Goal: Task Accomplishment & Management: Manage account settings

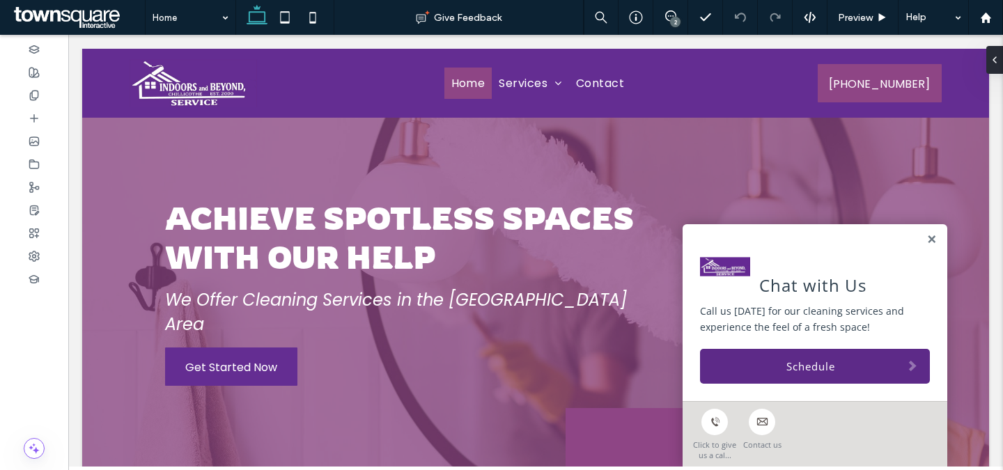
click at [676, 26] on div "2" at bounding box center [675, 22] width 10 height 10
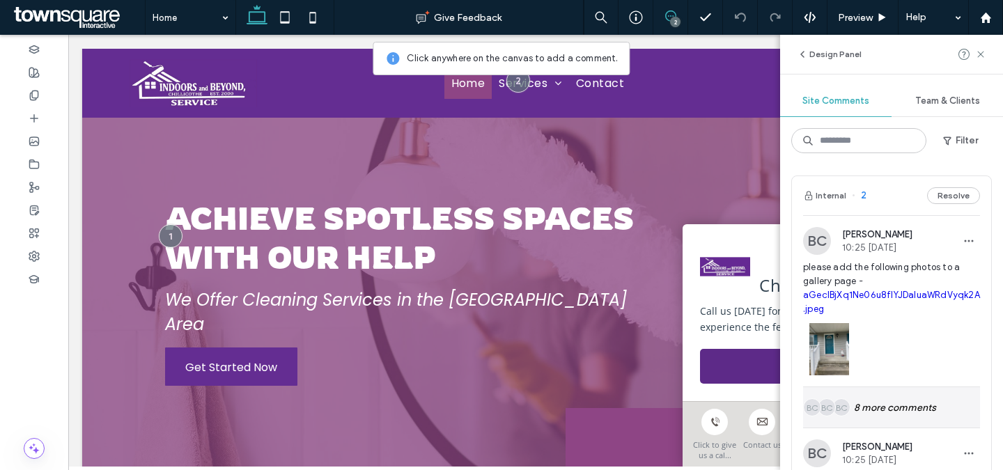
click at [888, 406] on div "BC BC BC 8 more comments" at bounding box center [891, 407] width 177 height 40
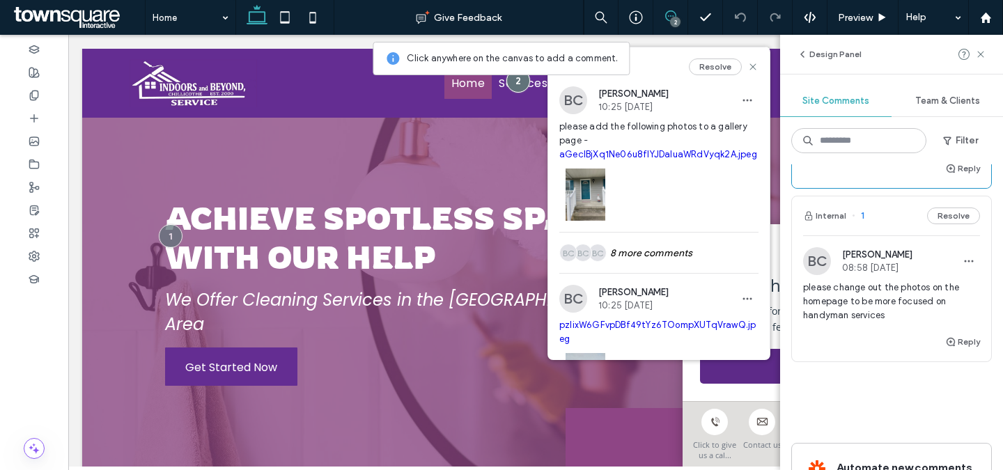
scroll to position [1518, 0]
click at [857, 296] on span "please change out the photos on the homepage to be more focused on handyman ser…" at bounding box center [891, 304] width 177 height 42
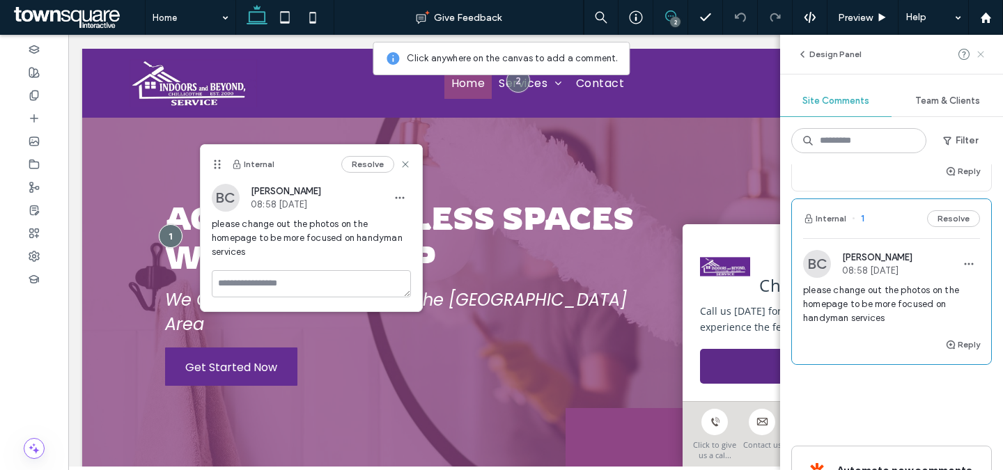
click at [983, 52] on icon at bounding box center [980, 54] width 11 height 11
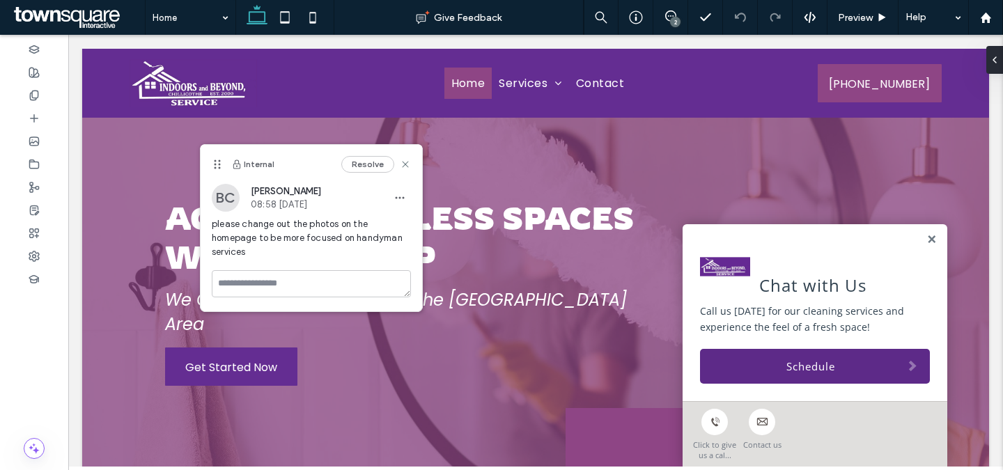
scroll to position [0, 0]
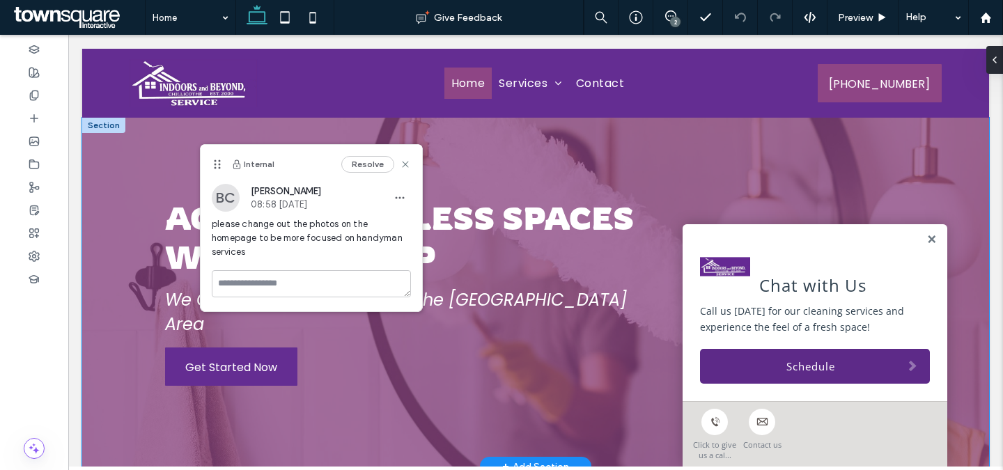
click at [709, 146] on div "Achieve Spotless Spaces with Our Help We Offer Clean ing Services in the Greate…" at bounding box center [536, 292] width 836 height 349
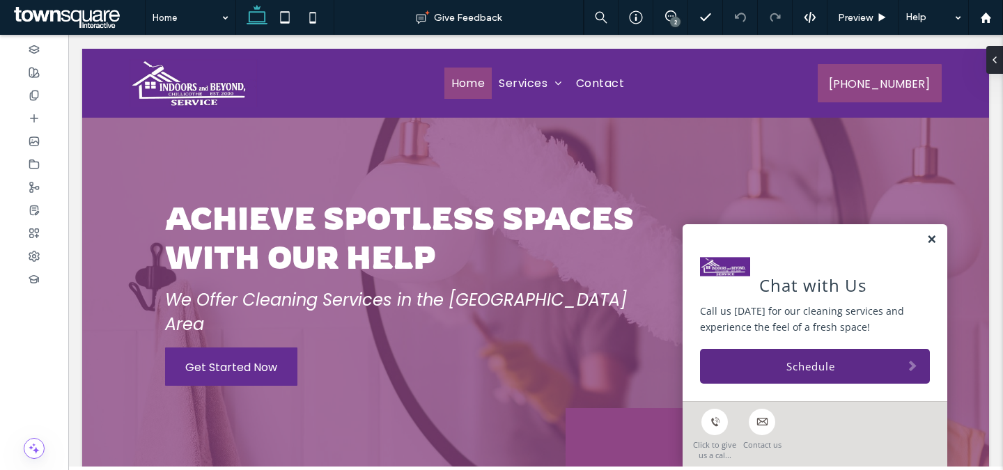
click at [928, 239] on link at bounding box center [931, 240] width 10 height 12
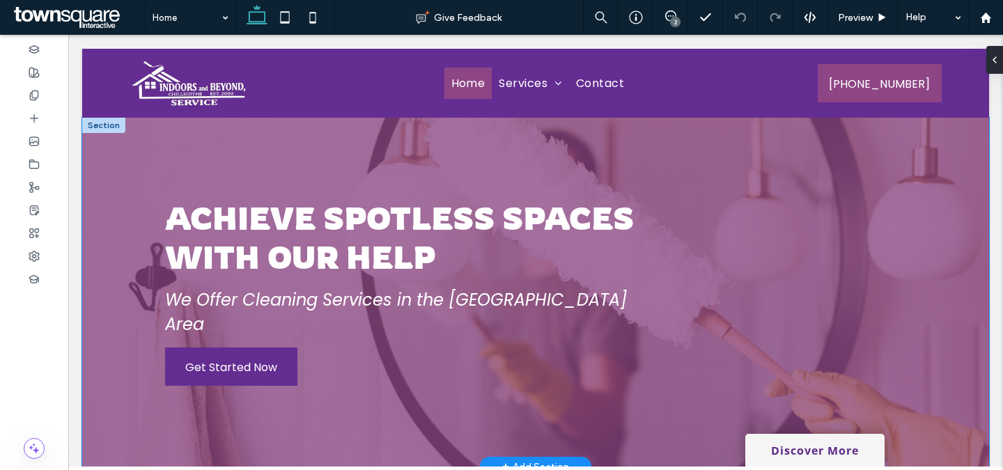
click at [763, 145] on div "Achieve Spotless Spaces with Our Help We Offer Clean ing Services in the Greate…" at bounding box center [536, 292] width 836 height 349
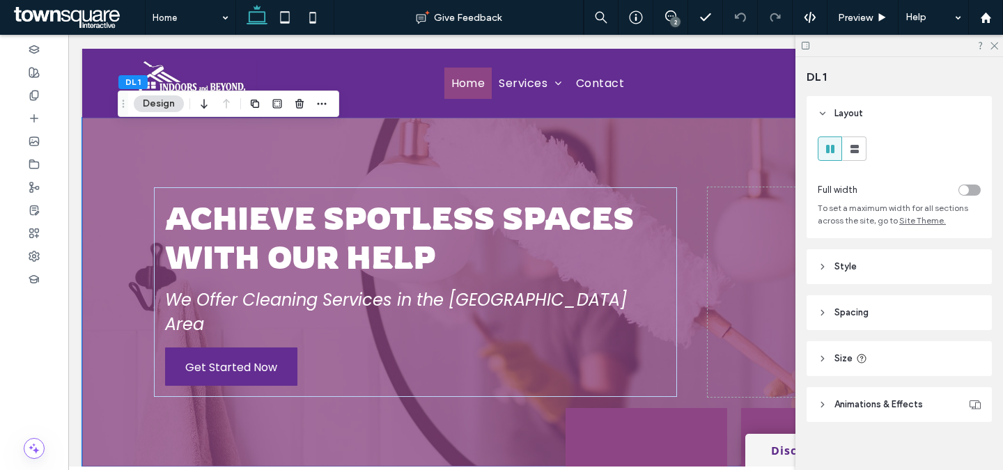
scroll to position [14, 0]
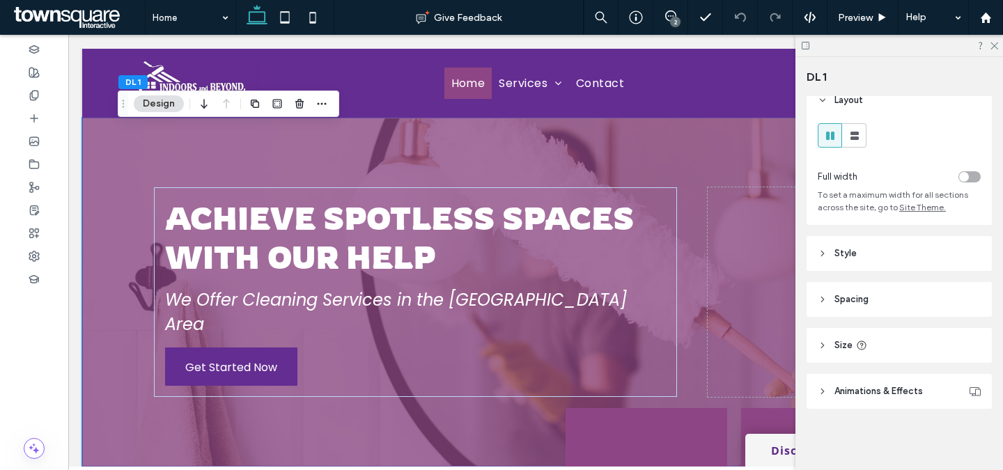
click at [916, 257] on header "Style" at bounding box center [898, 253] width 185 height 35
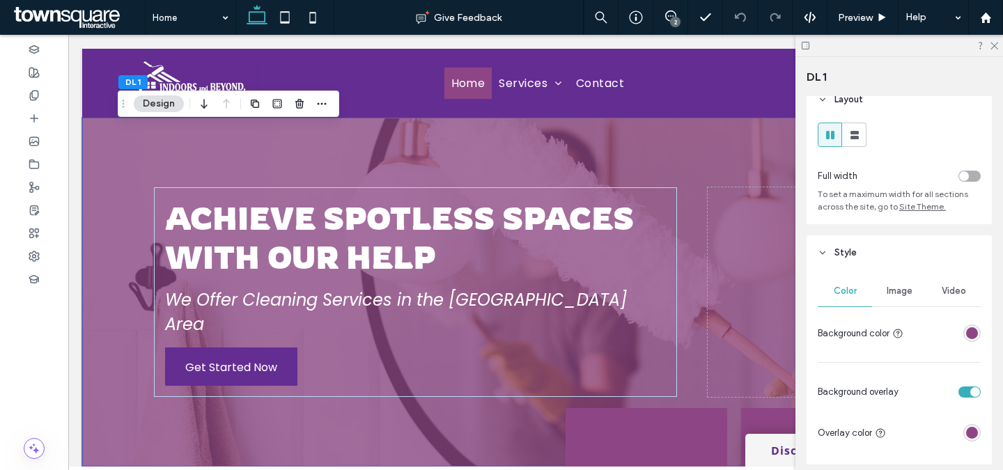
click at [901, 305] on div "Image" at bounding box center [899, 291] width 54 height 31
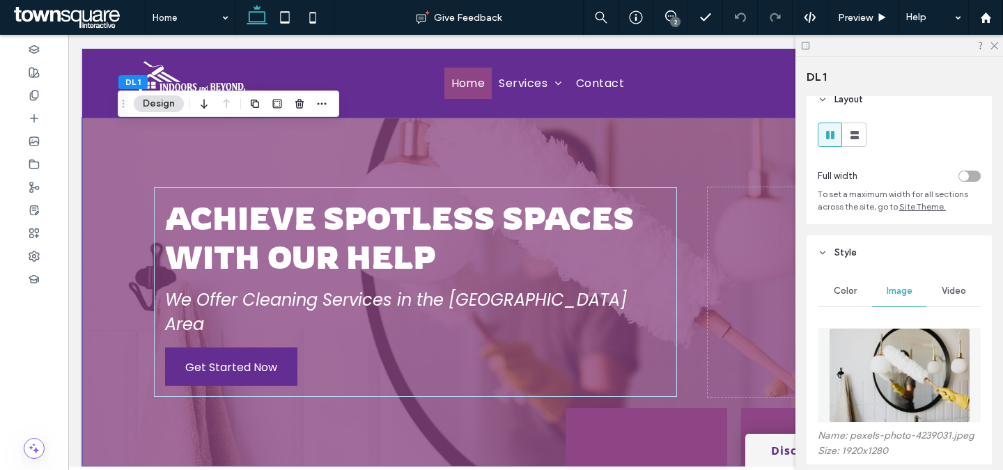
click at [912, 359] on img at bounding box center [899, 375] width 141 height 95
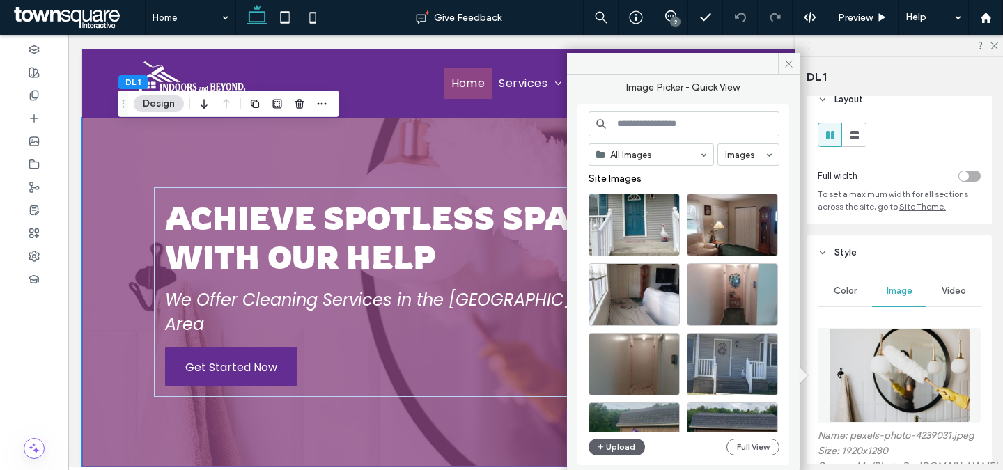
click at [646, 123] on input at bounding box center [683, 123] width 191 height 25
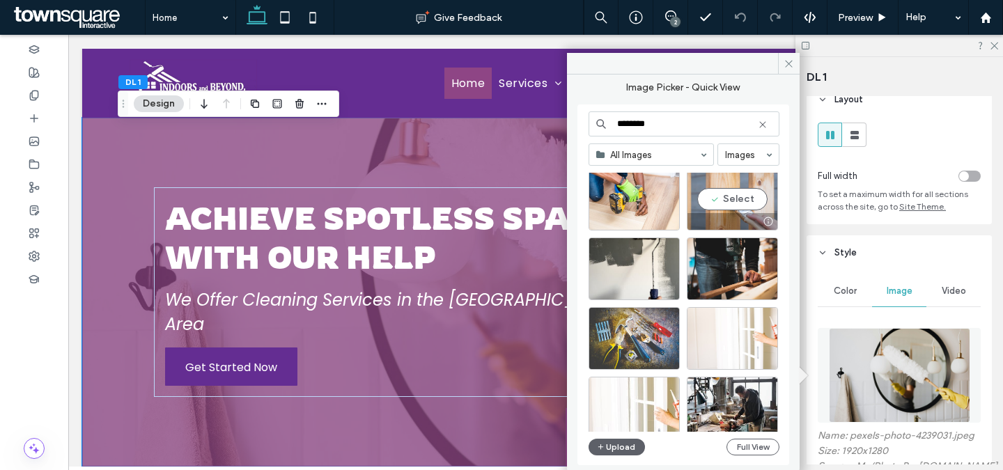
scroll to position [107, 0]
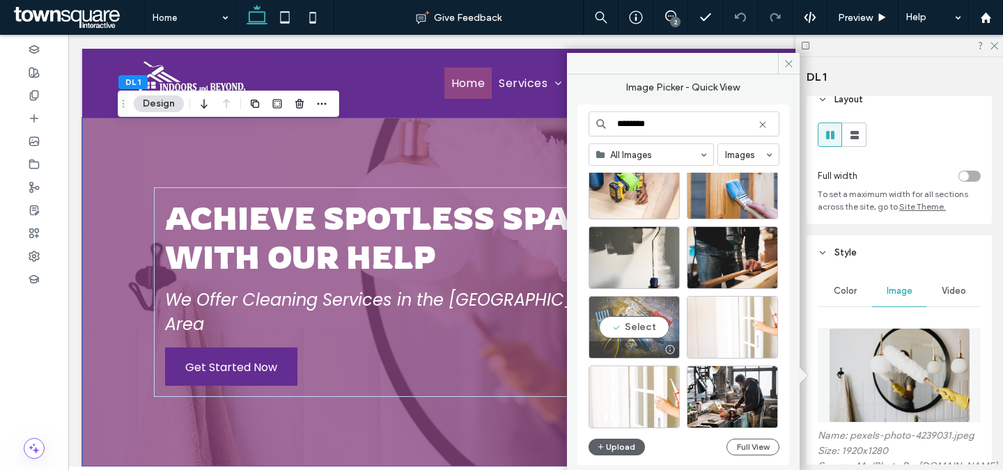
type input "********"
click at [640, 329] on div "Select" at bounding box center [633, 327] width 91 height 63
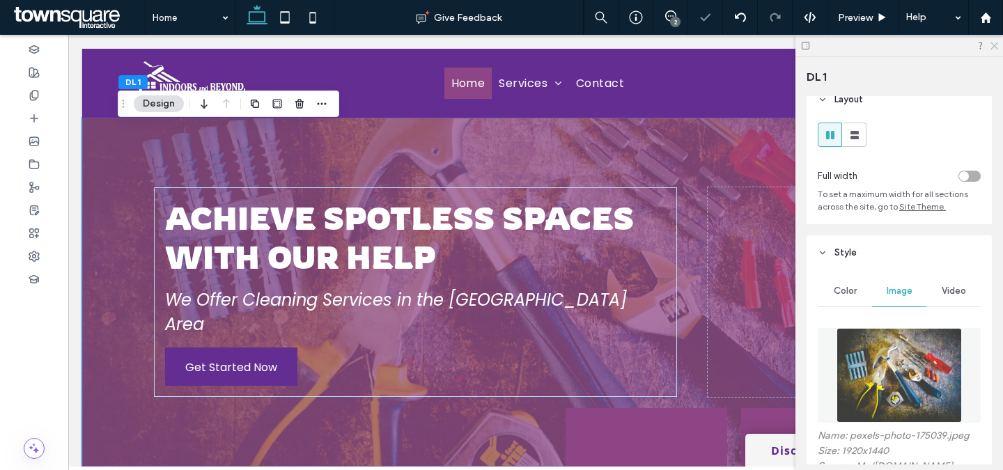
click at [994, 44] on icon at bounding box center [993, 44] width 9 height 9
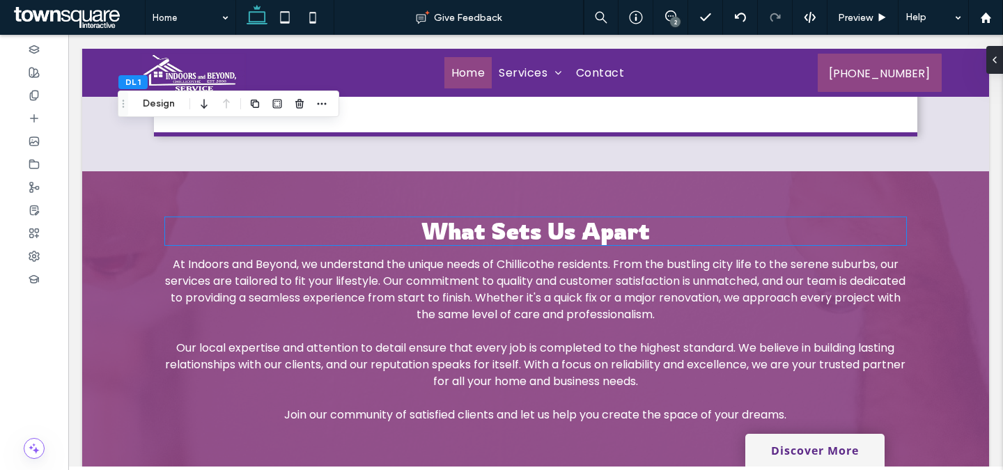
scroll to position [1832, 0]
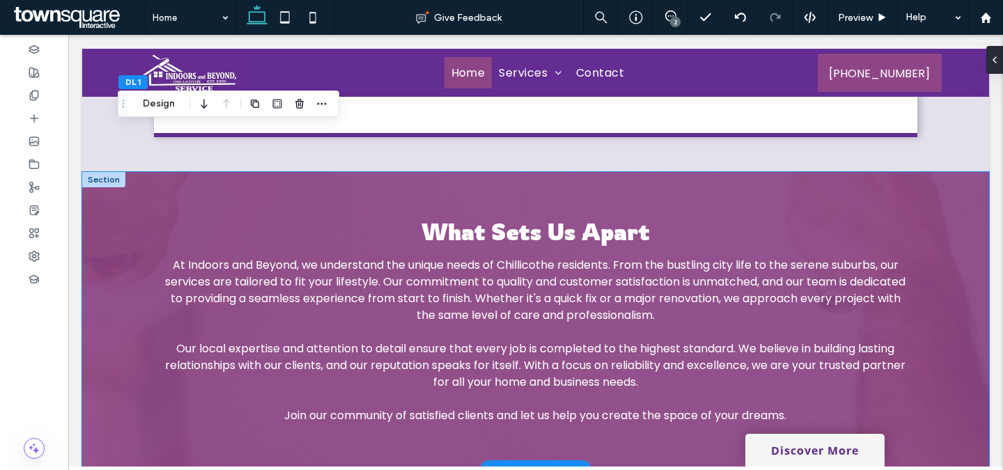
click at [588, 172] on div "What Sets Us Apart At Indoors and Beyond, we understand the unique needs of Chi…" at bounding box center [536, 321] width 836 height 298
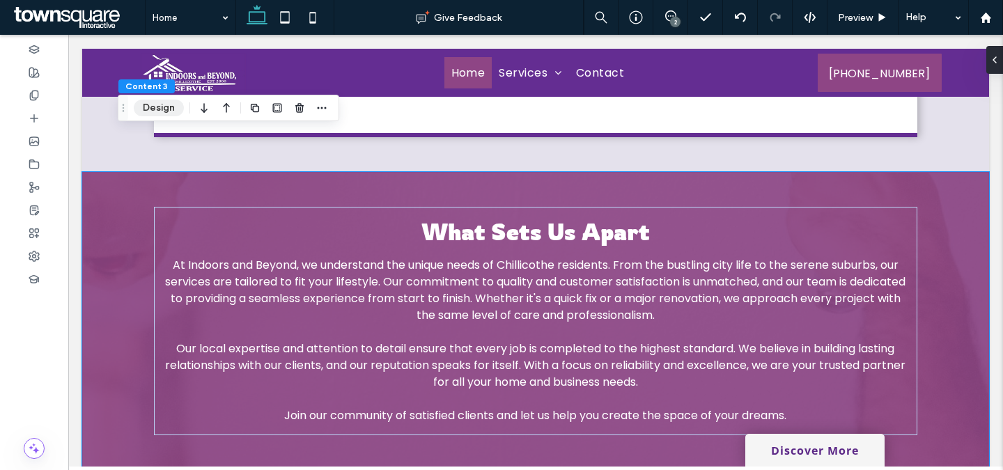
click at [161, 104] on button "Design" at bounding box center [159, 108] width 50 height 17
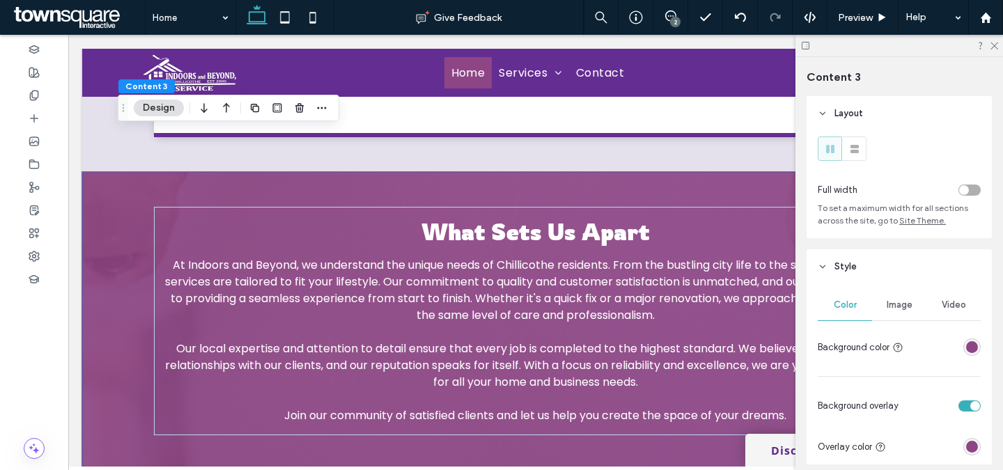
click at [900, 304] on span "Image" at bounding box center [900, 304] width 26 height 11
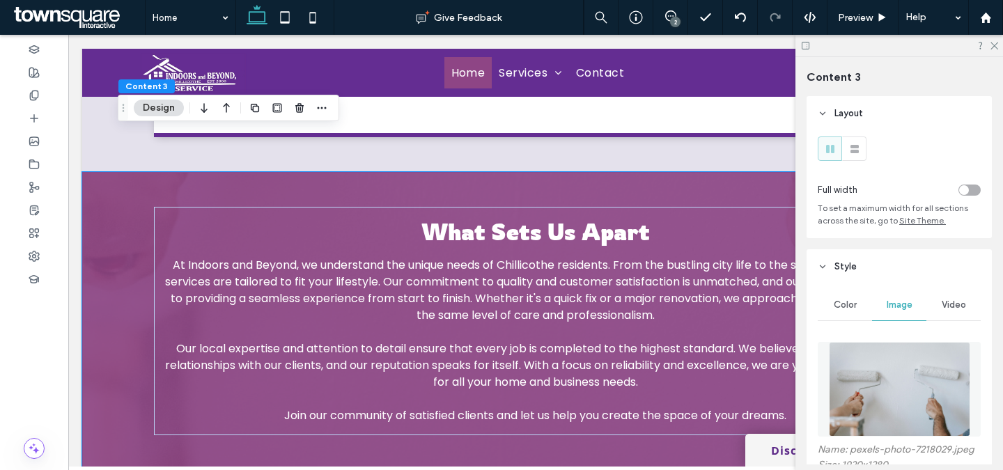
click at [887, 400] on img at bounding box center [899, 389] width 141 height 95
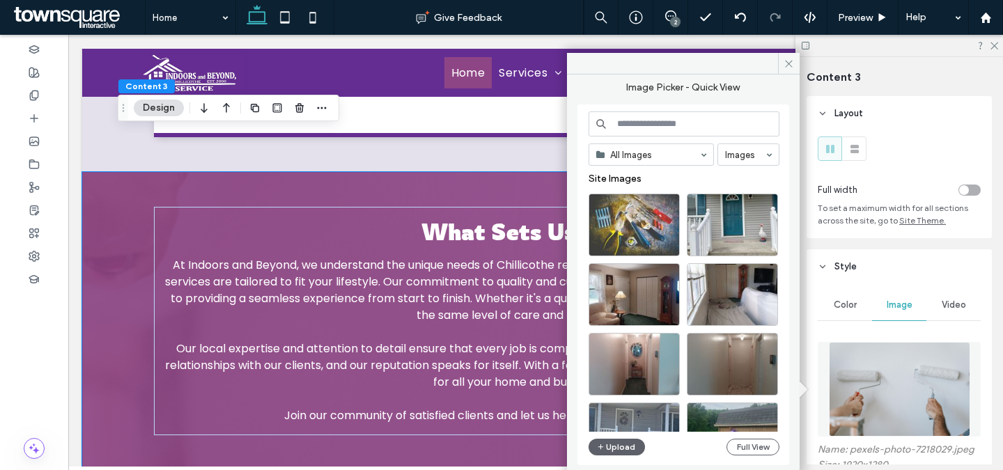
click at [718, 130] on input at bounding box center [683, 123] width 191 height 25
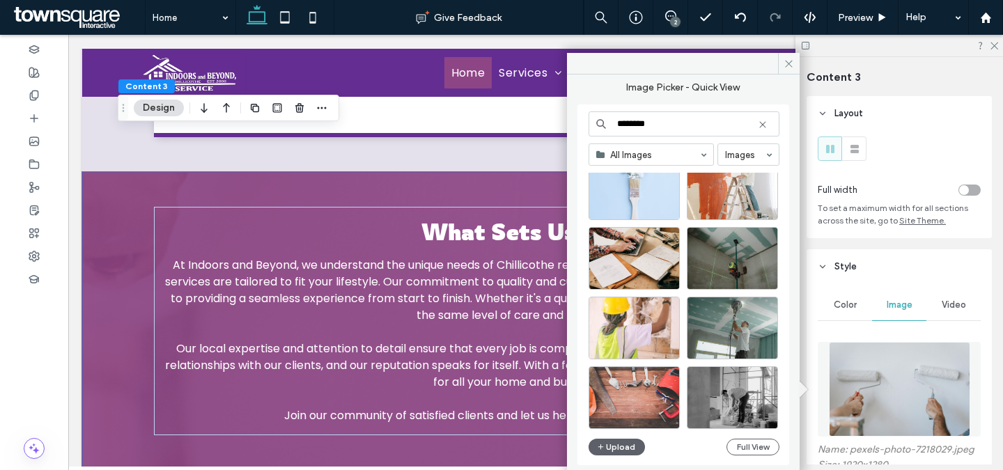
scroll to position [1474, 0]
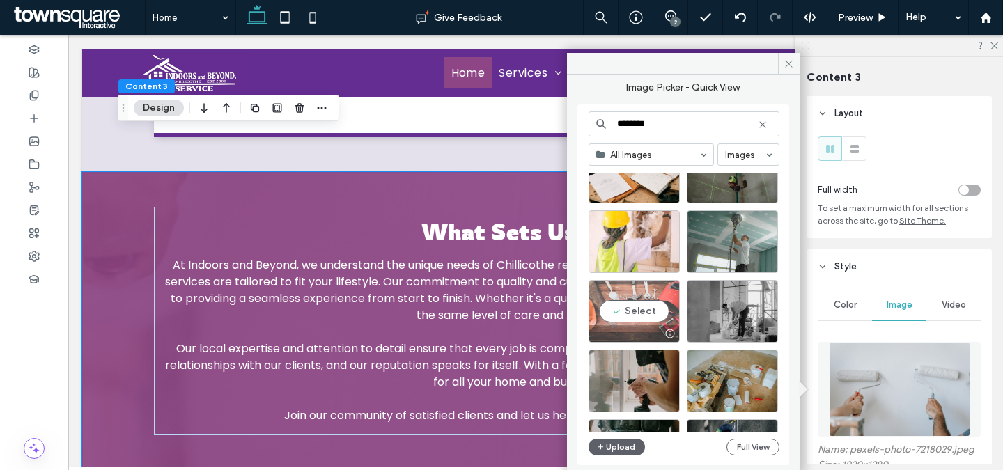
type input "********"
click at [655, 317] on div "Select" at bounding box center [633, 311] width 91 height 63
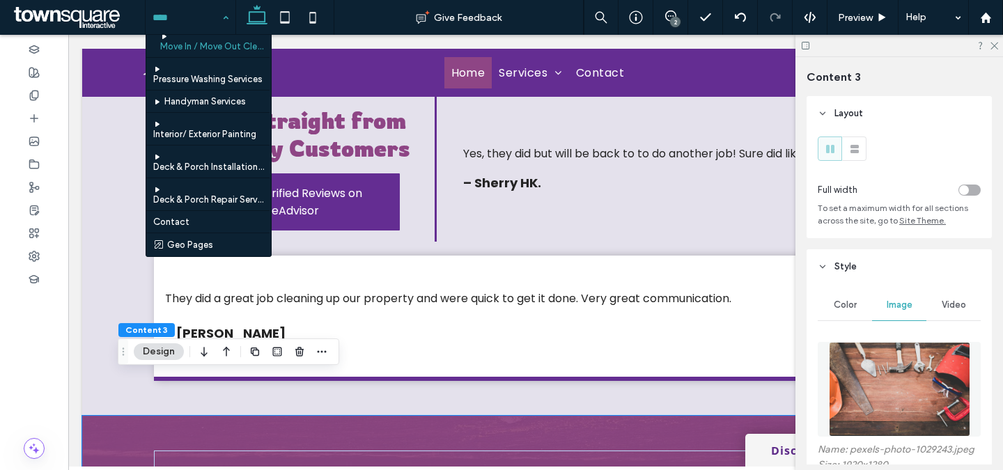
scroll to position [0, 0]
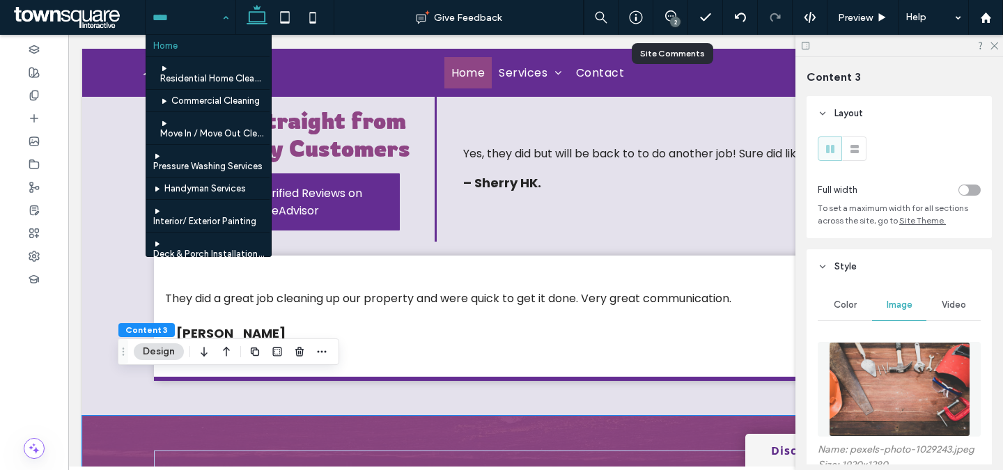
click at [678, 26] on div "2" at bounding box center [670, 17] width 35 height 35
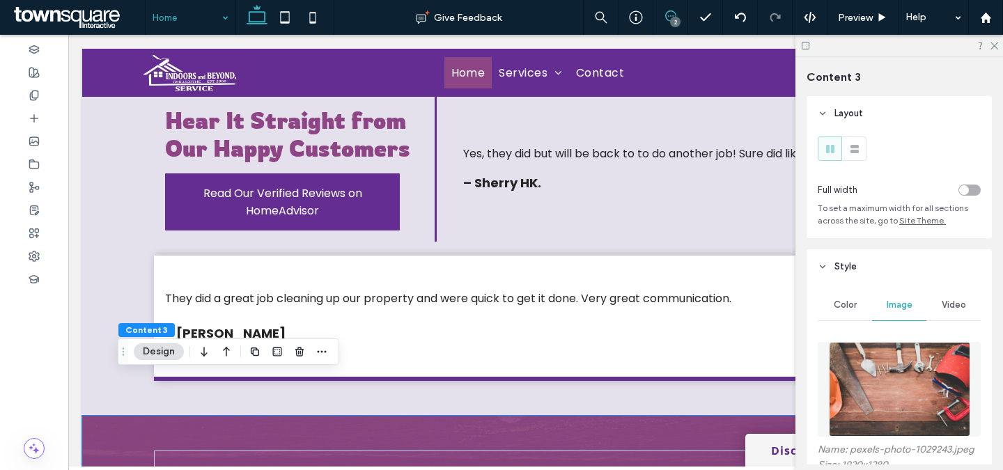
click at [668, 18] on icon at bounding box center [670, 15] width 11 height 11
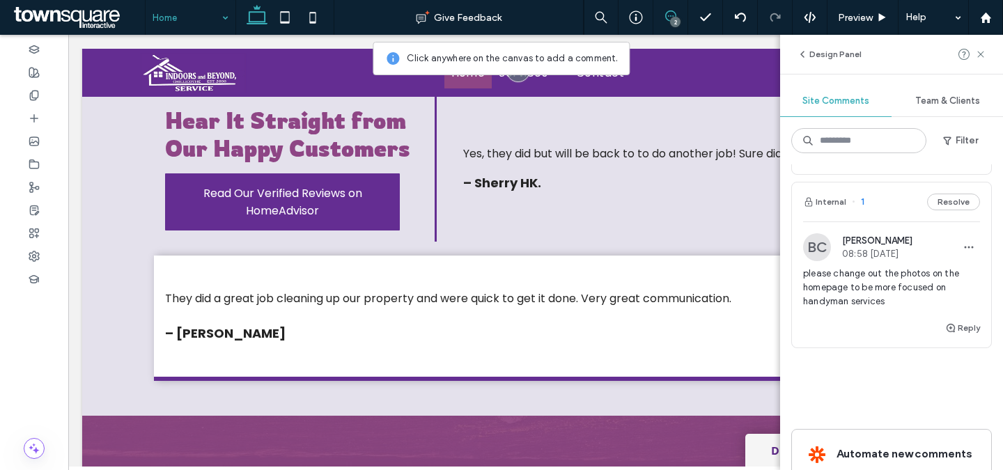
scroll to position [415, 0]
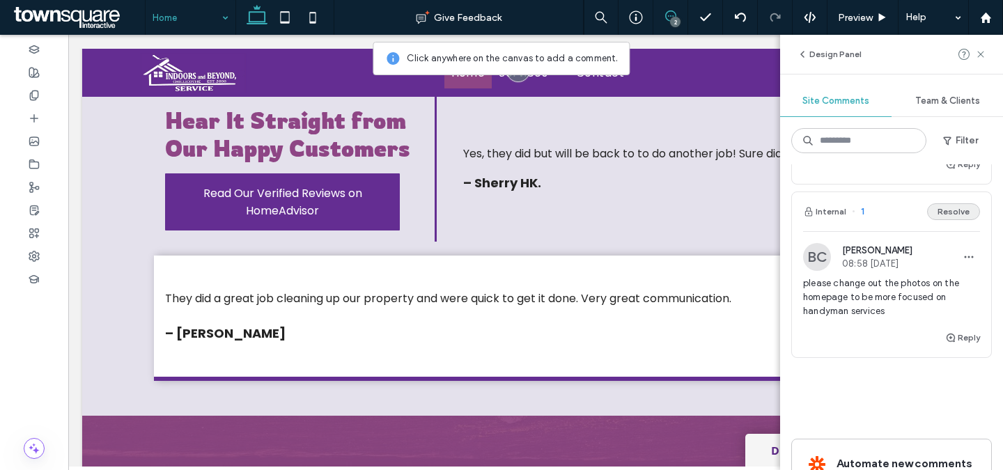
click at [951, 213] on button "Resolve" at bounding box center [953, 211] width 53 height 17
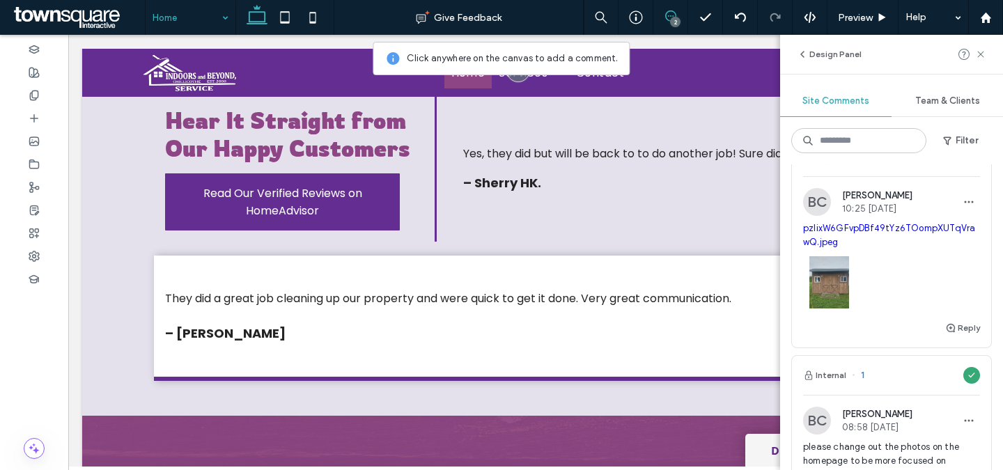
scroll to position [248, 0]
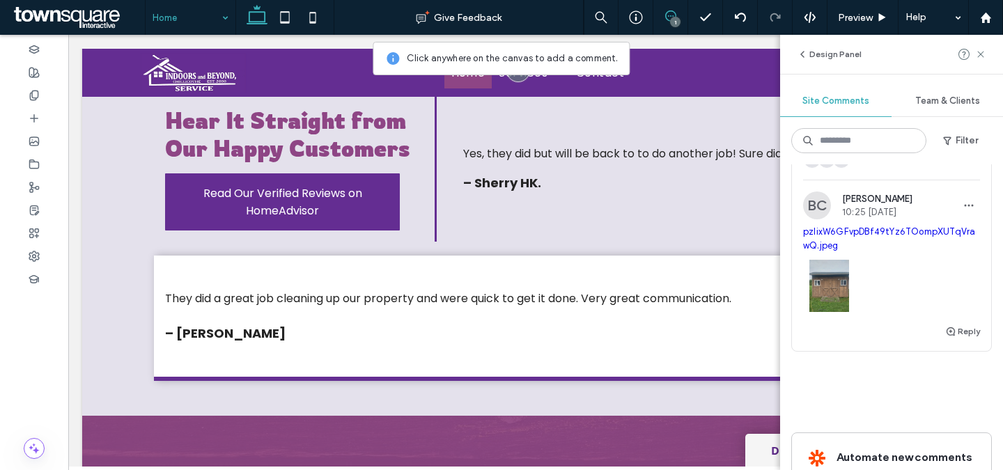
click at [923, 231] on link "pzIixW6GFvpDBf49tYz6TOompXUTqVrawQ.jpeg" at bounding box center [889, 238] width 172 height 24
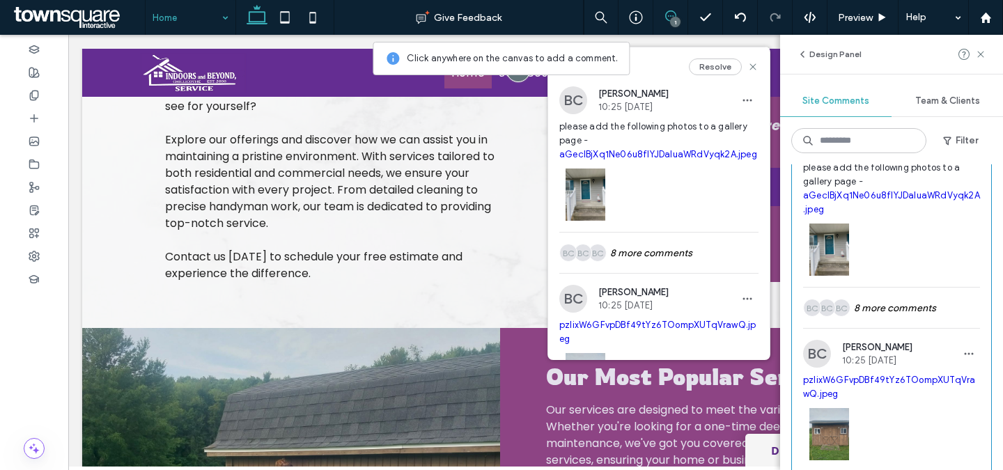
scroll to position [88, 0]
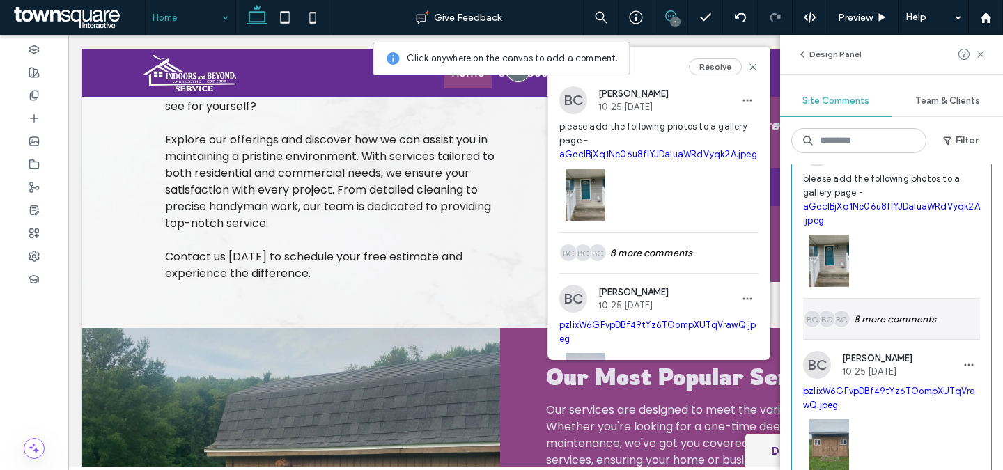
click at [883, 313] on div "BC BC BC 8 more comments" at bounding box center [891, 319] width 177 height 40
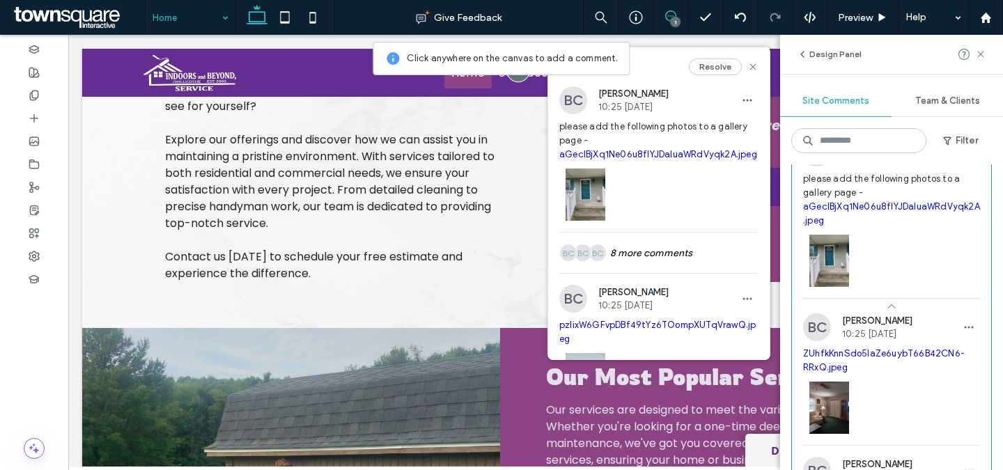
click at [884, 351] on link "ZUhfkKnnSdo5laZe6uybT66B42CN6-RRxQ.jpeg" at bounding box center [884, 360] width 162 height 24
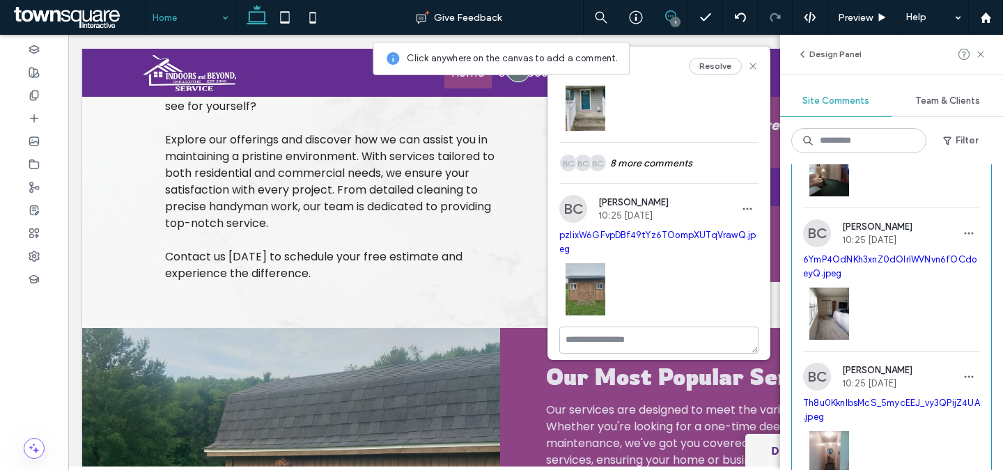
scroll to position [340, 0]
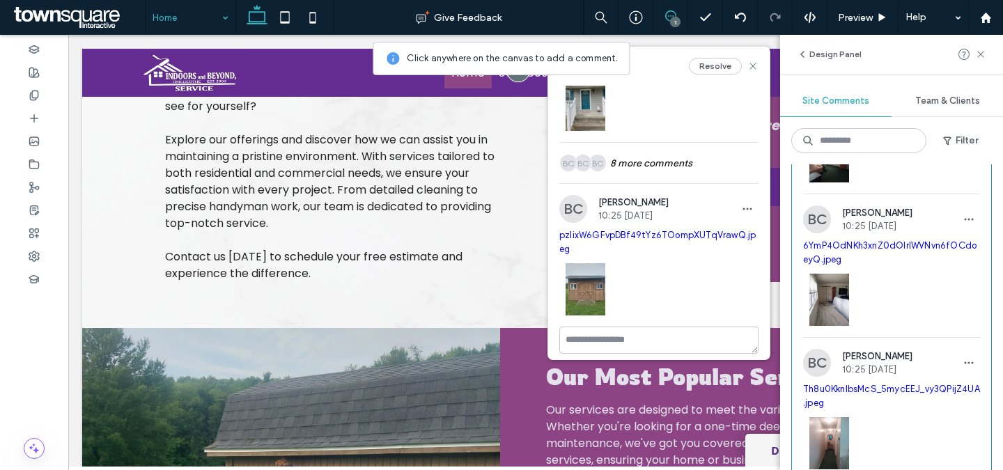
click at [887, 247] on link "6YmP4OdNKh3xnZ0dOlrlWVNvn6fOCdoeyQ.jpeg" at bounding box center [889, 252] width 173 height 24
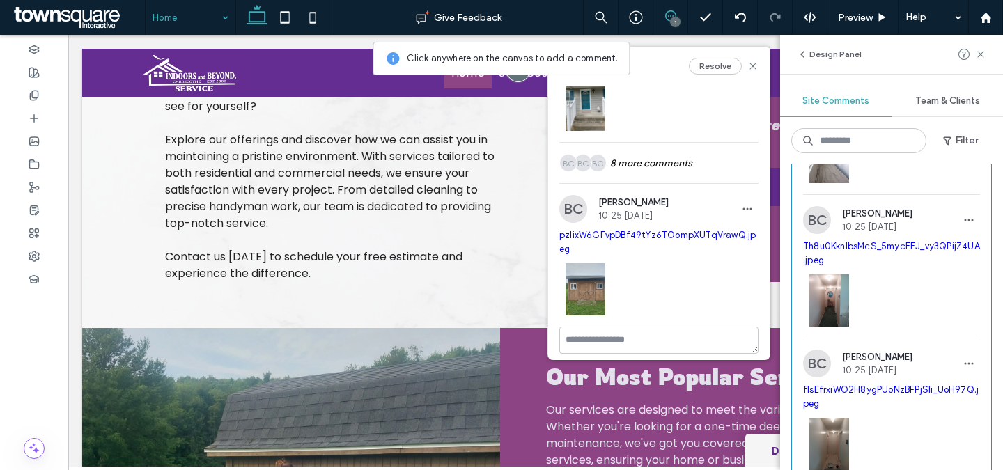
scroll to position [495, 0]
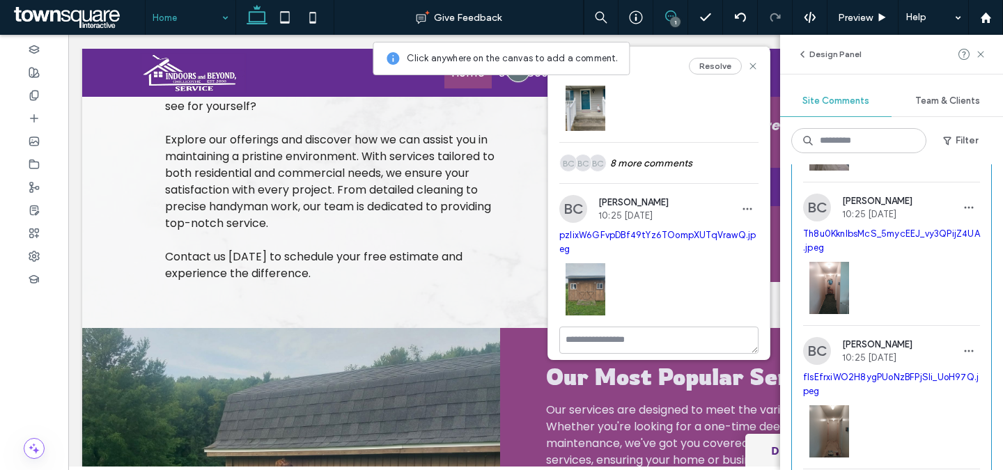
click at [893, 235] on link "Th8u0KknlbsMcS_5mycEEJ_vy3QPijZ4UA.jpeg" at bounding box center [891, 240] width 177 height 24
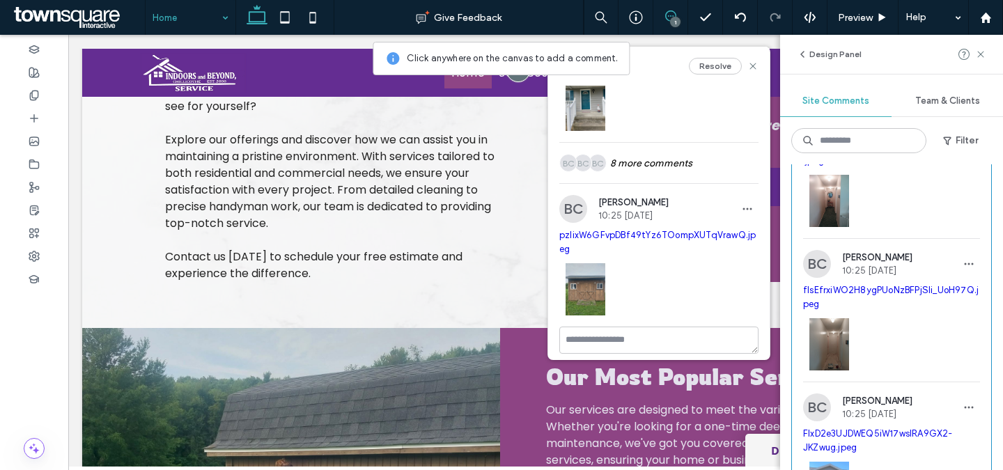
scroll to position [585, 0]
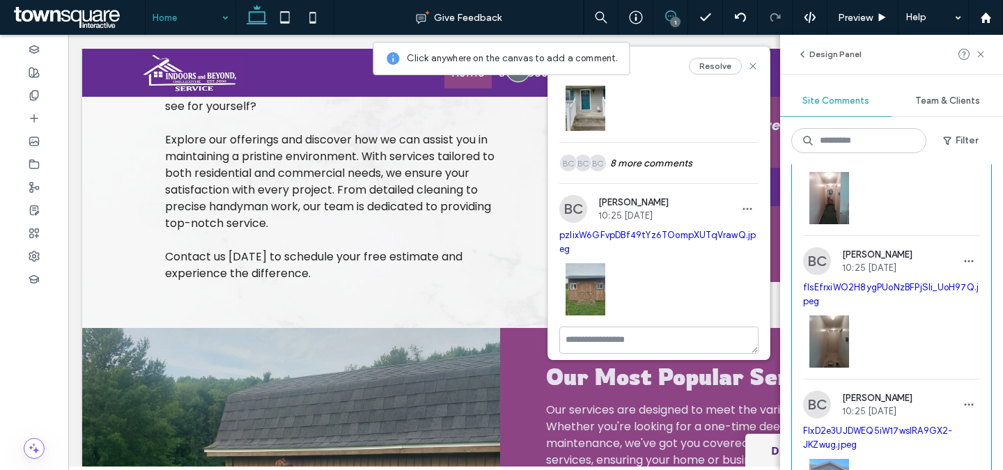
click at [893, 288] on link "fIsEfrxiWO2H8ygPUoNzBFPjSIi_UoH97Q.jpeg" at bounding box center [890, 294] width 175 height 24
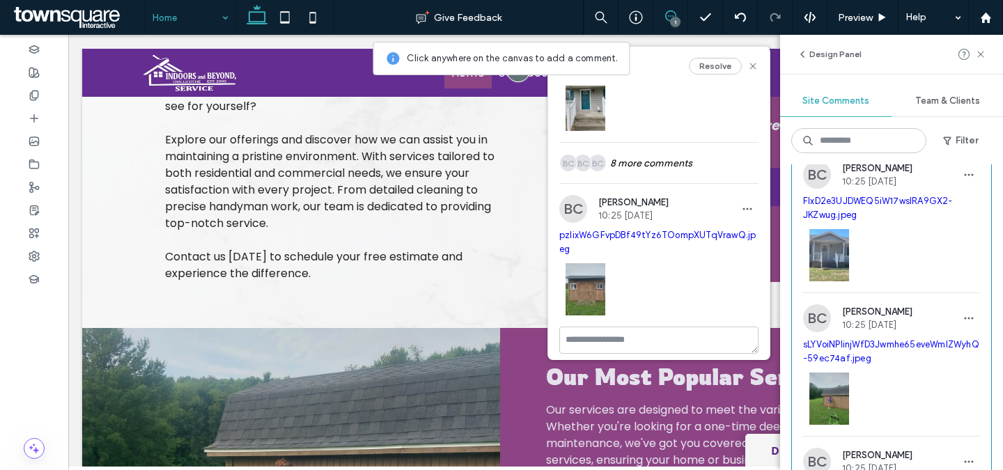
scroll to position [815, 0]
click at [855, 198] on link "FlxD2e3UJDWEQ5iW17wslRA9GX2-JKZwug.jpeg" at bounding box center [878, 207] width 150 height 24
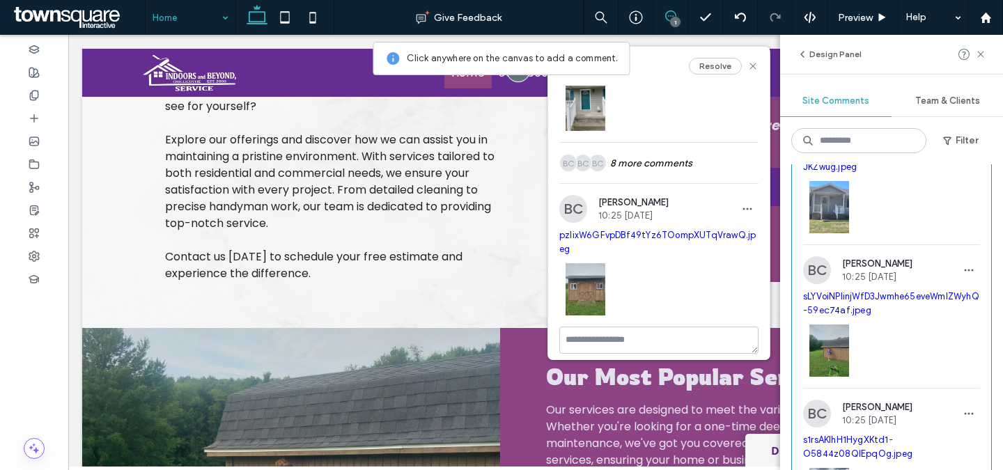
scroll to position [856, 0]
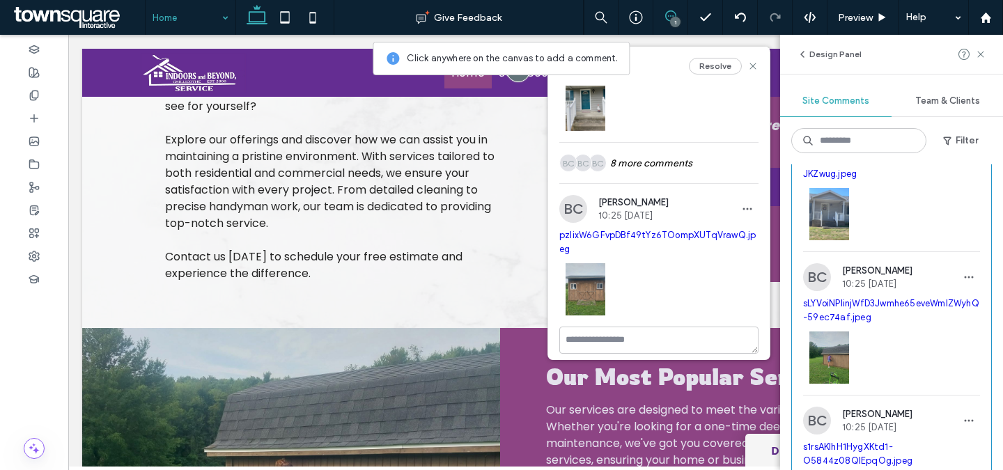
click at [863, 313] on link "sLYVoiNPIinjWfD3Jwmhe65eveWmIZWyhQ-59ec74af.jpeg" at bounding box center [891, 310] width 176 height 24
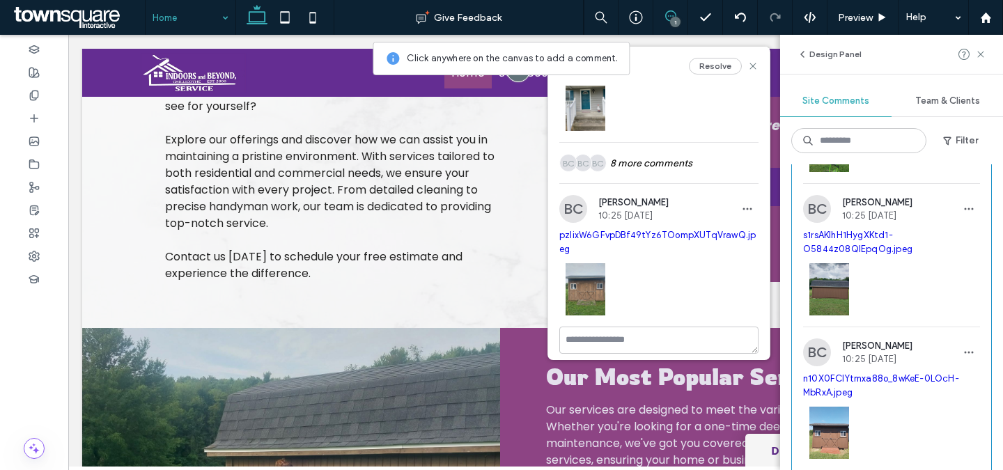
scroll to position [1076, 0]
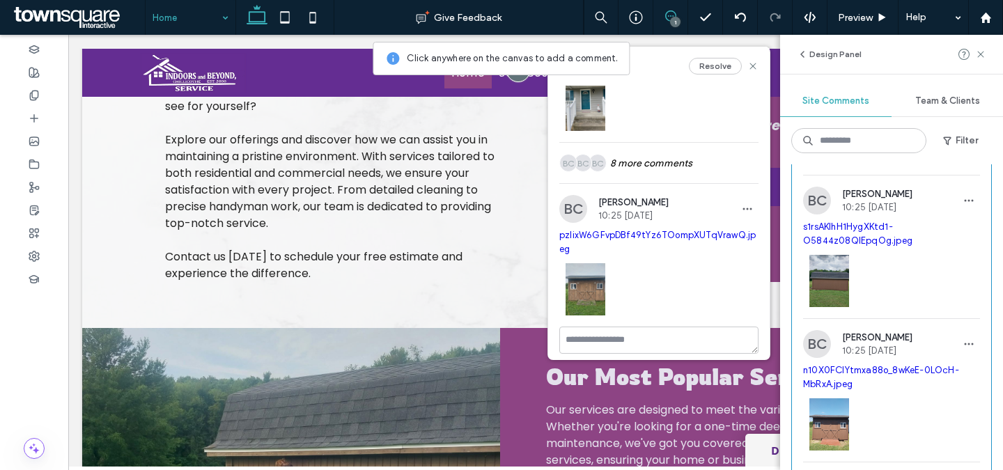
click at [858, 247] on span "s1rsAKIhH1HygXKtd1-O5844z08QlEpqOg.jpeg" at bounding box center [891, 234] width 177 height 28
click at [857, 237] on link "s1rsAKIhH1HygXKtd1-O5844z08QlEpqOg.jpeg" at bounding box center [857, 233] width 109 height 24
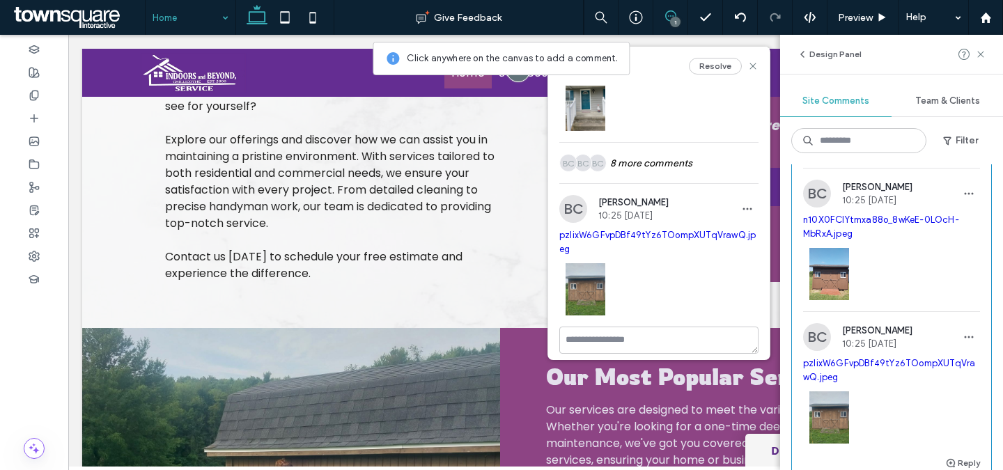
scroll to position [1220, 0]
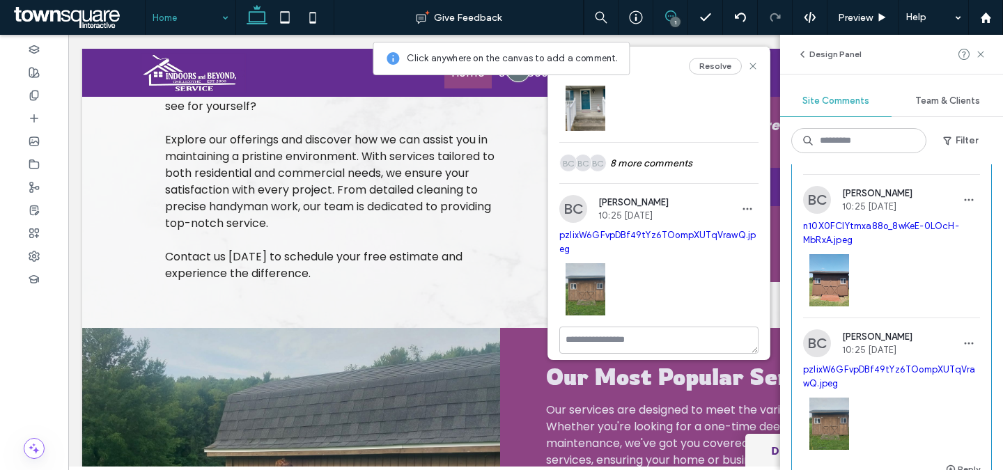
click at [855, 225] on link "n10X0FCIYtmxa88o_8wKeE-0LOcH-MbRxA.jpeg" at bounding box center [881, 233] width 156 height 24
click at [982, 53] on icon at bounding box center [980, 54] width 11 height 11
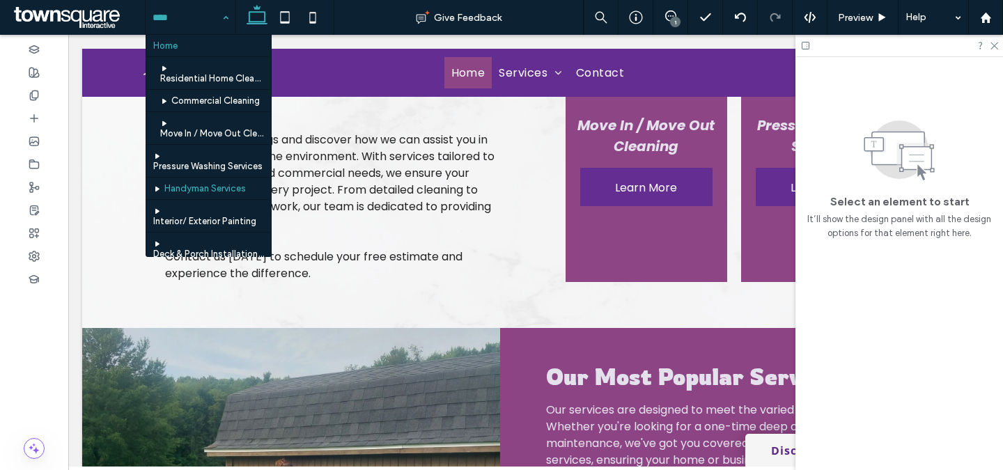
scroll to position [109, 0]
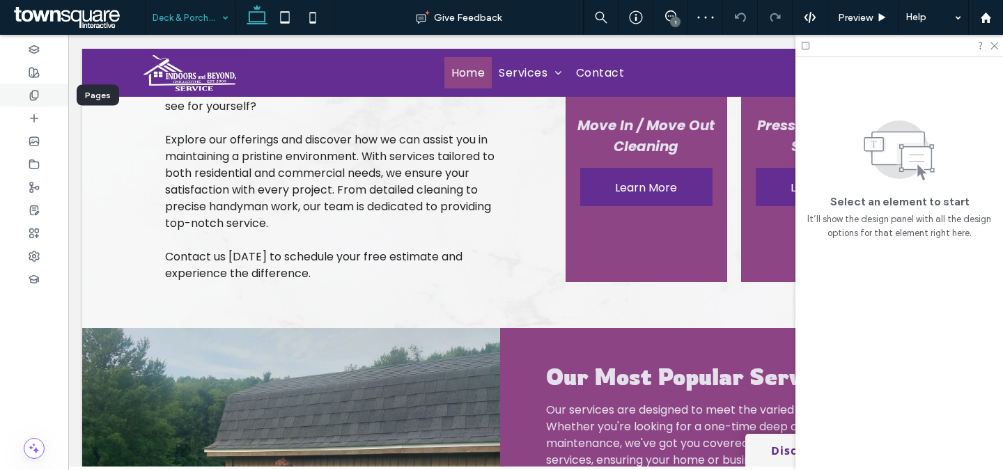
click at [40, 99] on div at bounding box center [34, 95] width 68 height 23
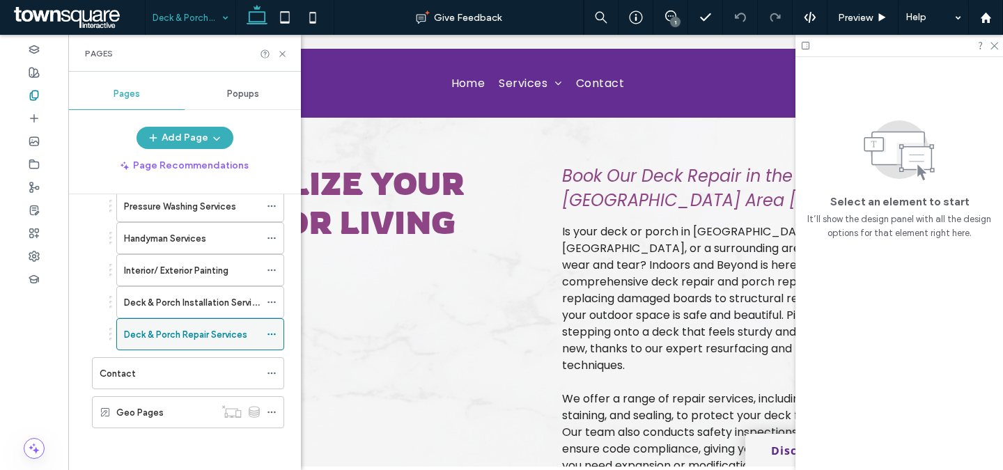
click at [271, 333] on icon at bounding box center [272, 334] width 10 height 10
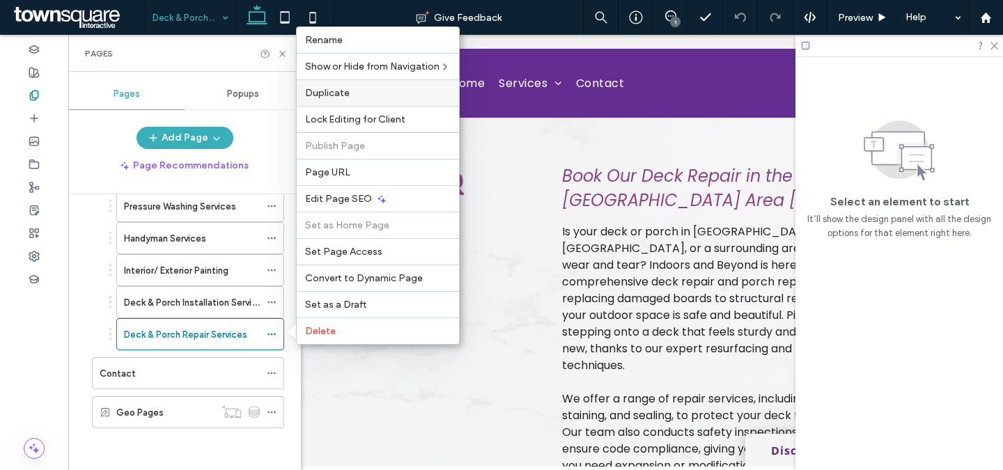
click at [348, 99] on div "Duplicate" at bounding box center [378, 92] width 162 height 26
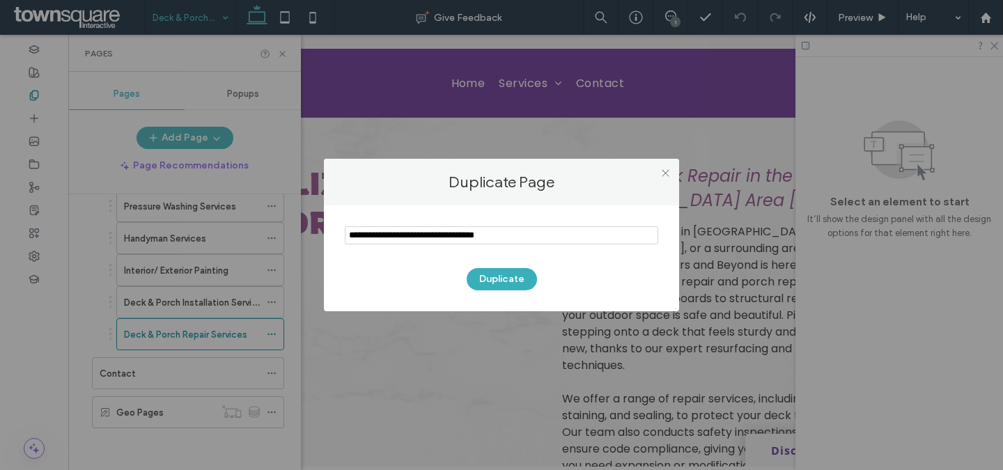
click at [531, 229] on input "notEmpty" at bounding box center [501, 235] width 313 height 18
type input "*******"
click at [514, 280] on button "Duplicate" at bounding box center [502, 279] width 70 height 22
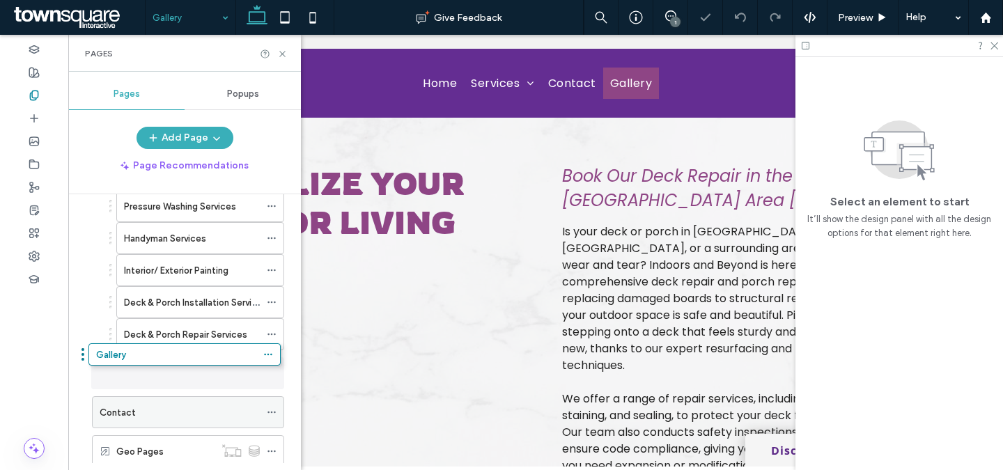
drag, startPoint x: 178, startPoint y: 448, endPoint x: 175, endPoint y: 357, distance: 92.0
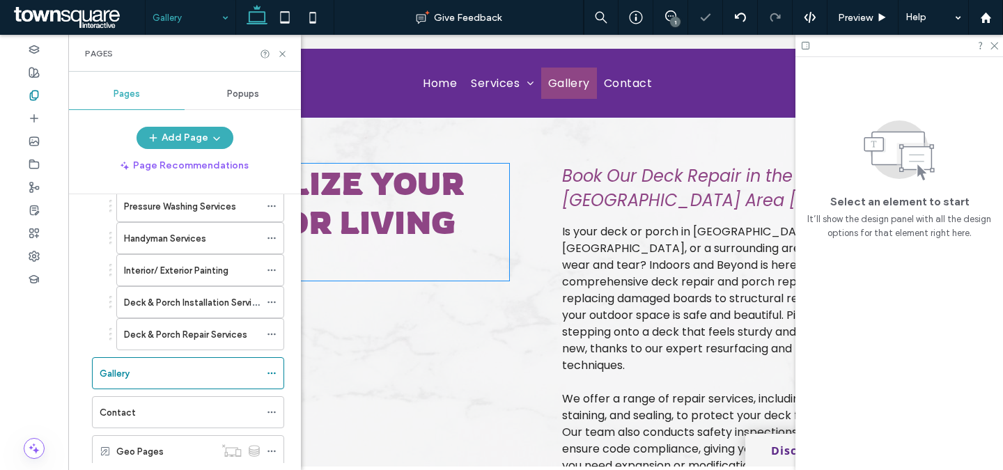
click at [348, 211] on span "Revitalize Your Outdoor Living Area" at bounding box center [314, 222] width 299 height 117
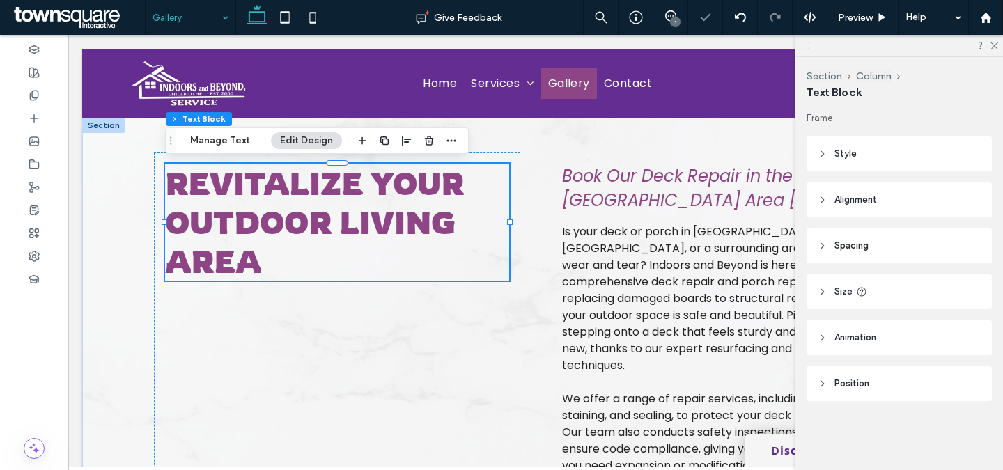
click at [348, 211] on span "Revitalize Your Outdoor Living Area" at bounding box center [314, 222] width 299 height 117
type input "*******"
type input "**"
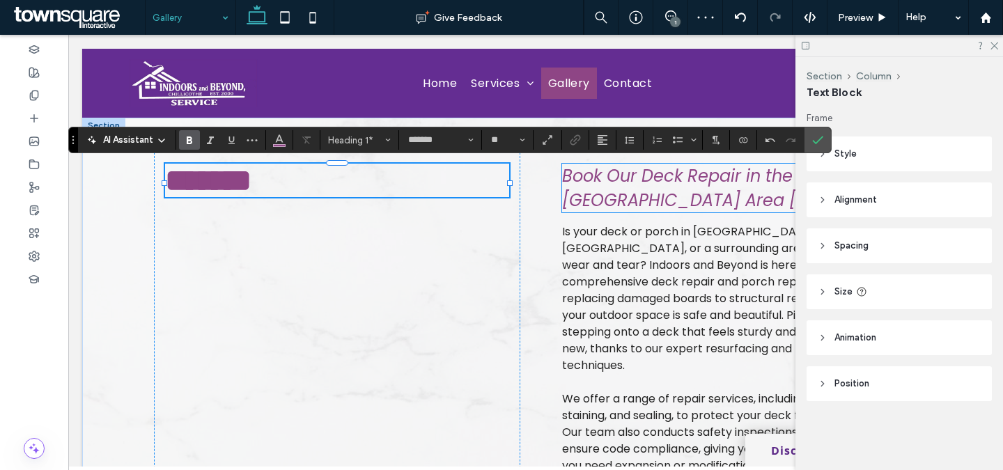
click at [726, 174] on span "Book Our Deck Repair in the Greater Chillicothe Area Today" at bounding box center [702, 187] width 281 height 47
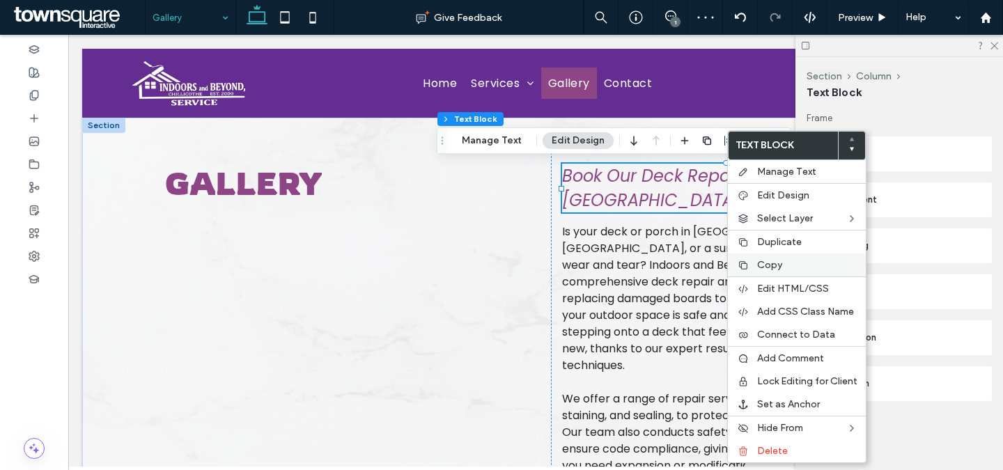
click at [757, 270] on span "Copy" at bounding box center [769, 265] width 25 height 12
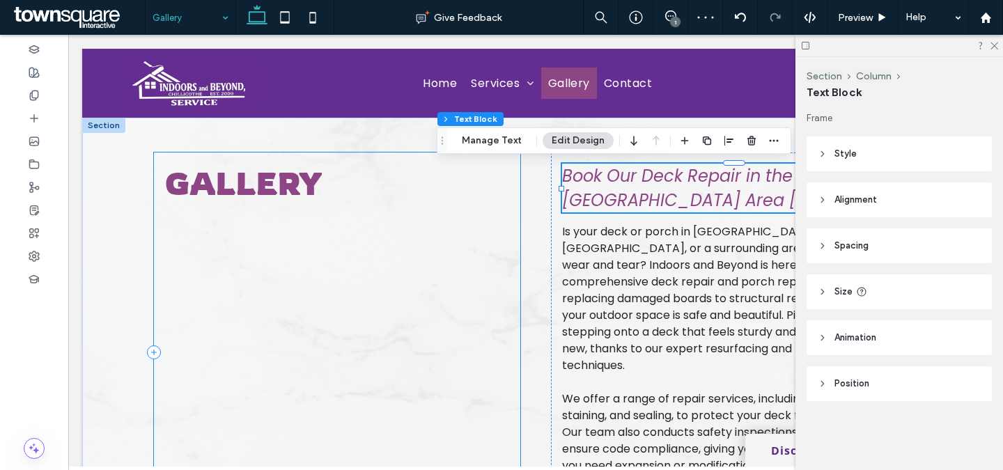
click at [295, 279] on div "Gallery" at bounding box center [337, 353] width 366 height 400
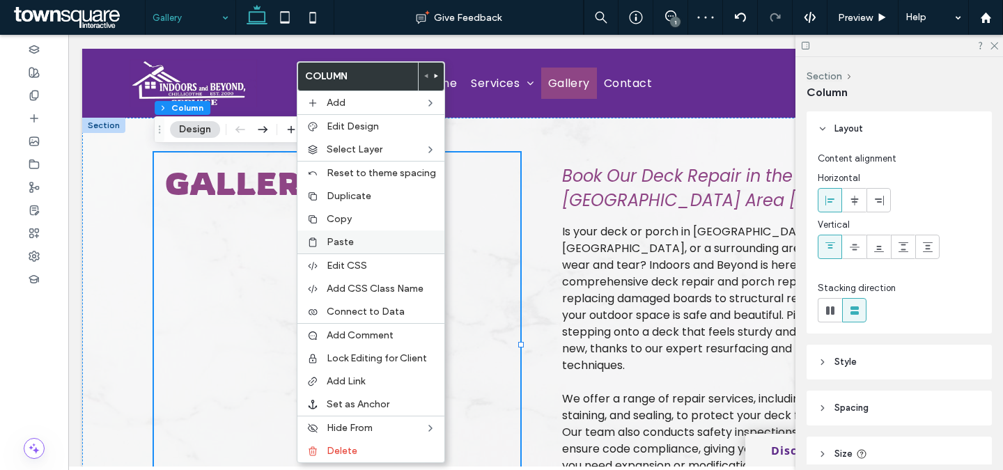
click at [330, 239] on span "Paste" at bounding box center [340, 242] width 27 height 12
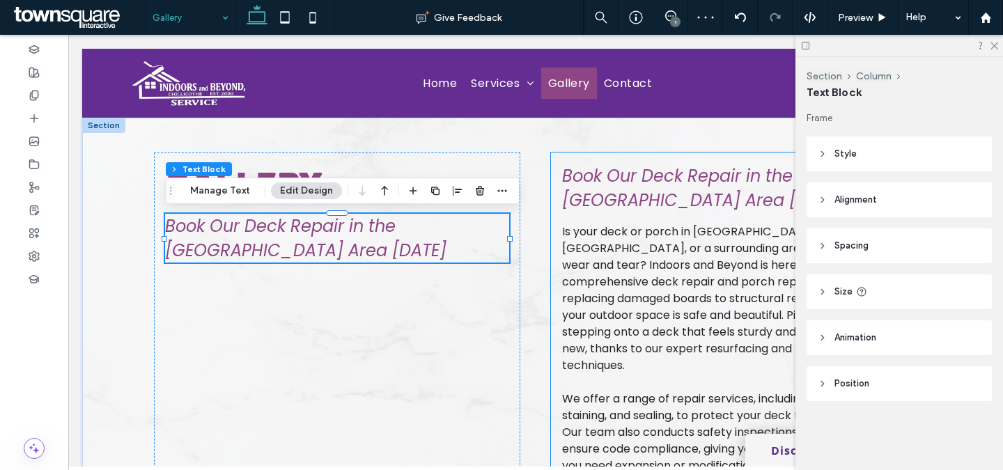
click at [559, 166] on div "Book Our Deck Repair in the Greater Chillicothe Area Today Is your deck or porc…" at bounding box center [734, 353] width 366 height 400
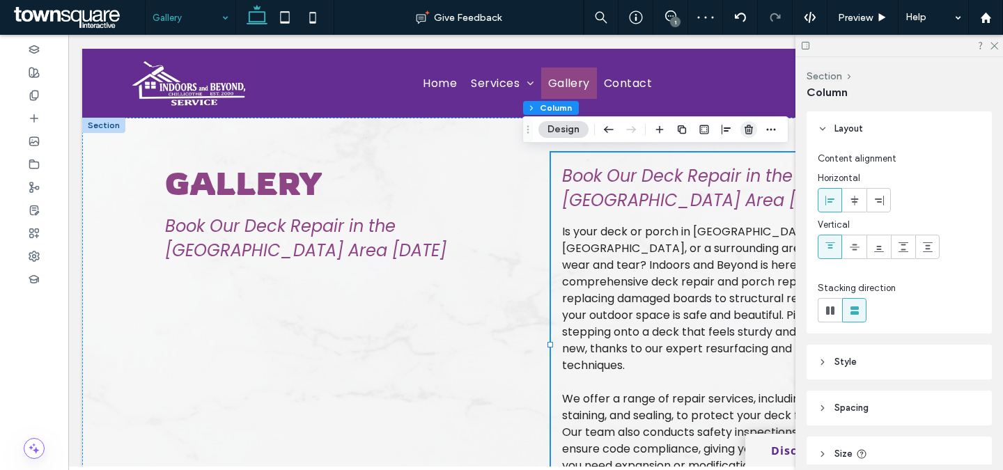
click at [749, 126] on use "button" at bounding box center [748, 129] width 8 height 9
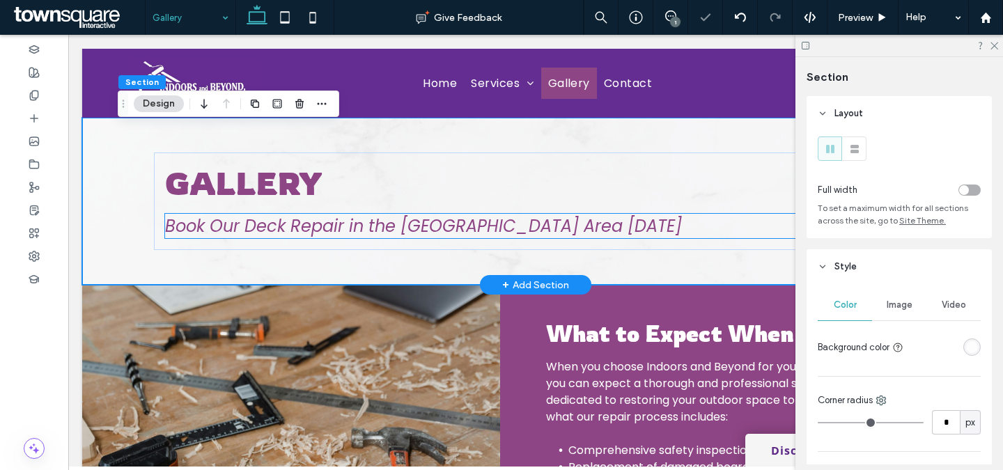
click at [302, 226] on span "Book Our Deck Repair in the Greater Chillicothe Area Today" at bounding box center [423, 225] width 517 height 23
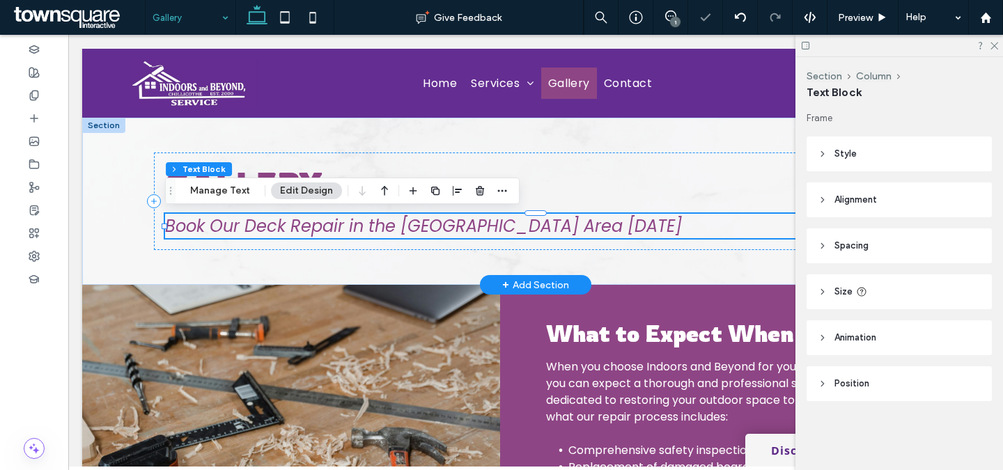
click at [302, 226] on span "Book Our Deck Repair in the Greater Chillicothe Area Today" at bounding box center [423, 225] width 517 height 23
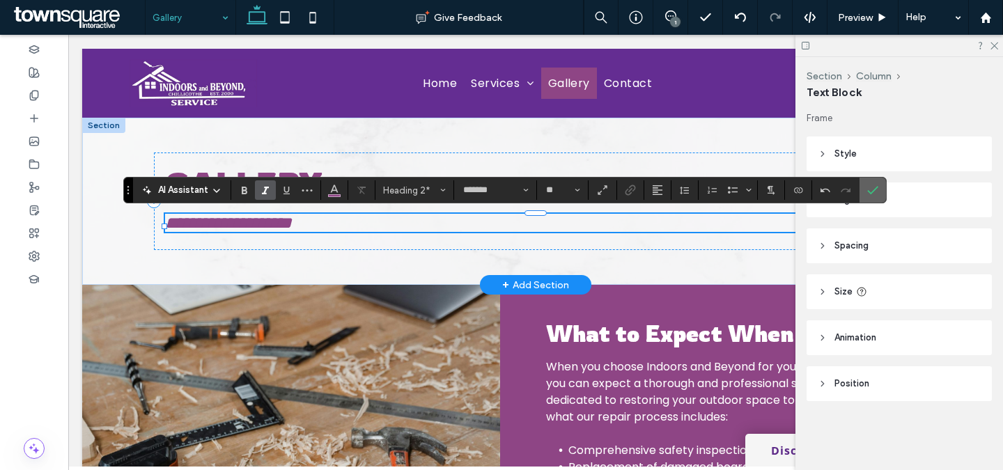
click at [879, 190] on label "Confirm" at bounding box center [872, 190] width 21 height 25
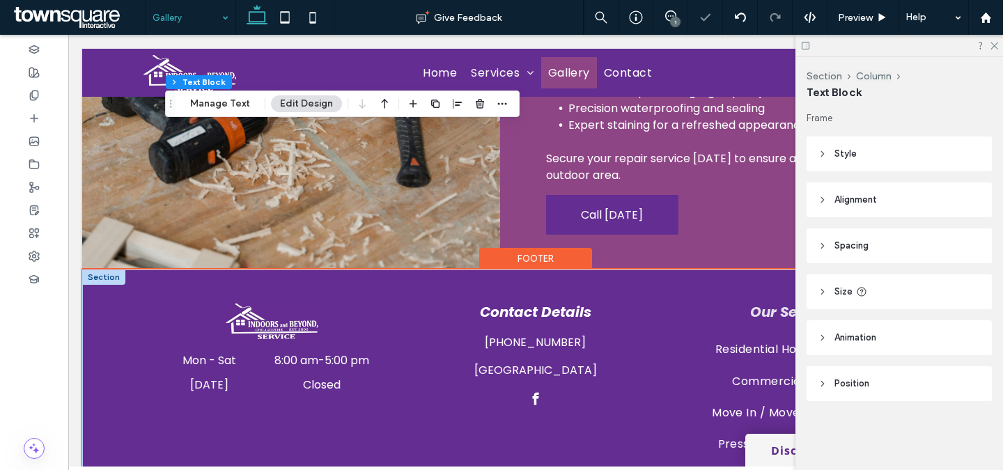
scroll to position [370, 0]
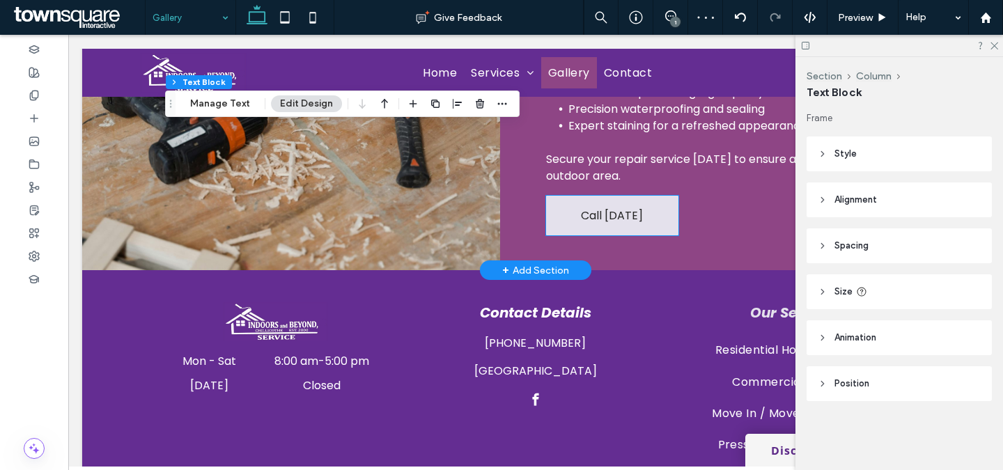
click at [652, 217] on link "Call Today" at bounding box center [612, 216] width 132 height 40
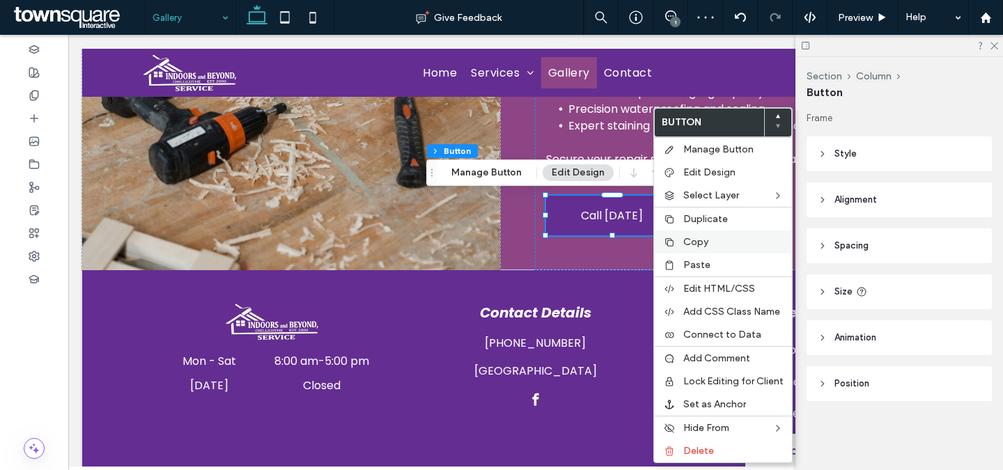
click at [683, 240] on span "Copy" at bounding box center [695, 242] width 25 height 12
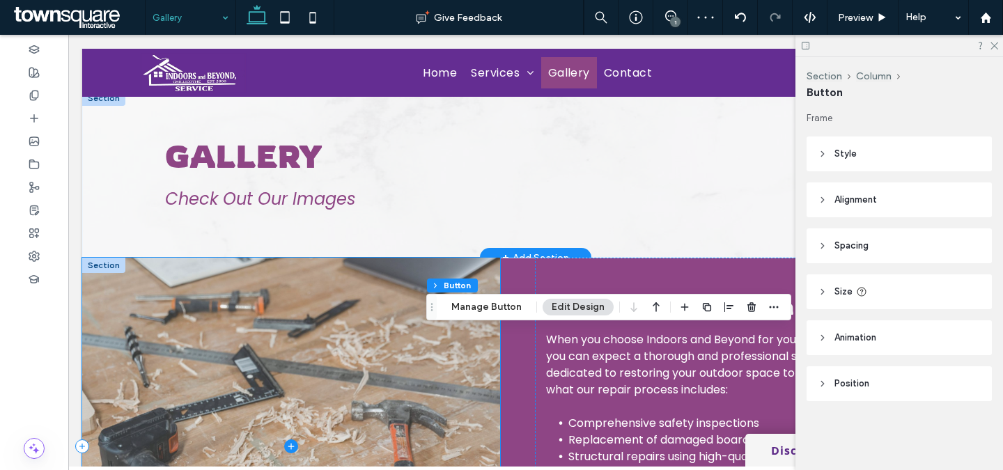
scroll to position [0, 0]
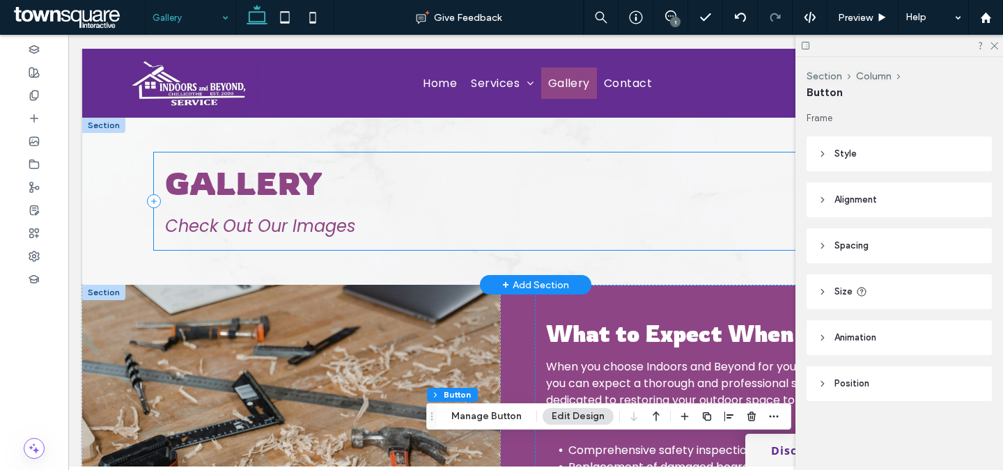
click at [306, 242] on div "Gallery Check Out Our Images" at bounding box center [535, 201] width 763 height 97
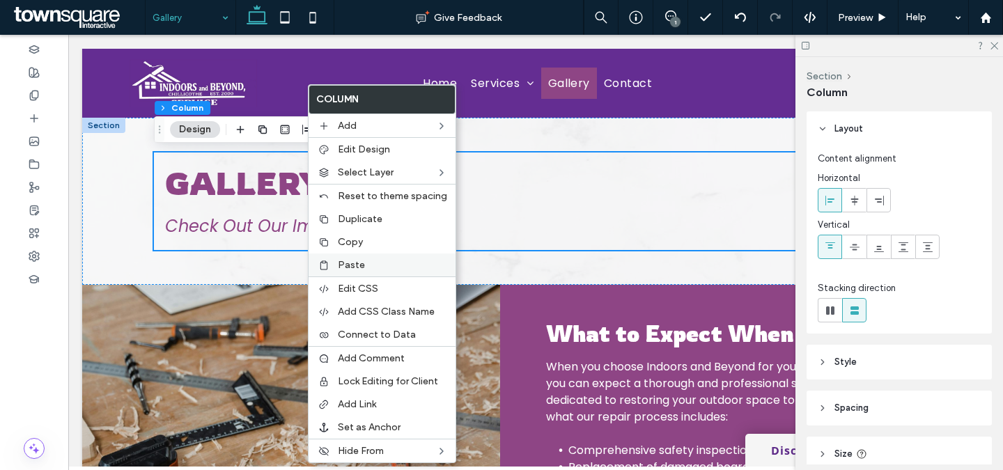
click at [334, 259] on div "Paste" at bounding box center [382, 264] width 147 height 23
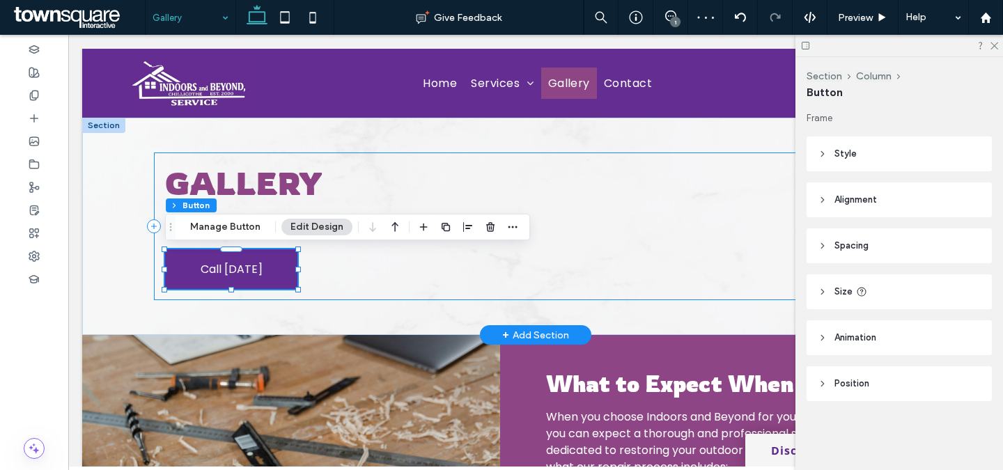
click at [160, 293] on div "Gallery Check Out Our Images Call Today" at bounding box center [535, 227] width 763 height 148
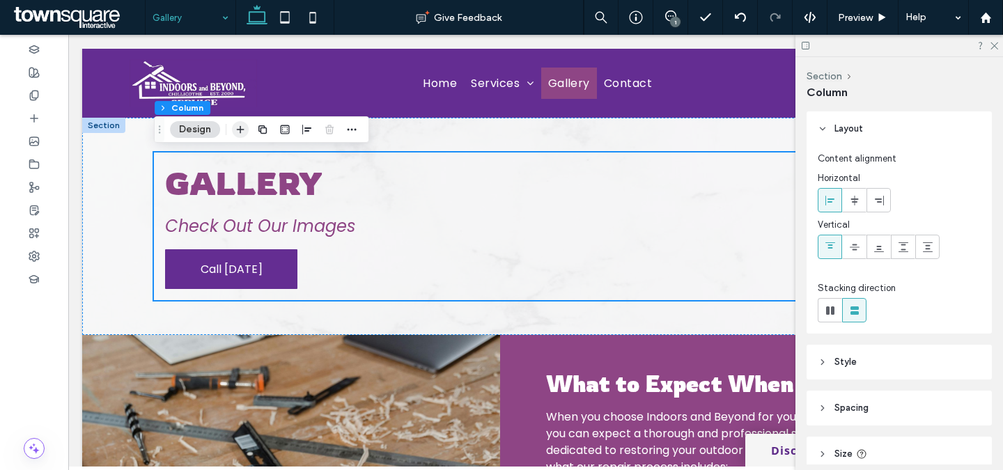
click at [242, 133] on icon "button" at bounding box center [240, 129] width 11 height 11
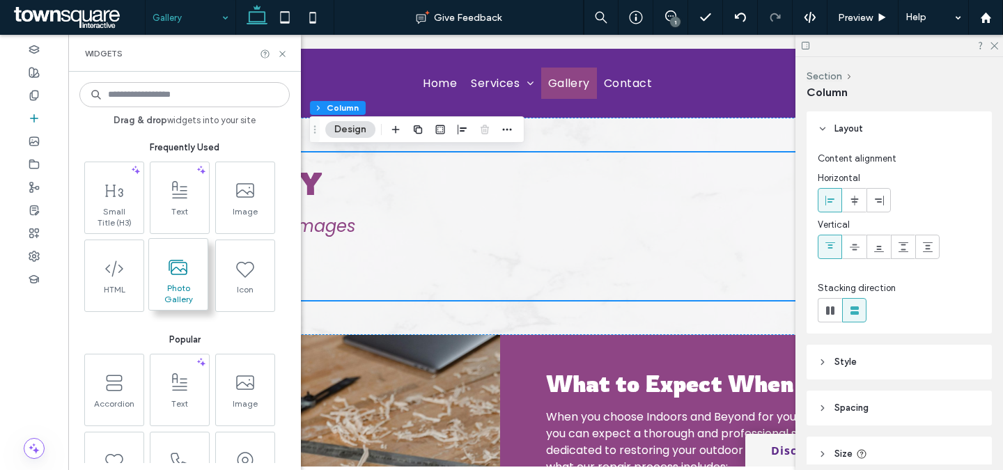
click at [199, 272] on span at bounding box center [178, 266] width 58 height 31
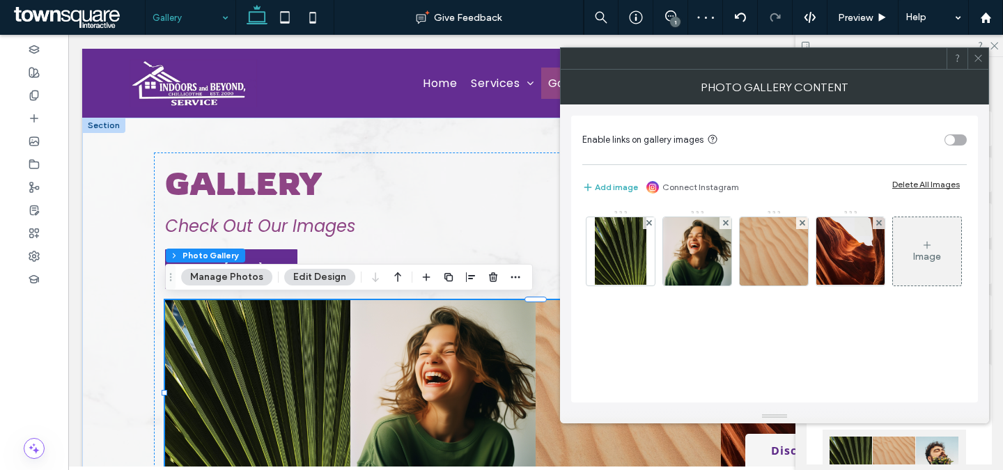
click at [911, 182] on div "Delete All Images" at bounding box center [926, 184] width 68 height 10
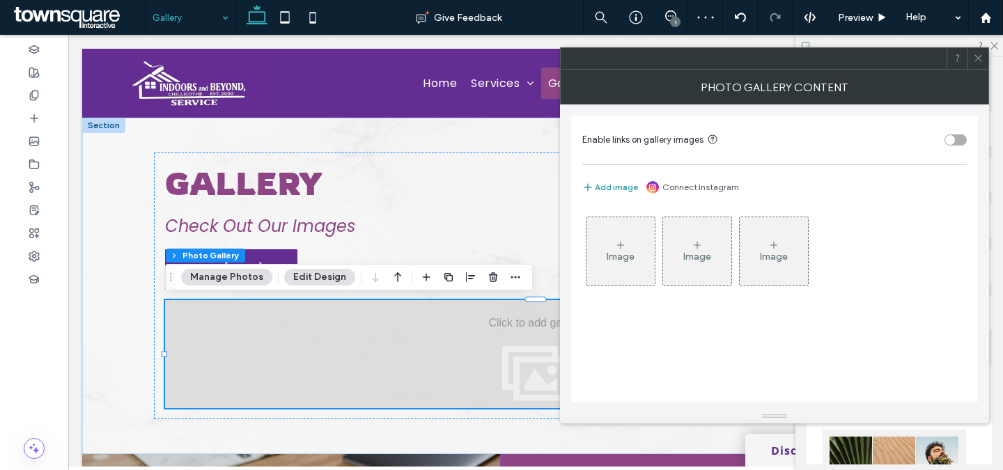
click at [623, 182] on button "Add image" at bounding box center [610, 187] width 56 height 17
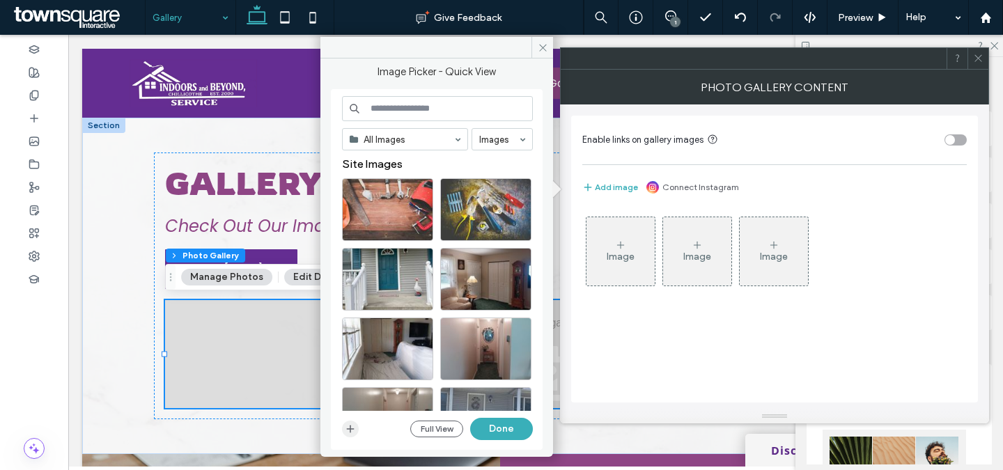
click at [354, 425] on icon "button" at bounding box center [350, 428] width 11 height 11
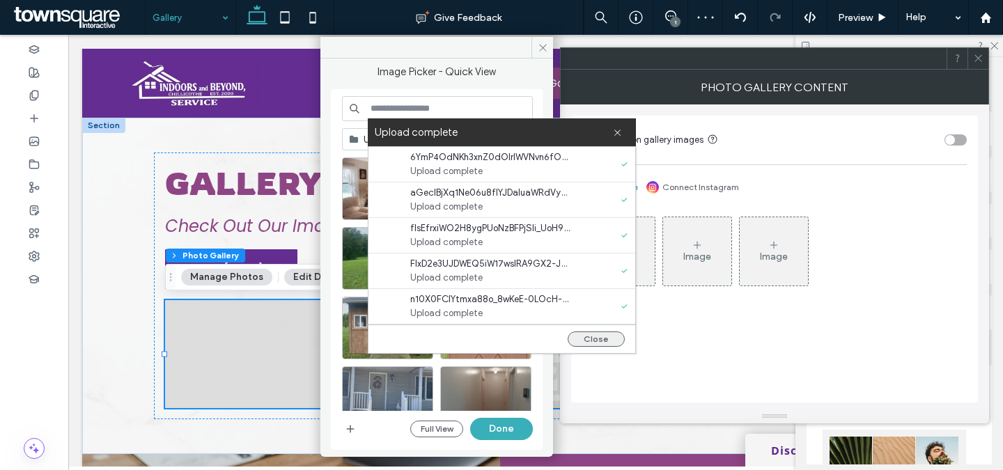
click at [602, 340] on button "Close" at bounding box center [596, 338] width 57 height 15
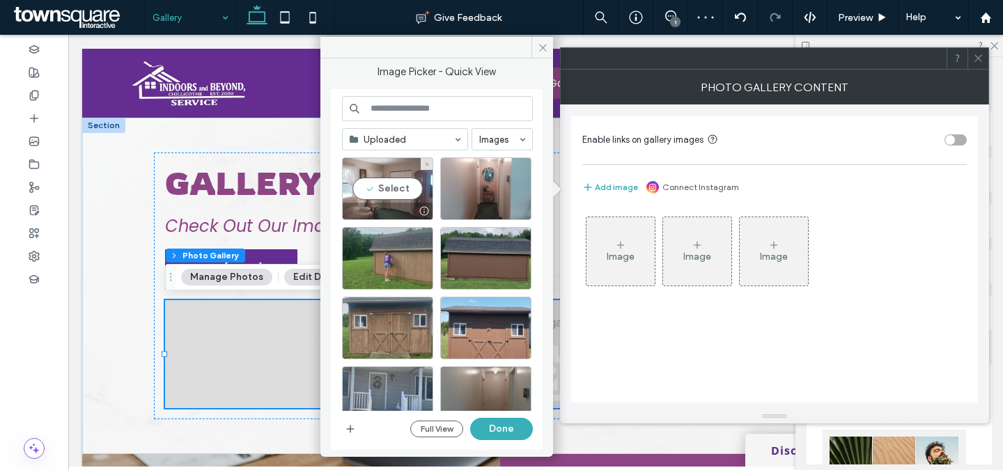
click at [414, 195] on div "Select" at bounding box center [387, 188] width 91 height 63
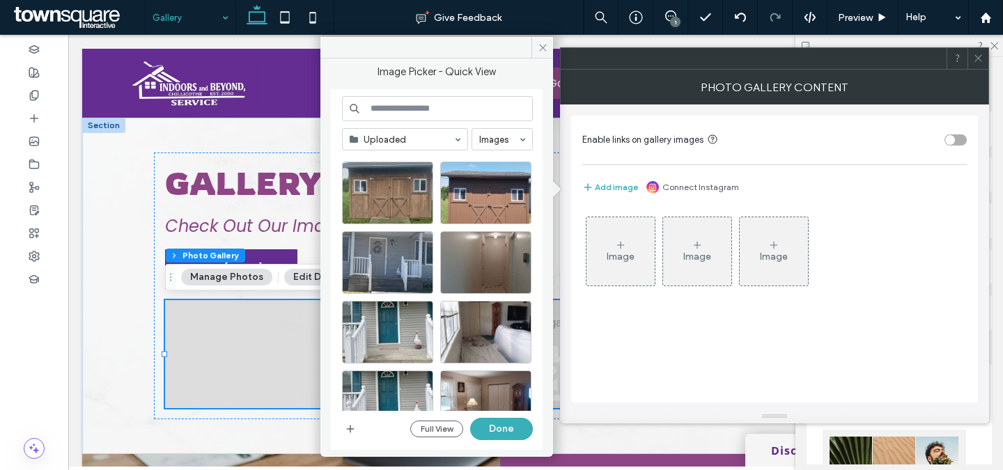
scroll to position [146, 0]
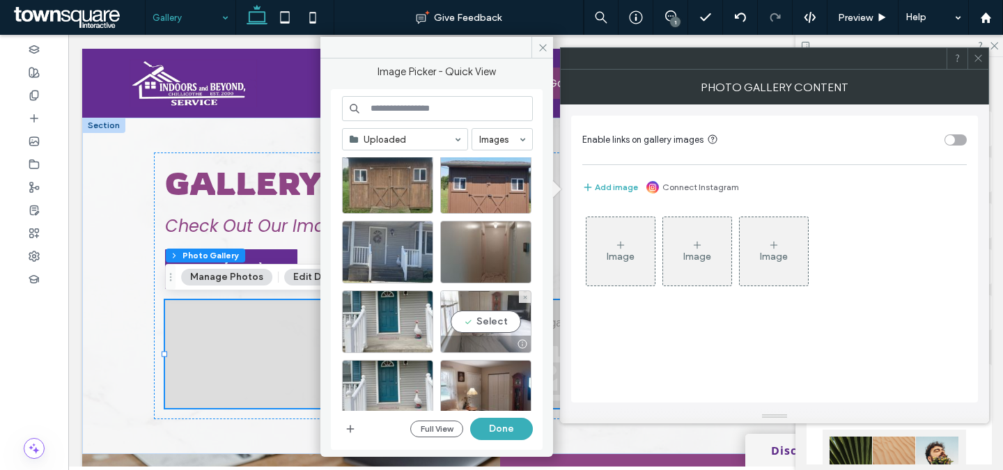
click at [482, 318] on div "Select" at bounding box center [485, 321] width 91 height 63
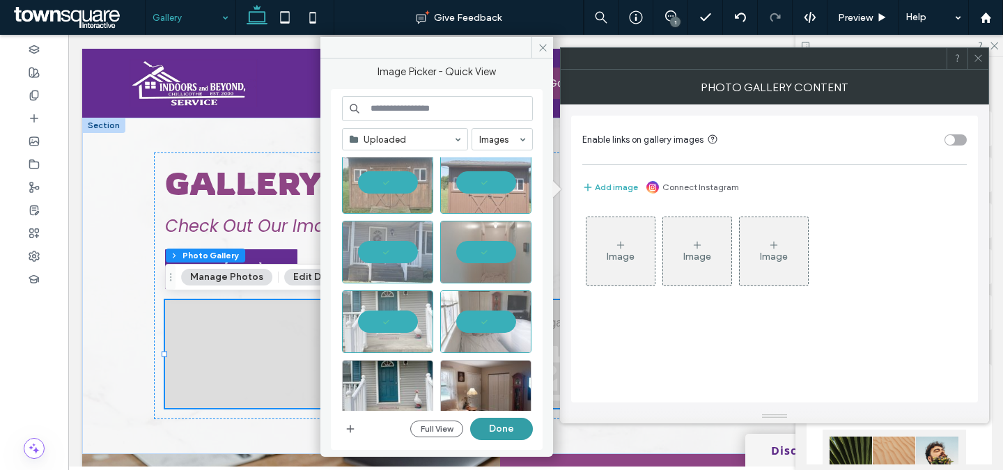
click at [502, 429] on button "Done" at bounding box center [501, 429] width 63 height 22
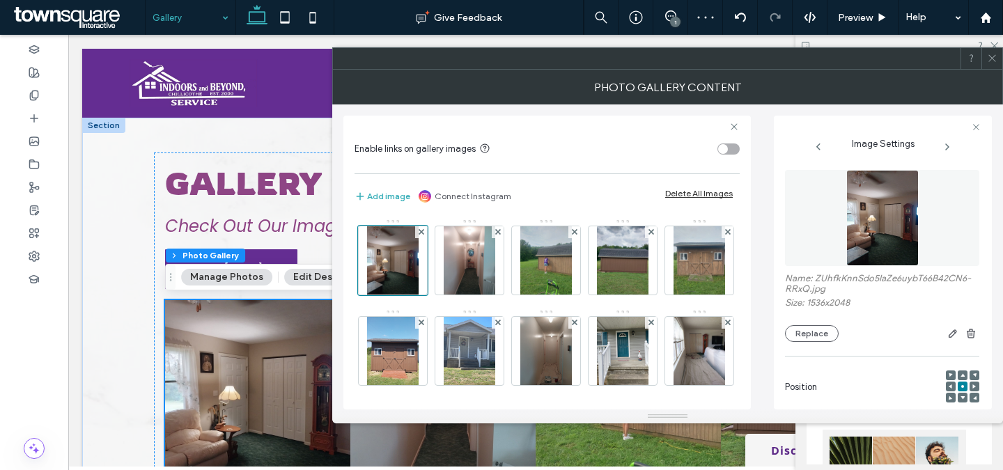
click at [998, 59] on div at bounding box center [991, 58] width 21 height 21
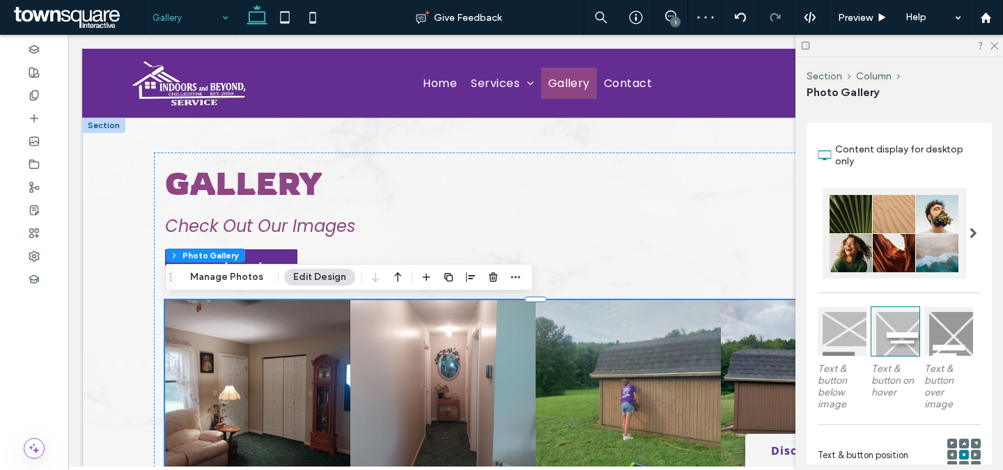
scroll to position [413, 0]
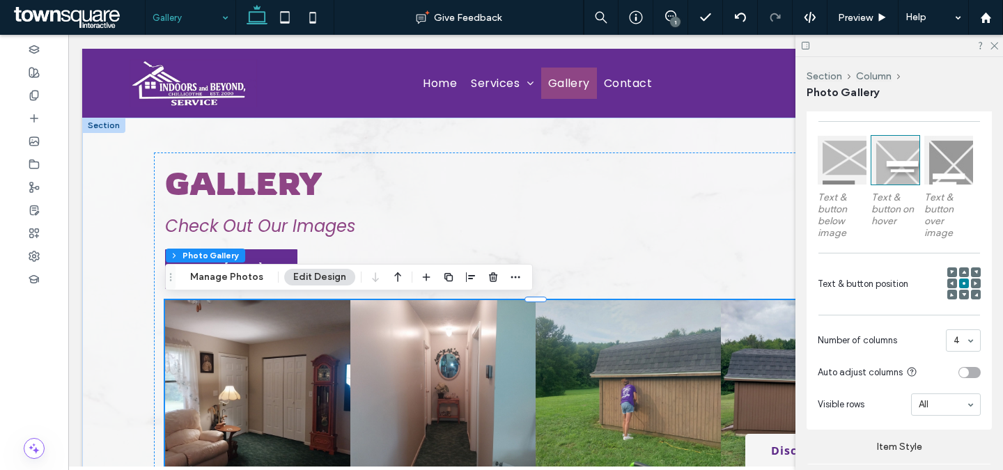
click at [976, 373] on div "toggle" at bounding box center [969, 372] width 22 height 11
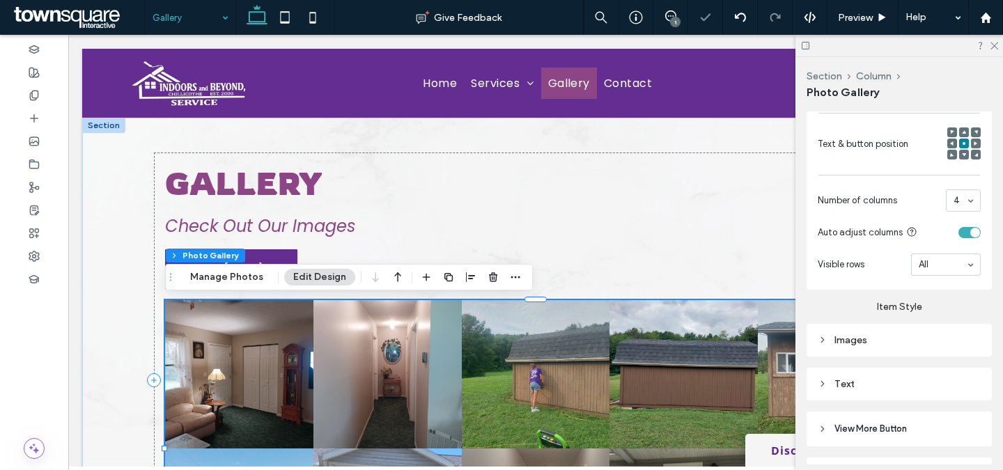
scroll to position [561, 0]
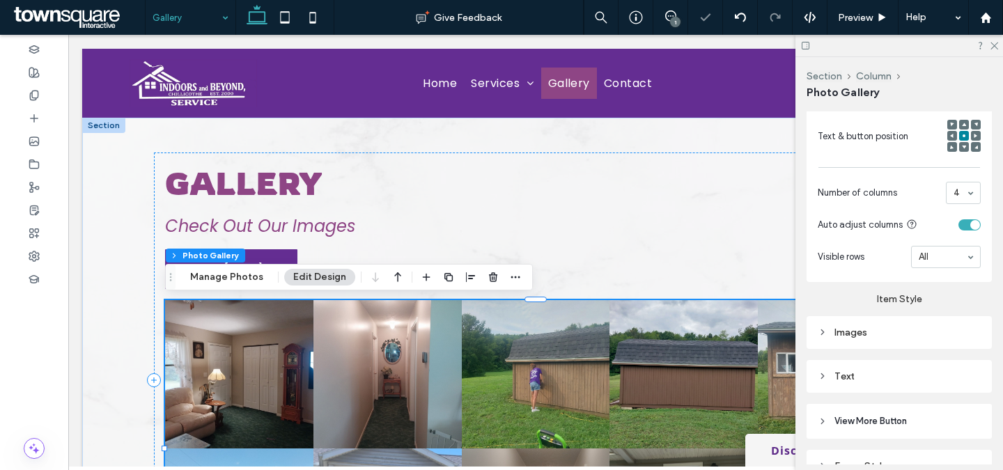
click at [946, 337] on div "Images" at bounding box center [899, 333] width 163 height 12
click at [962, 410] on input "***" at bounding box center [963, 412] width 35 height 18
type input "**"
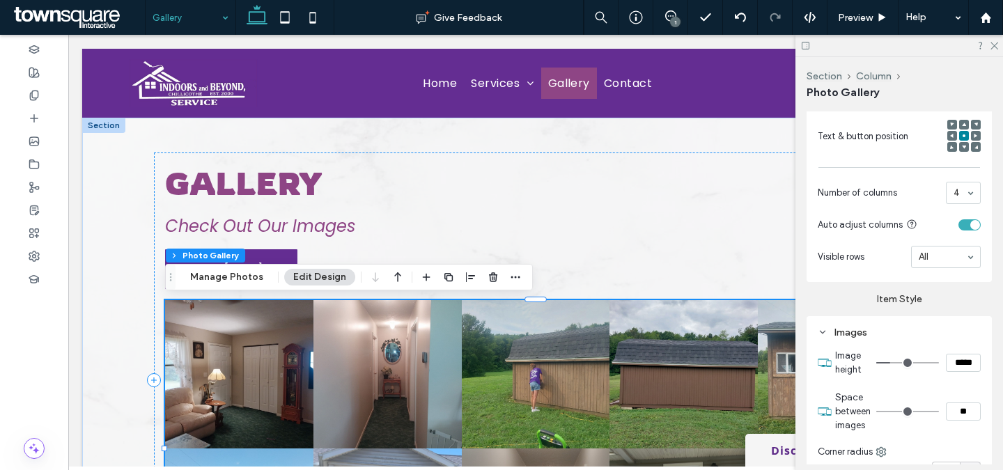
type input "****"
click at [966, 386] on section "Space between images ****" at bounding box center [908, 412] width 146 height 56
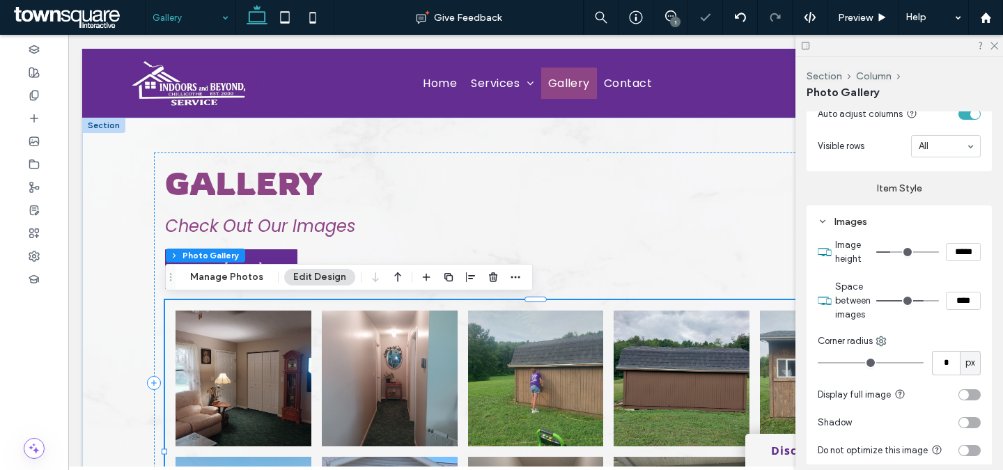
scroll to position [677, 0]
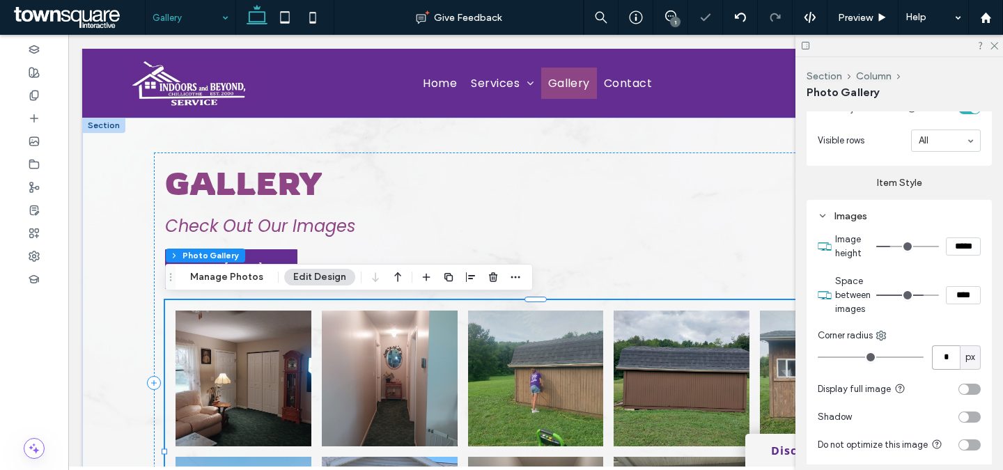
click at [945, 353] on input "*" at bounding box center [946, 357] width 28 height 24
type input "*"
click at [976, 389] on div "toggle" at bounding box center [969, 389] width 22 height 11
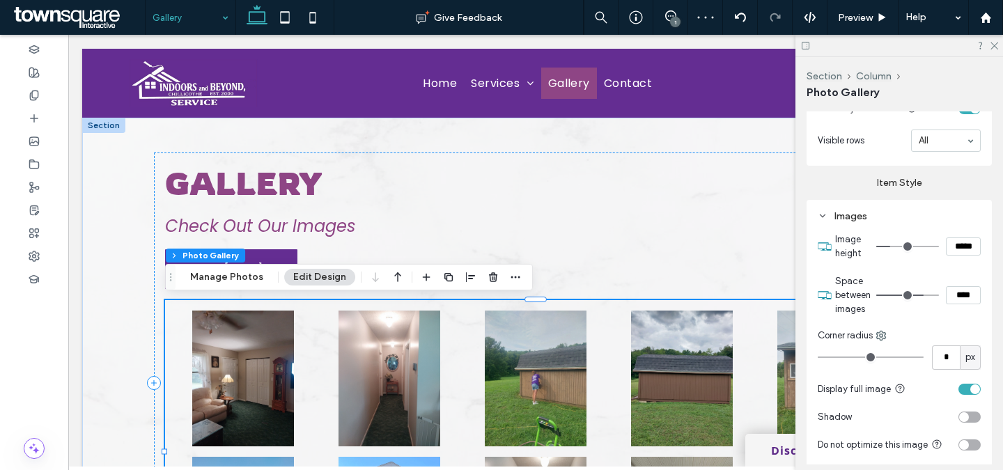
click at [963, 389] on div "toggle" at bounding box center [969, 389] width 22 height 11
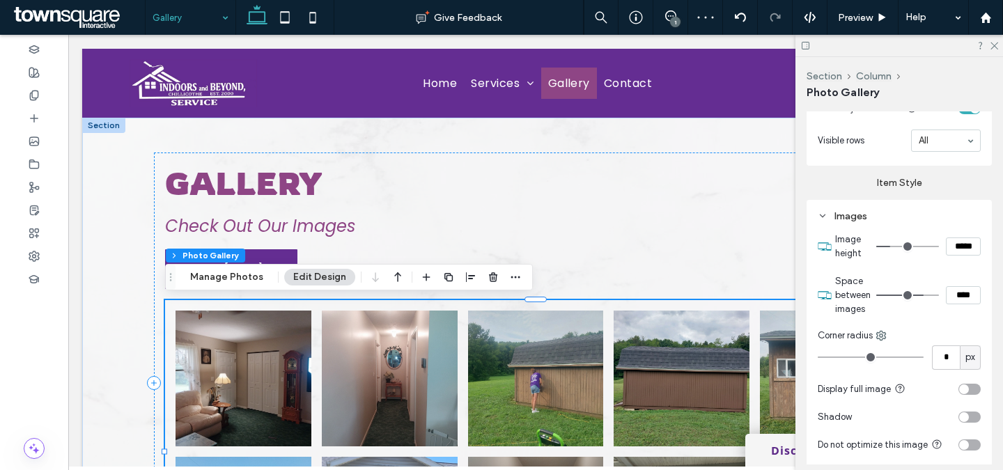
click at [971, 415] on div "toggle" at bounding box center [969, 417] width 22 height 11
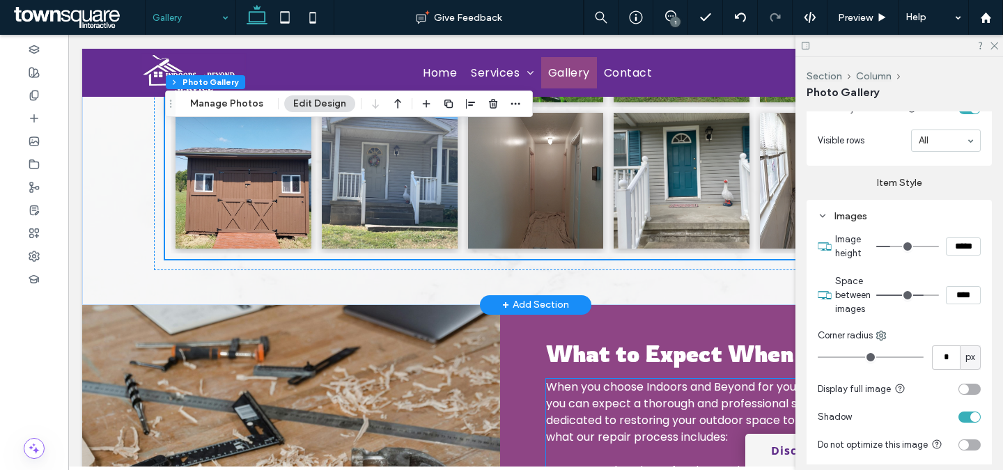
scroll to position [321, 0]
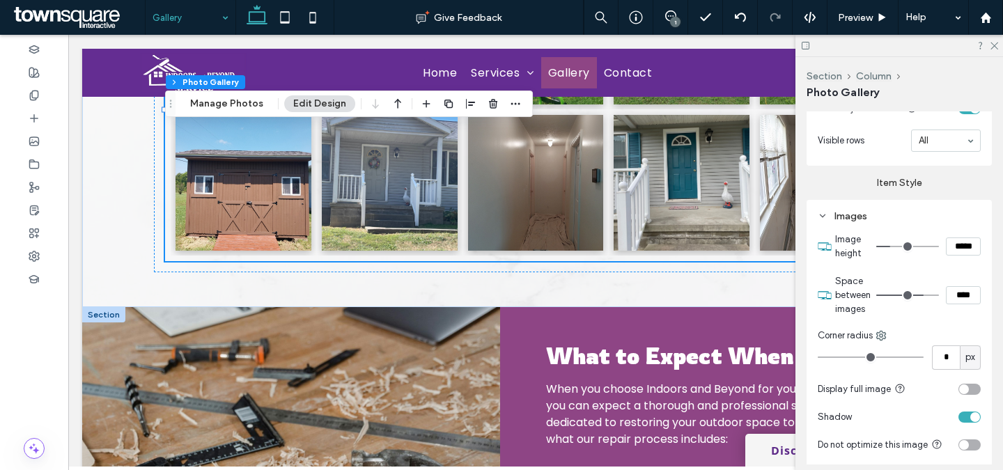
click at [102, 315] on div at bounding box center [103, 314] width 43 height 15
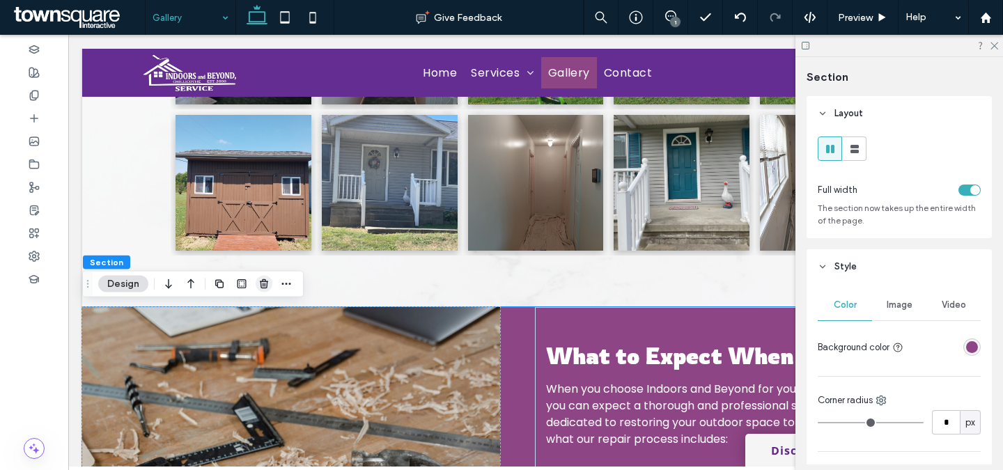
click at [267, 281] on use "button" at bounding box center [264, 283] width 8 height 9
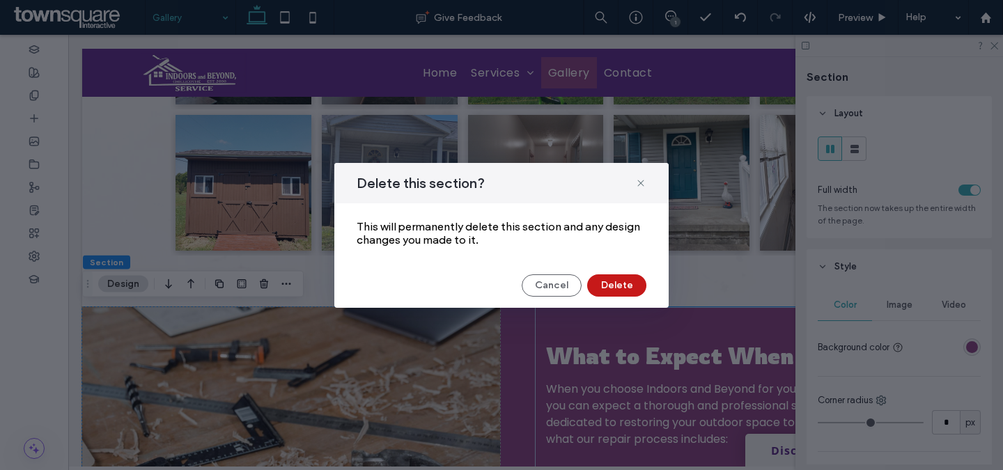
click at [602, 281] on button "Delete" at bounding box center [616, 285] width 59 height 22
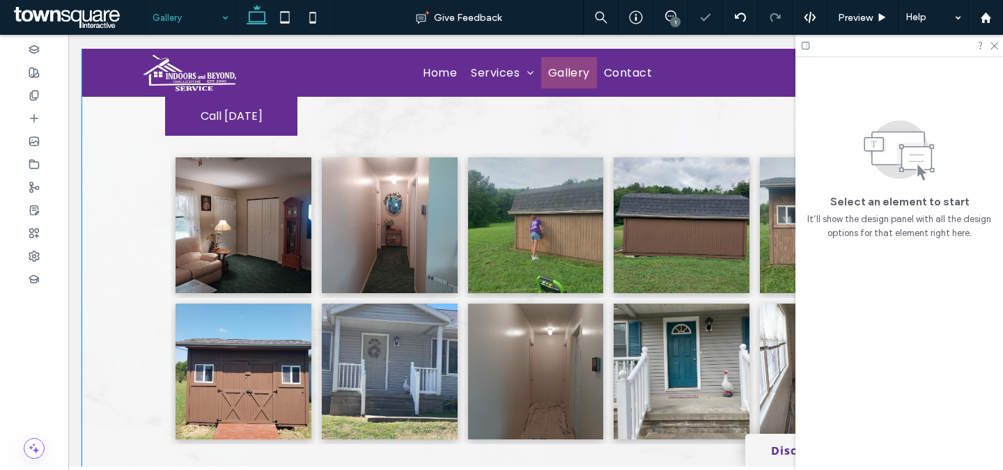
scroll to position [0, 0]
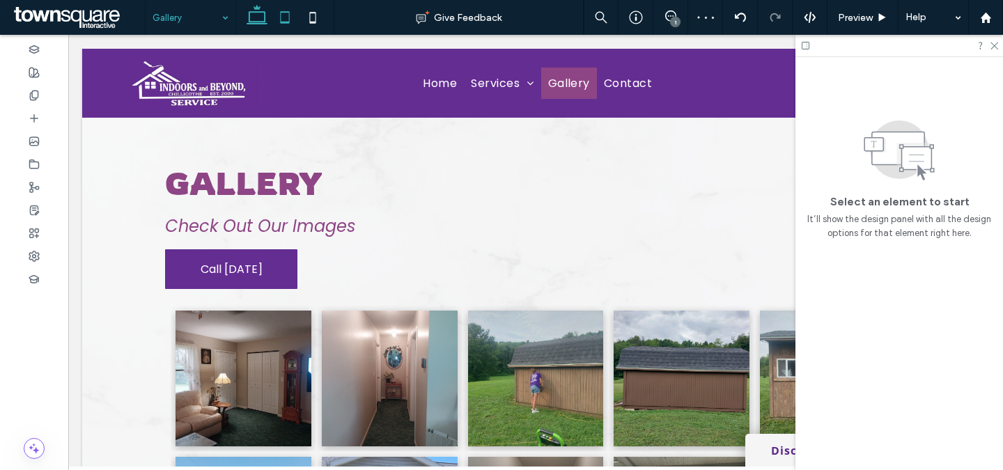
click at [293, 14] on icon at bounding box center [285, 17] width 28 height 28
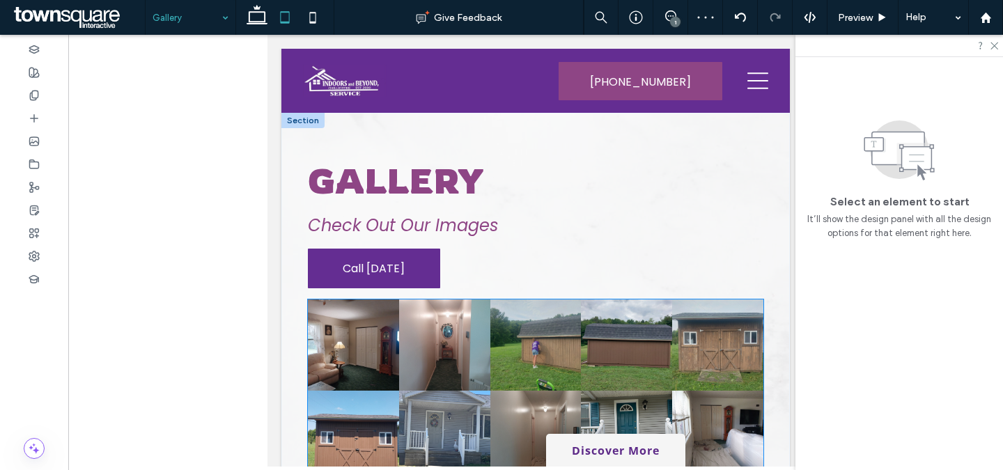
click at [502, 382] on link at bounding box center [535, 344] width 91 height 91
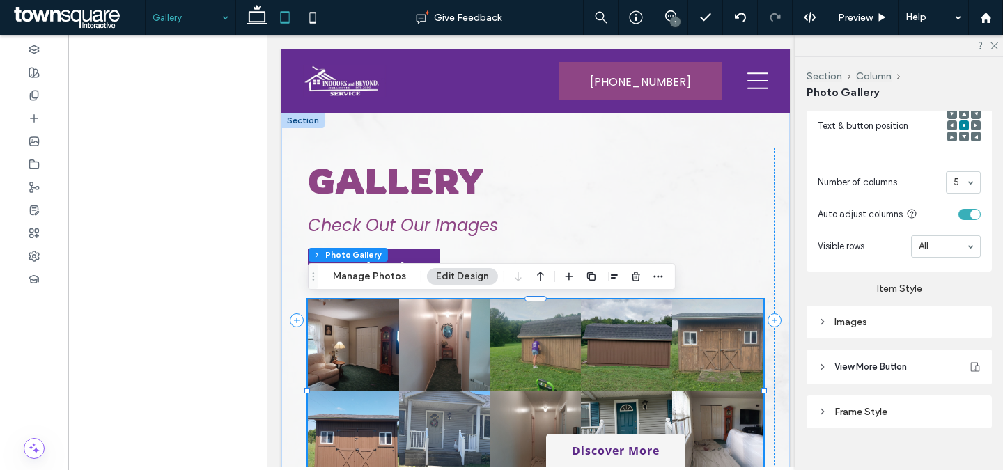
scroll to position [565, 0]
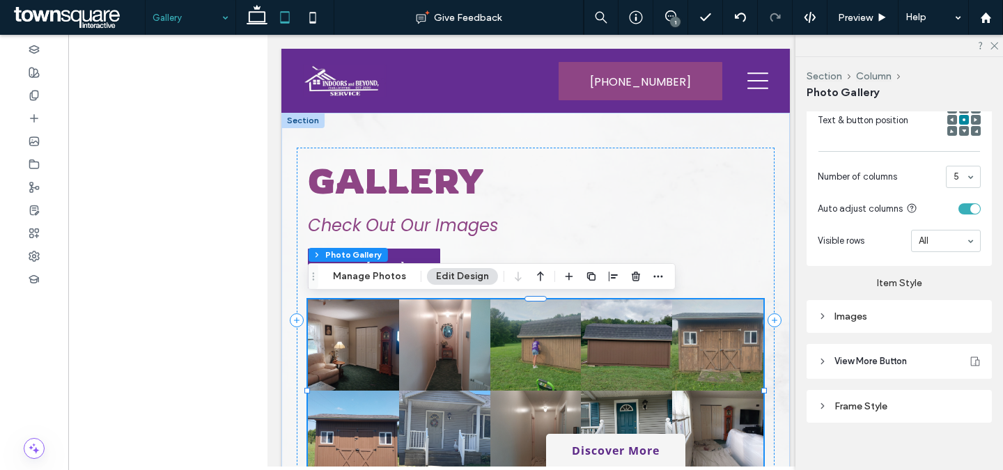
click at [885, 329] on div "Images" at bounding box center [898, 316] width 185 height 33
click at [891, 318] on div "Images" at bounding box center [899, 317] width 163 height 12
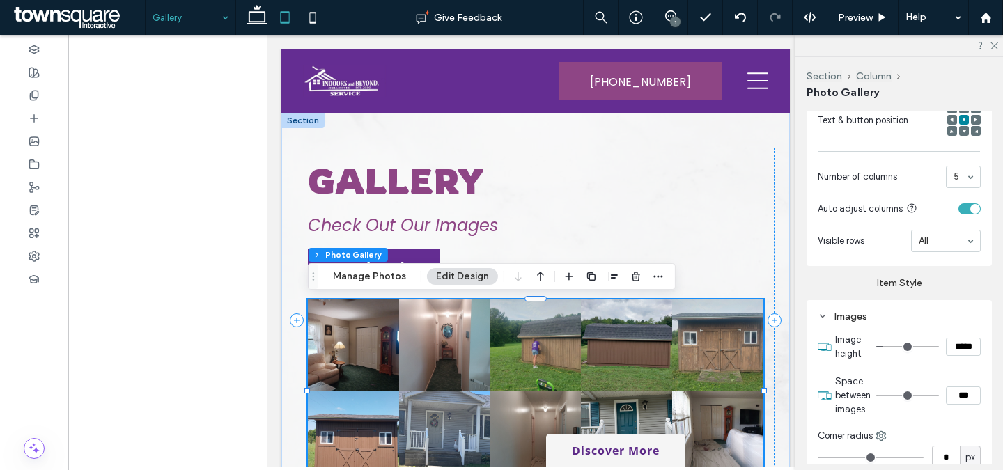
click at [968, 400] on input "***" at bounding box center [963, 395] width 35 height 18
type input "**"
type input "****"
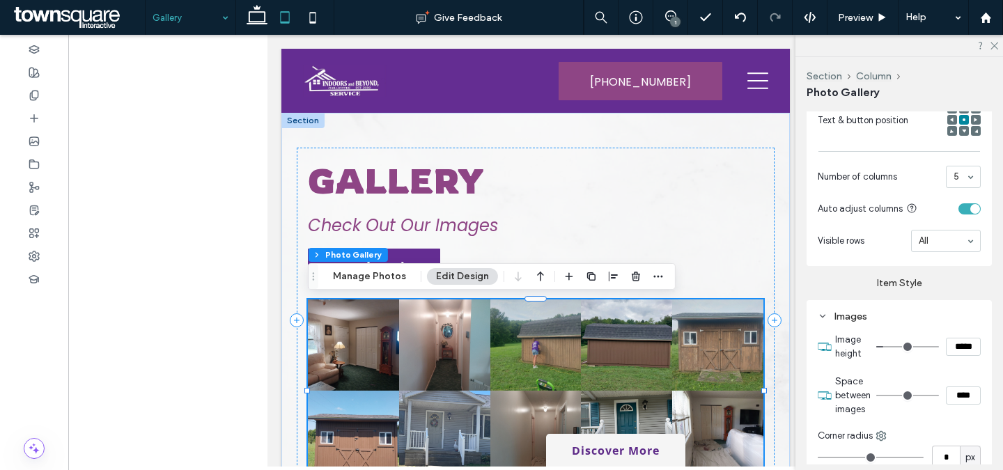
click at [968, 370] on section "Space between images ****" at bounding box center [908, 396] width 146 height 56
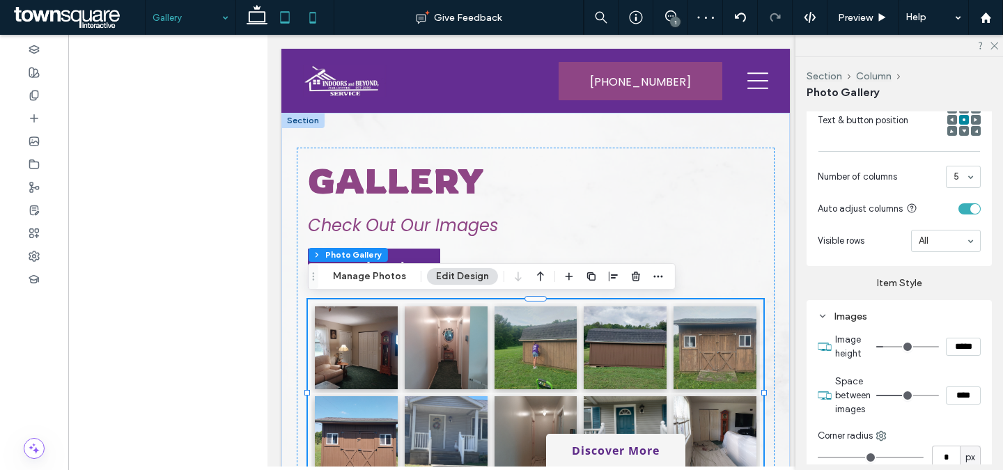
click at [310, 17] on icon at bounding box center [313, 17] width 28 height 28
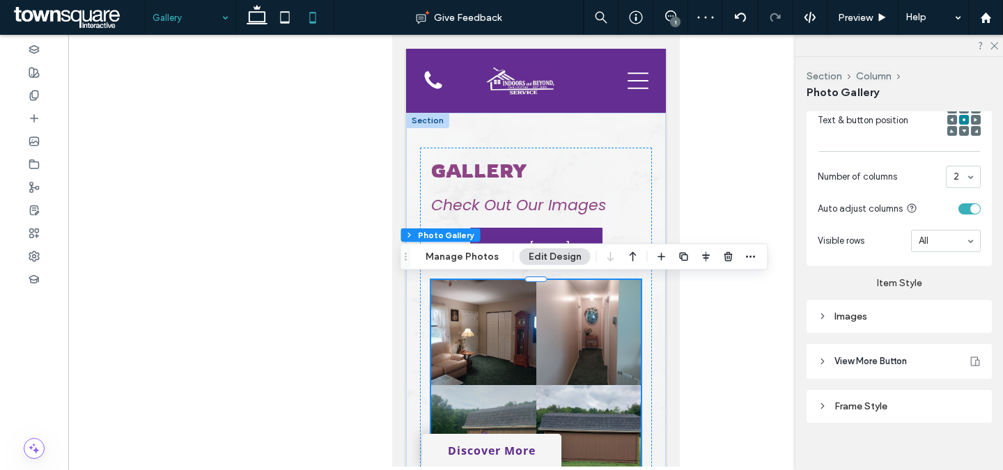
click at [579, 345] on link at bounding box center [588, 332] width 105 height 105
click at [877, 323] on div "Images" at bounding box center [899, 316] width 163 height 19
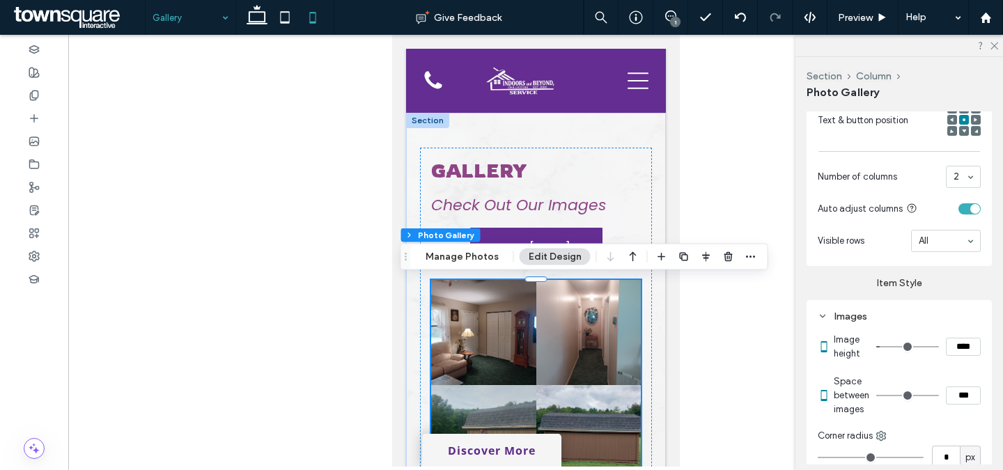
click at [967, 392] on input "***" at bounding box center [963, 395] width 35 height 18
type input "**"
type input "****"
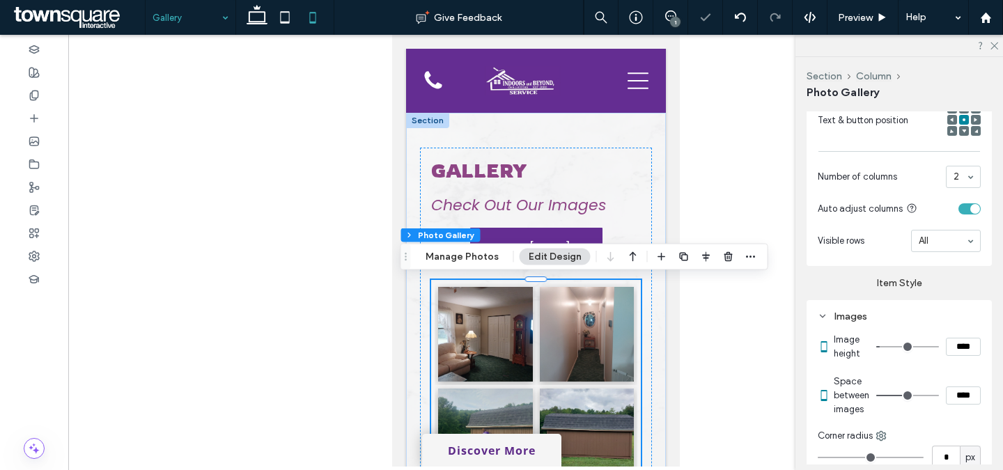
click at [965, 369] on section "Space between images ****" at bounding box center [907, 396] width 147 height 56
click at [565, 232] on span "Call Today" at bounding box center [535, 248] width 68 height 41
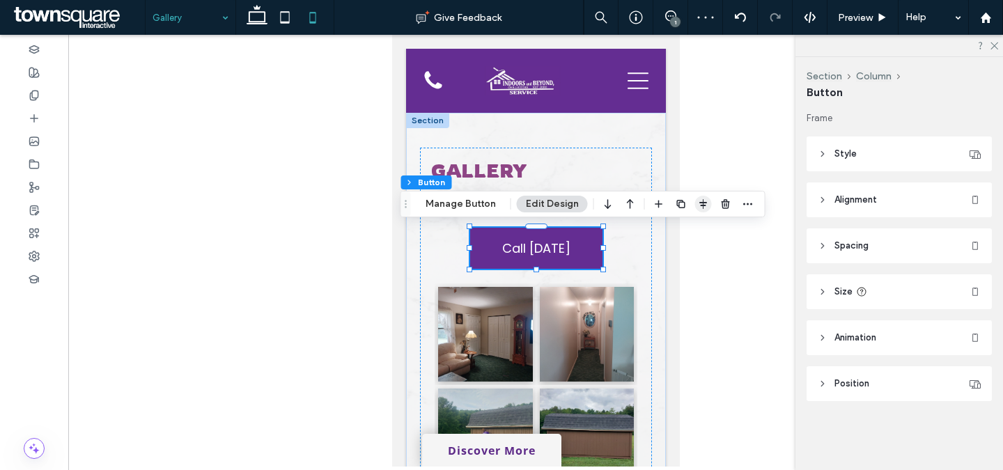
click at [702, 201] on icon "button" at bounding box center [703, 203] width 11 height 11
click at [661, 233] on icon "flex-start" at bounding box center [666, 231] width 11 height 11
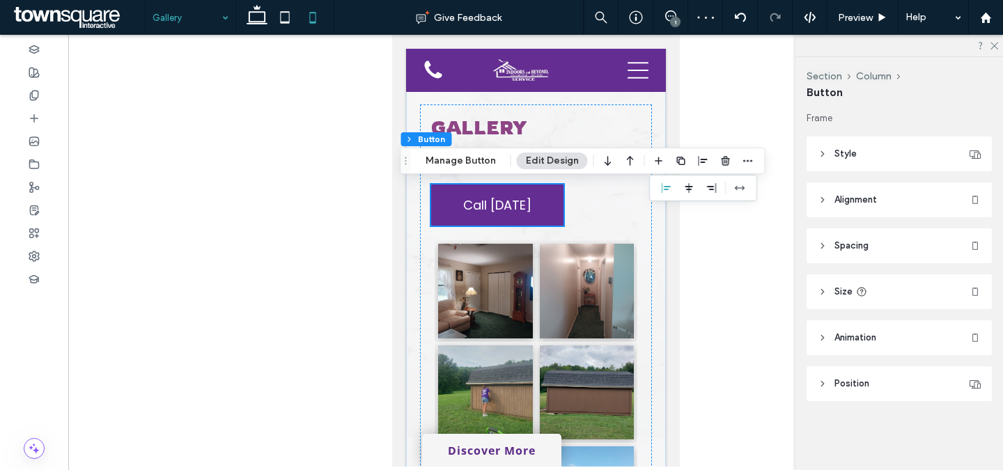
scroll to position [0, 0]
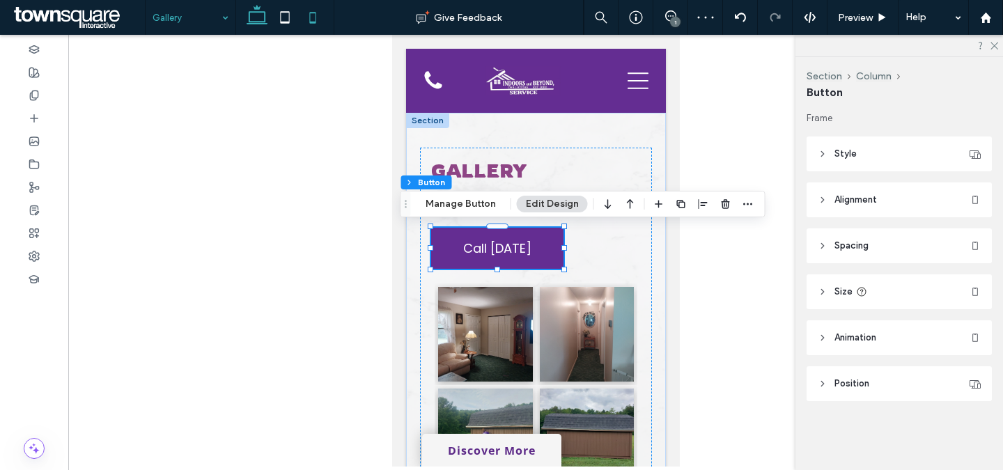
click at [256, 12] on use at bounding box center [257, 14] width 21 height 19
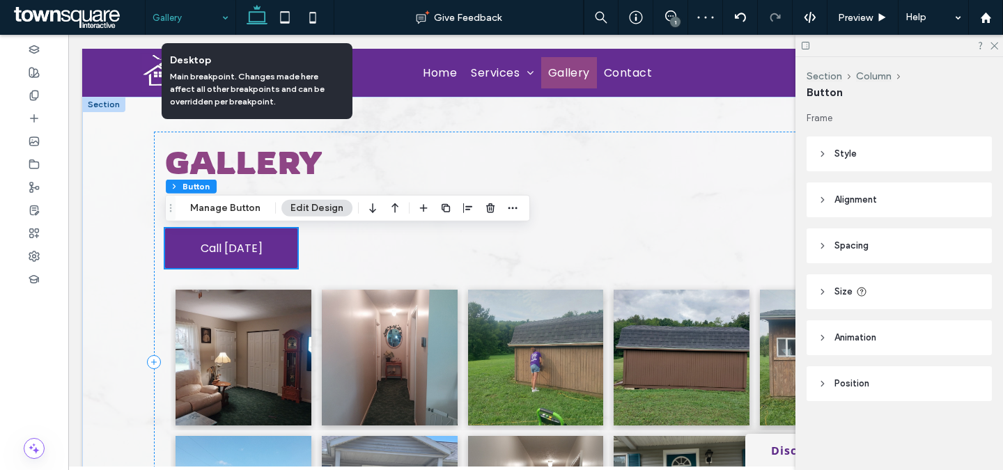
scroll to position [1, 0]
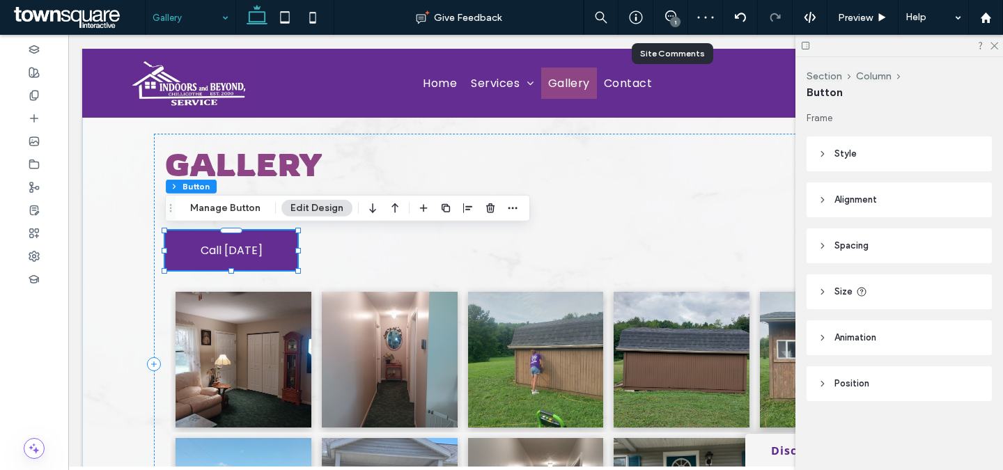
click at [681, 24] on div "1" at bounding box center [670, 17] width 34 height 14
click at [669, 17] on icon at bounding box center [670, 15] width 11 height 11
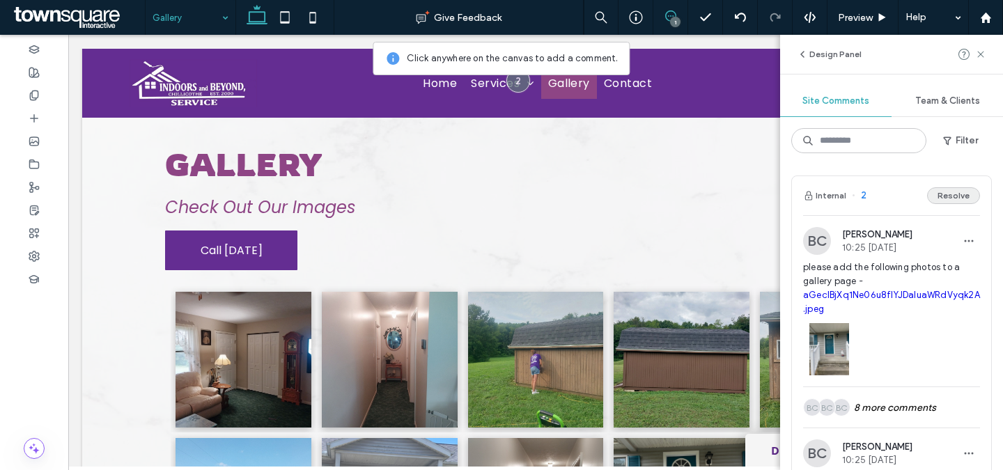
click at [951, 194] on button "Resolve" at bounding box center [953, 195] width 53 height 17
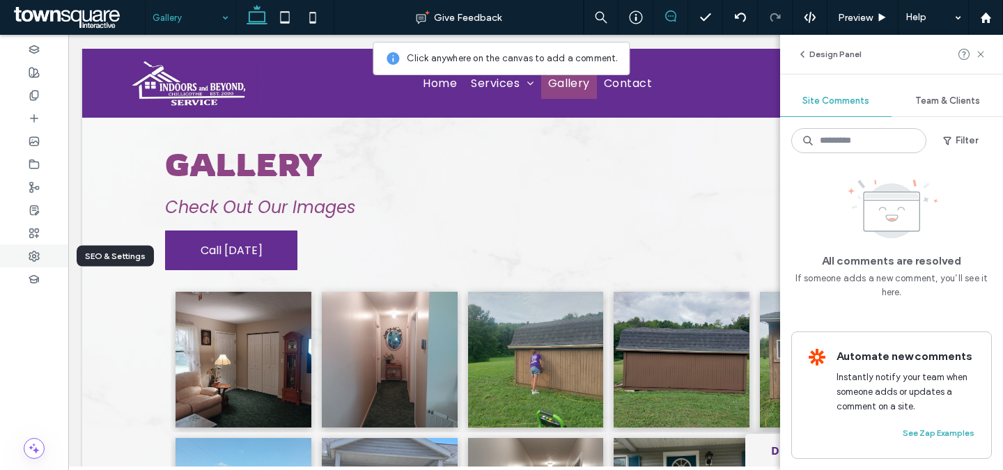
click at [39, 256] on icon at bounding box center [34, 256] width 11 height 11
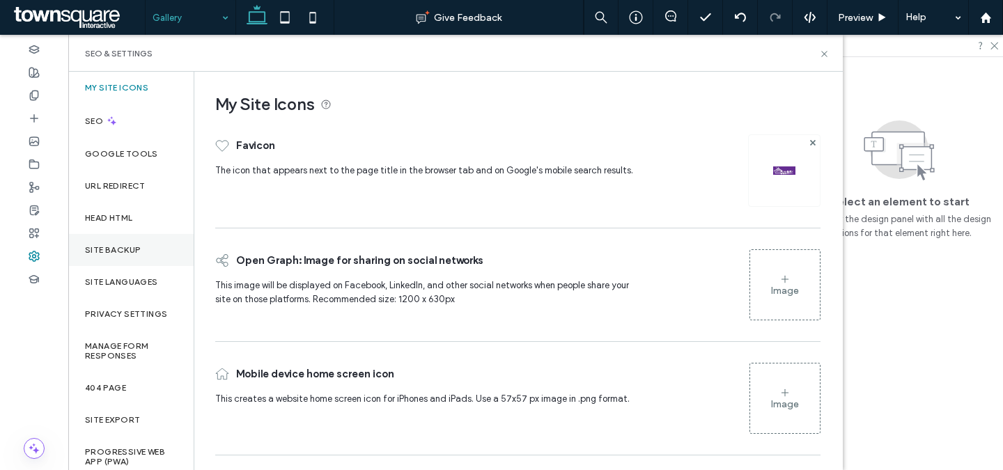
click at [123, 249] on label "Site Backup" at bounding box center [113, 250] width 56 height 10
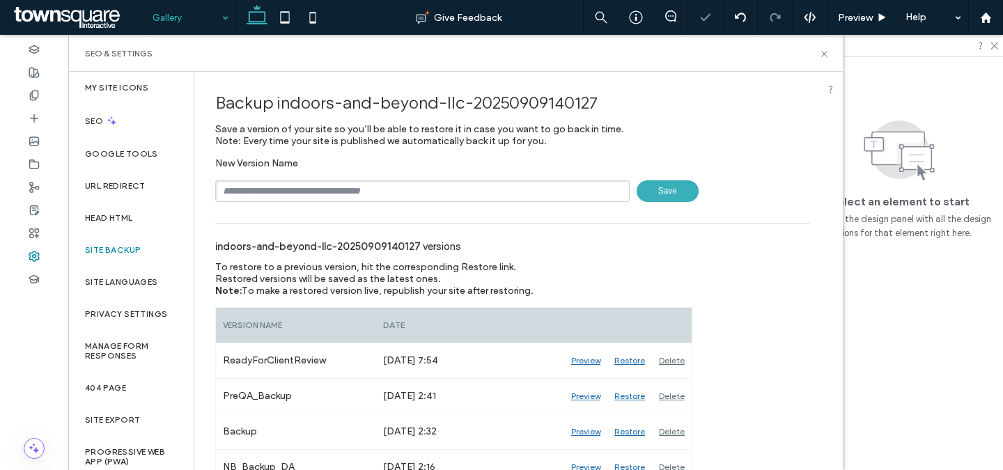
click at [379, 196] on input "text" at bounding box center [422, 191] width 414 height 22
paste input "******"
type input "**********"
click at [659, 189] on span "Save" at bounding box center [668, 191] width 62 height 22
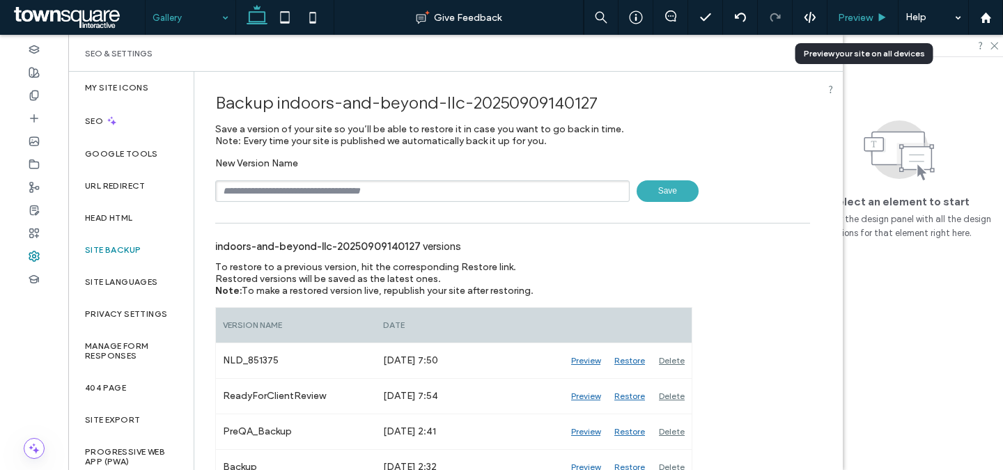
click at [873, 24] on div "Preview" at bounding box center [862, 17] width 71 height 35
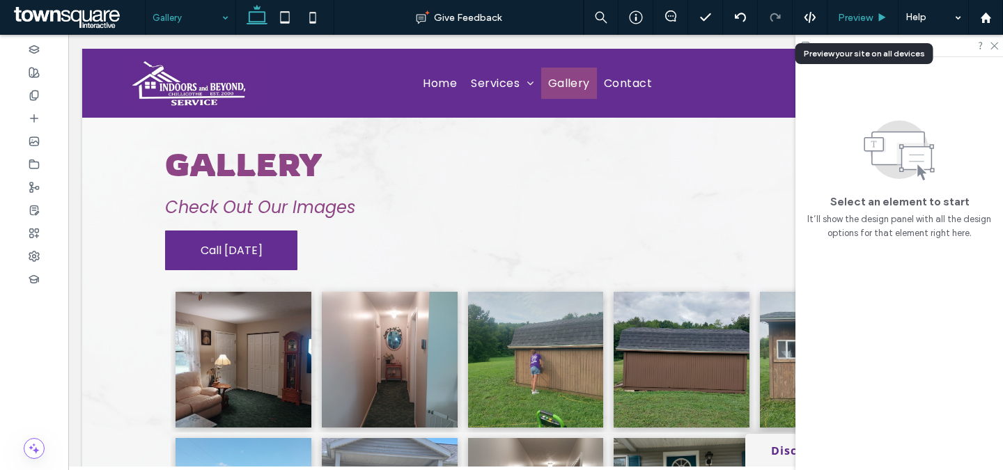
click at [847, 13] on span "Preview" at bounding box center [855, 18] width 35 height 12
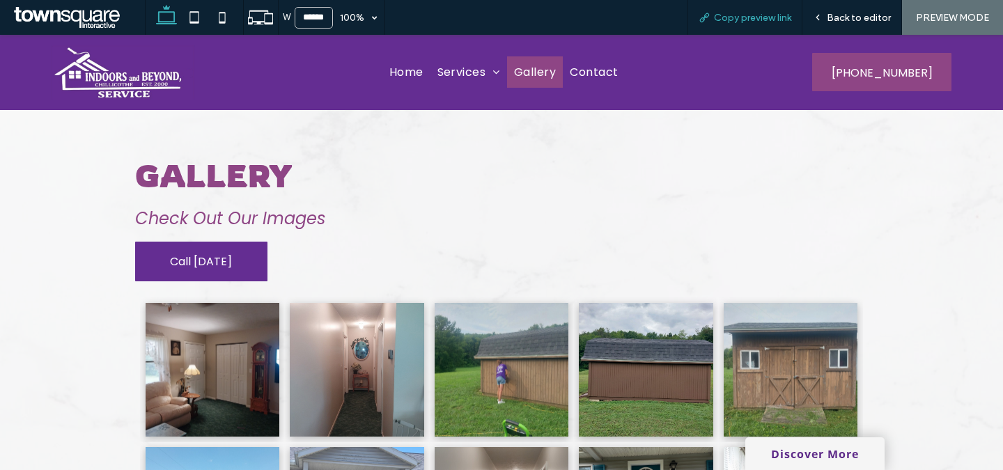
click at [721, 15] on span "Copy preview link" at bounding box center [752, 18] width 77 height 12
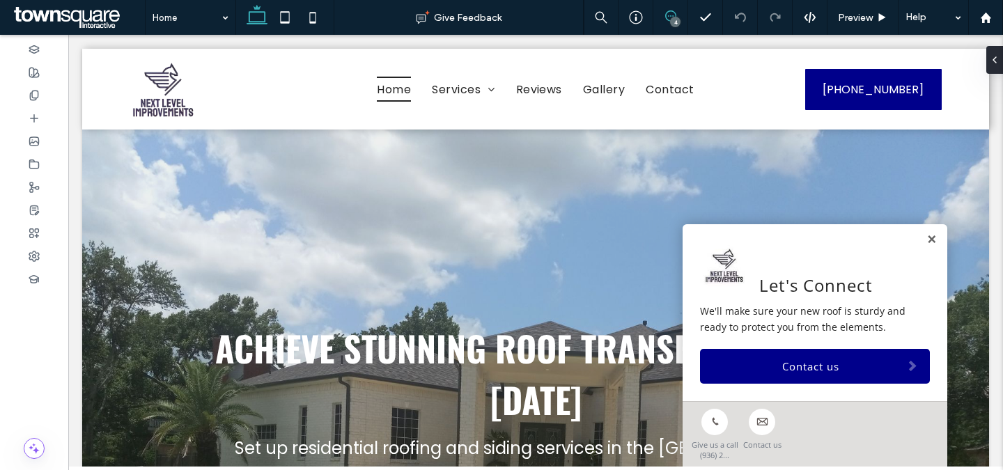
click at [676, 15] on span at bounding box center [670, 15] width 34 height 11
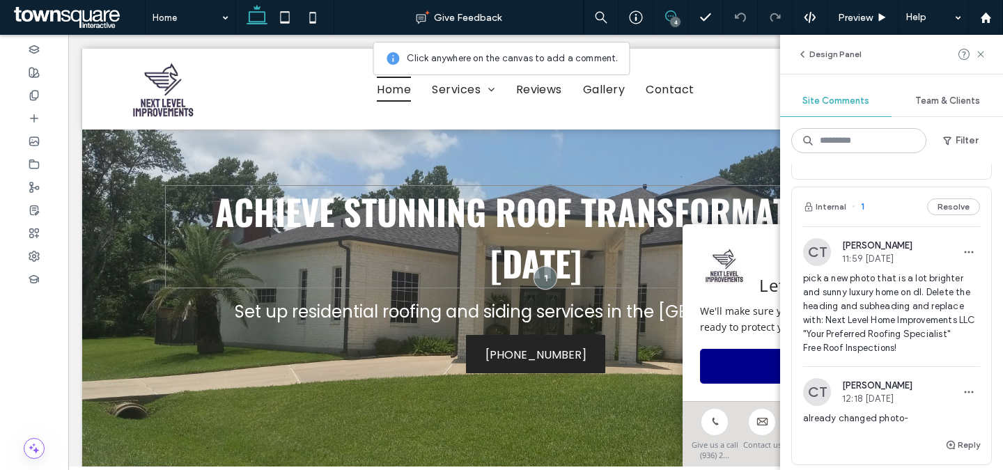
scroll to position [139, 0]
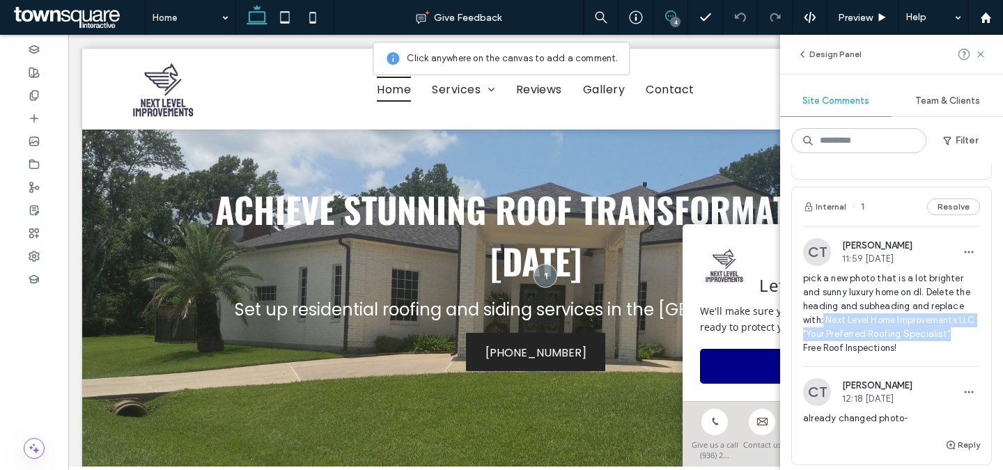
drag, startPoint x: 824, startPoint y: 290, endPoint x: 949, endPoint y: 311, distance: 127.1
click at [949, 311] on span "pick a new photo that is a lot brighter and sunny luxury home on dl. Delete the…" at bounding box center [891, 314] width 177 height 84
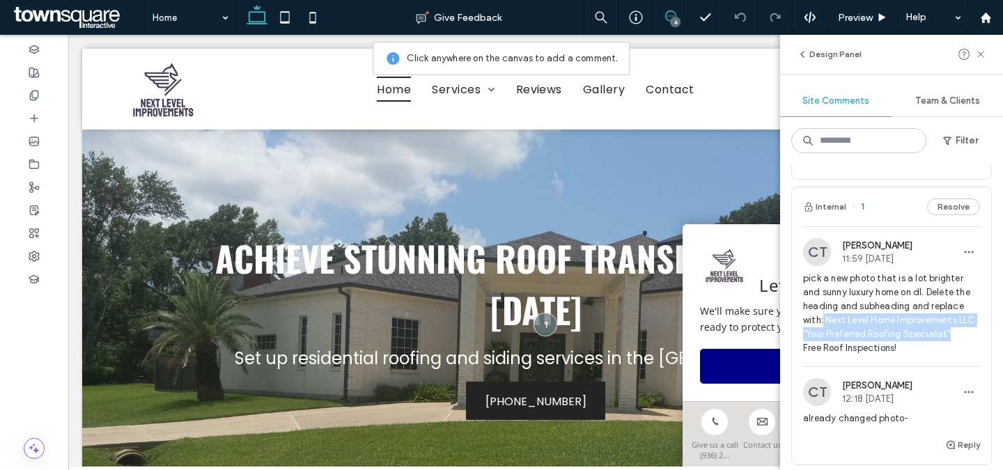
scroll to position [88, 0]
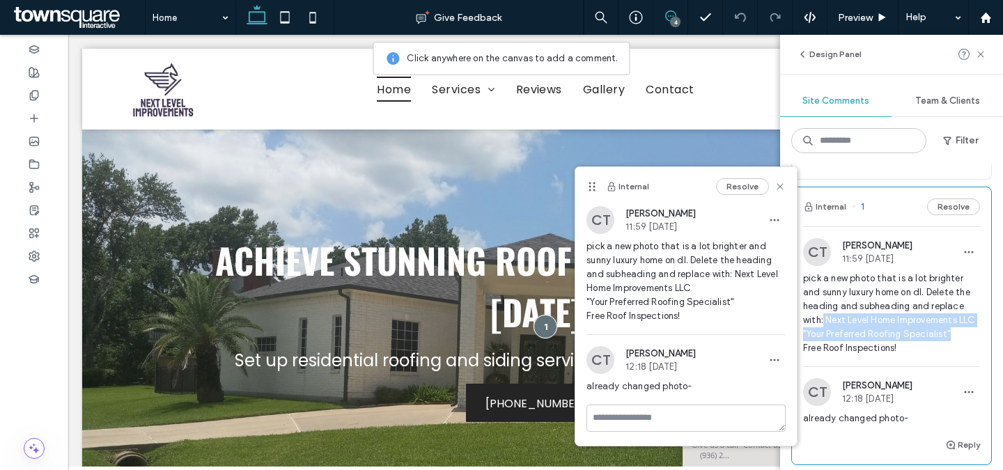
copy span "Next Level Home Improvements LLC "Your Preferred Roofing Specialist""
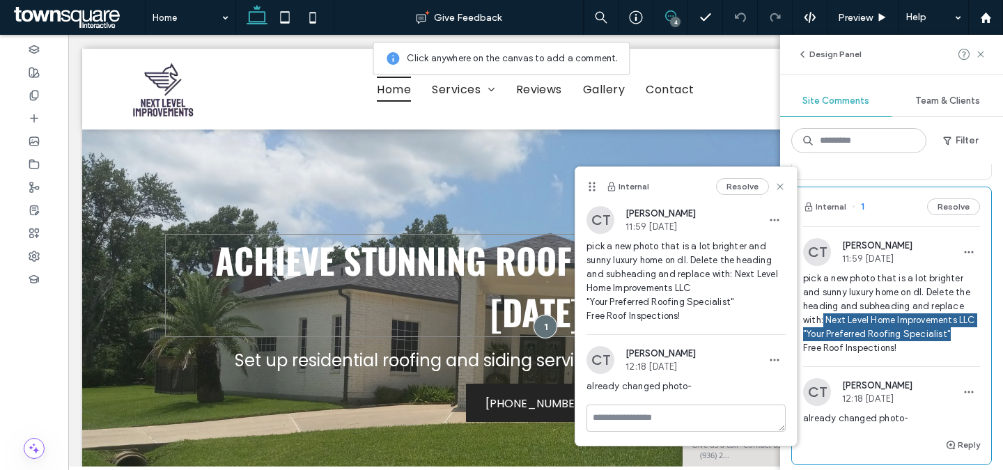
click at [337, 272] on span "Achieve Stunning Roof Transformations Today" at bounding box center [535, 285] width 641 height 103
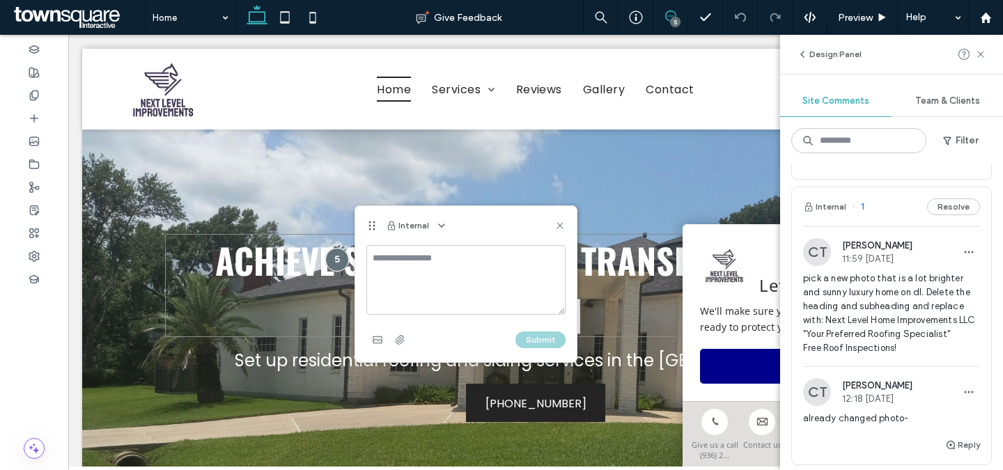
click at [337, 272] on div at bounding box center [337, 260] width 24 height 24
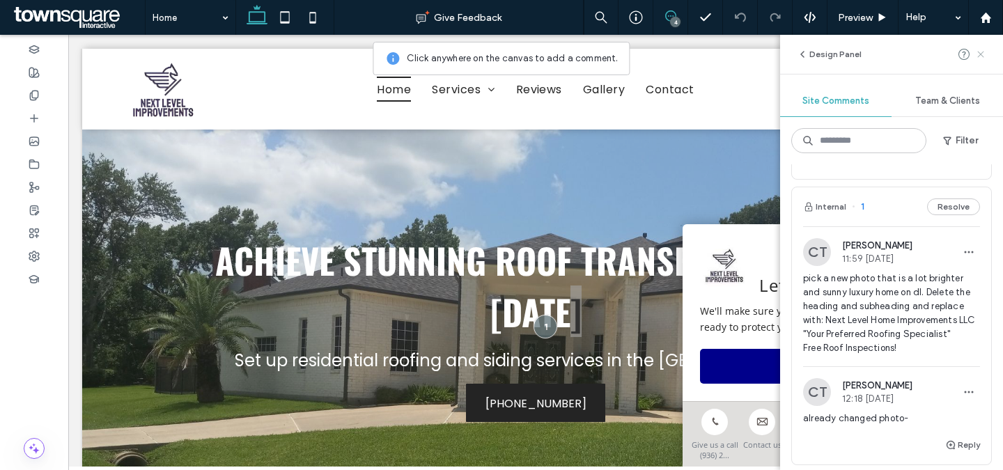
click at [983, 54] on icon at bounding box center [980, 54] width 11 height 11
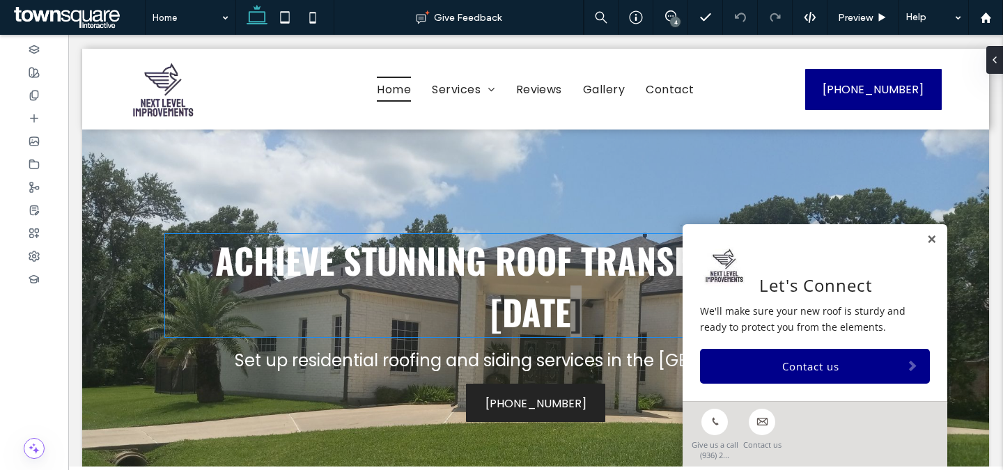
click at [581, 279] on span "Achieve Stunning Roof Transformations Today" at bounding box center [535, 285] width 641 height 103
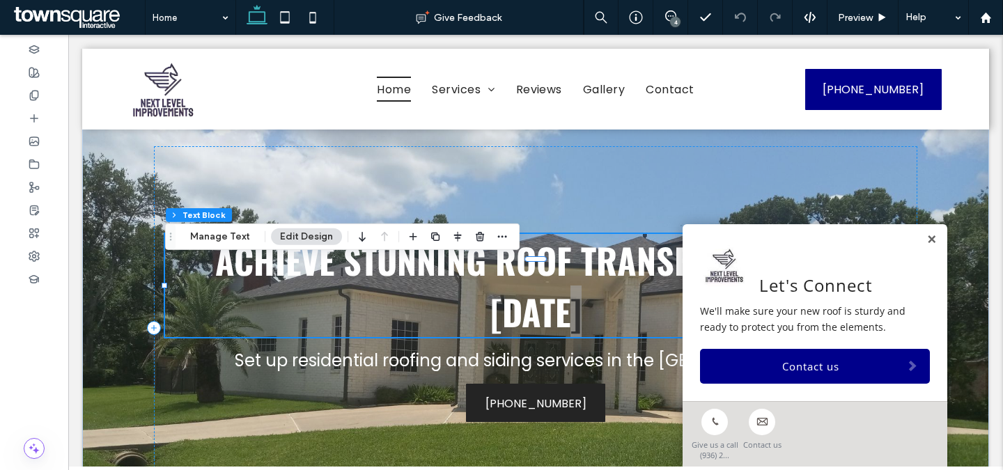
click at [581, 279] on div "Achieve Stunning Roof Transformations Today" at bounding box center [535, 285] width 741 height 103
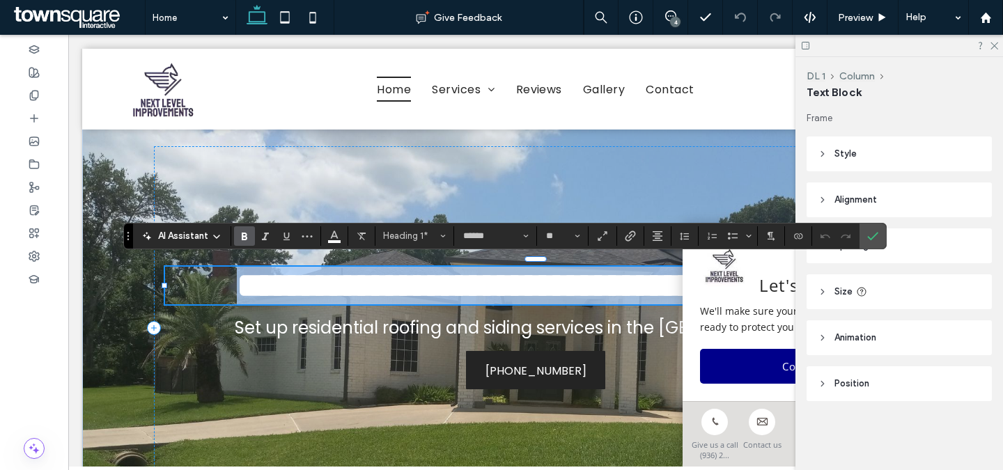
paste div
type input "**"
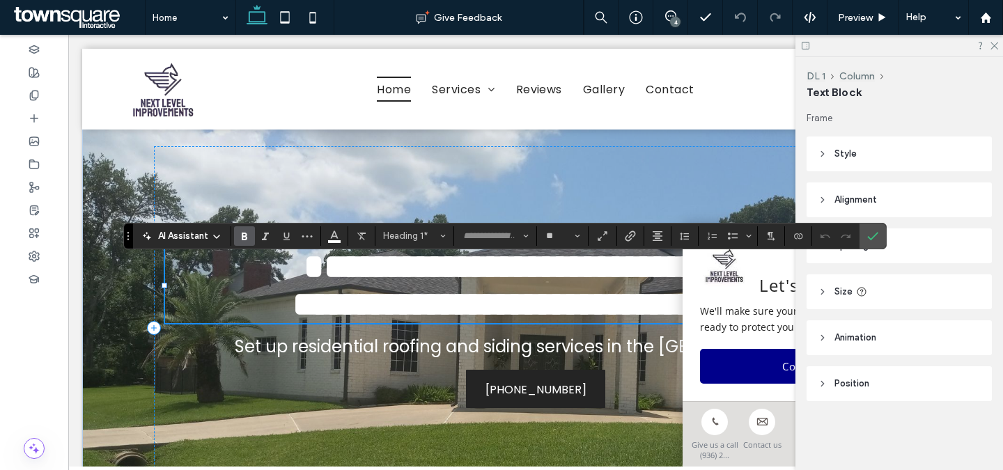
scroll to position [19, 0]
click at [441, 358] on span "Set up residential roofing and siding services in the Greater Houston Metro Area" at bounding box center [536, 346] width 602 height 23
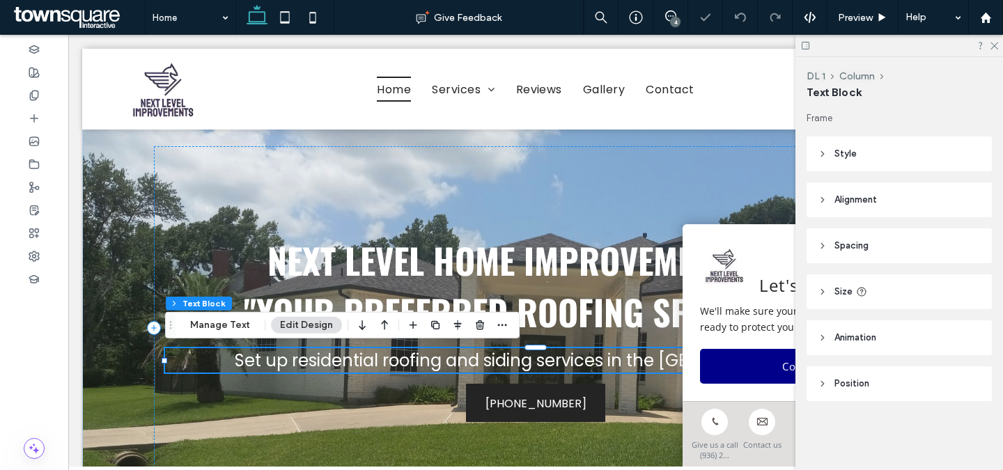
click at [441, 359] on span "Set up residential roofing and siding services in the Greater Houston Metro Area" at bounding box center [536, 360] width 602 height 23
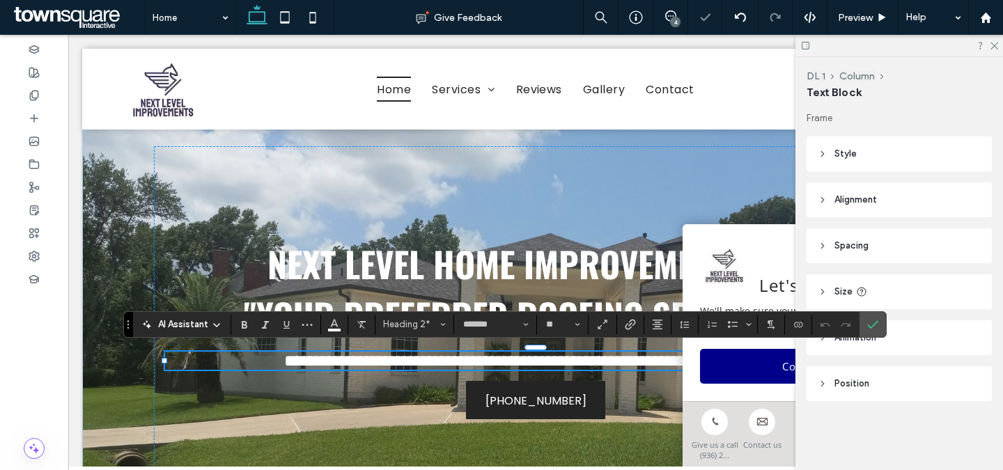
paste div
type input "**"
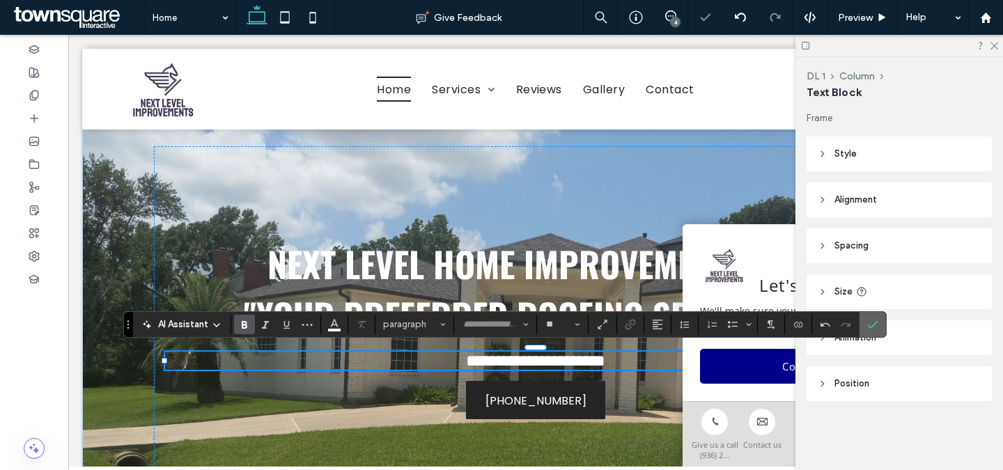
click at [873, 316] on span "Confirm" at bounding box center [872, 325] width 11 height 24
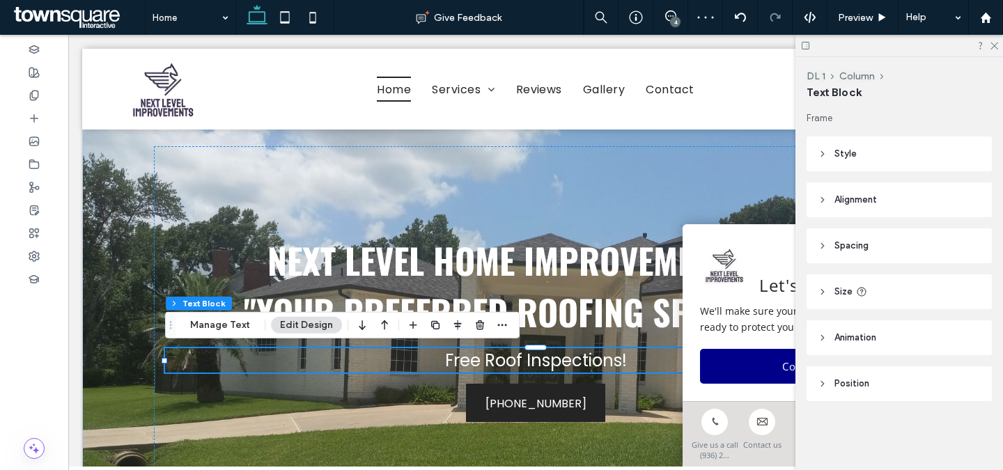
click at [670, 20] on div "4" at bounding box center [675, 22] width 10 height 10
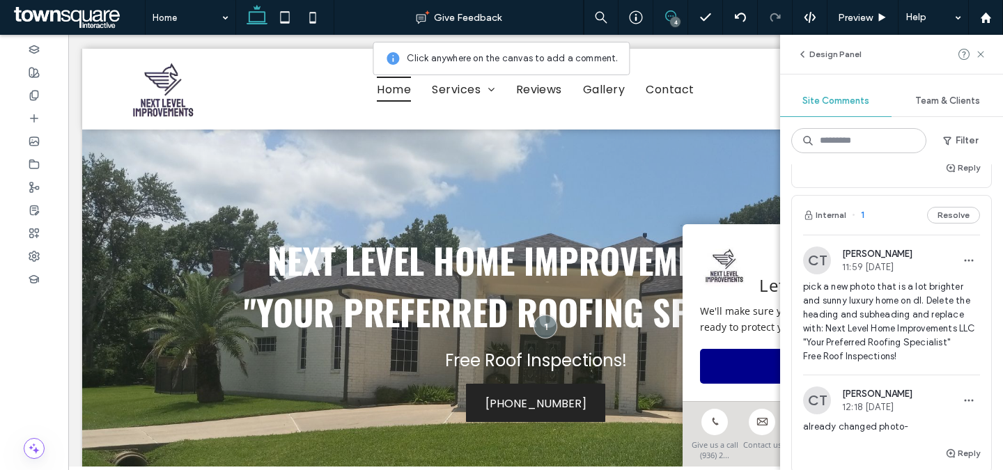
scroll to position [611, 0]
click at [962, 208] on button "Resolve" at bounding box center [953, 216] width 53 height 17
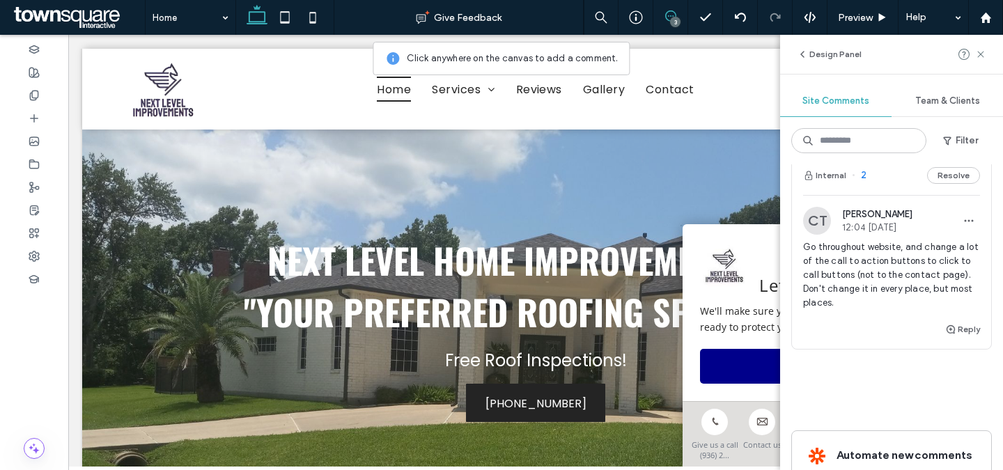
scroll to position [445, 0]
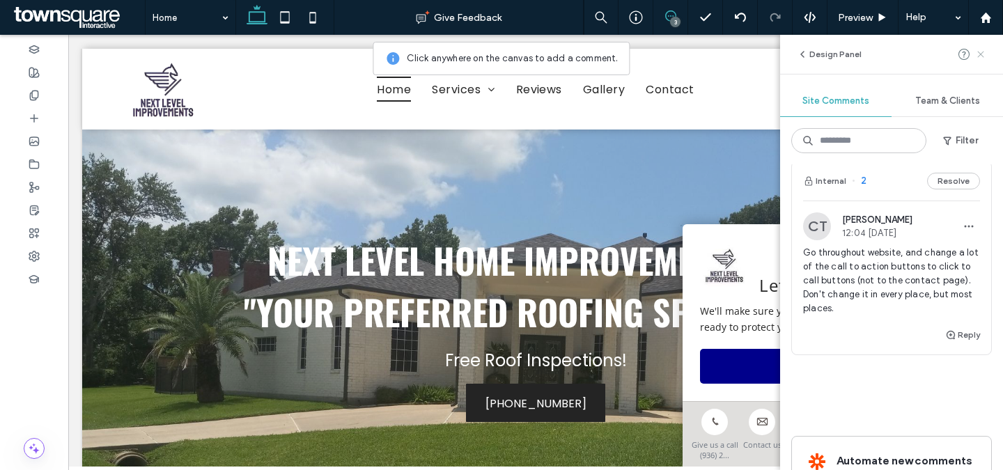
click at [982, 54] on icon at bounding box center [980, 54] width 11 height 11
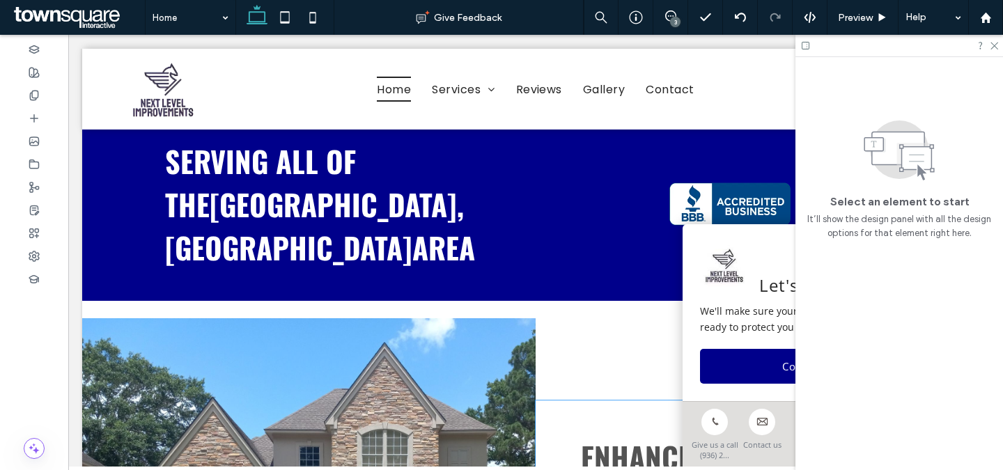
scroll to position [593, 0]
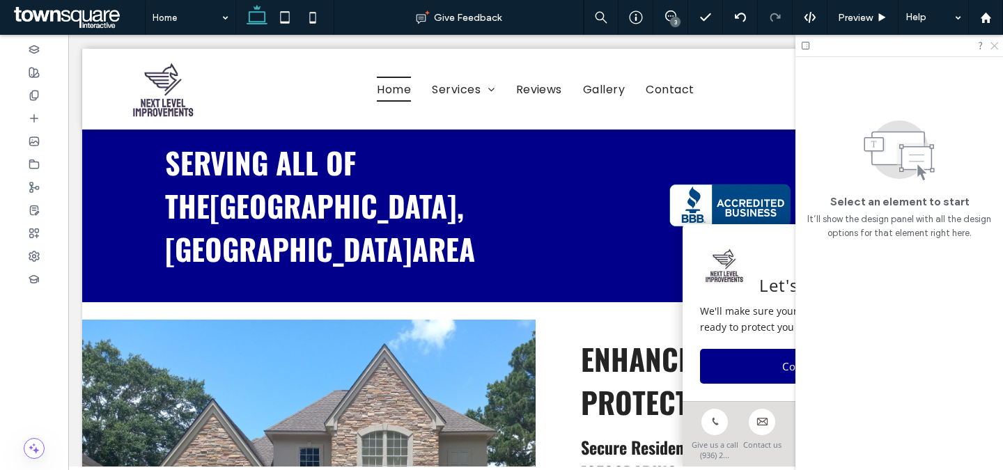
click at [994, 45] on use at bounding box center [994, 46] width 8 height 8
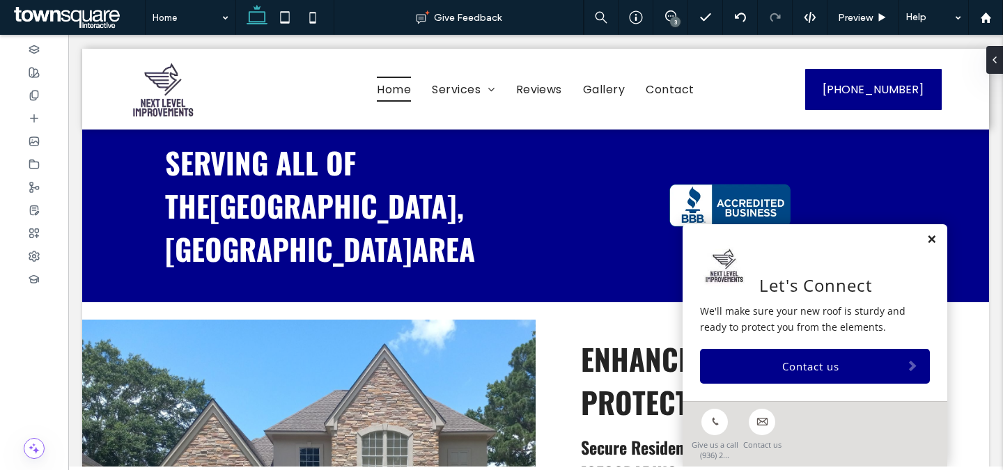
click at [933, 242] on link at bounding box center [931, 240] width 10 height 12
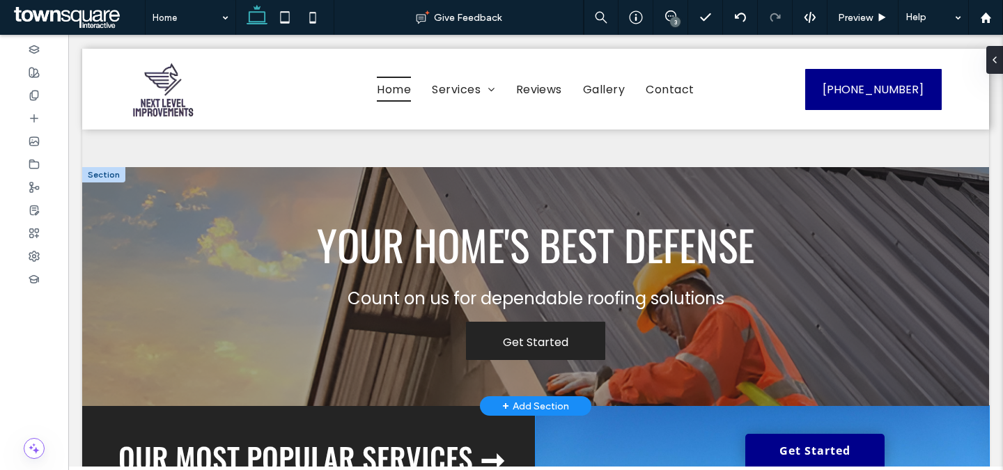
scroll to position [1466, 0]
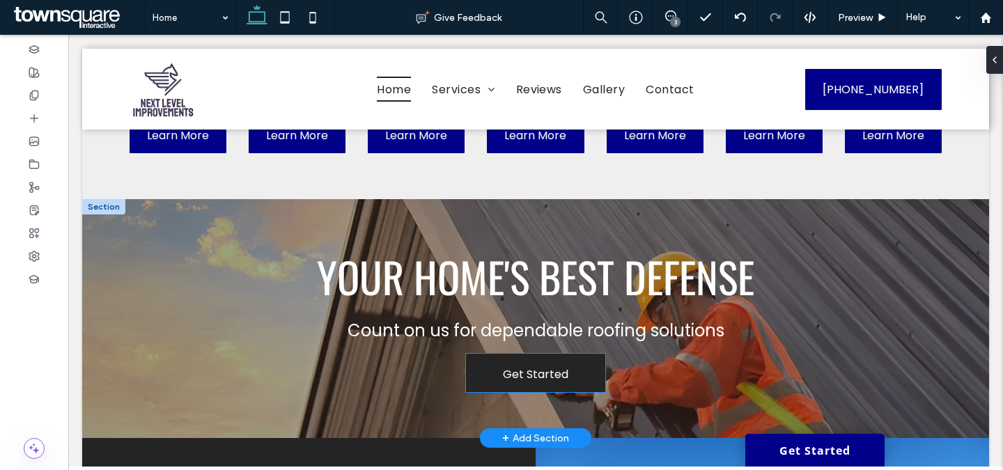
click at [579, 354] on link "Get Started" at bounding box center [535, 373] width 139 height 38
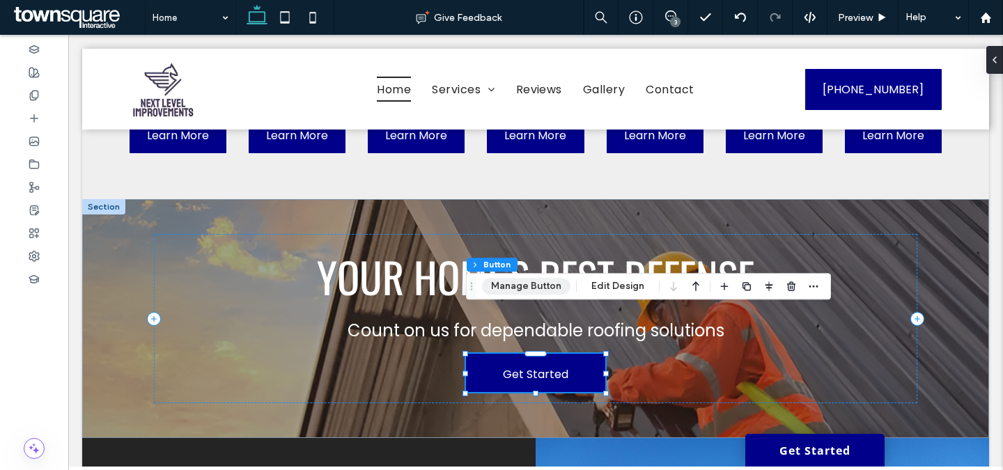
click at [533, 288] on button "Manage Button" at bounding box center [526, 286] width 88 height 17
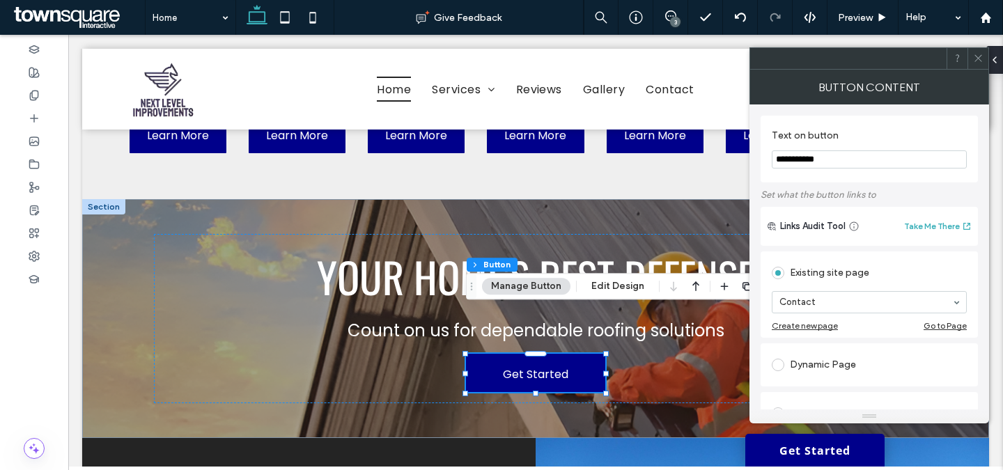
click at [856, 155] on input "**********" at bounding box center [869, 159] width 195 height 18
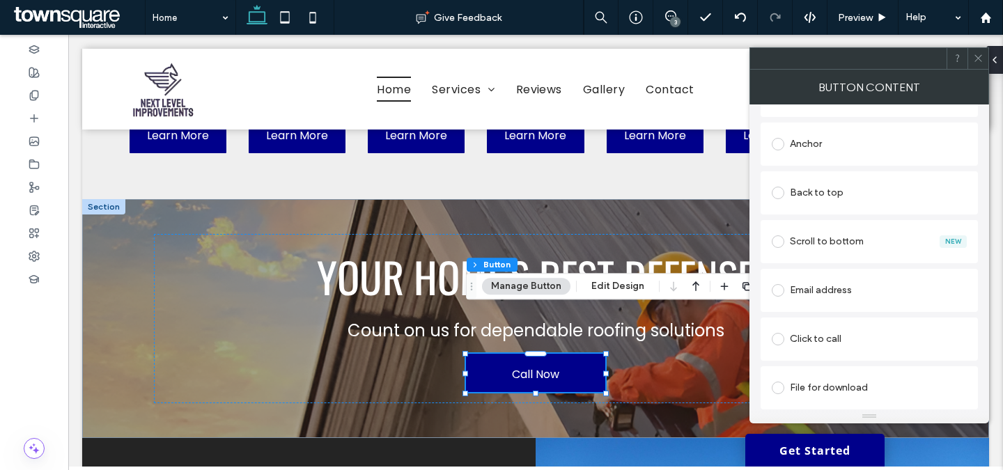
type input "********"
click at [808, 338] on div "Click to call" at bounding box center [869, 339] width 195 height 22
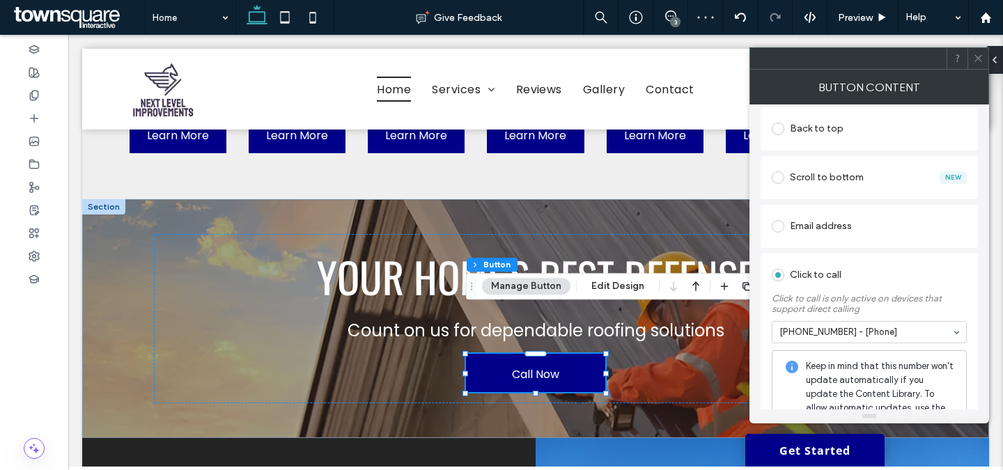
click at [874, 65] on div at bounding box center [848, 58] width 196 height 21
click at [981, 58] on icon at bounding box center [978, 58] width 10 height 10
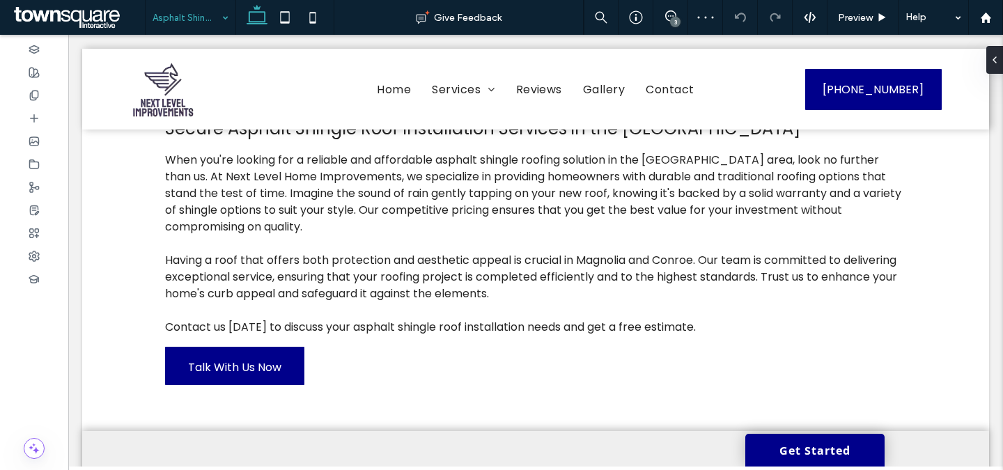
scroll to position [123, 0]
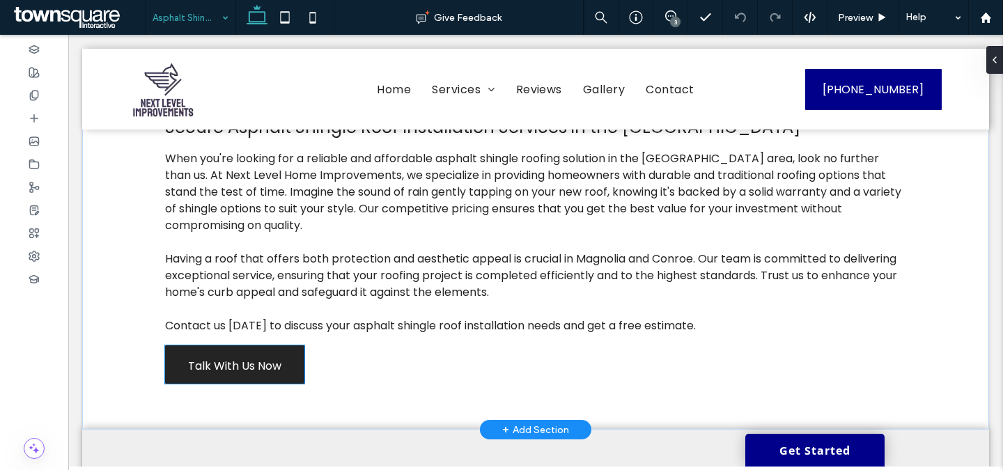
click at [264, 363] on span "Talk With Us Now" at bounding box center [234, 366] width 93 height 40
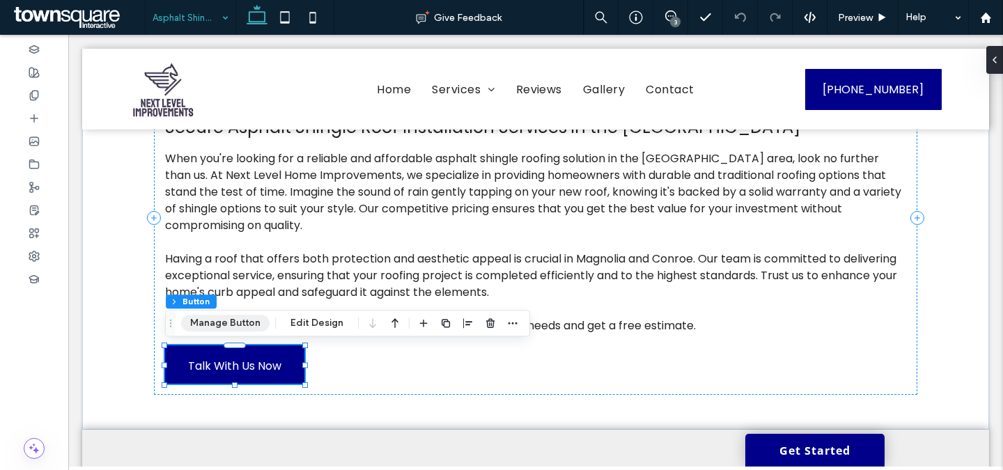
click at [249, 317] on button "Manage Button" at bounding box center [225, 323] width 88 height 17
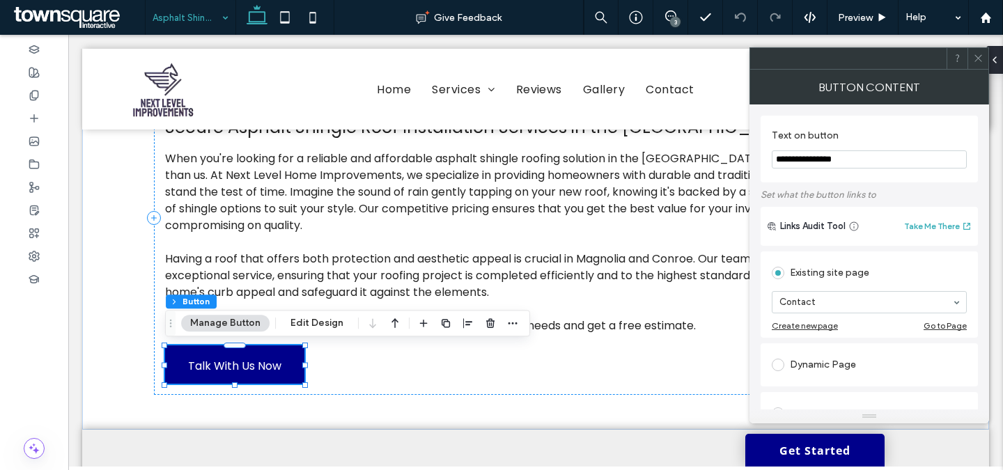
click at [889, 162] on input "**********" at bounding box center [869, 159] width 195 height 18
type input "*"
type input "**********"
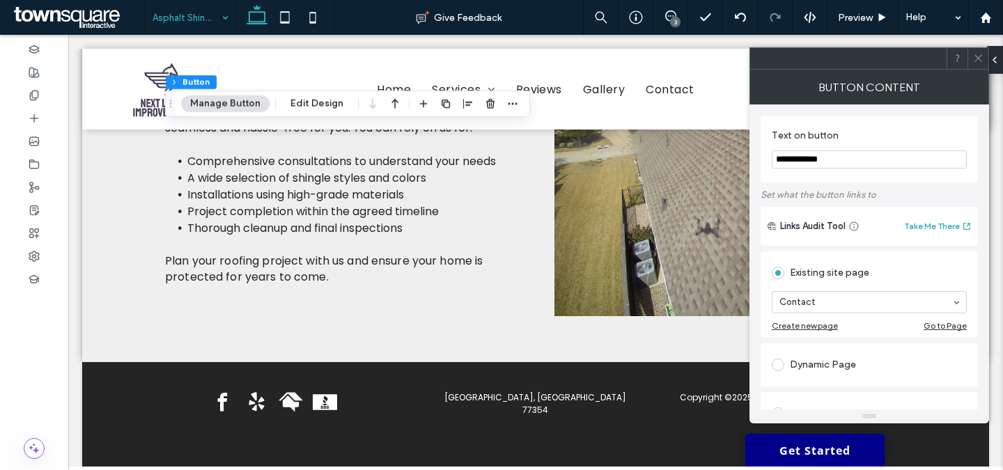
scroll to position [617, 0]
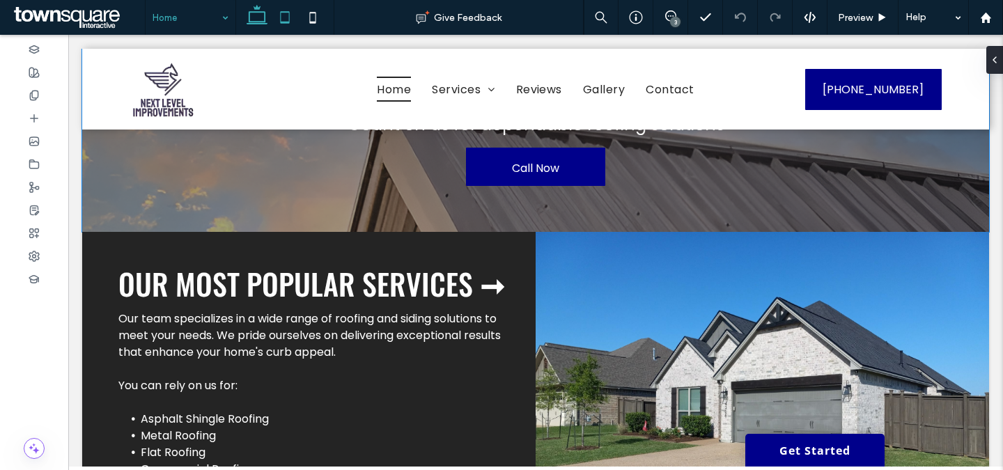
scroll to position [1642, 0]
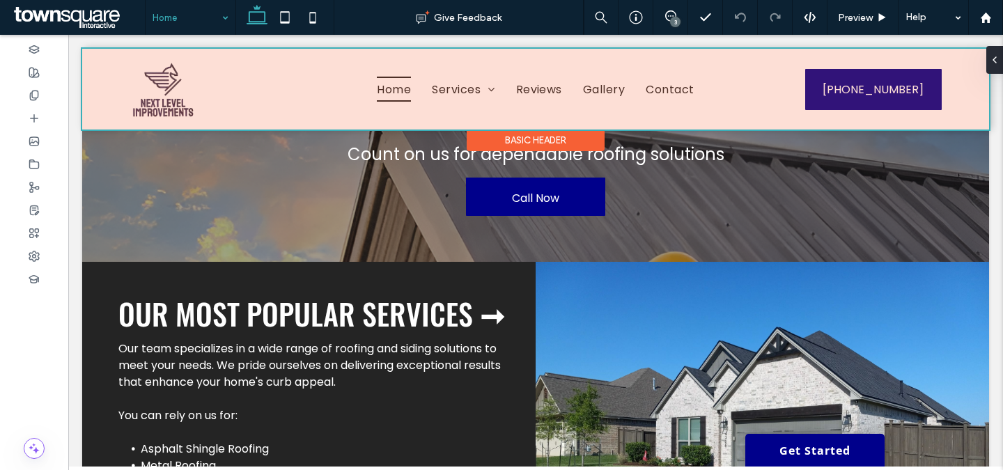
click at [487, 151] on div "Basic Header" at bounding box center [536, 141] width 138 height 22
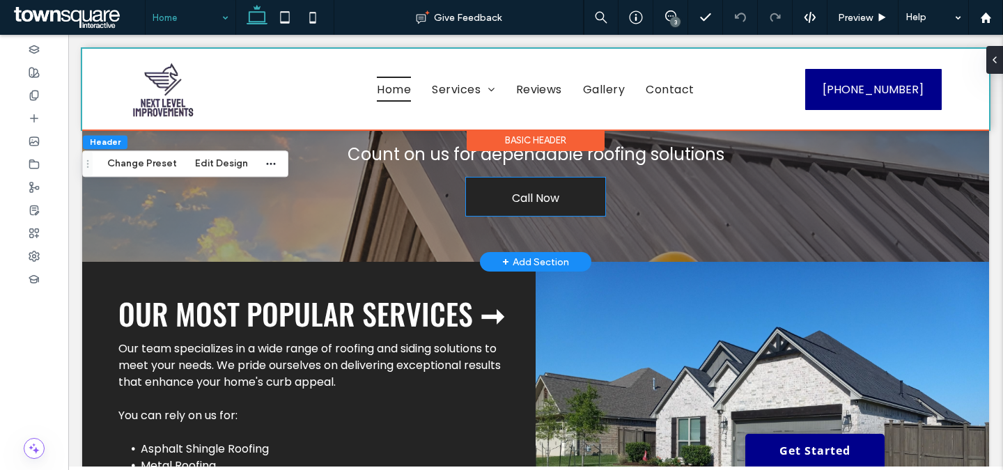
click at [494, 178] on link "Call Now" at bounding box center [535, 197] width 139 height 38
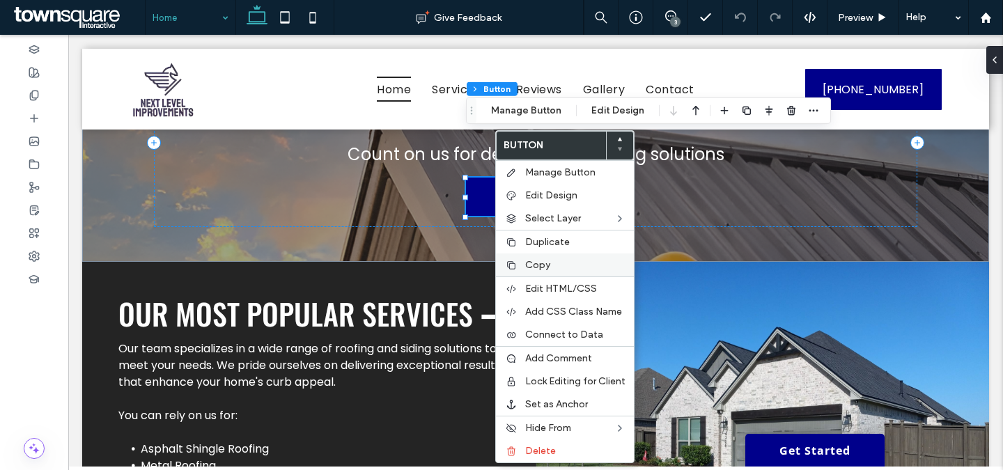
click at [540, 270] on span "Copy" at bounding box center [537, 265] width 25 height 12
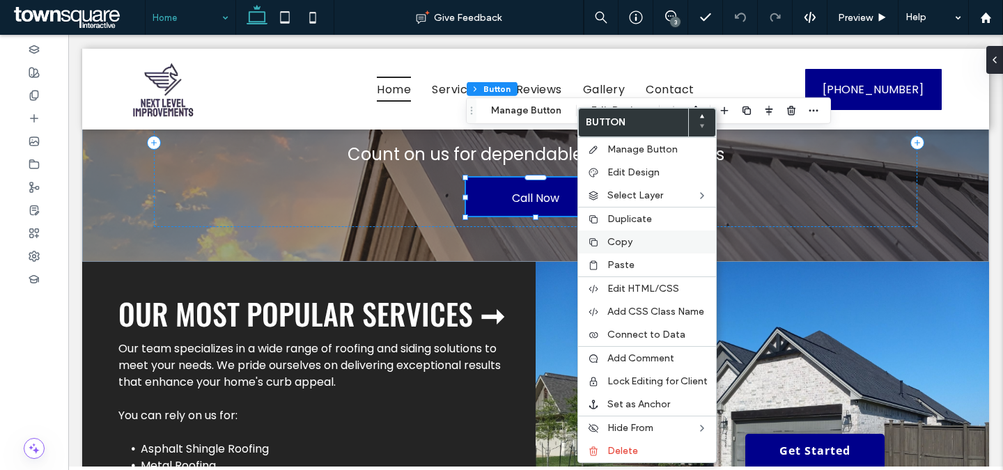
click at [634, 240] on label "Copy" at bounding box center [657, 242] width 100 height 12
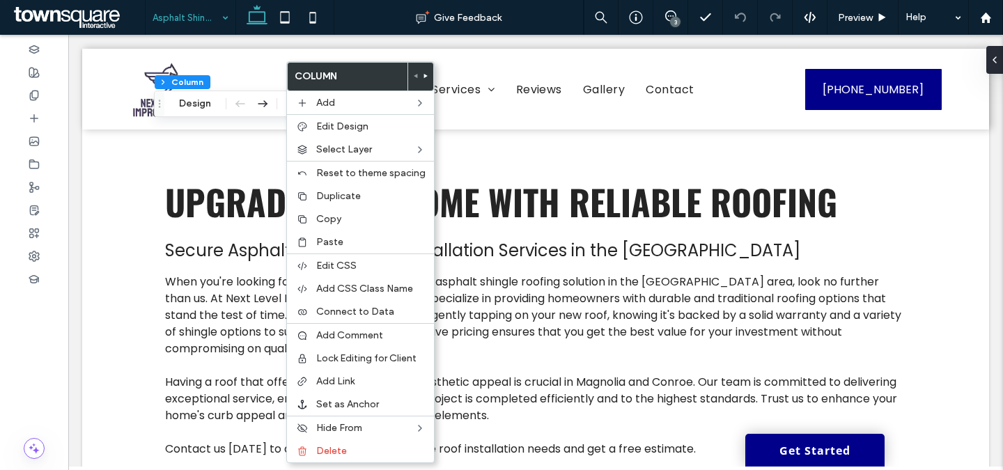
scroll to position [617, 0]
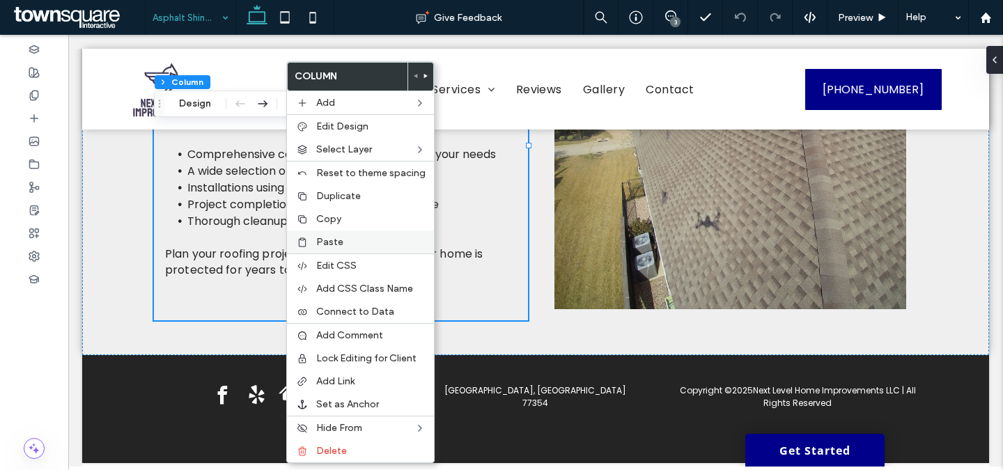
click at [338, 244] on span "Paste" at bounding box center [329, 242] width 27 height 12
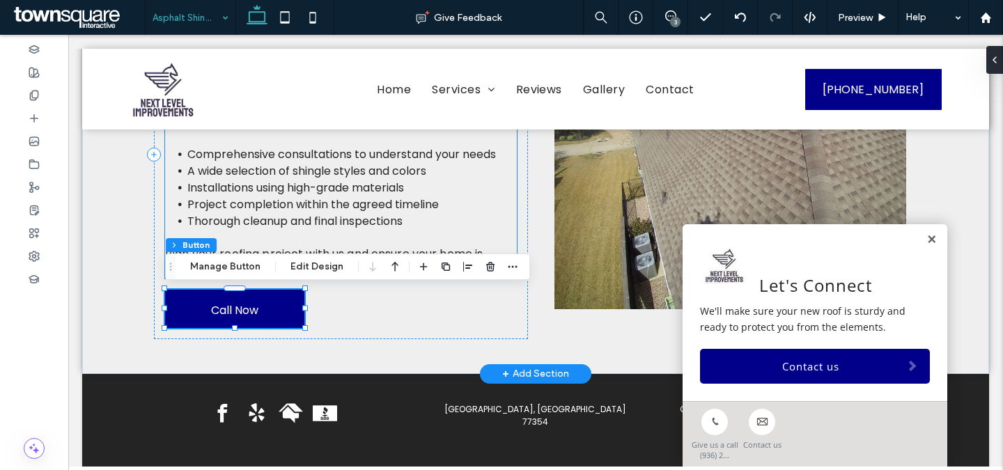
click at [194, 170] on span "A wide selection of shingle styles and colors" at bounding box center [306, 171] width 239 height 16
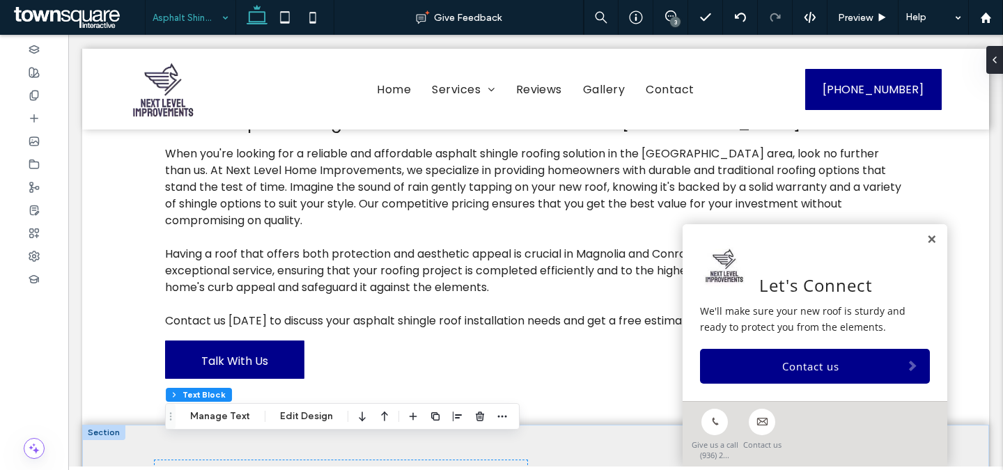
scroll to position [120, 0]
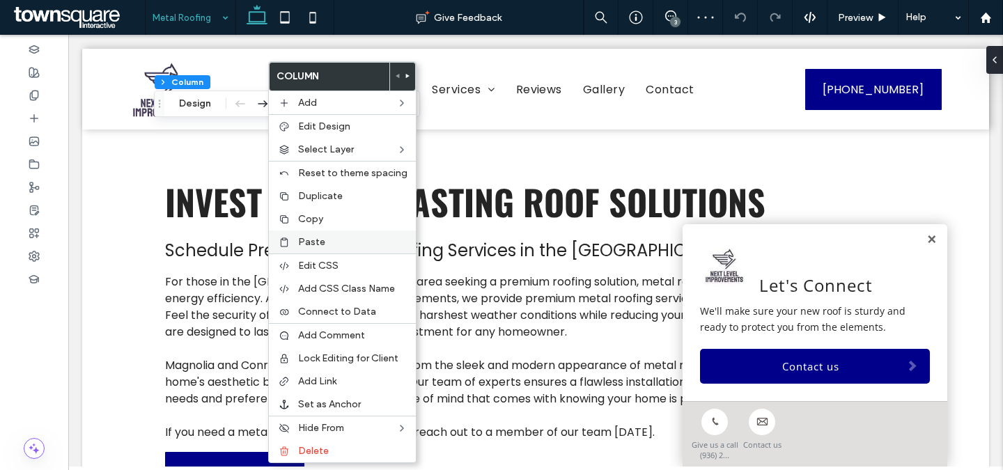
scroll to position [617, 0]
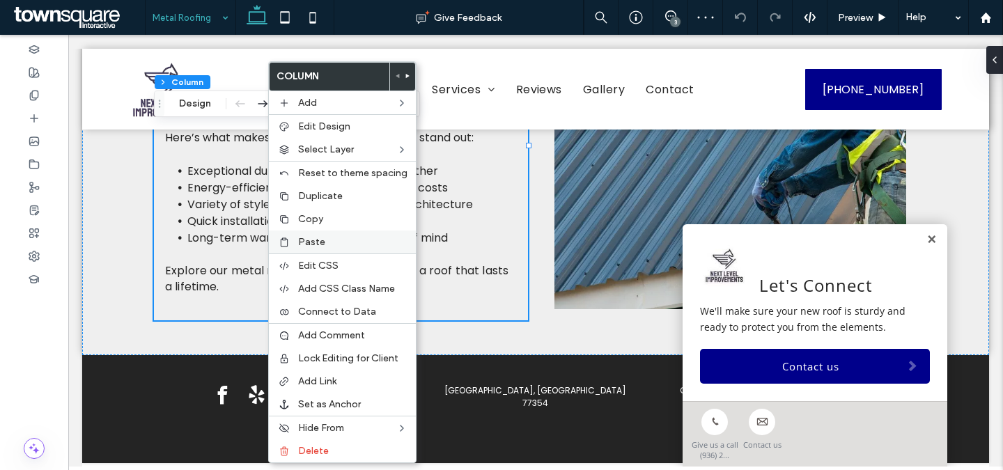
click at [307, 242] on span "Paste" at bounding box center [311, 242] width 27 height 12
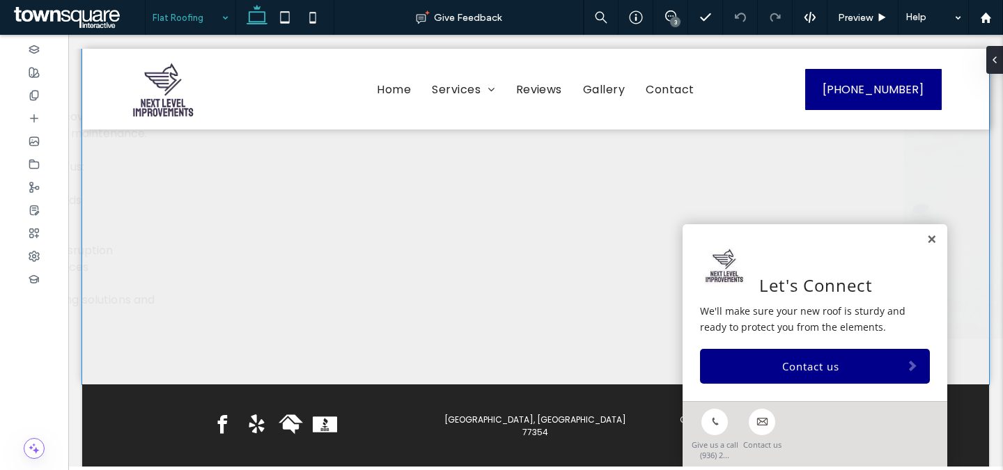
scroll to position [600, 0]
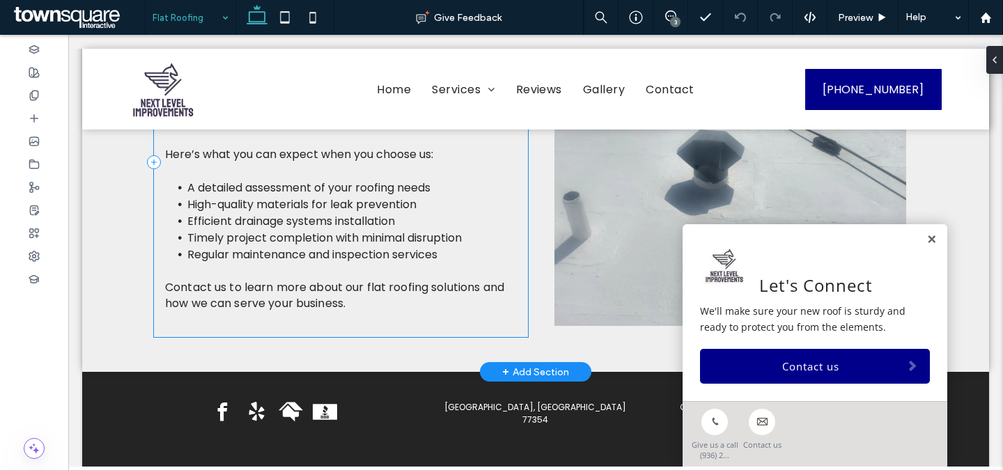
click at [240, 313] on div "What’s Included in This Service? Our flat roofing services are comprehensive, c…" at bounding box center [341, 162] width 374 height 350
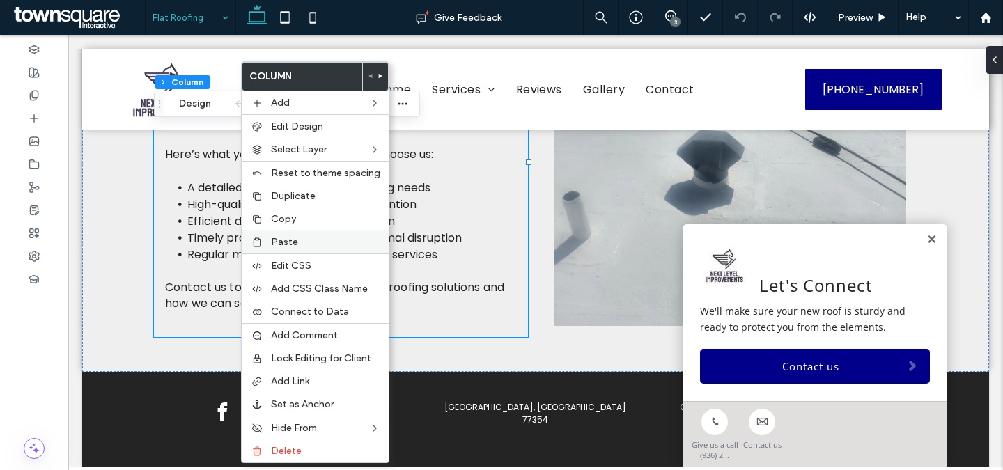
click at [297, 242] on label "Paste" at bounding box center [325, 242] width 109 height 12
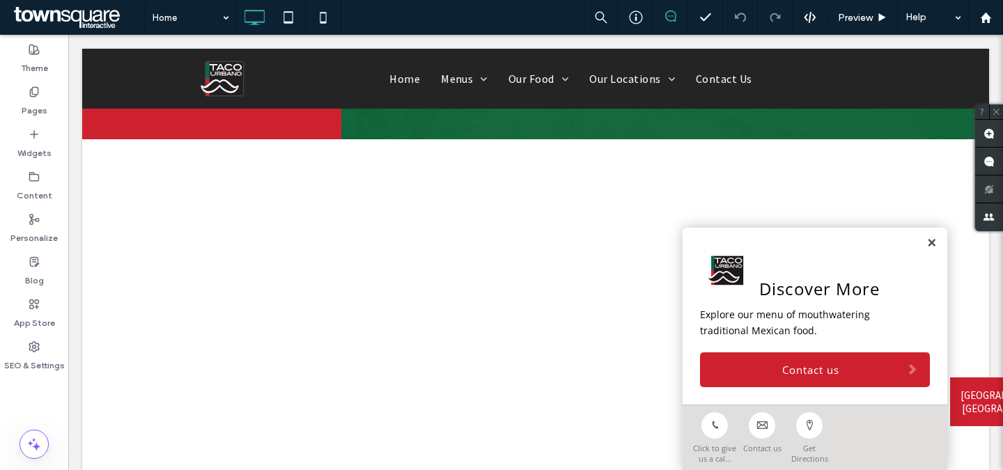
scroll to position [664, 0]
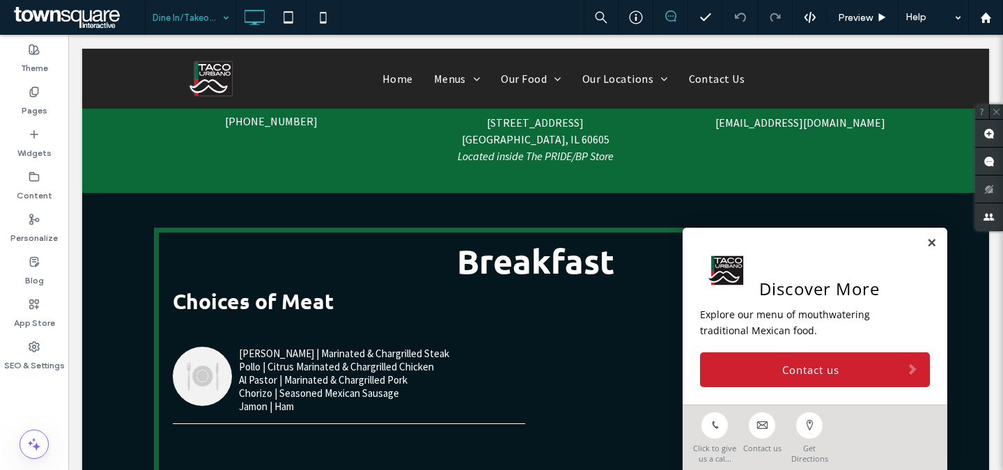
scroll to position [410, 0]
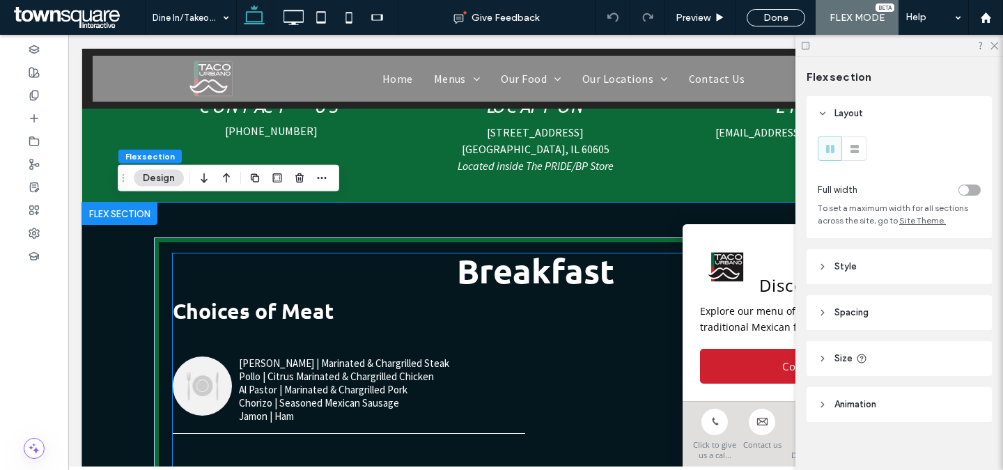
click at [442, 339] on div "Carne Asada | Marinated & Chargrilled Steak Pollo | Citrus Marinated & Chargril…" at bounding box center [536, 386] width 726 height 95
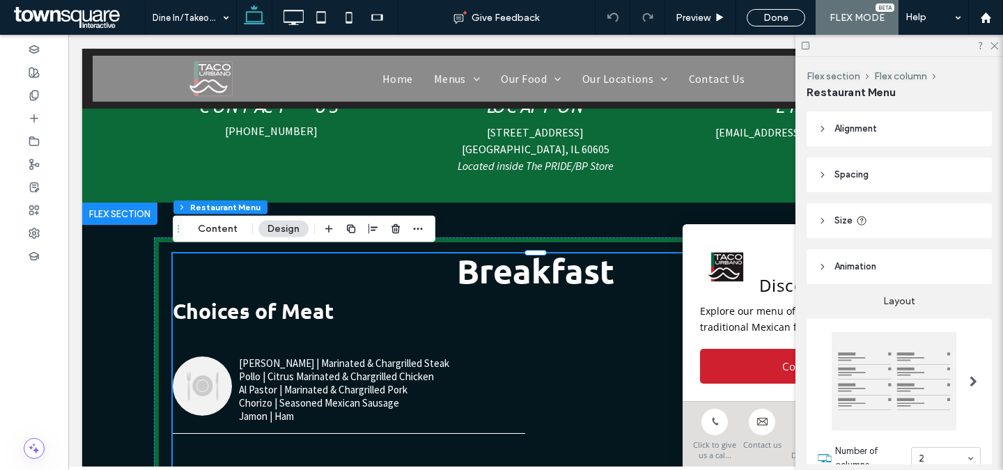
click at [925, 361] on div at bounding box center [893, 381] width 125 height 98
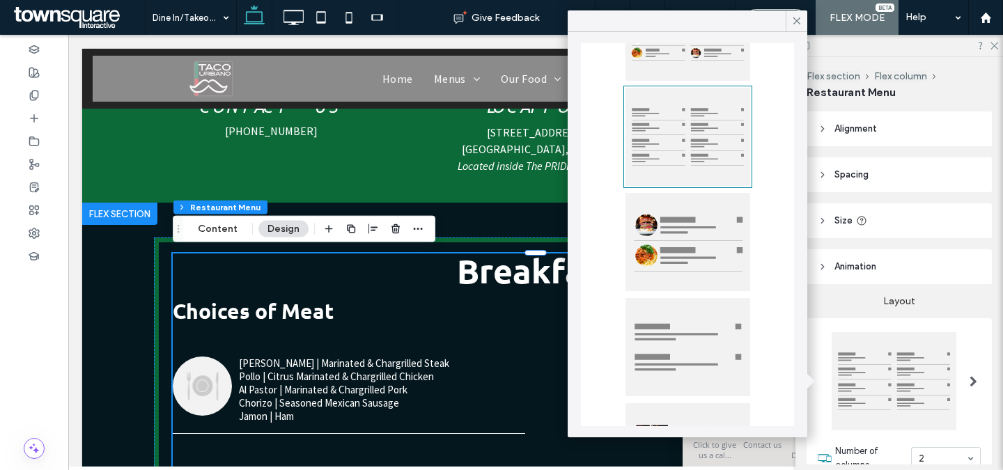
scroll to position [205, 0]
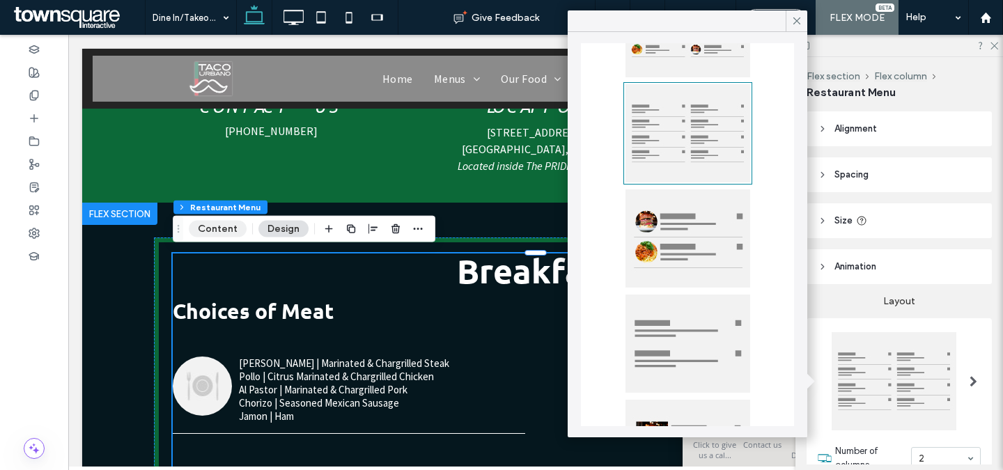
click at [224, 230] on button "Content" at bounding box center [218, 229] width 58 height 17
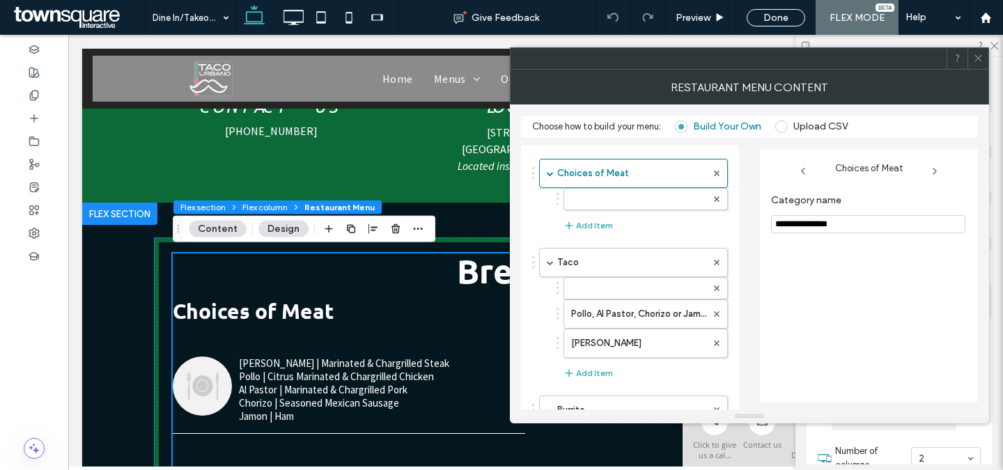
scroll to position [955, 0]
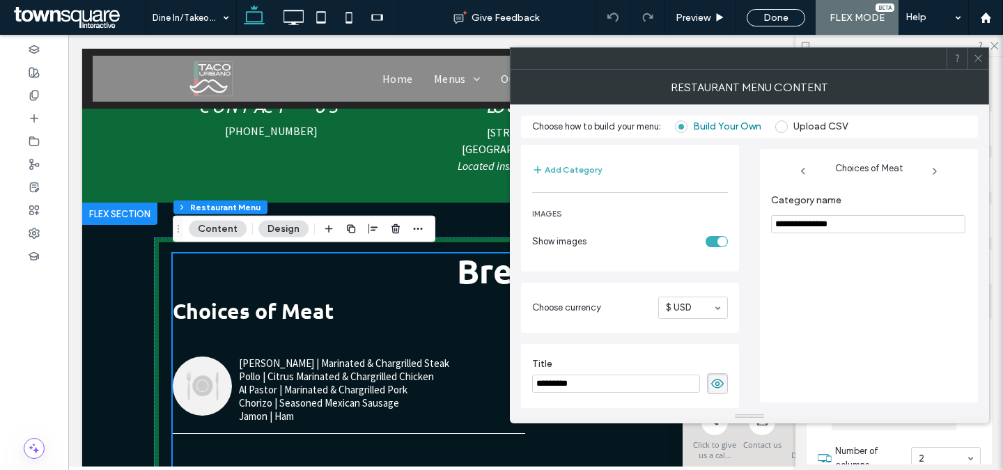
click at [710, 244] on div "toggle" at bounding box center [716, 241] width 22 height 11
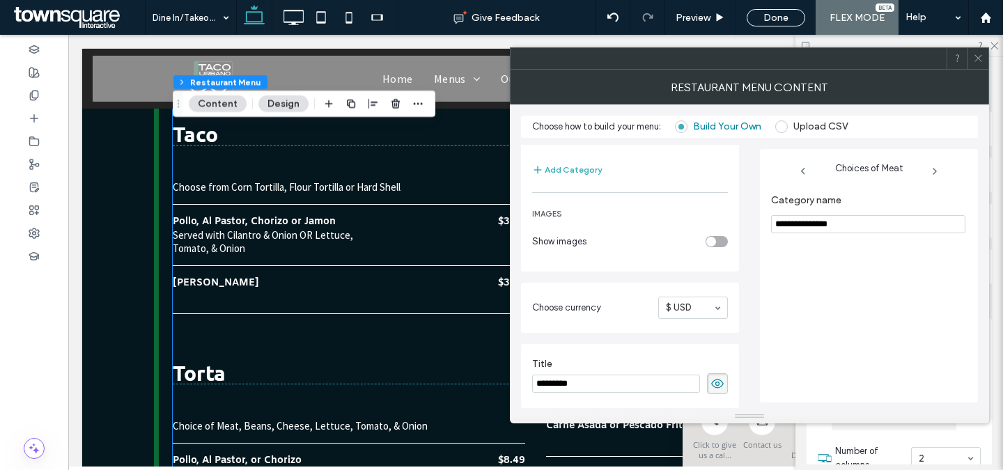
scroll to position [2263, 0]
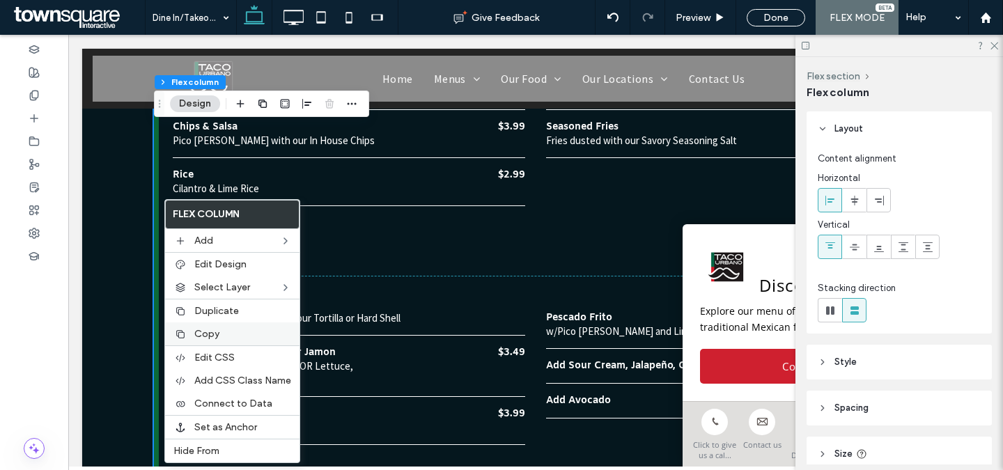
click at [202, 333] on span "Copy" at bounding box center [206, 334] width 25 height 12
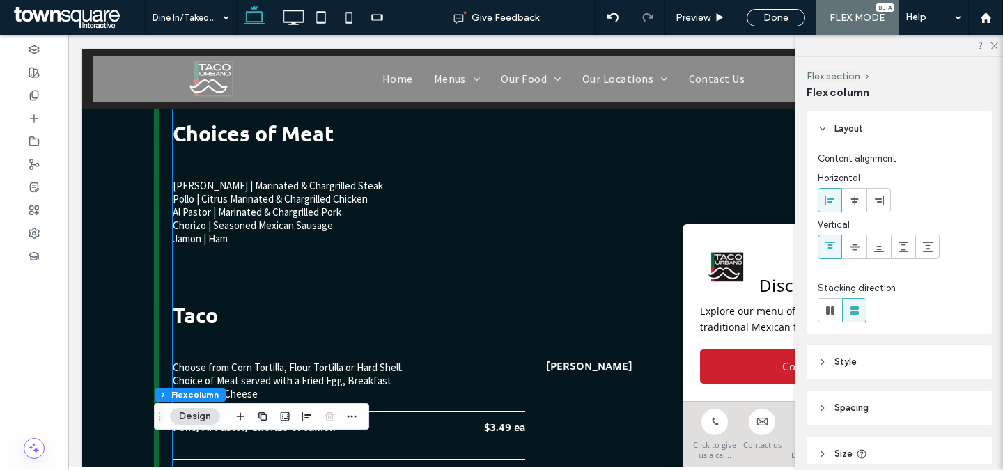
scroll to position [509, 0]
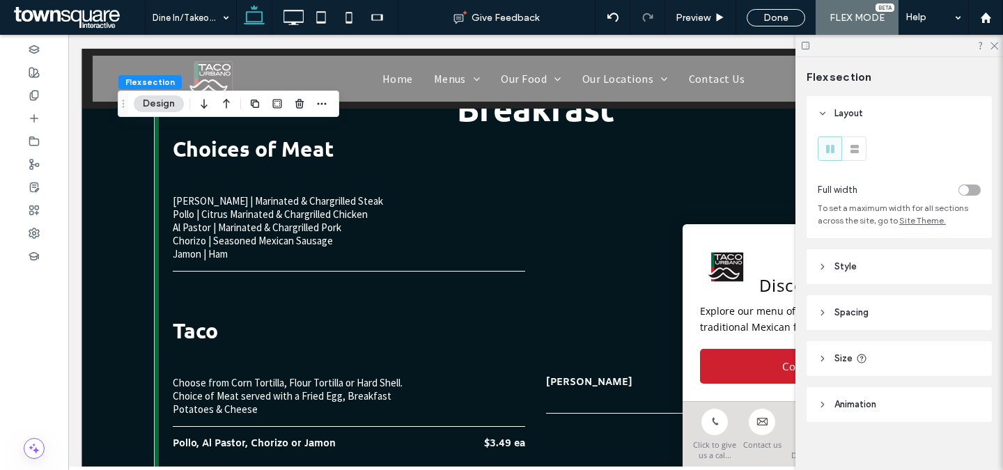
scroll to position [576, 0]
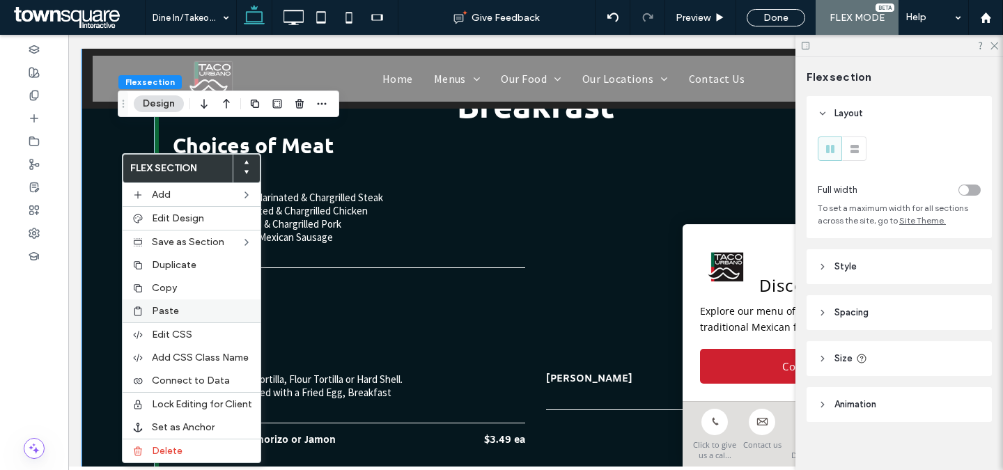
click at [169, 305] on span "Paste" at bounding box center [165, 311] width 27 height 12
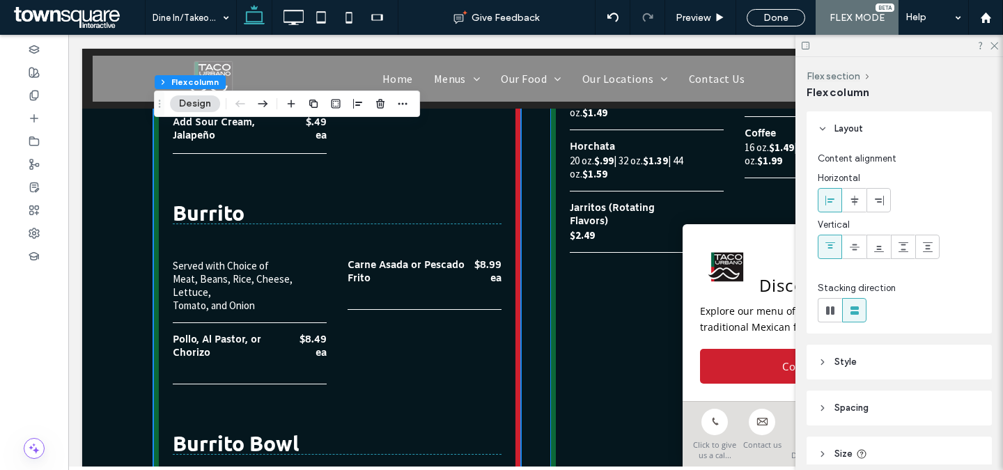
scroll to position [1843, 0]
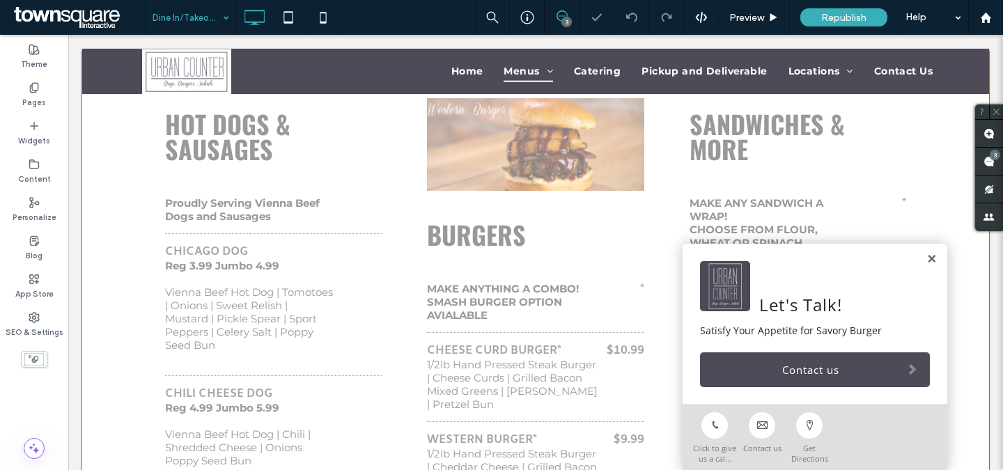
scroll to position [388, 0]
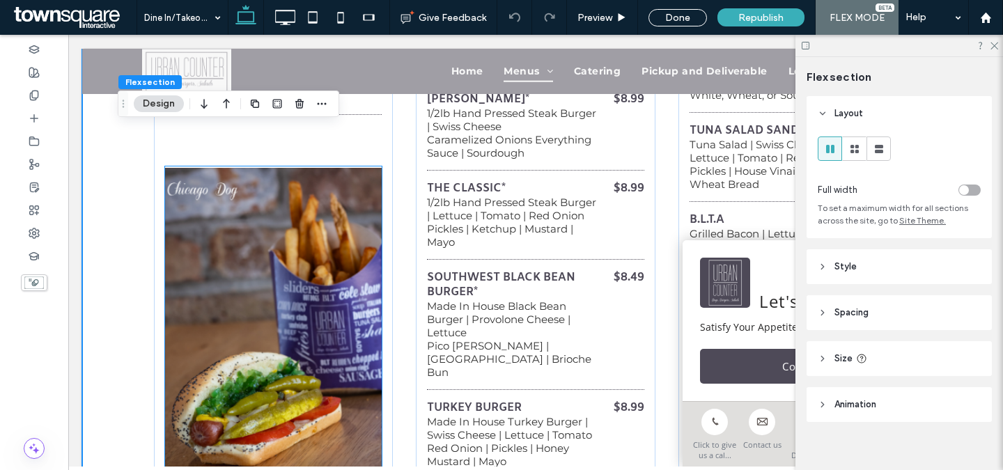
scroll to position [960, 0]
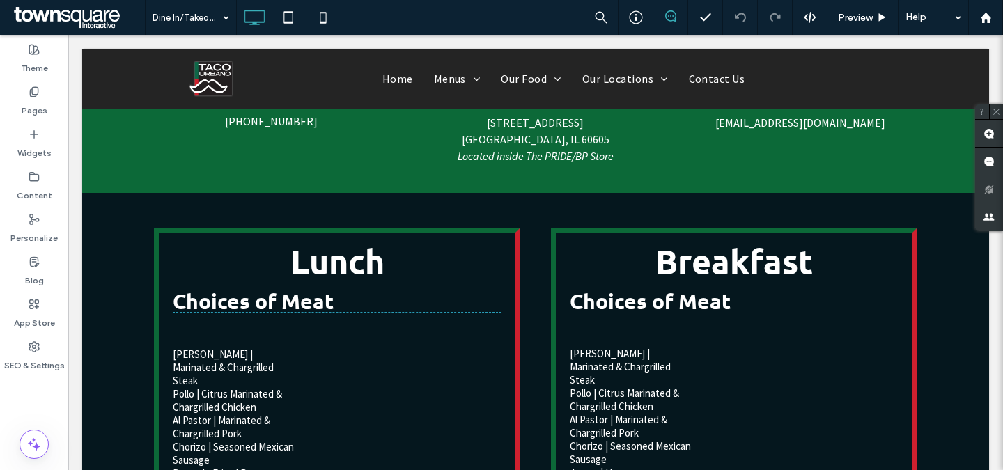
scroll to position [451, 0]
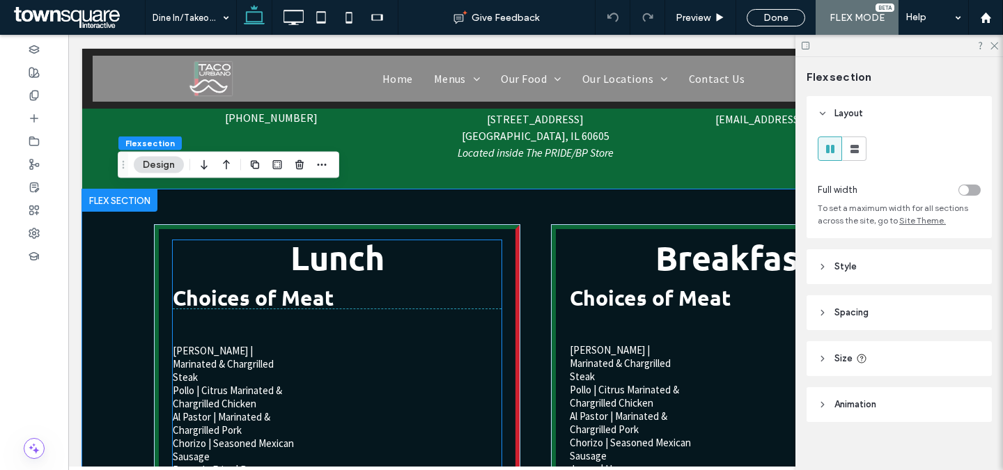
click at [364, 256] on h3 "Lunch" at bounding box center [337, 256] width 329 height 33
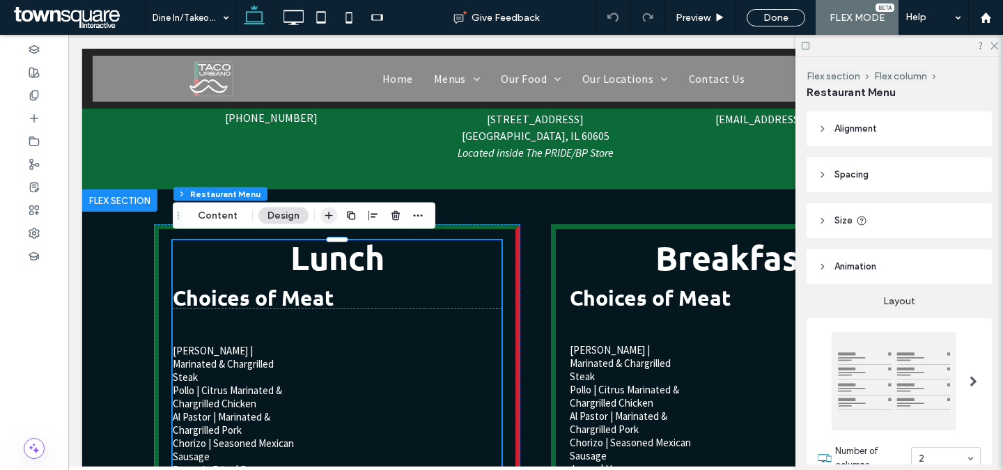
click at [330, 213] on icon "button" at bounding box center [328, 215] width 11 height 11
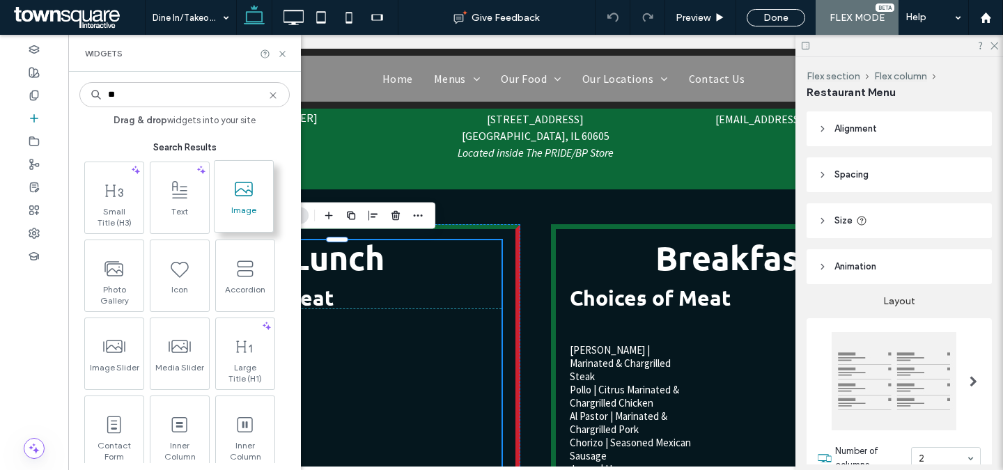
type input "**"
click at [259, 216] on span "Image" at bounding box center [243, 214] width 58 height 19
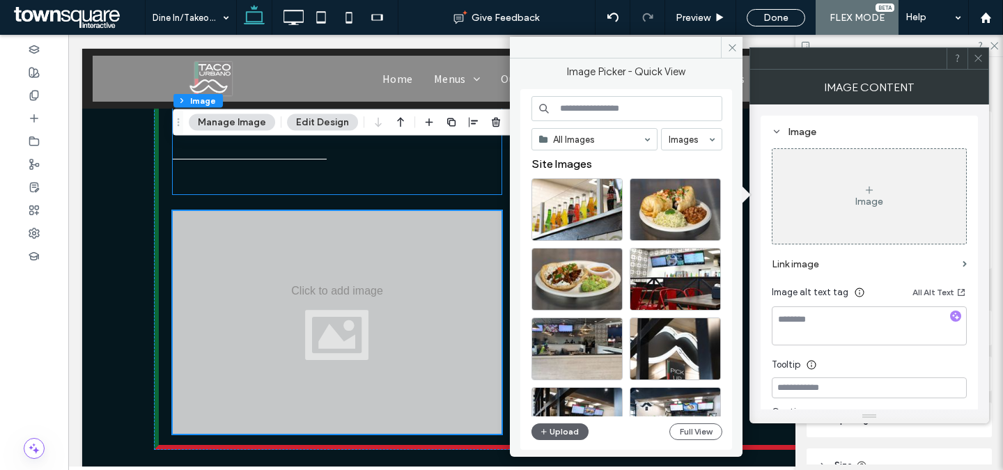
scroll to position [3080, 0]
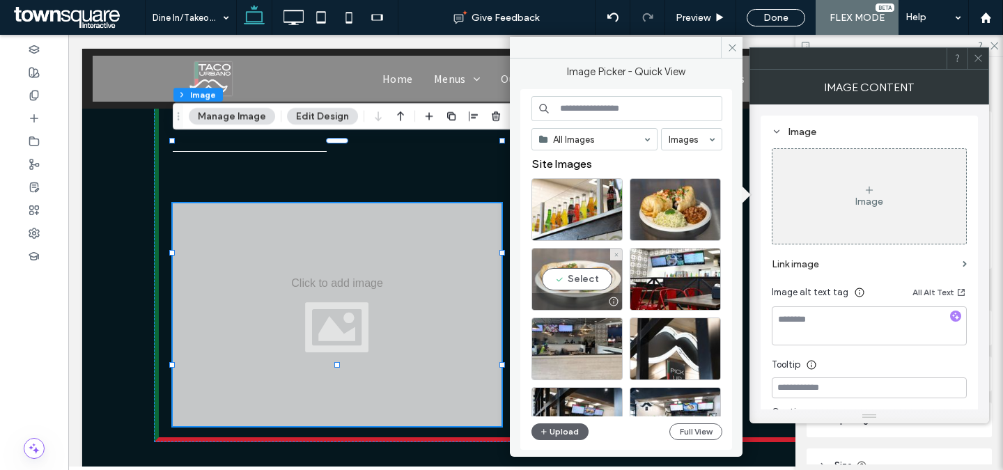
click at [575, 284] on div "Select" at bounding box center [576, 279] width 91 height 63
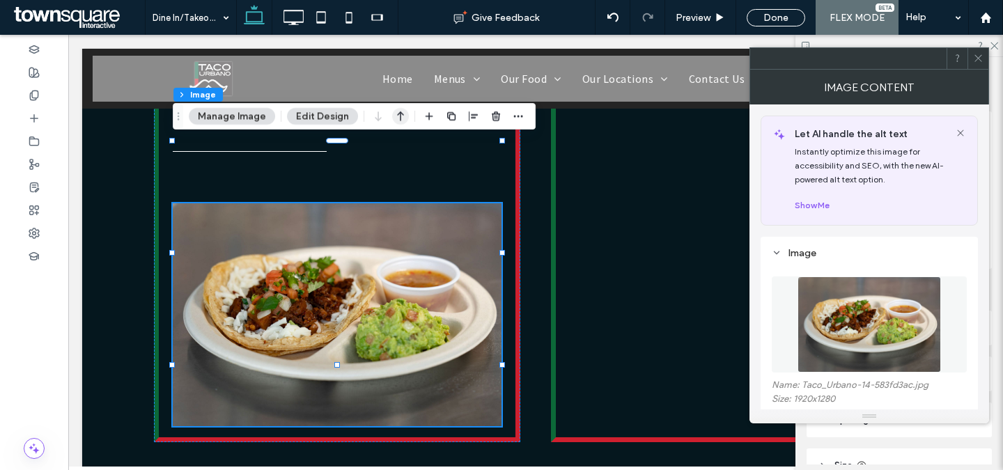
click at [403, 120] on icon "button" at bounding box center [400, 116] width 17 height 25
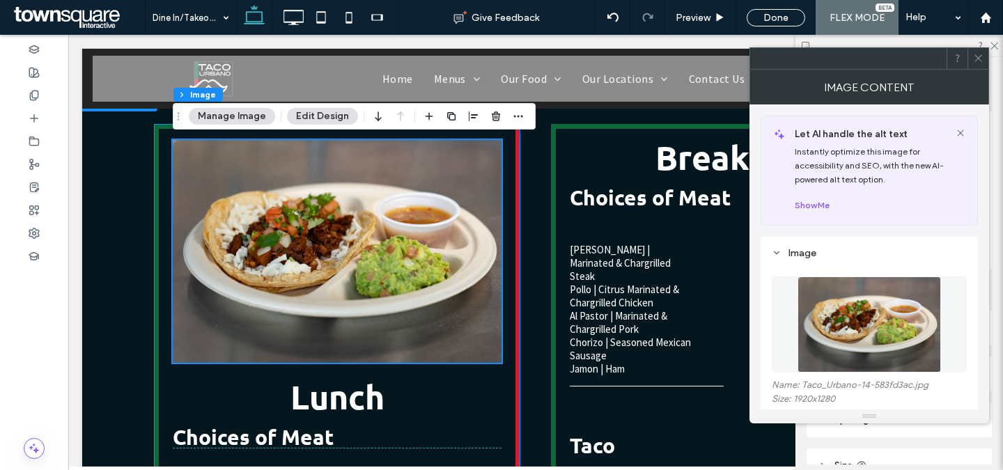
scroll to position [550, 0]
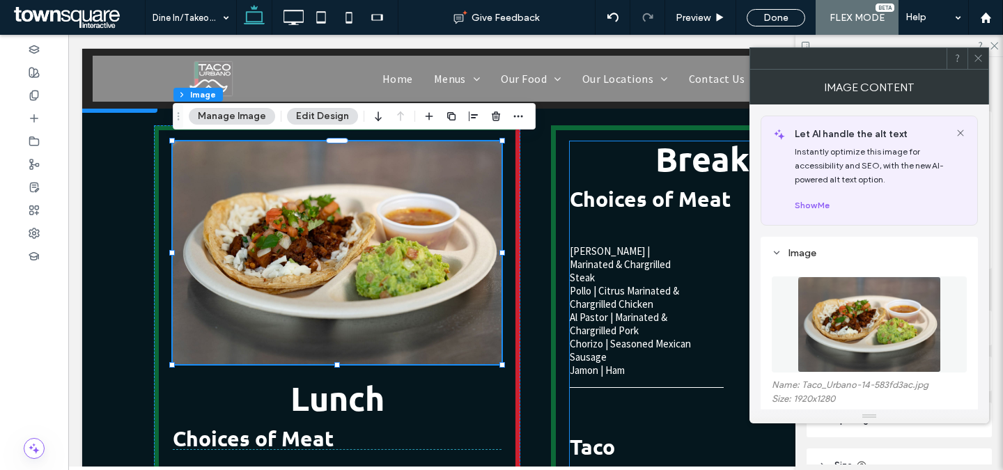
click at [648, 178] on div "Choices of Meat Carne Asada | Marinated & Chargrilled Steak Pollo | Citrus Mari…" at bounding box center [734, 295] width 329 height 241
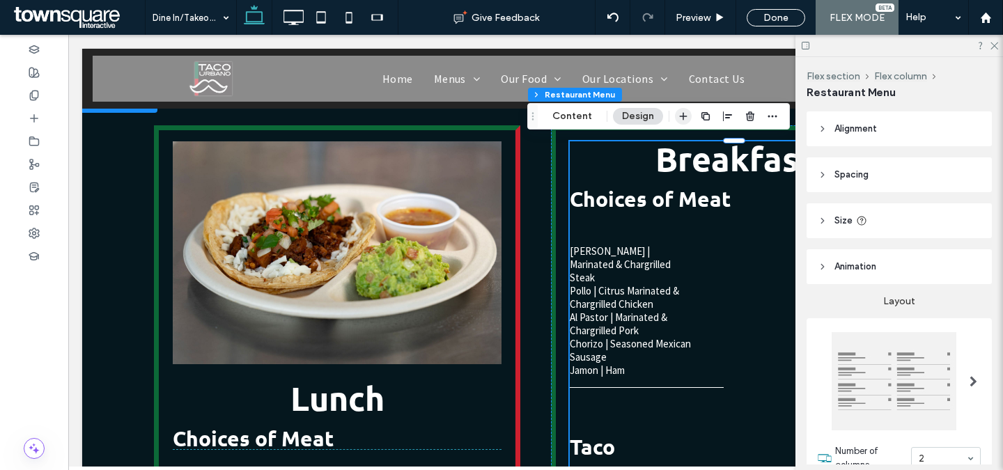
click at [681, 114] on use "button" at bounding box center [684, 117] width 8 height 8
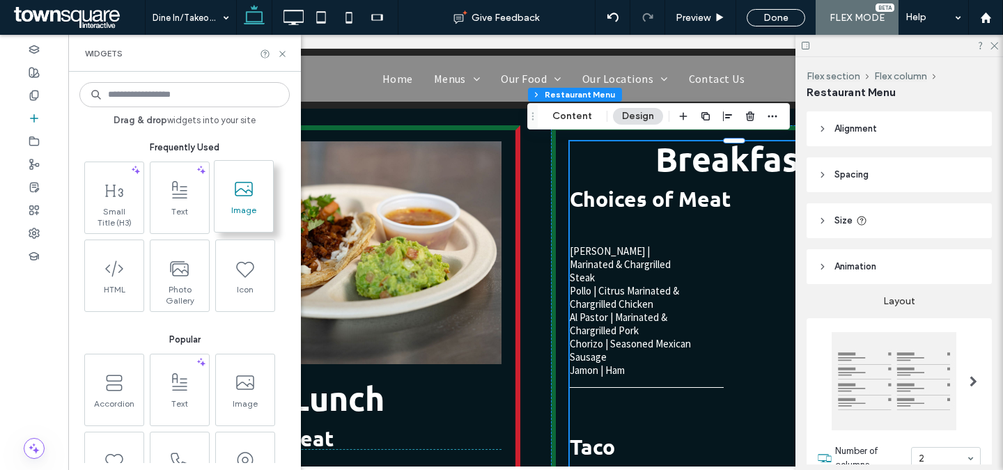
click at [244, 198] on icon at bounding box center [244, 189] width 22 height 22
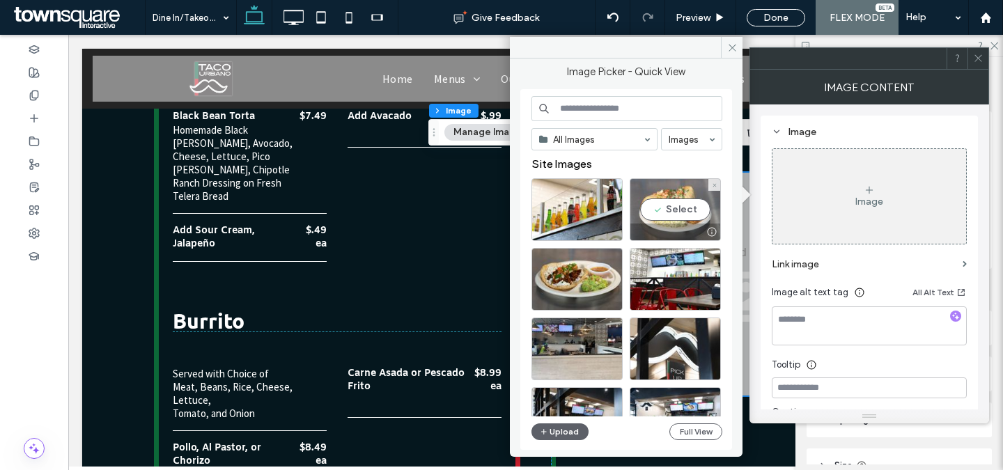
scroll to position [2022, 0]
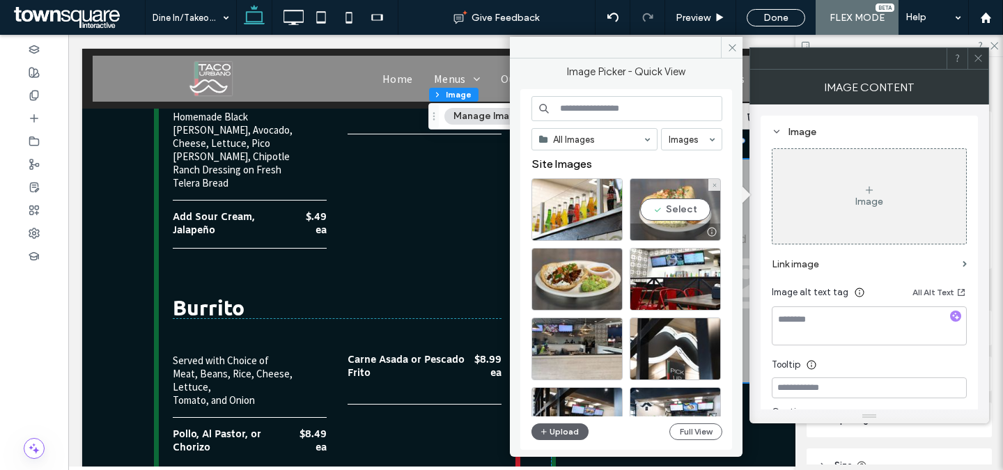
click at [673, 214] on div "Select" at bounding box center [675, 209] width 91 height 63
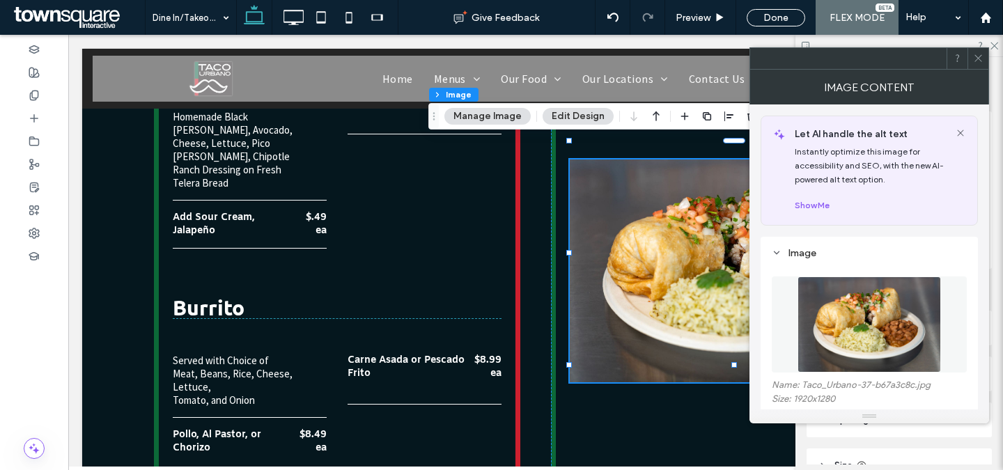
click at [976, 61] on icon at bounding box center [978, 58] width 10 height 10
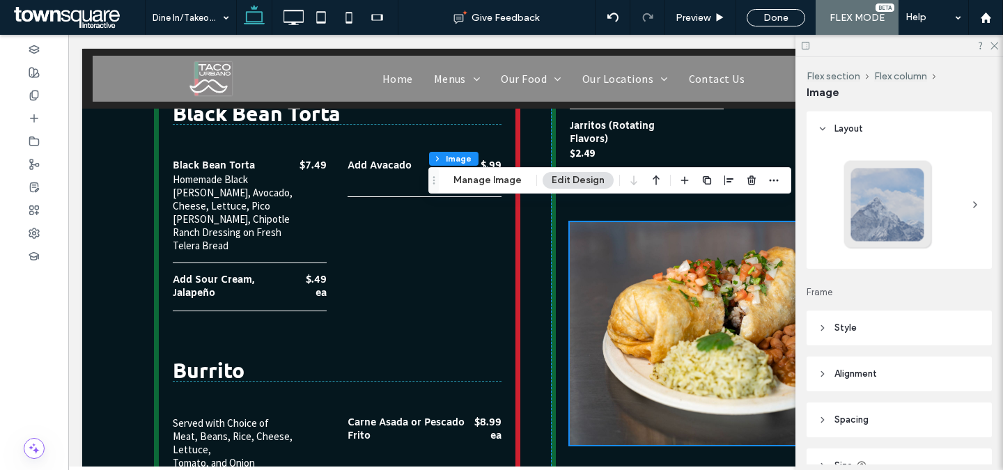
scroll to position [1958, 0]
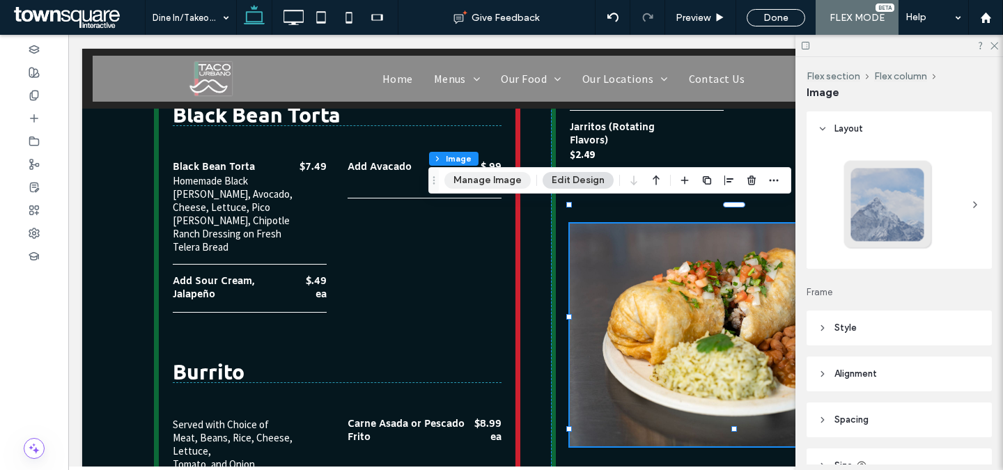
click at [503, 184] on button "Manage Image" at bounding box center [487, 180] width 86 height 17
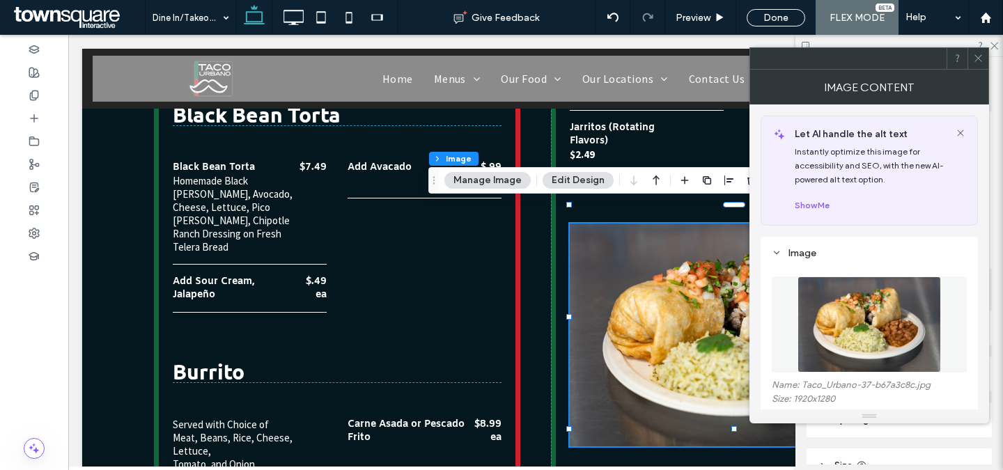
click at [809, 341] on img at bounding box center [868, 324] width 143 height 96
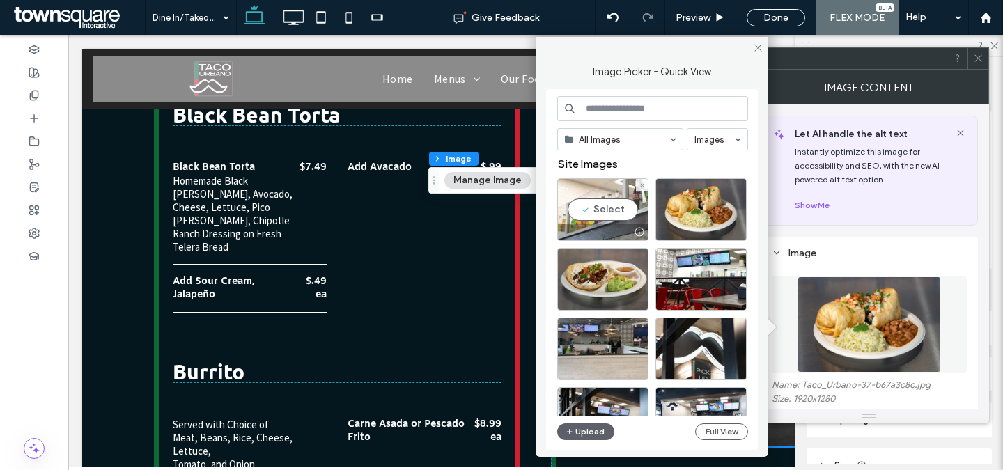
click at [636, 208] on div "Select" at bounding box center [602, 209] width 91 height 63
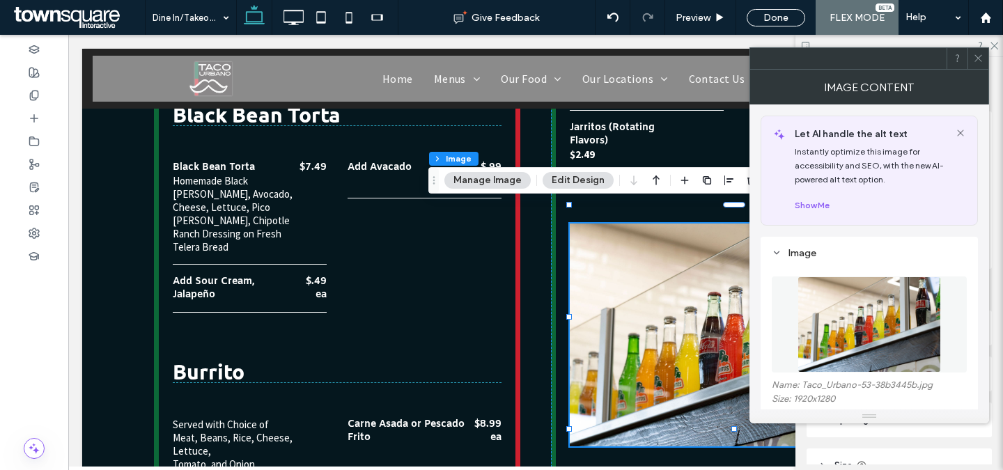
click at [976, 57] on icon at bounding box center [978, 58] width 10 height 10
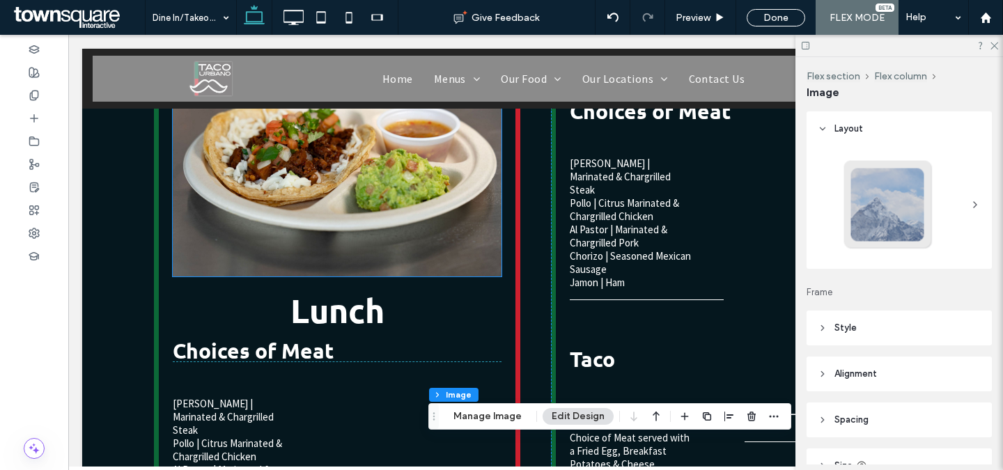
scroll to position [648, 0]
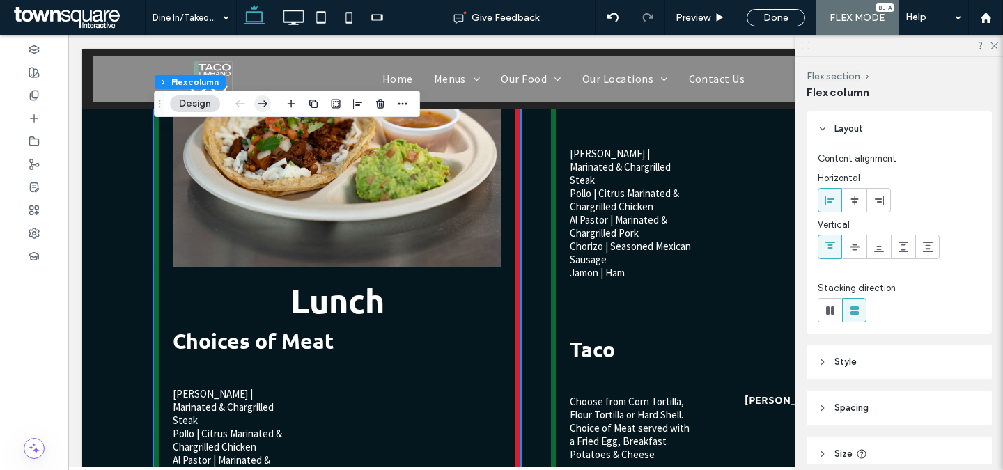
click at [265, 105] on use "button" at bounding box center [263, 103] width 10 height 7
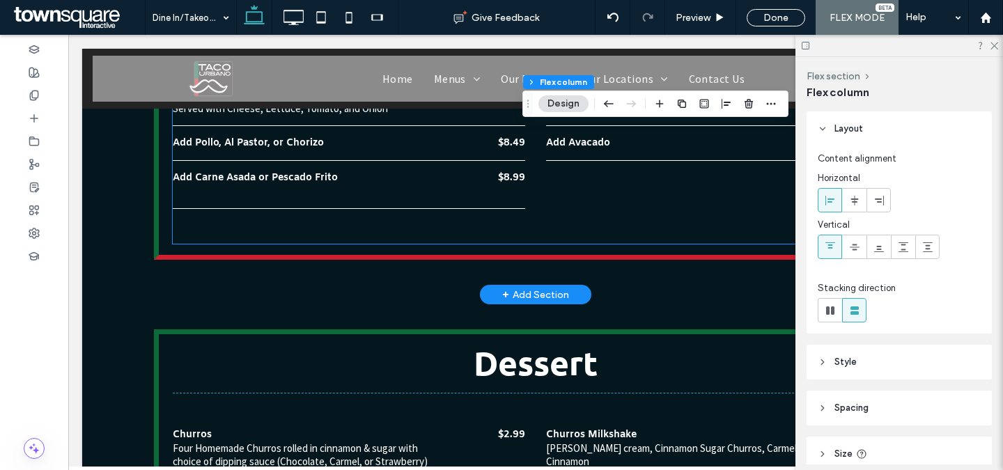
scroll to position [5438, 0]
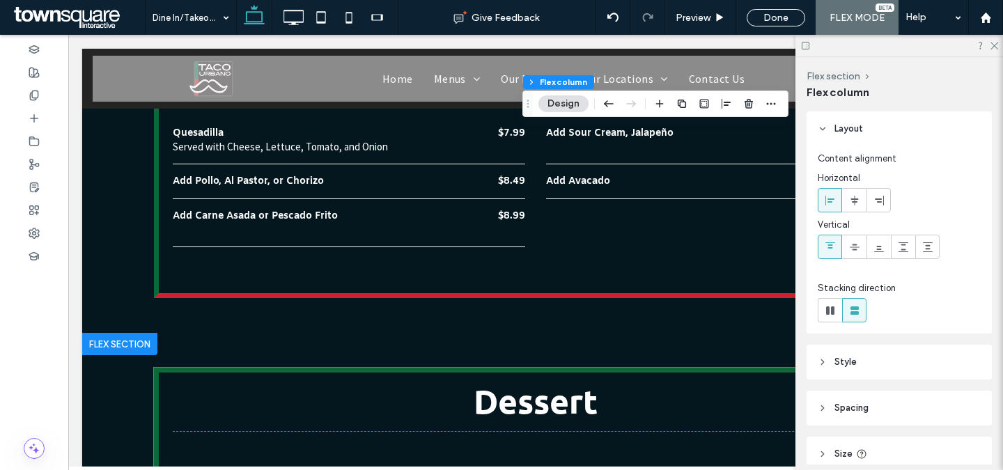
click at [165, 368] on div "Dessert Churros Four Homemade Churros rolled in cinnamon & sugar with choice of…" at bounding box center [535, 475] width 763 height 214
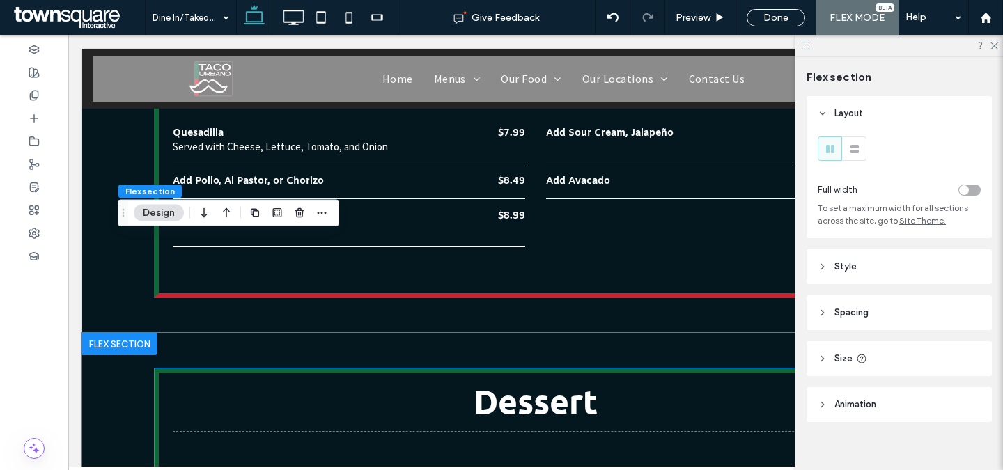
scroll to position [5477, 0]
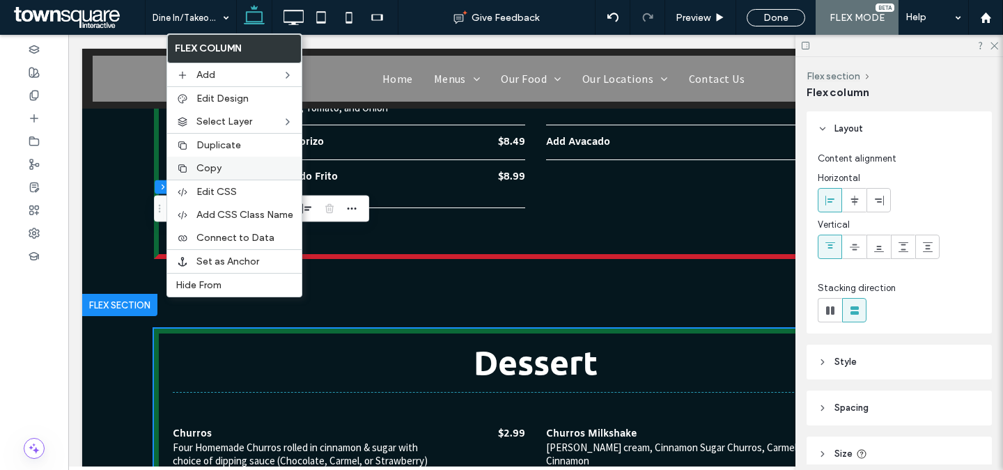
click at [198, 165] on span "Copy" at bounding box center [208, 168] width 25 height 12
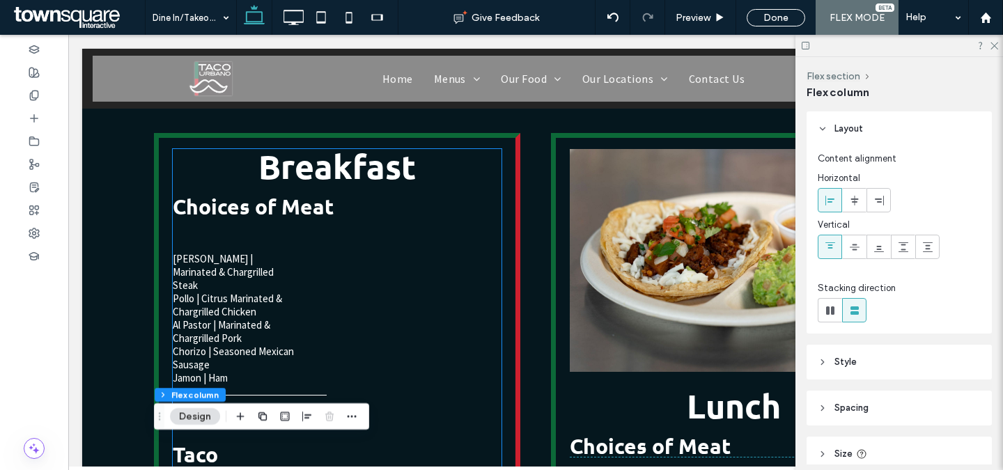
scroll to position [555, 0]
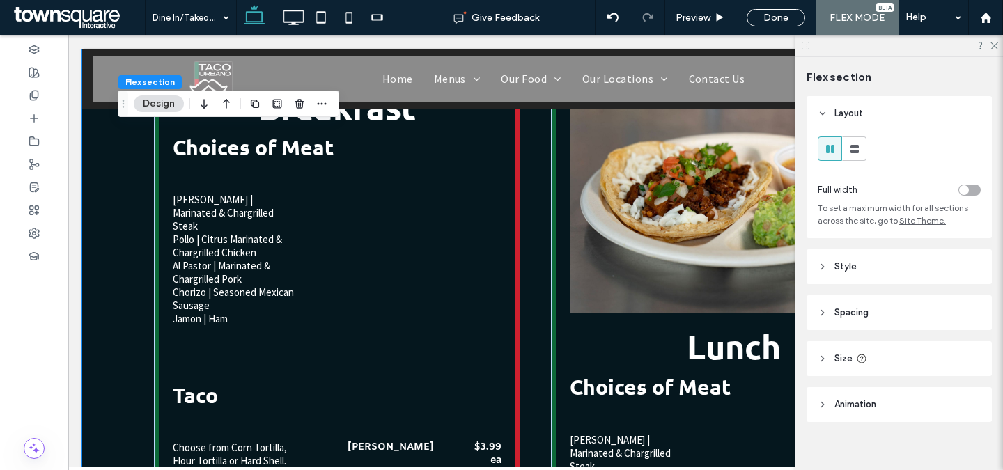
scroll to position [604, 0]
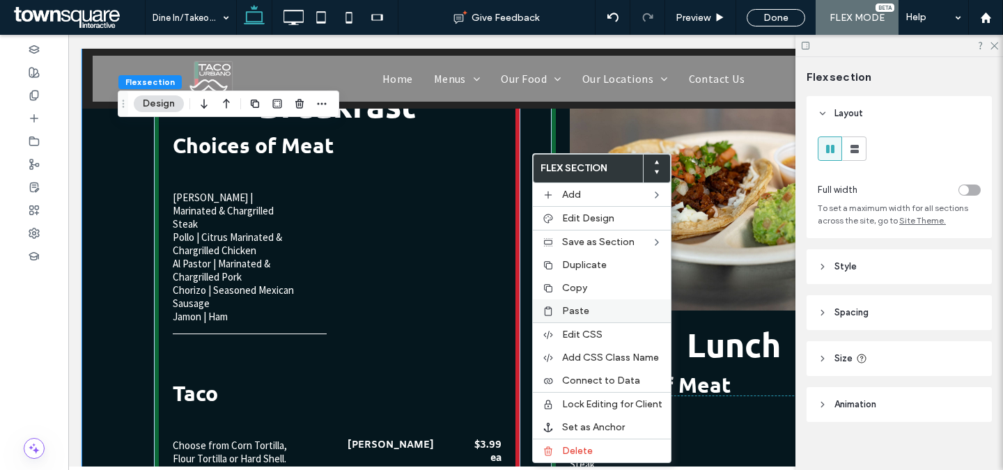
click at [562, 303] on div "Paste" at bounding box center [602, 310] width 138 height 23
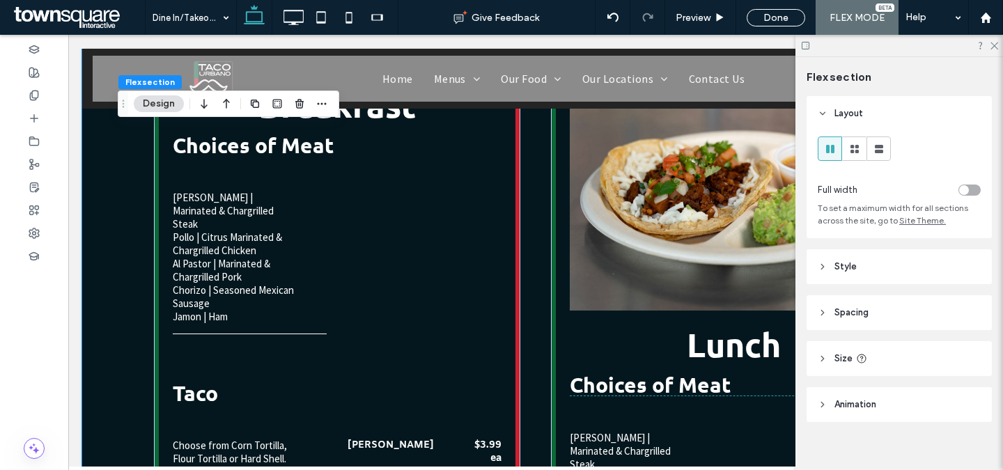
type input "***"
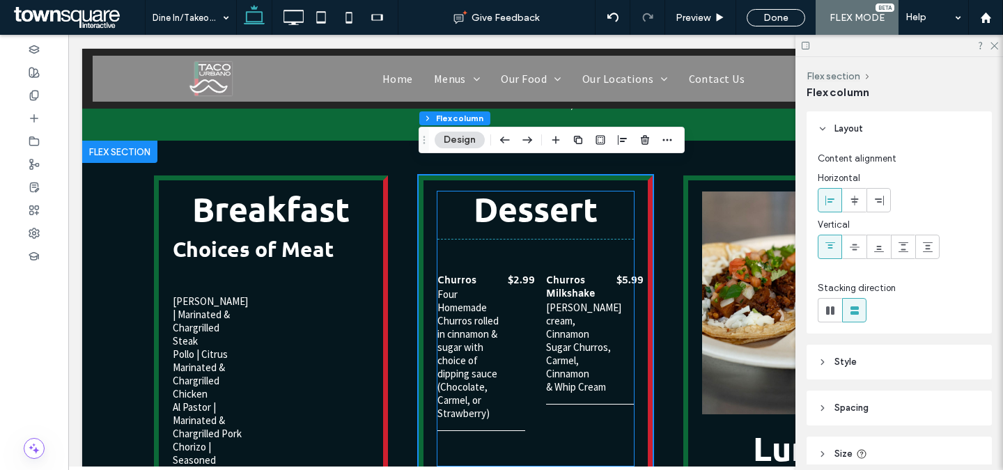
scroll to position [492, 0]
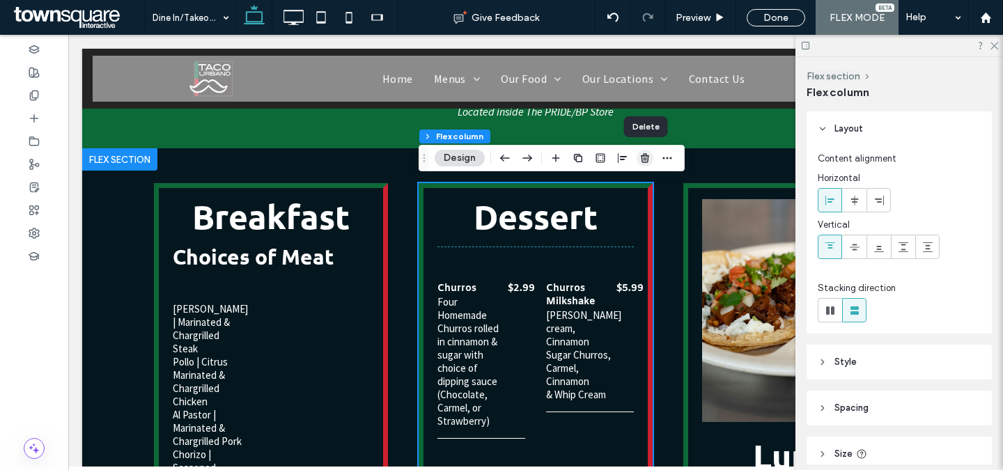
click at [643, 153] on icon "button" at bounding box center [644, 158] width 11 height 11
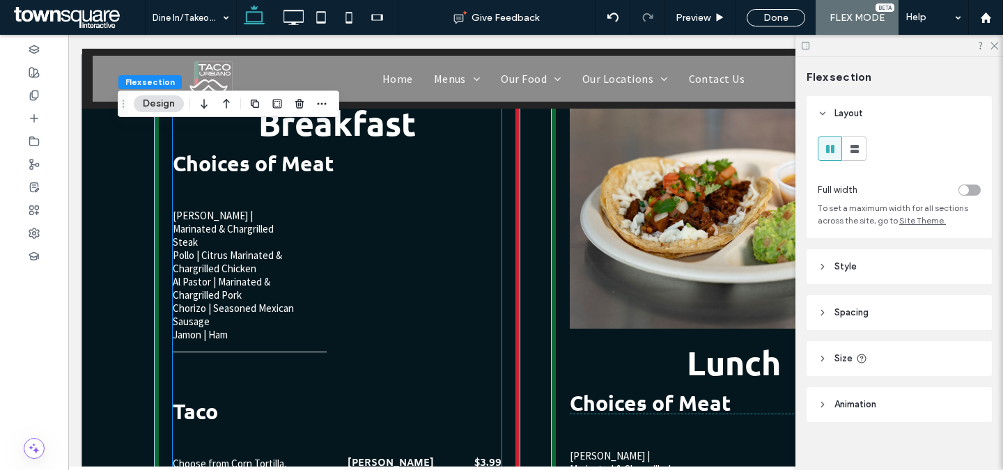
scroll to position [584, 0]
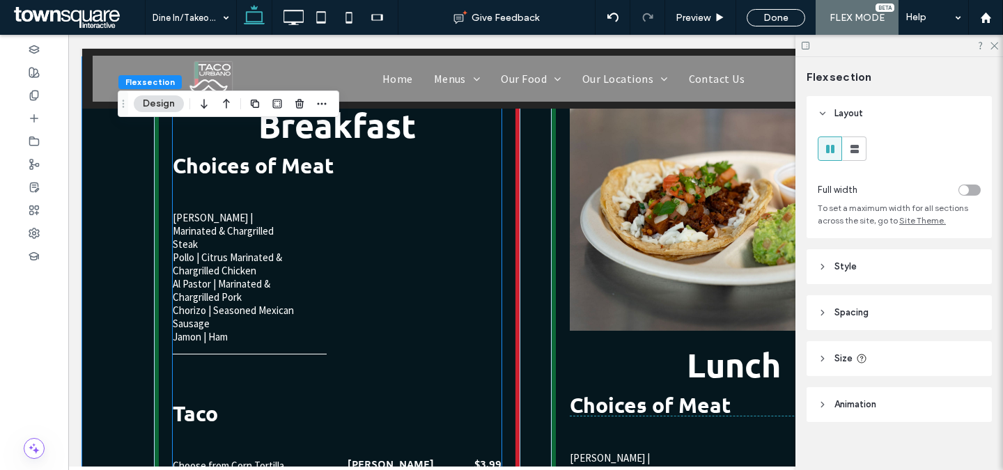
click at [301, 235] on div "Carne Asada | Marinated & Chargrilled Steak Pollo | Citrus Marinated & Chargril…" at bounding box center [250, 278] width 154 height 154
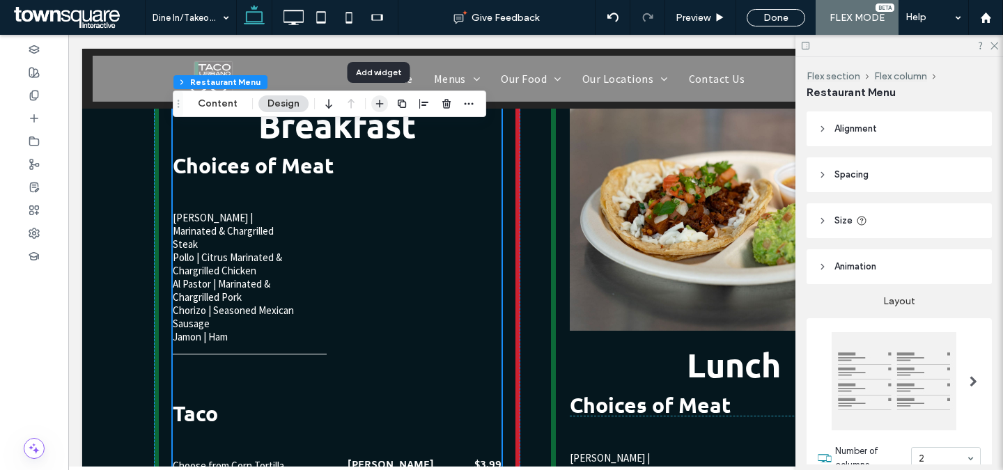
click at [384, 100] on span "button" at bounding box center [379, 103] width 17 height 17
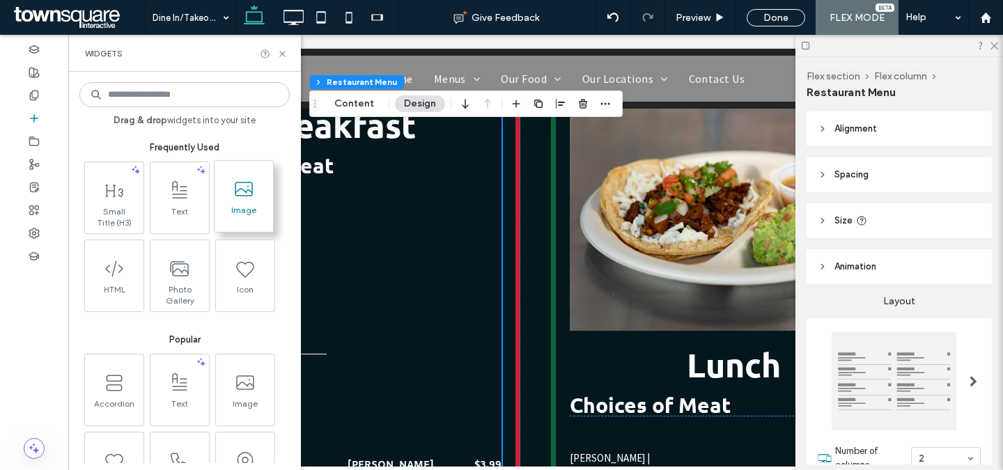
click at [247, 189] on icon at bounding box center [244, 189] width 22 height 22
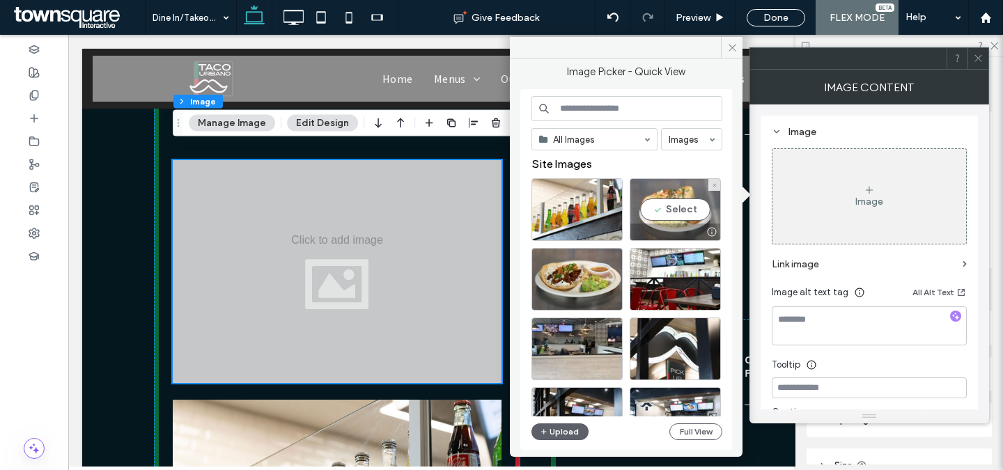
scroll to position [2022, 0]
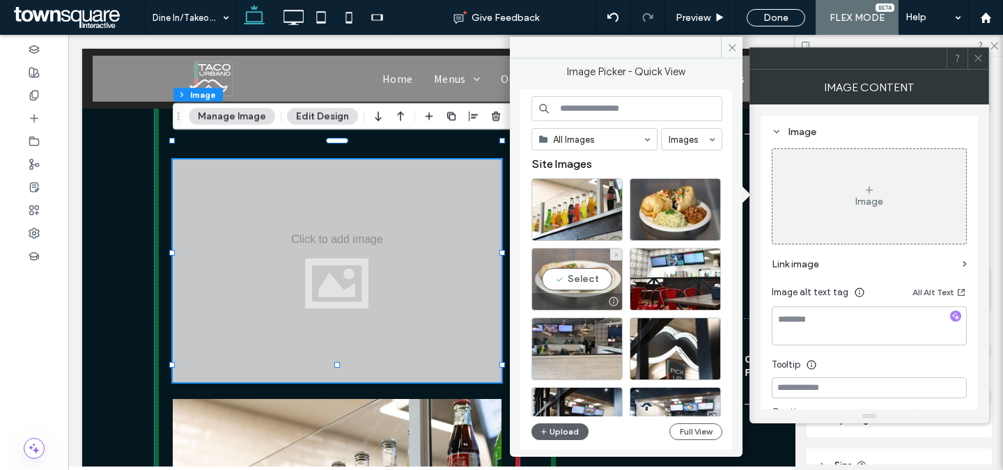
click at [568, 271] on div "Select" at bounding box center [576, 279] width 91 height 63
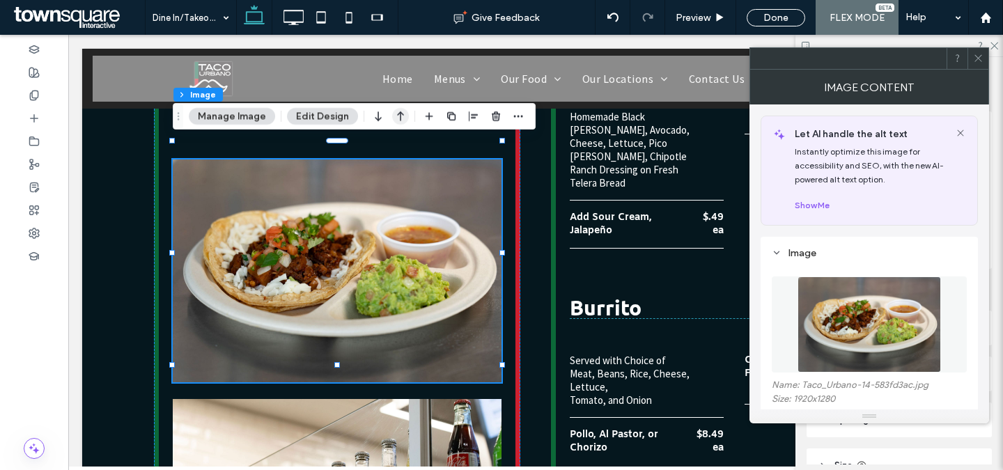
click at [403, 119] on icon "button" at bounding box center [400, 116] width 17 height 25
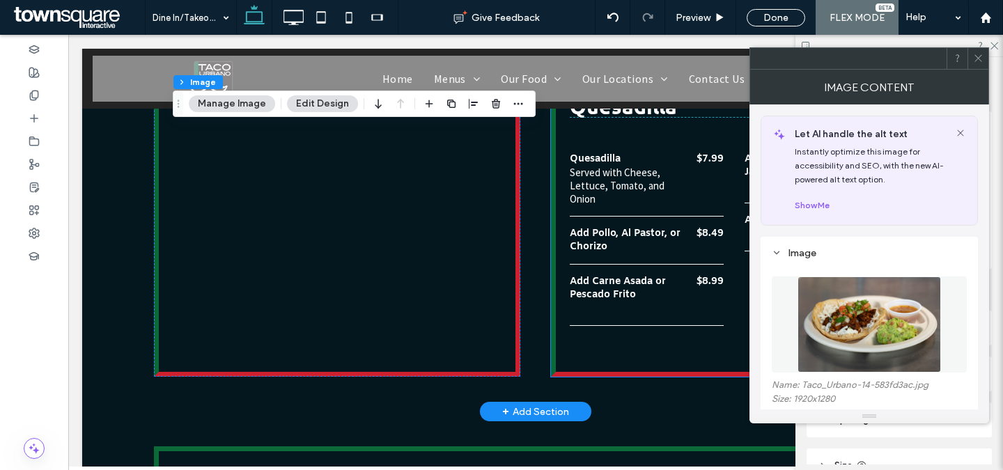
scroll to position [3144, 0]
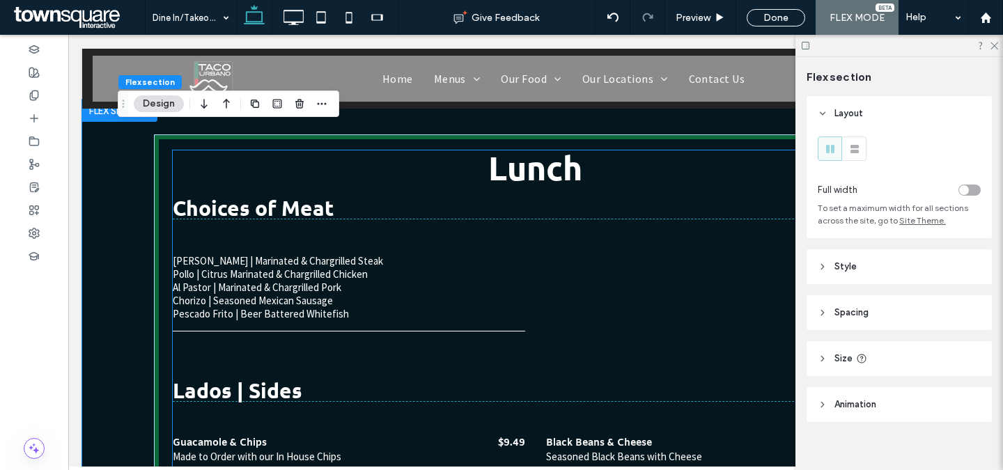
scroll to position [3458, 0]
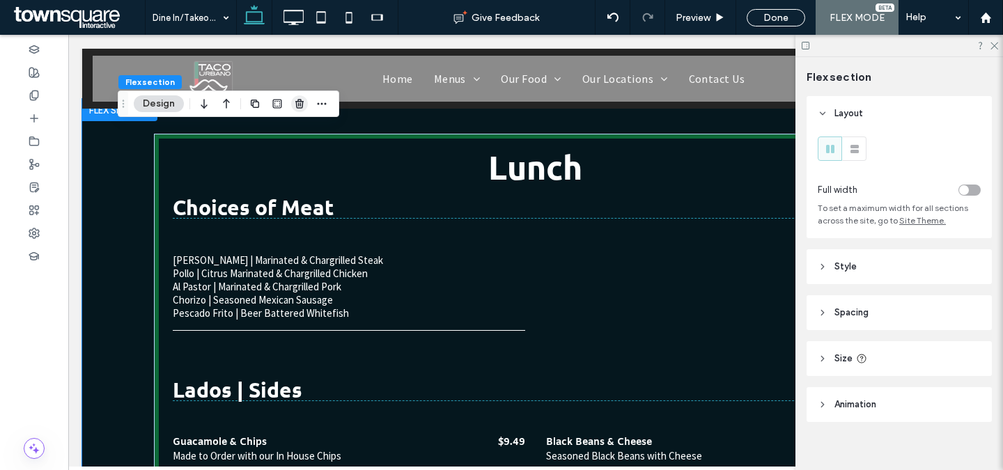
click at [301, 105] on icon "button" at bounding box center [299, 103] width 11 height 11
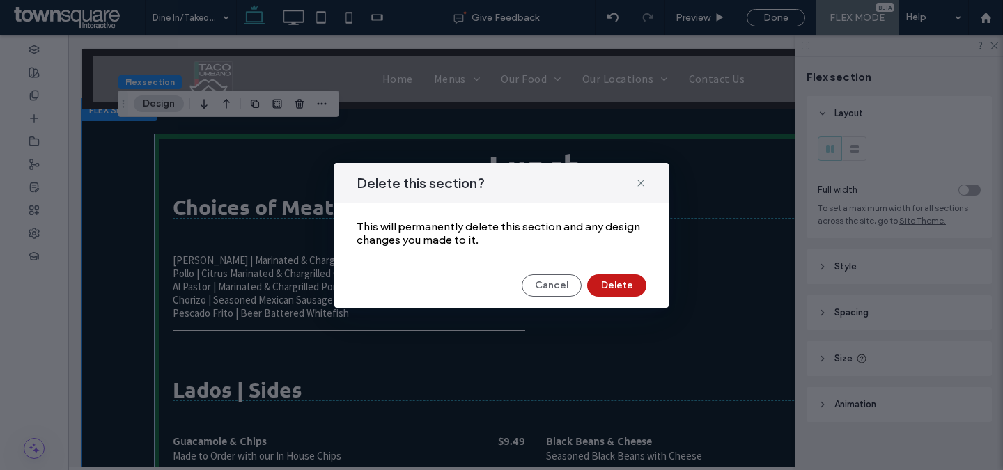
click at [616, 288] on button "Delete" at bounding box center [616, 285] width 59 height 22
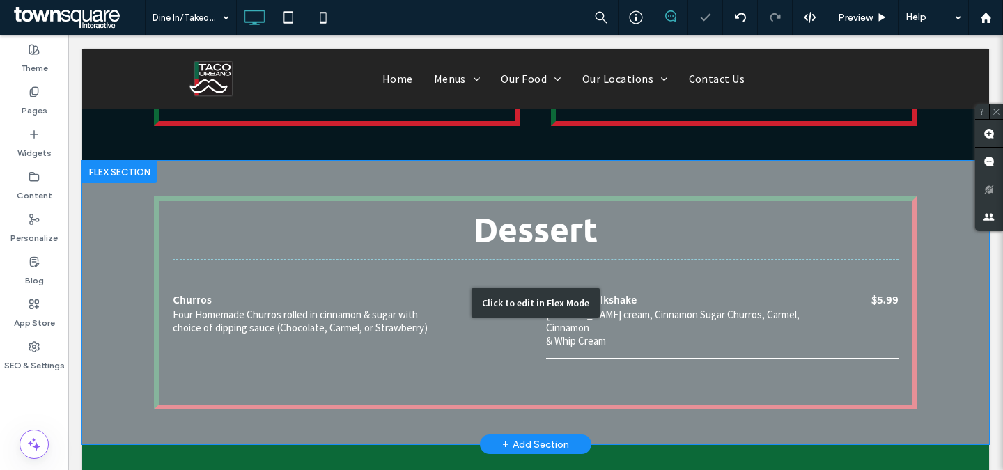
scroll to position [3343, 0]
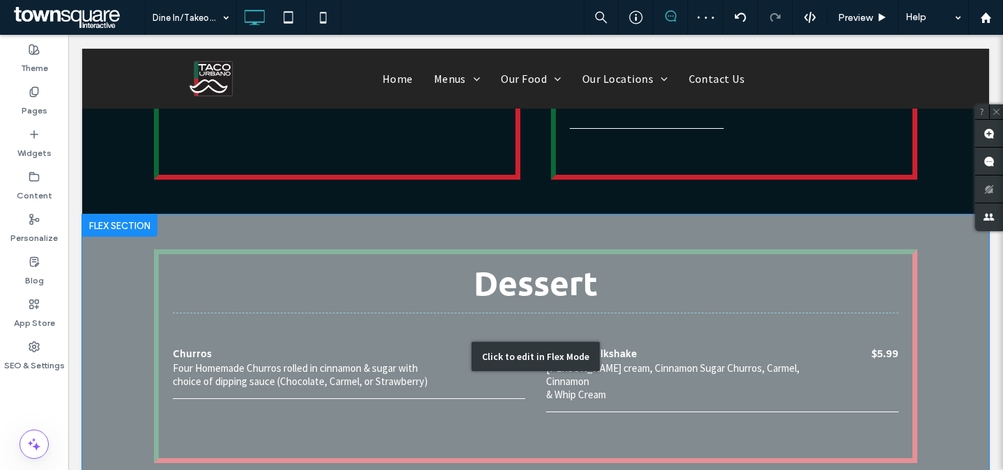
click at [405, 270] on div "Click to edit in Flex Mode" at bounding box center [535, 355] width 907 height 283
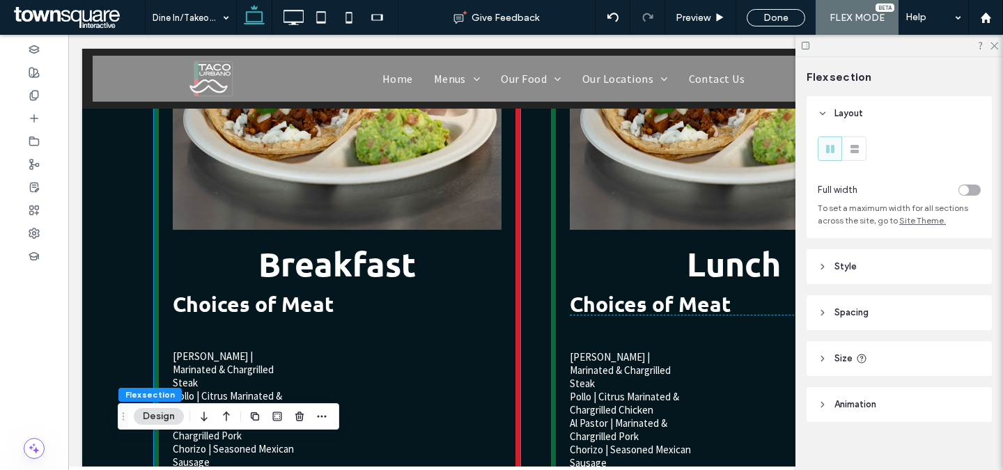
scroll to position [671, 0]
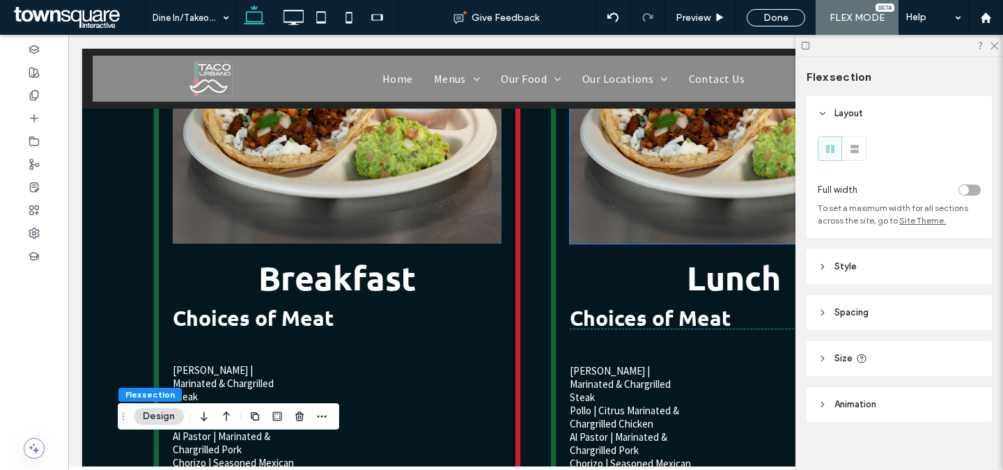
click at [639, 190] on img at bounding box center [734, 132] width 329 height 223
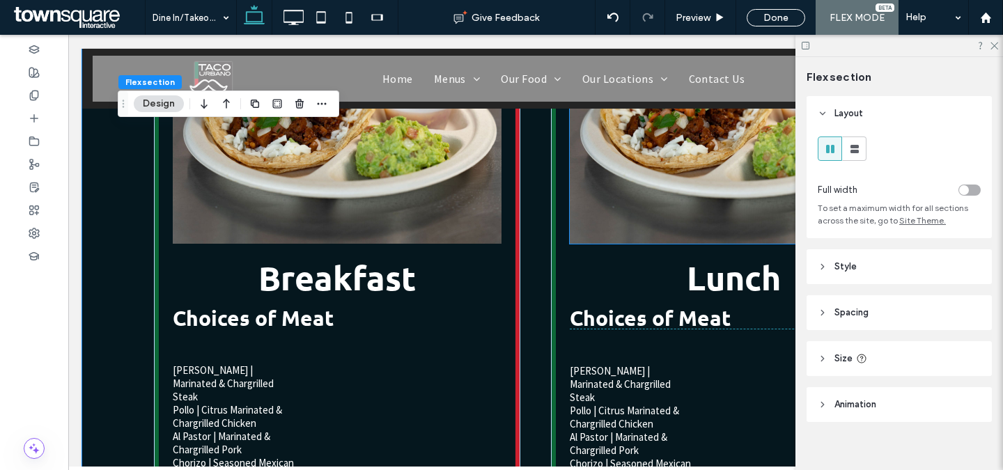
click at [744, 185] on img at bounding box center [734, 132] width 329 height 223
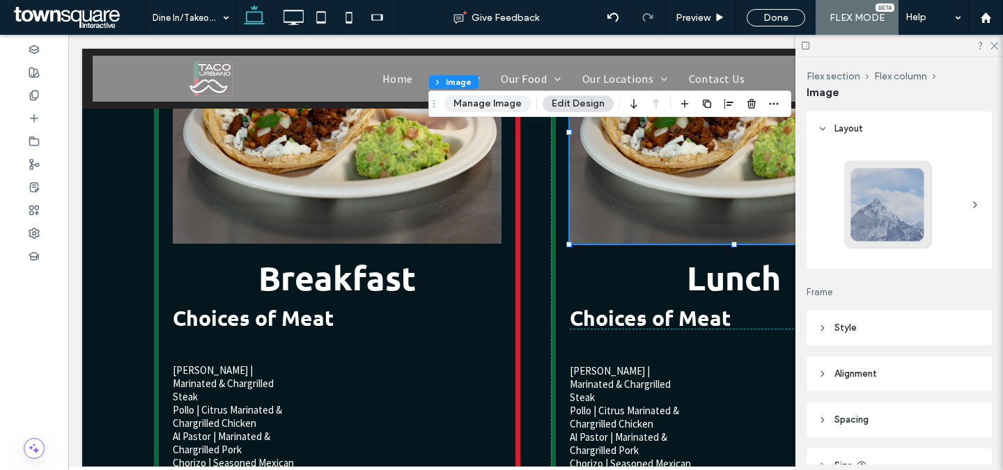
click at [492, 101] on button "Manage Image" at bounding box center [487, 103] width 86 height 17
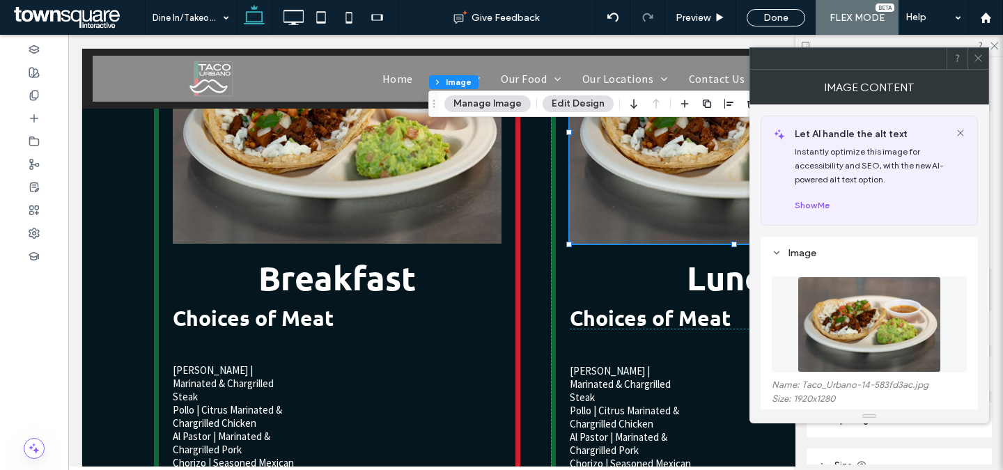
click at [830, 331] on img at bounding box center [868, 324] width 143 height 96
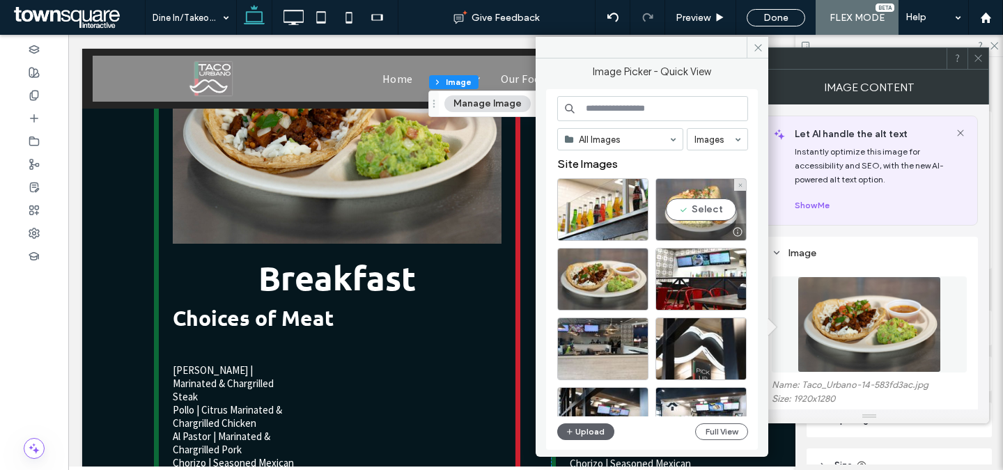
click at [715, 200] on div "Select" at bounding box center [700, 209] width 91 height 63
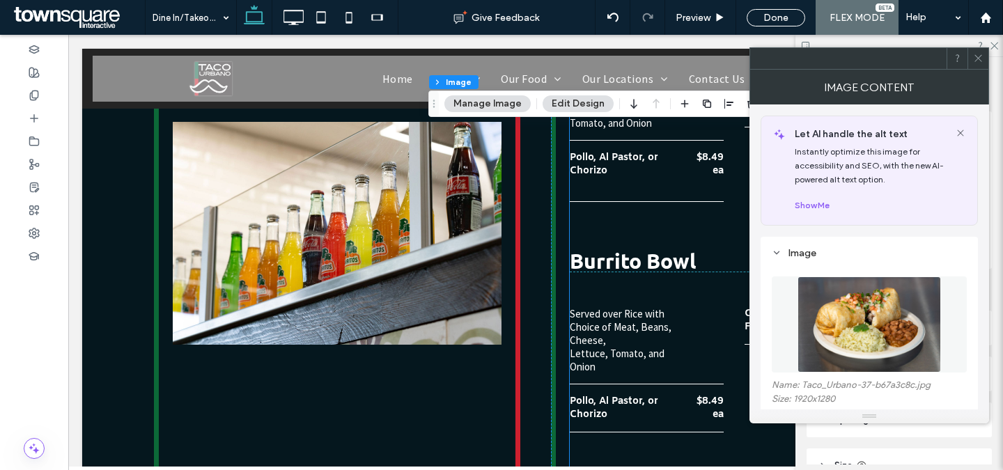
scroll to position [2307, 0]
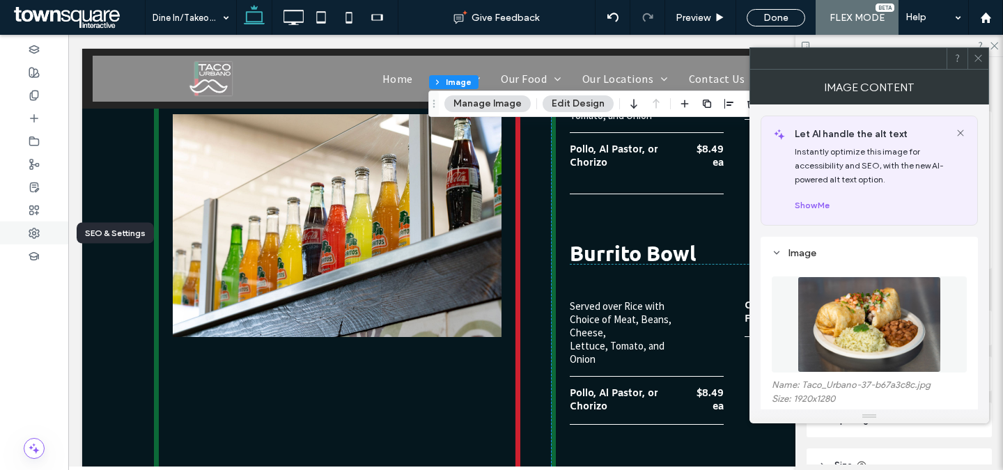
click at [43, 236] on div at bounding box center [34, 232] width 68 height 23
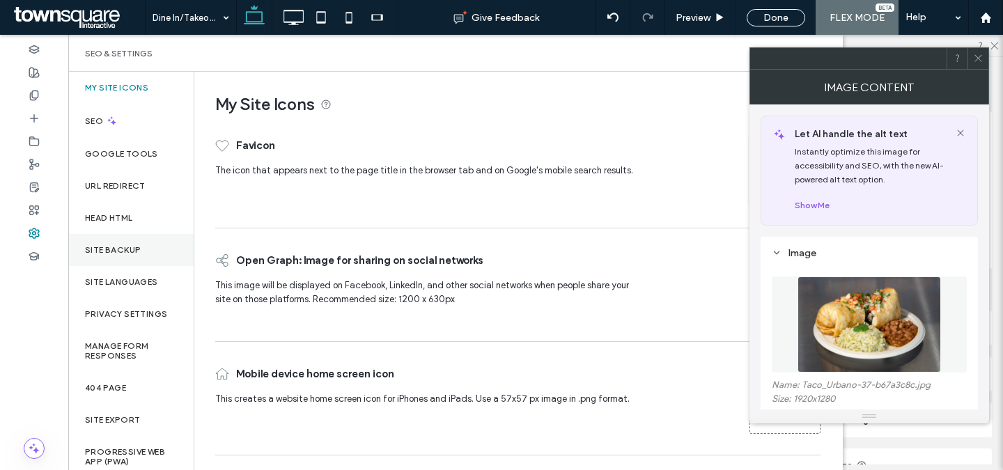
click at [153, 256] on div "Site Backup" at bounding box center [130, 250] width 125 height 32
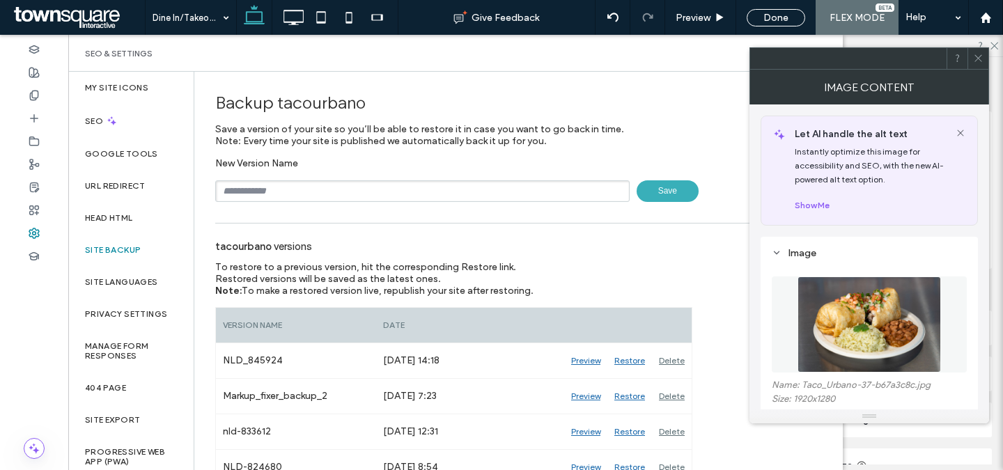
click at [310, 195] on input "text" at bounding box center [422, 191] width 414 height 22
paste input "******"
type input "**********"
click at [646, 196] on span "Save" at bounding box center [668, 191] width 62 height 22
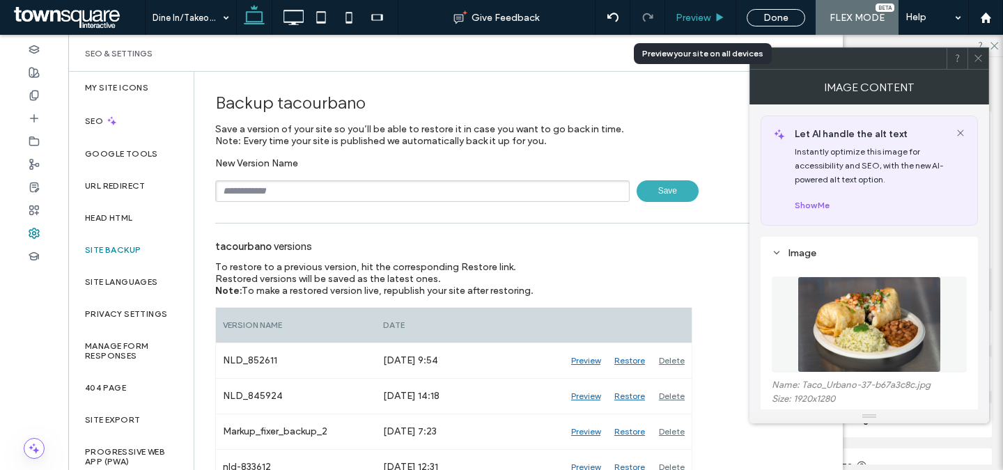
click at [722, 10] on div "Preview" at bounding box center [700, 17] width 71 height 35
click at [694, 19] on span "Preview" at bounding box center [693, 18] width 35 height 12
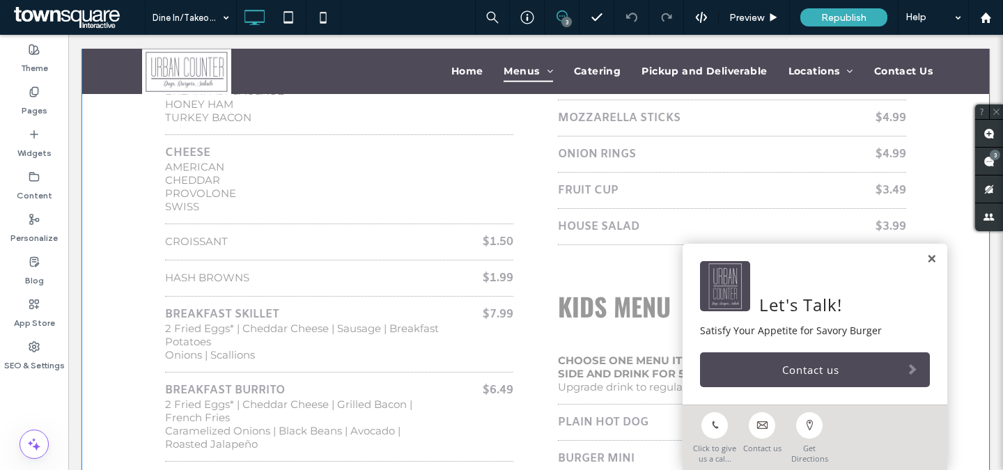
scroll to position [2215, 0]
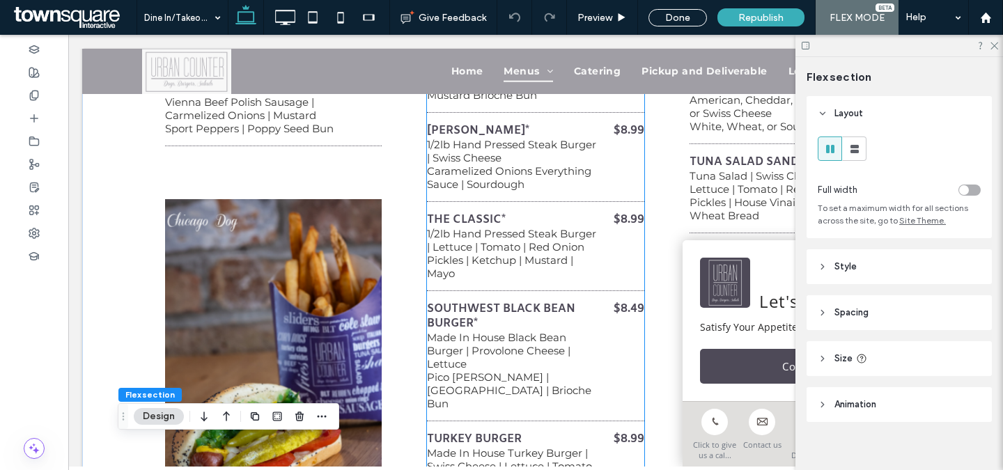
scroll to position [0, 0]
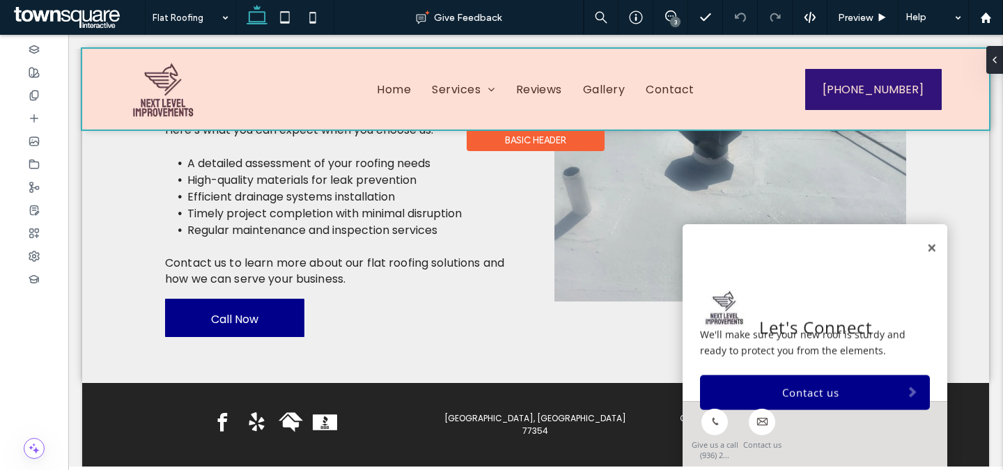
scroll to position [635, 0]
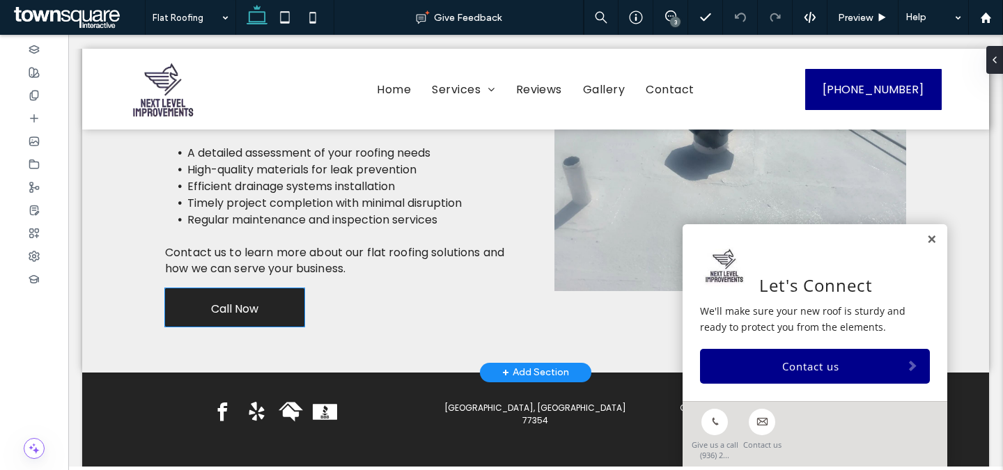
click at [202, 290] on link "Call Now" at bounding box center [234, 307] width 139 height 38
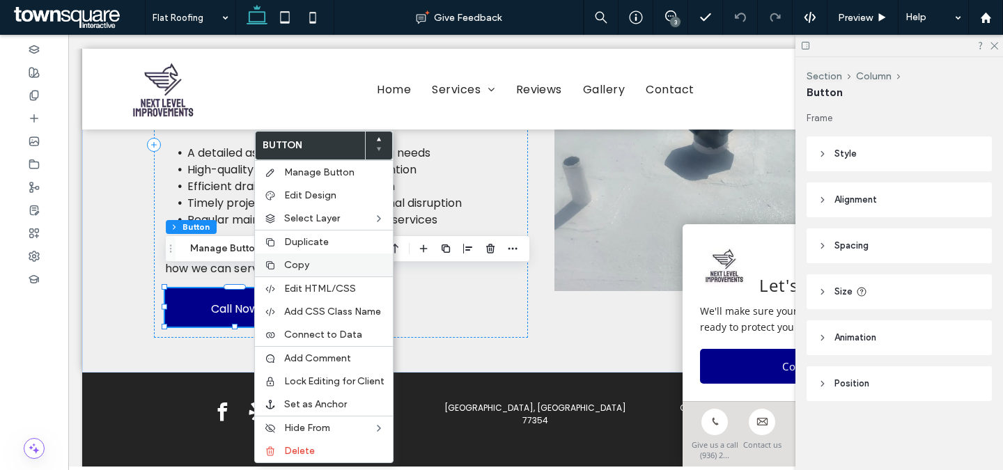
click at [292, 267] on span "Copy" at bounding box center [296, 265] width 25 height 12
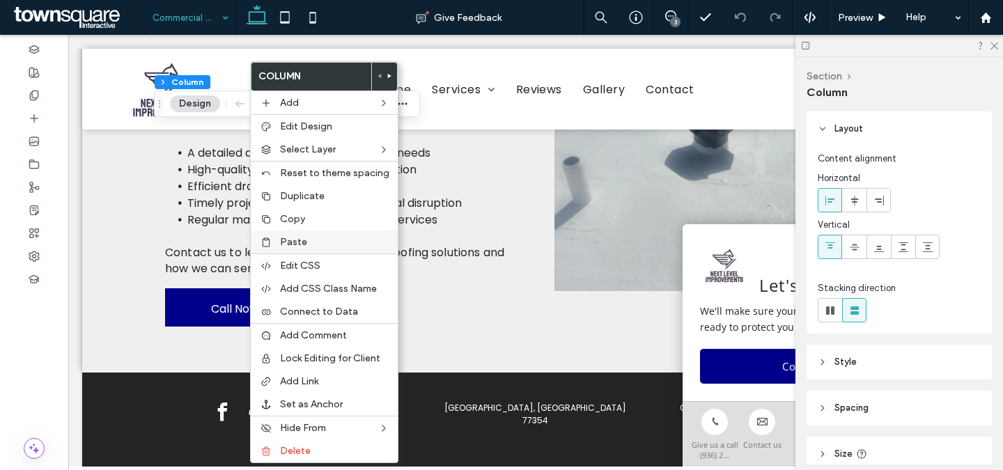
click at [298, 242] on span "Paste" at bounding box center [293, 242] width 27 height 12
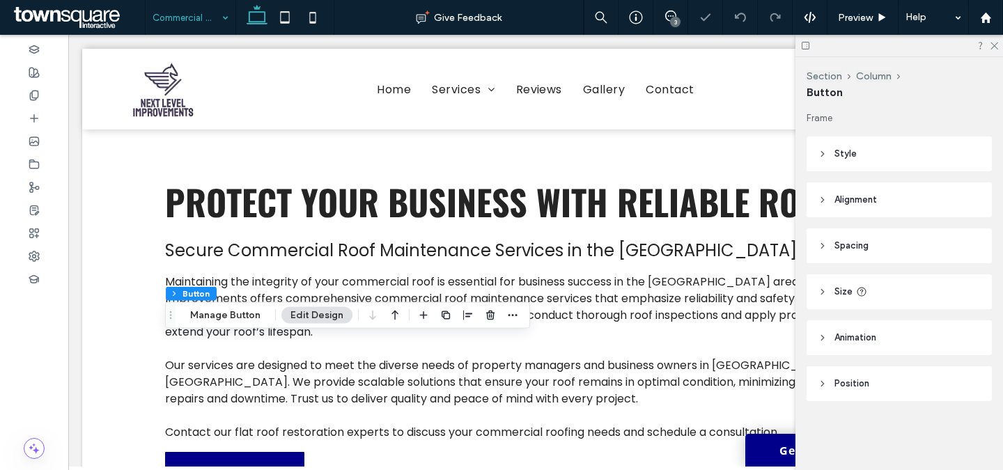
scroll to position [526, 0]
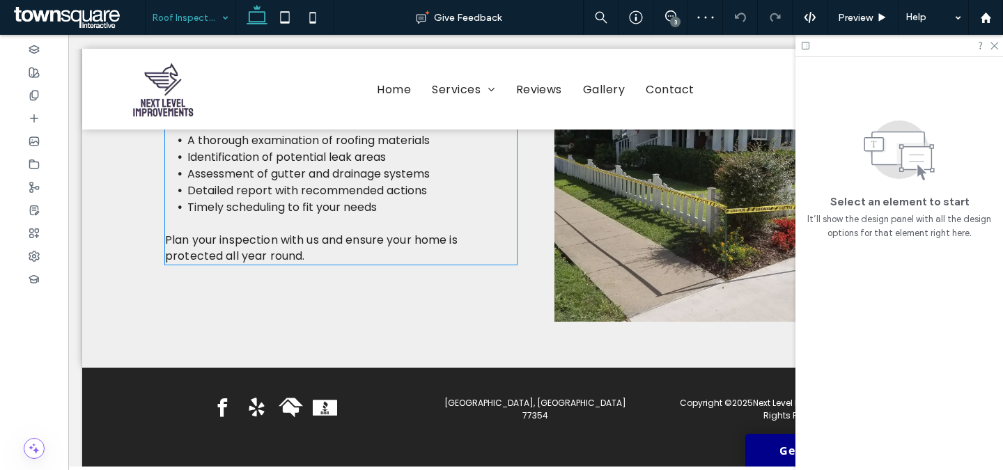
scroll to position [600, 0]
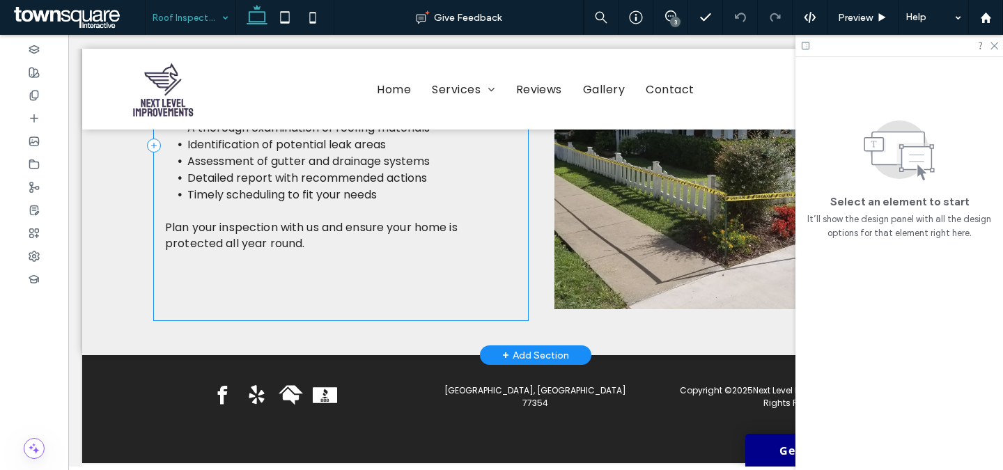
click at [174, 281] on div "Details That Matter Most Our roof inspection services are comprehensive, ensuri…" at bounding box center [341, 146] width 374 height 350
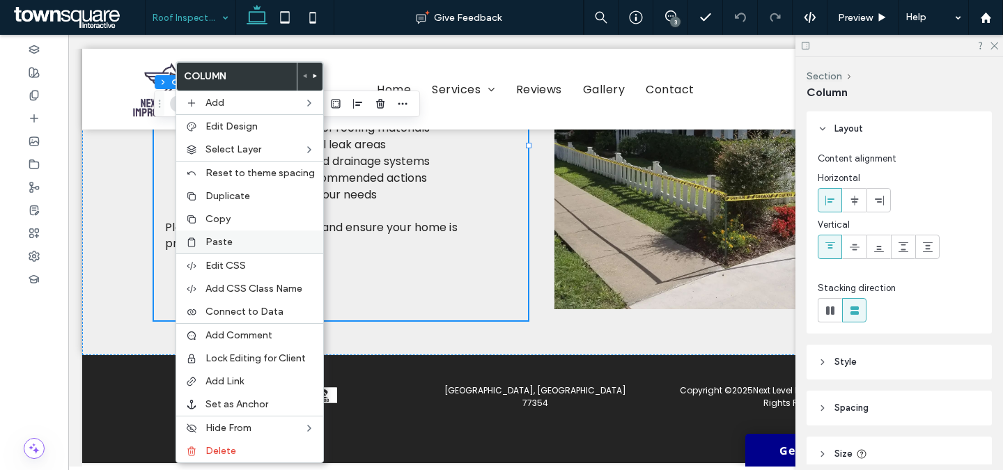
click at [219, 248] on div "Paste" at bounding box center [249, 242] width 147 height 23
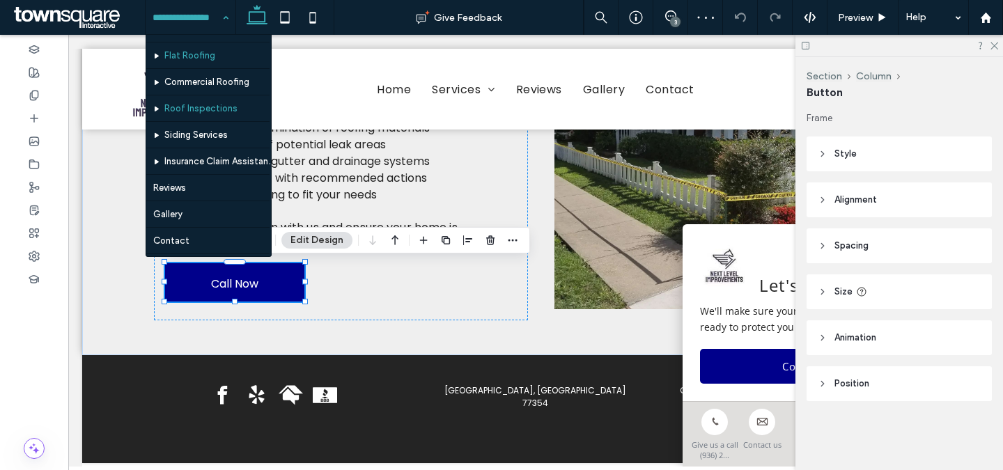
scroll to position [102, 0]
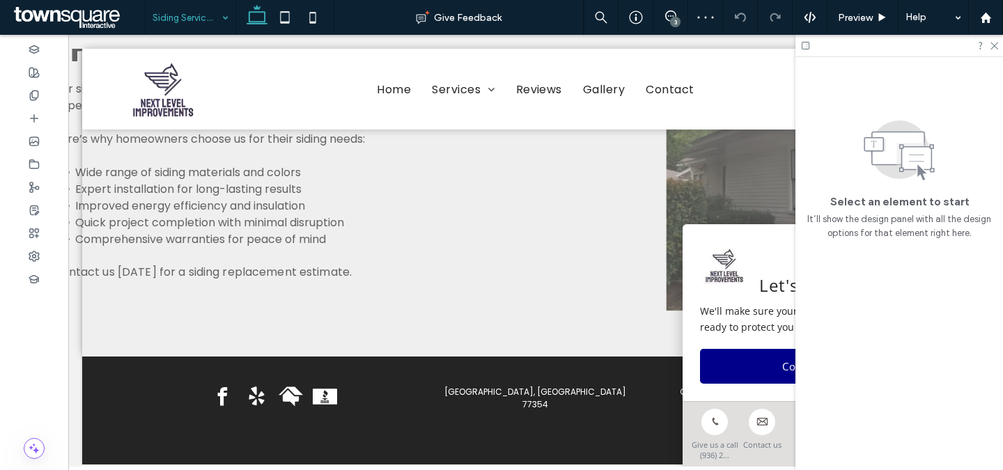
scroll to position [600, 0]
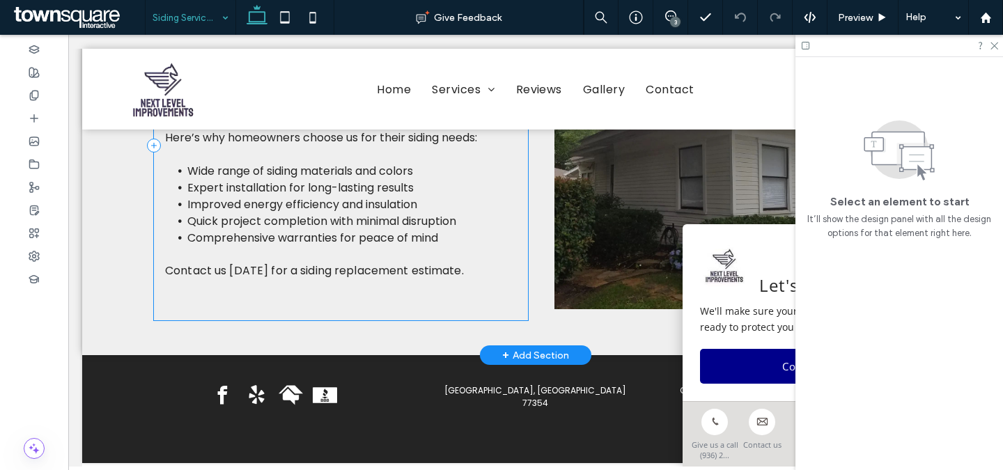
click at [274, 295] on div "Why Locals Choose This Option Our siding services are favored for their quality…" at bounding box center [341, 146] width 374 height 350
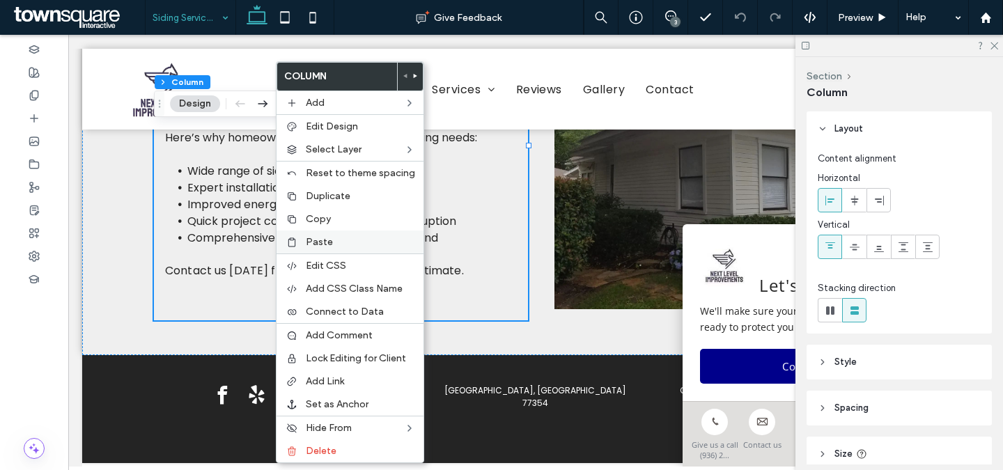
click at [325, 247] on span "Paste" at bounding box center [319, 242] width 27 height 12
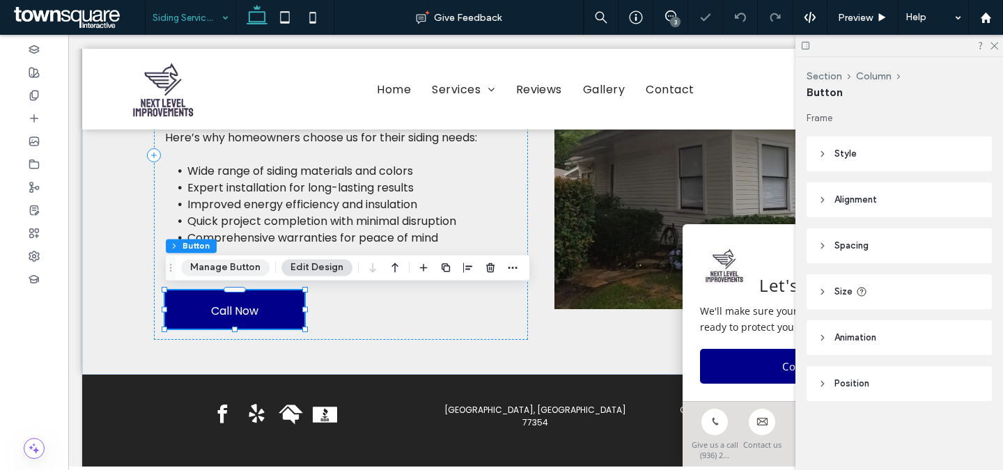
click at [233, 270] on button "Manage Button" at bounding box center [225, 267] width 88 height 17
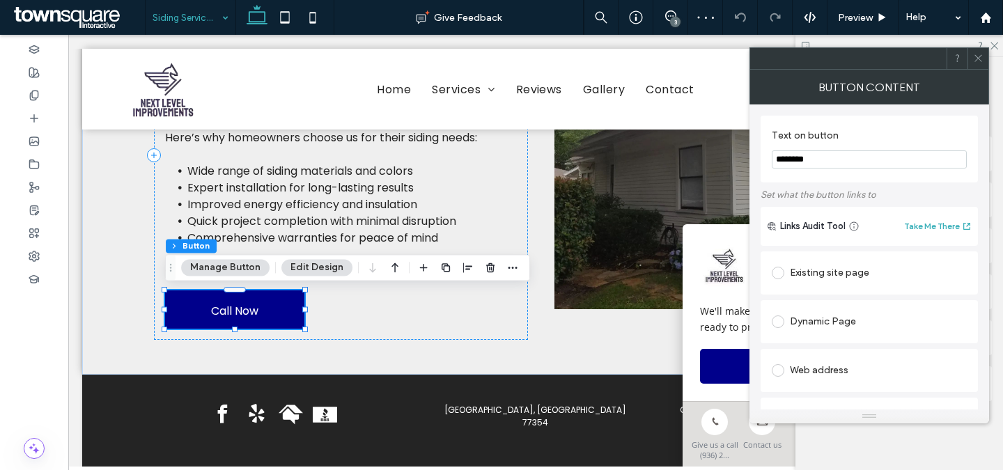
scroll to position [388, 0]
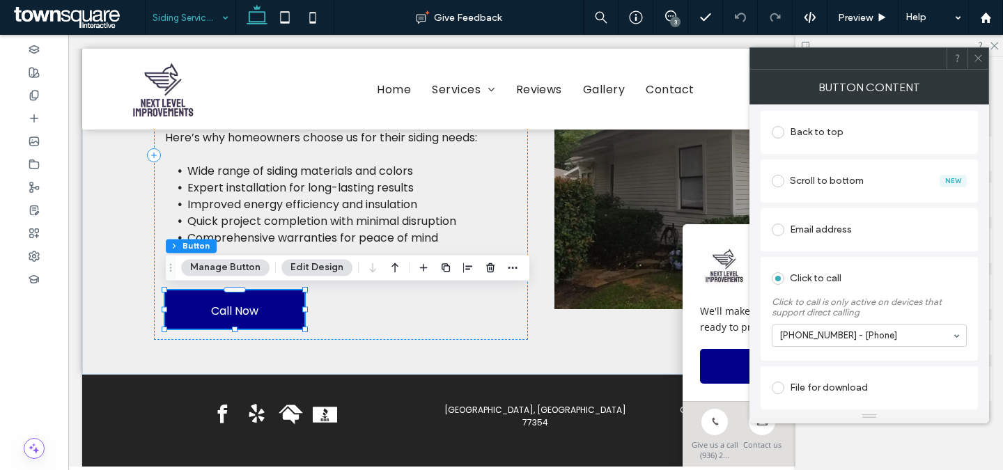
click at [978, 62] on icon at bounding box center [978, 58] width 10 height 10
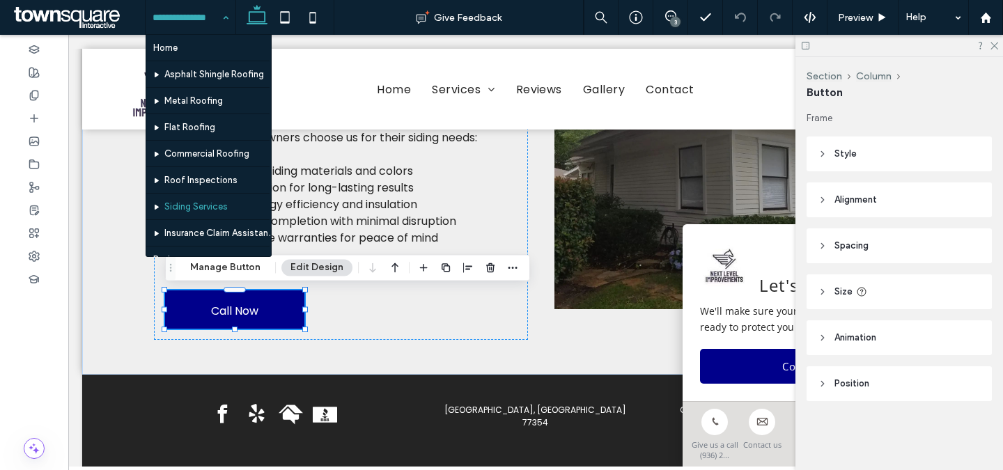
scroll to position [102, 0]
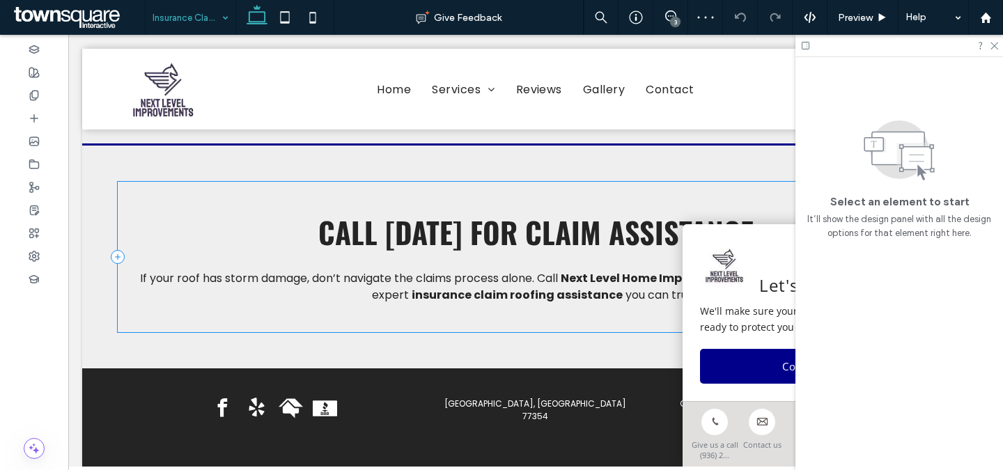
scroll to position [1453, 0]
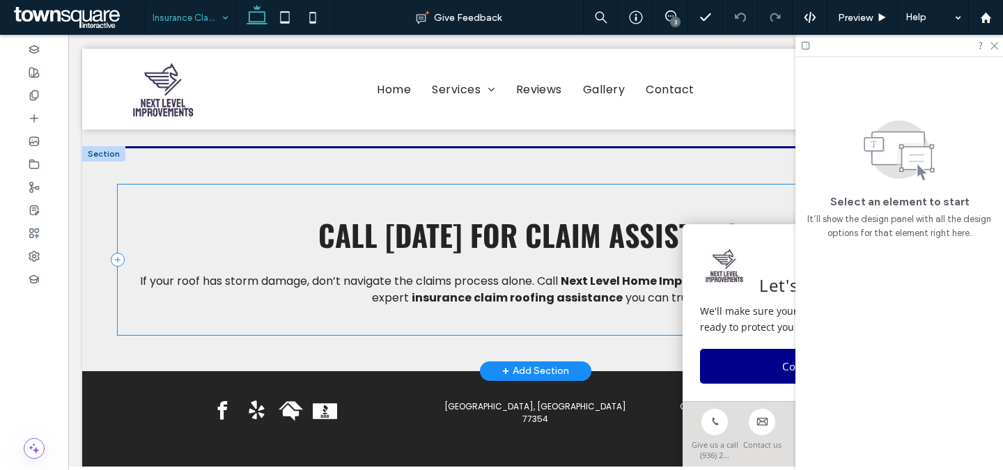
click at [491, 316] on div "Call [DATE] for Claim Assistance If your roof has storm damage, don’t navigate …" at bounding box center [536, 260] width 836 height 150
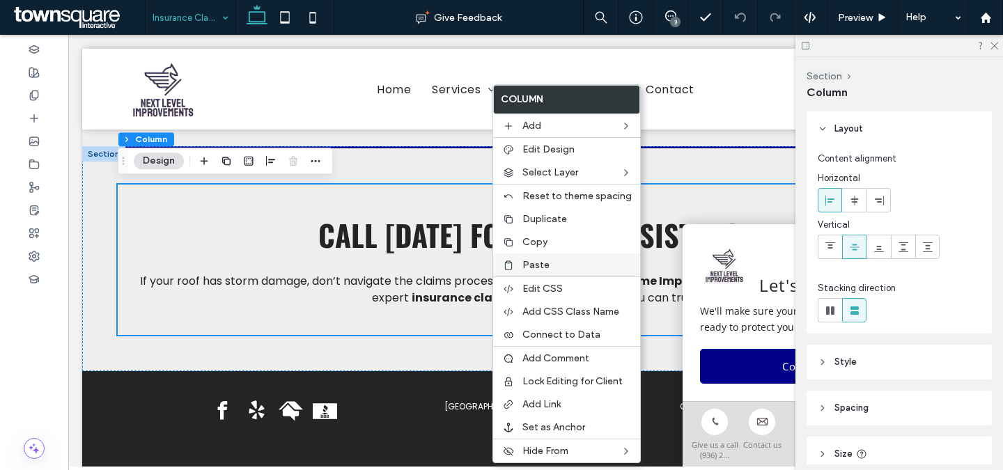
click at [555, 270] on label "Paste" at bounding box center [576, 265] width 109 height 12
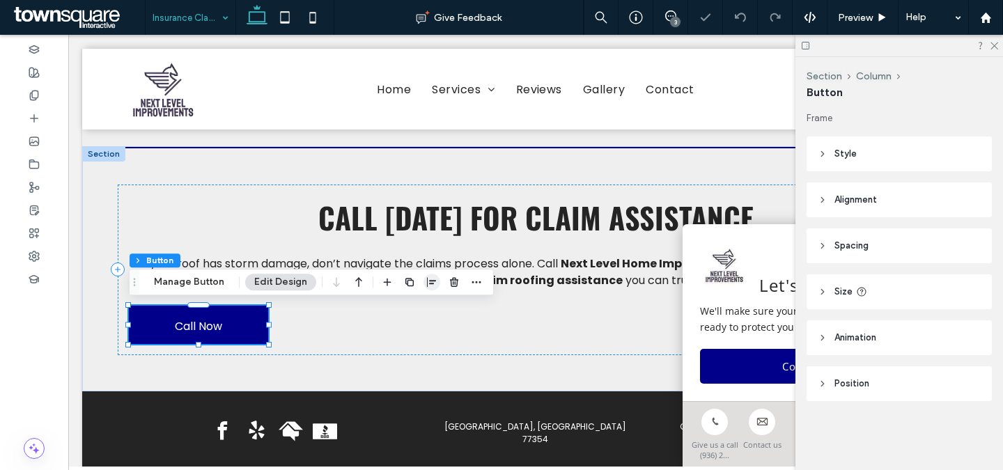
click at [432, 288] on span "button" at bounding box center [431, 282] width 17 height 17
click at [421, 313] on span "center" at bounding box center [417, 309] width 17 height 17
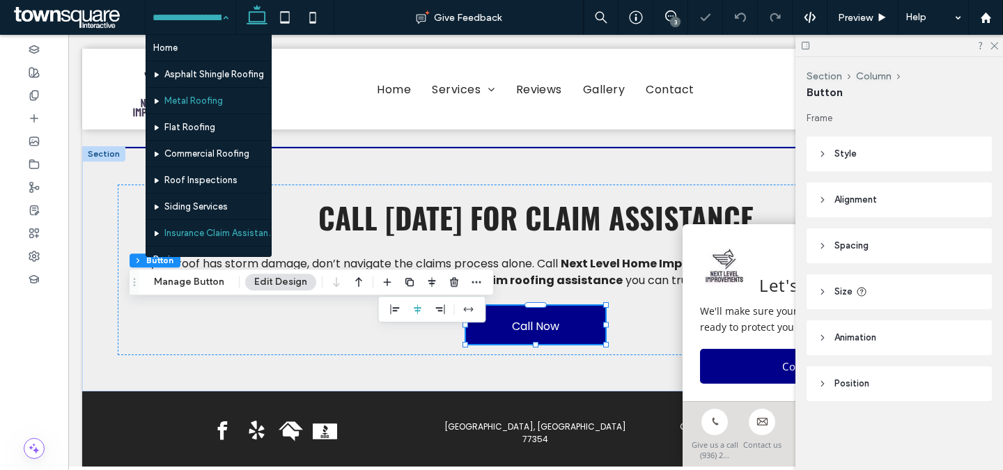
scroll to position [102, 0]
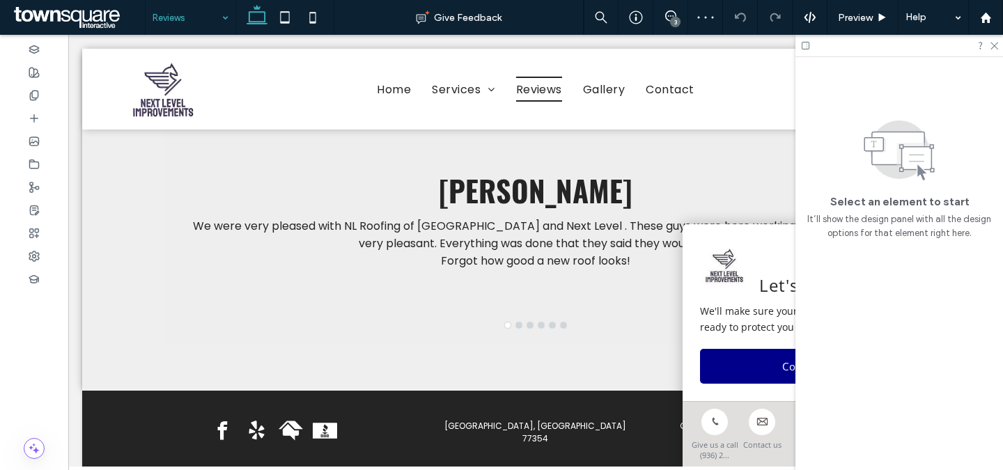
scroll to position [309, 0]
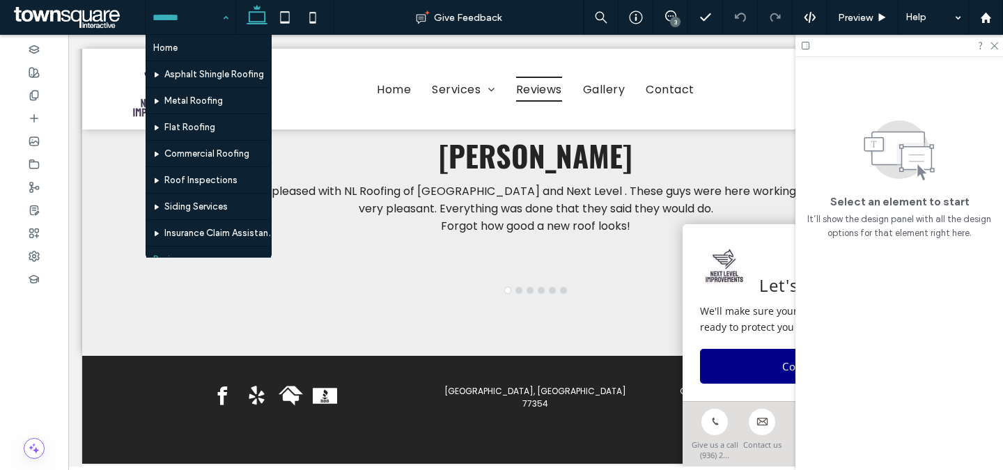
click at [212, 24] on input at bounding box center [187, 17] width 69 height 35
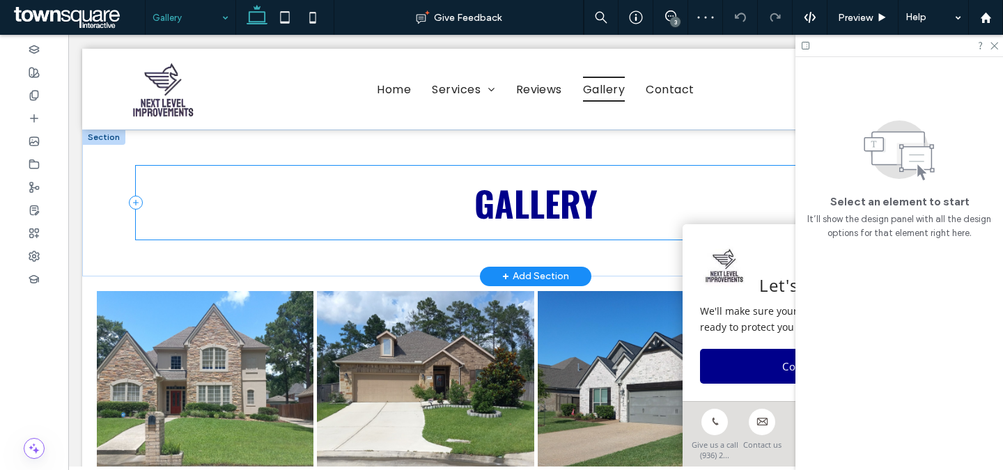
click at [524, 233] on div "gallery" at bounding box center [535, 203] width 799 height 74
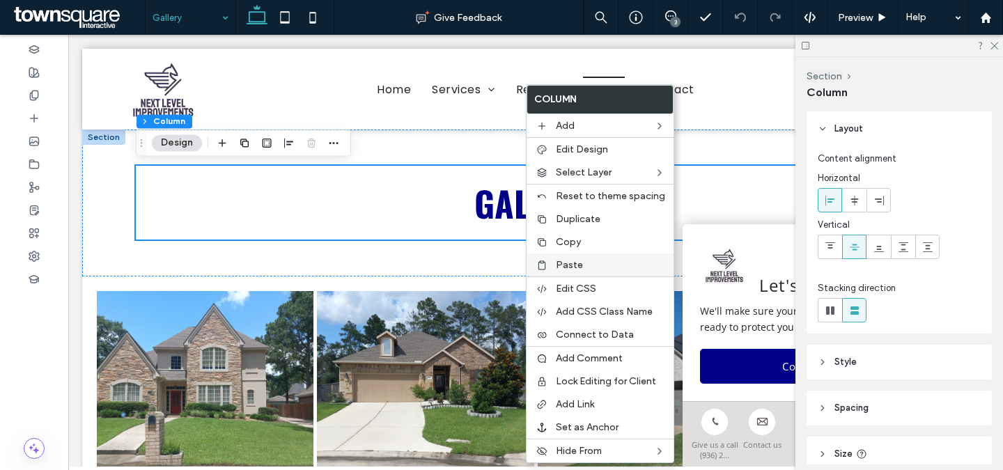
click at [576, 261] on span "Paste" at bounding box center [569, 265] width 27 height 12
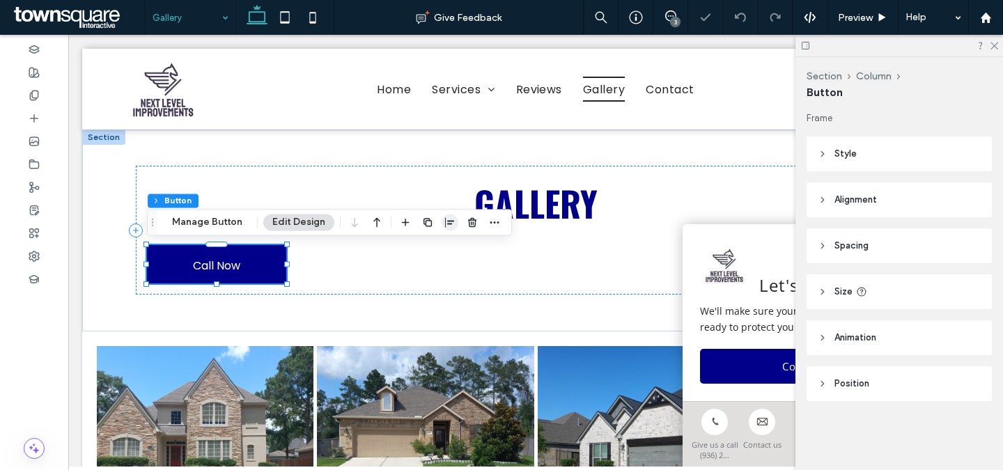
click at [452, 222] on icon "button" at bounding box center [449, 222] width 11 height 11
click at [433, 252] on icon "center" at bounding box center [435, 249] width 11 height 11
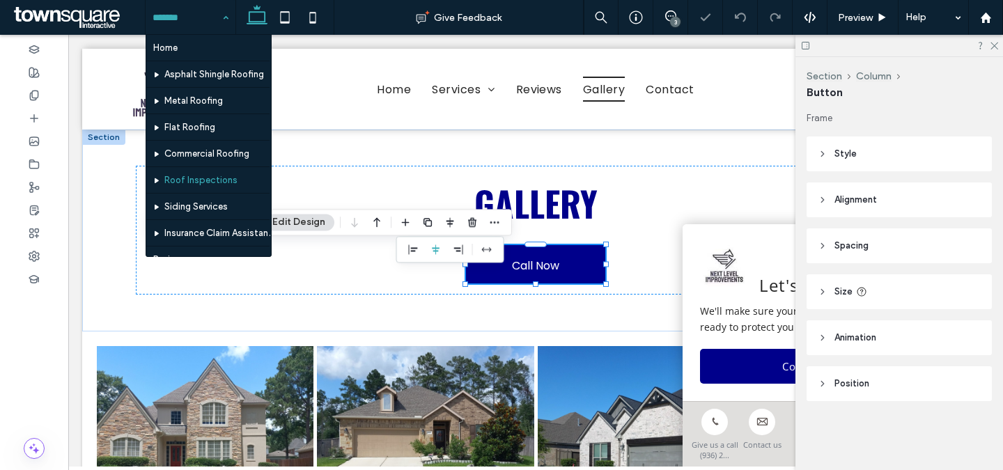
scroll to position [102, 0]
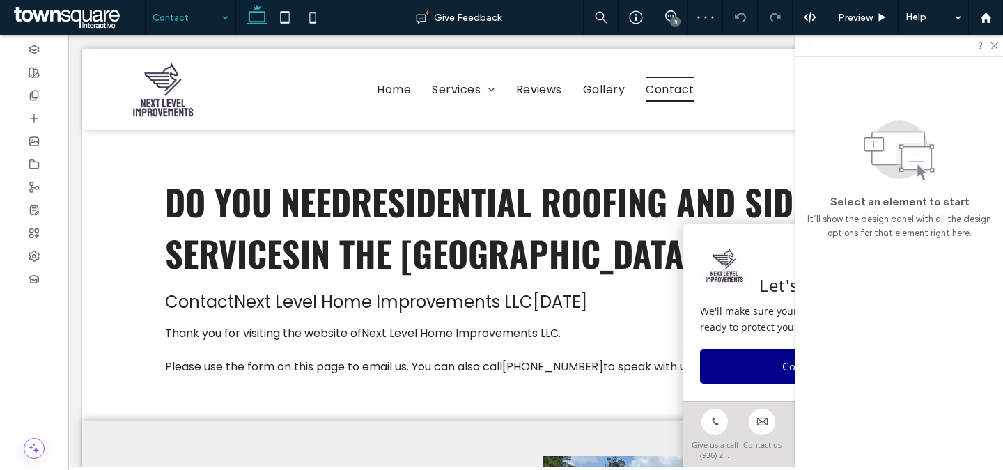
click at [220, 29] on div "Contact" at bounding box center [191, 17] width 90 height 35
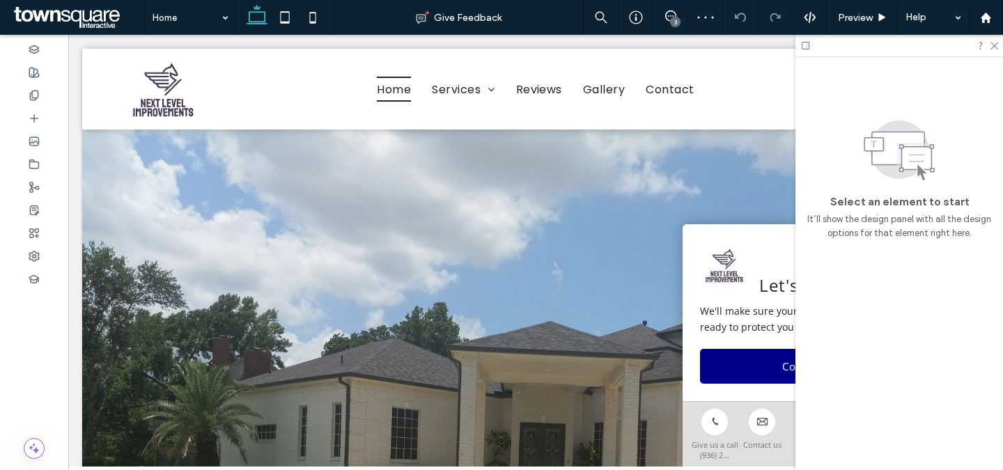
click at [676, 20] on div "3" at bounding box center [675, 22] width 10 height 10
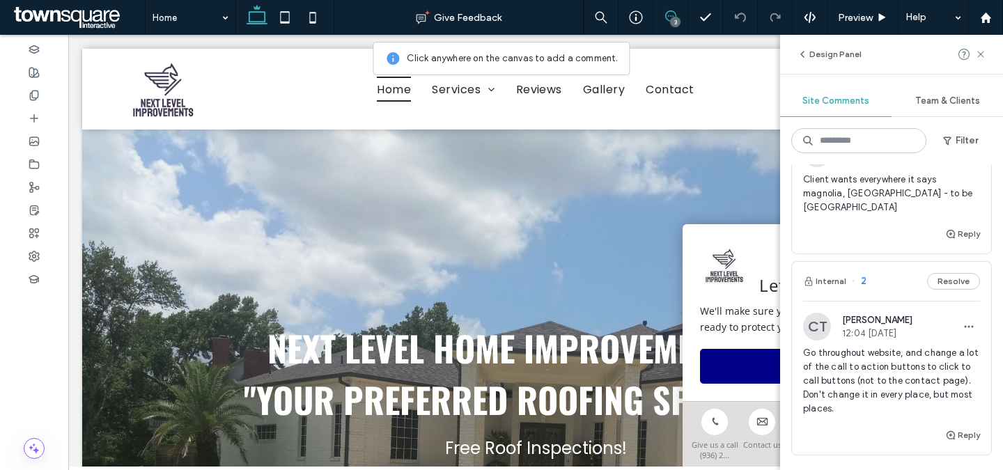
scroll to position [350, 0]
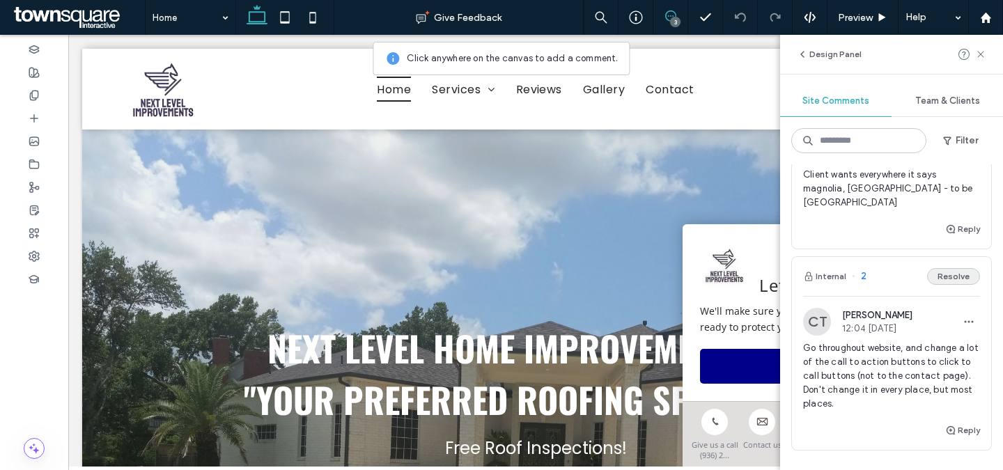
click at [956, 268] on button "Resolve" at bounding box center [953, 276] width 53 height 17
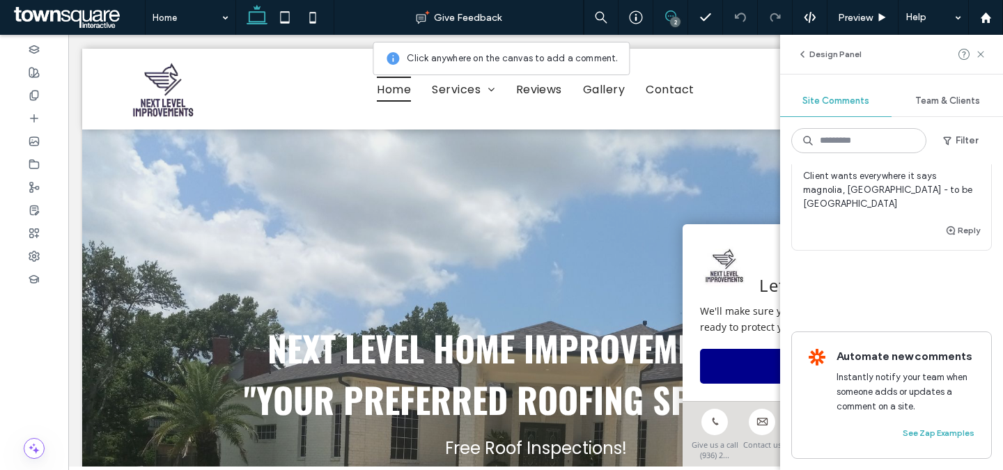
scroll to position [334, 0]
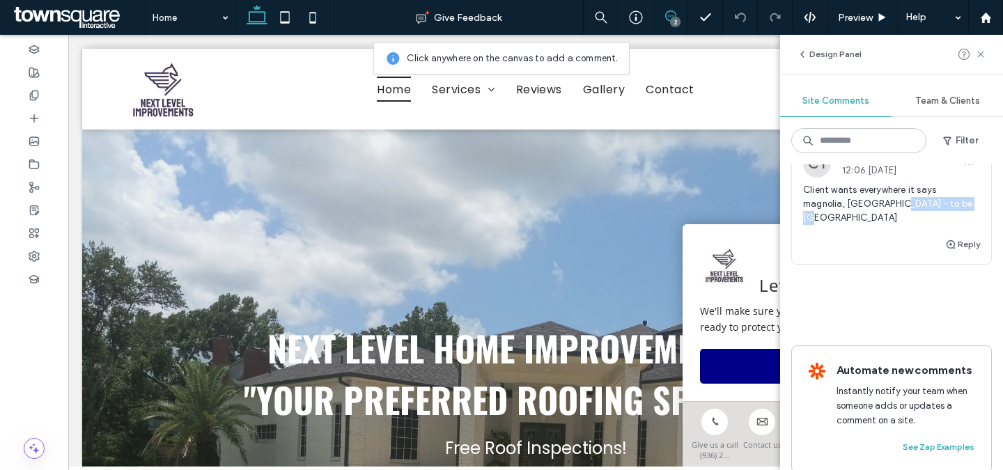
drag, startPoint x: 932, startPoint y: 207, endPoint x: 845, endPoint y: 204, distance: 87.8
click at [845, 204] on span "Client wants everywhere it says magnolia, [GEOGRAPHIC_DATA] - to be [GEOGRAPHIC…" at bounding box center [891, 204] width 177 height 42
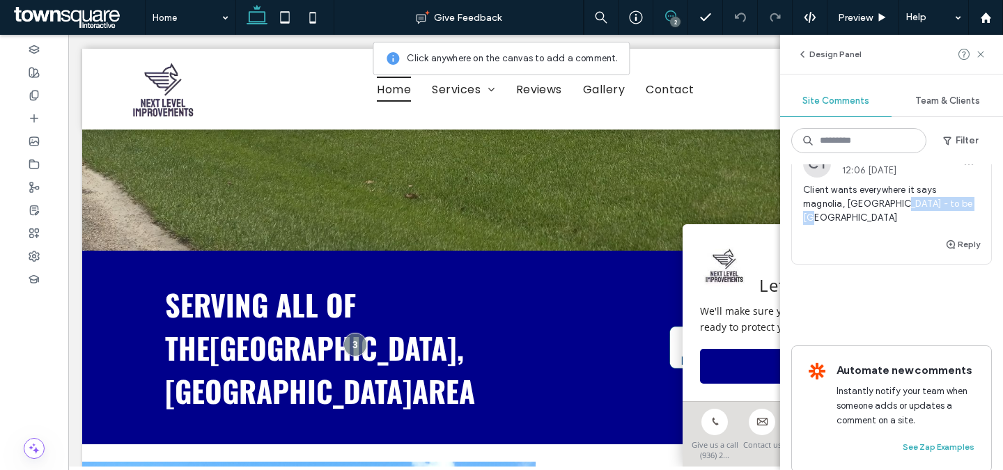
scroll to position [492, 0]
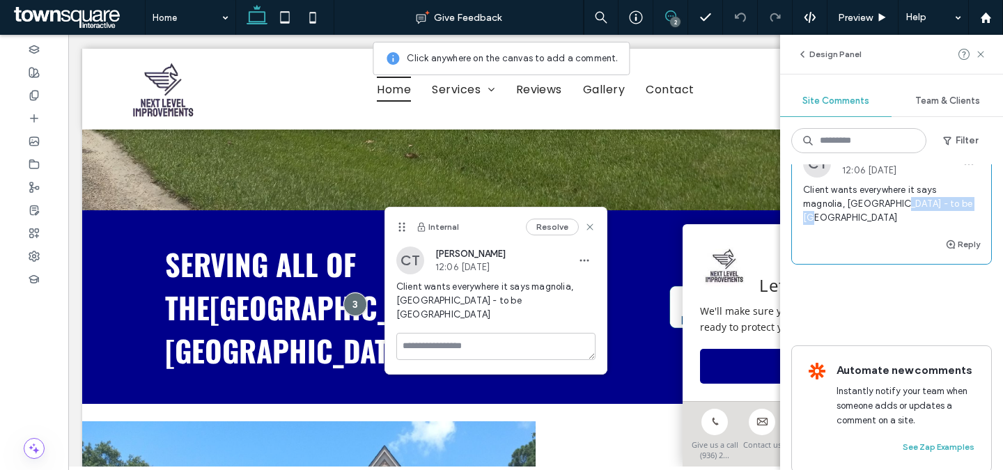
copy span "[GEOGRAPHIC_DATA]"
click at [983, 54] on icon at bounding box center [980, 54] width 11 height 11
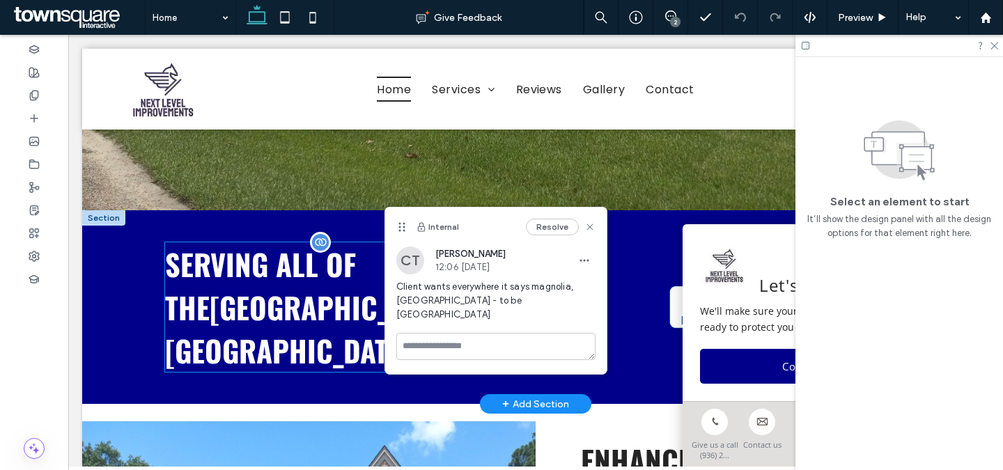
click at [296, 309] on span "[GEOGRAPHIC_DATA], [GEOGRAPHIC_DATA]" at bounding box center [314, 329] width 299 height 86
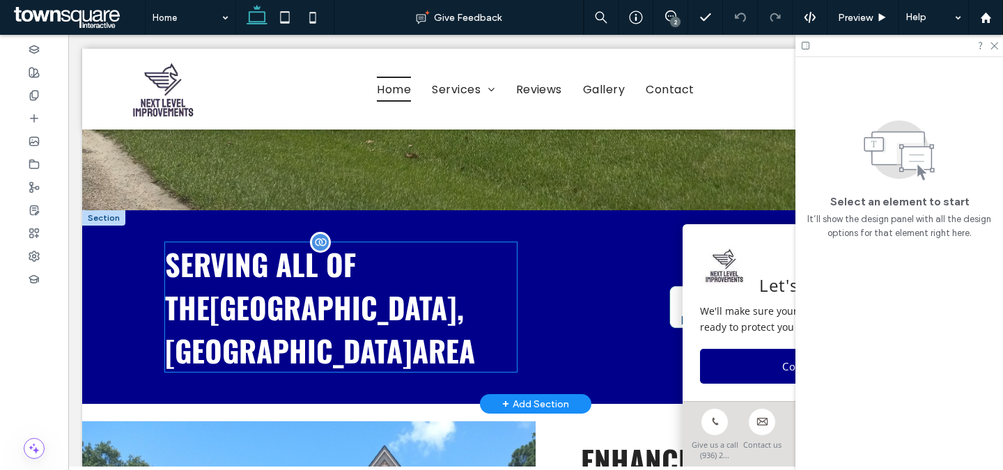
click at [296, 309] on span "[GEOGRAPHIC_DATA], [GEOGRAPHIC_DATA]" at bounding box center [314, 329] width 299 height 86
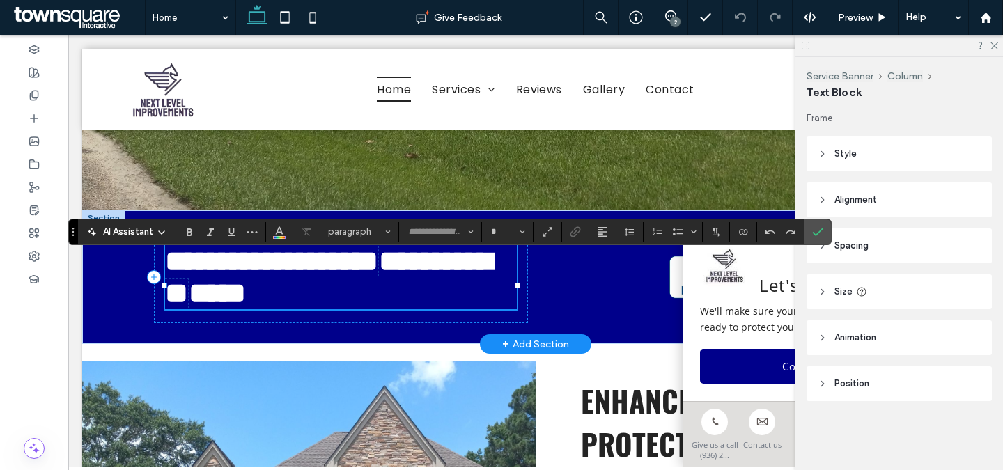
type input "******"
type input "**"
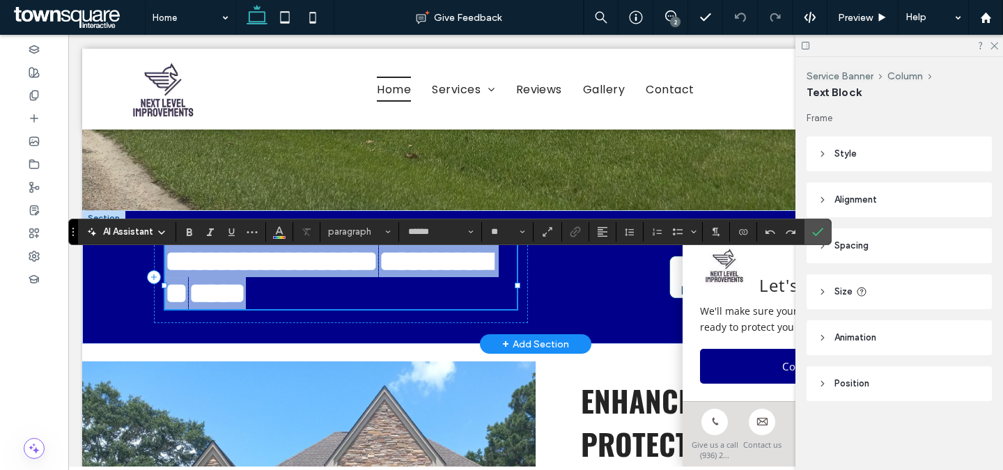
scroll to position [1, 0]
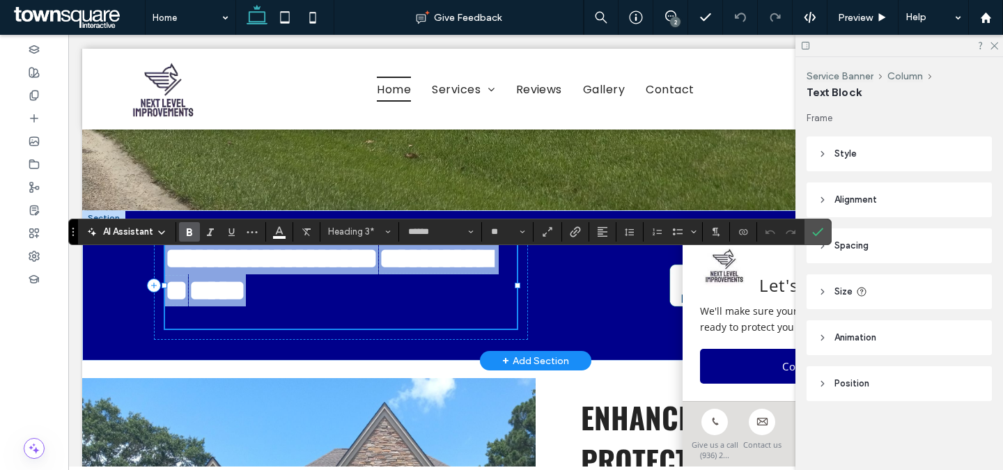
click at [326, 305] on span "**********" at bounding box center [328, 274] width 326 height 61
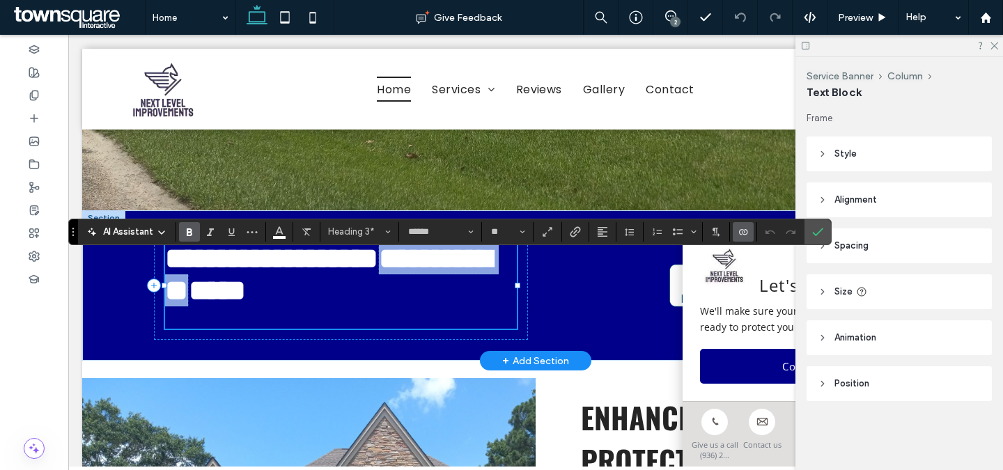
click at [329, 304] on span "**********" at bounding box center [328, 274] width 326 height 61
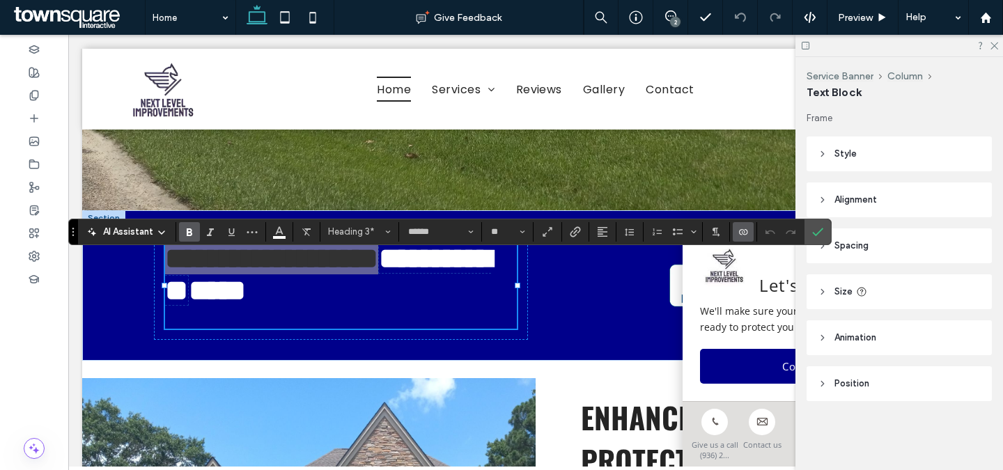
click at [747, 229] on icon "Connect To Data" at bounding box center [742, 231] width 11 height 11
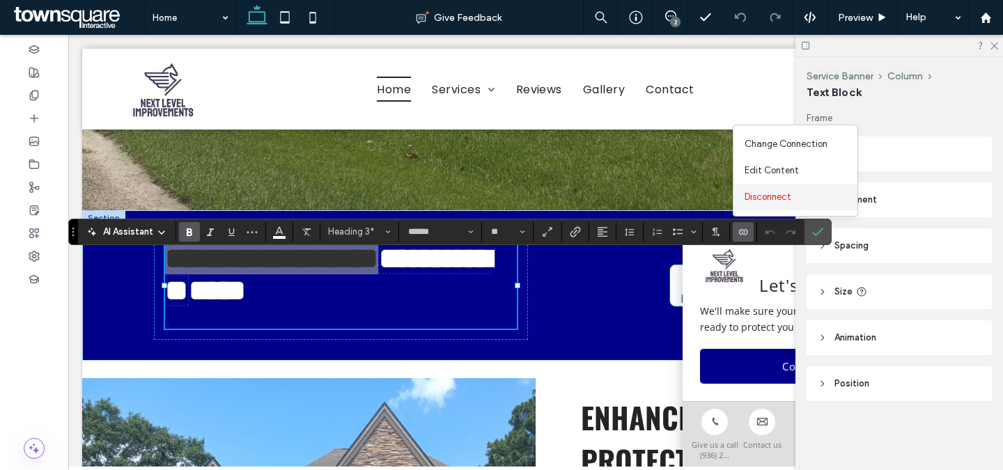
click at [763, 201] on span "Disconnect" at bounding box center [767, 197] width 47 height 14
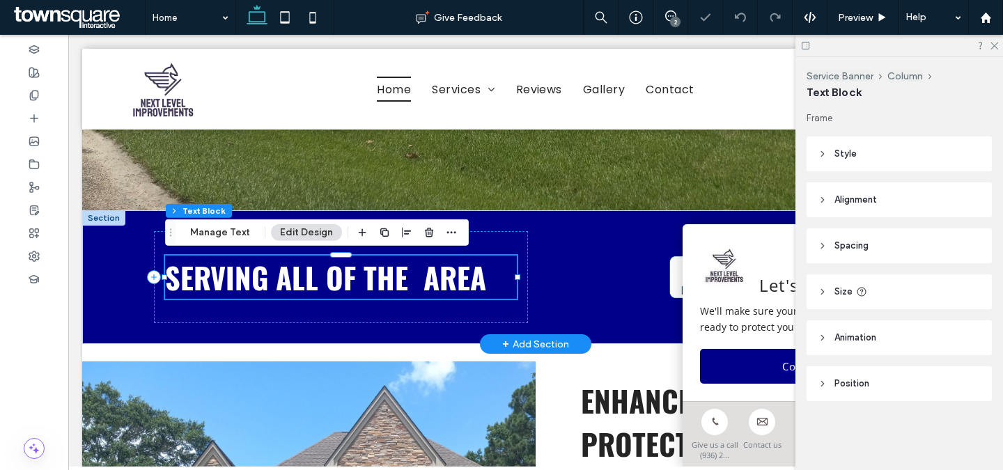
click at [442, 285] on span "Serving all of the area" at bounding box center [325, 277] width 321 height 43
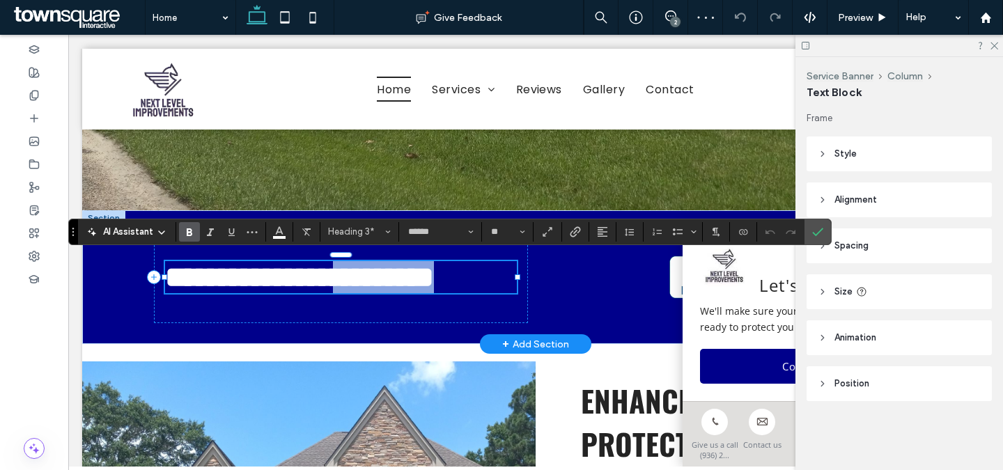
drag, startPoint x: 490, startPoint y: 276, endPoint x: 359, endPoint y: 274, distance: 130.2
click at [359, 274] on h3 "**********" at bounding box center [341, 277] width 352 height 32
type input "*******"
type input "**"
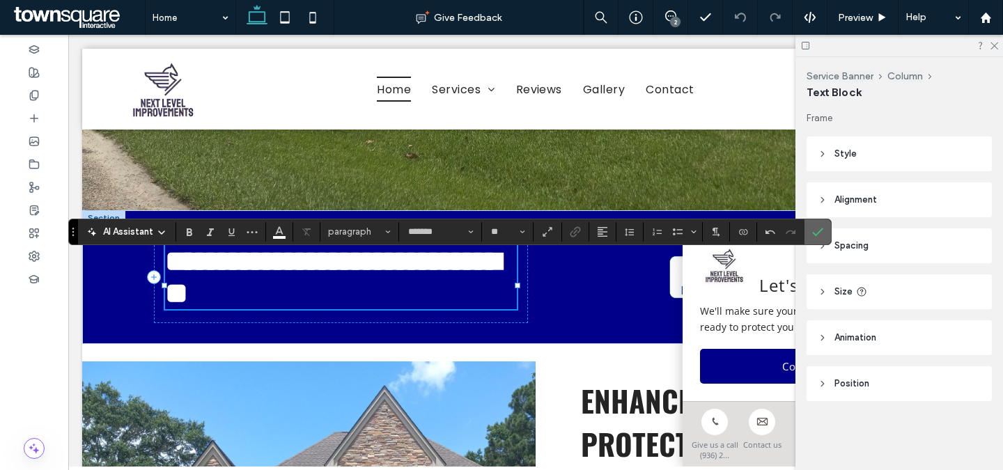
click at [821, 231] on icon "Confirm" at bounding box center [817, 231] width 11 height 11
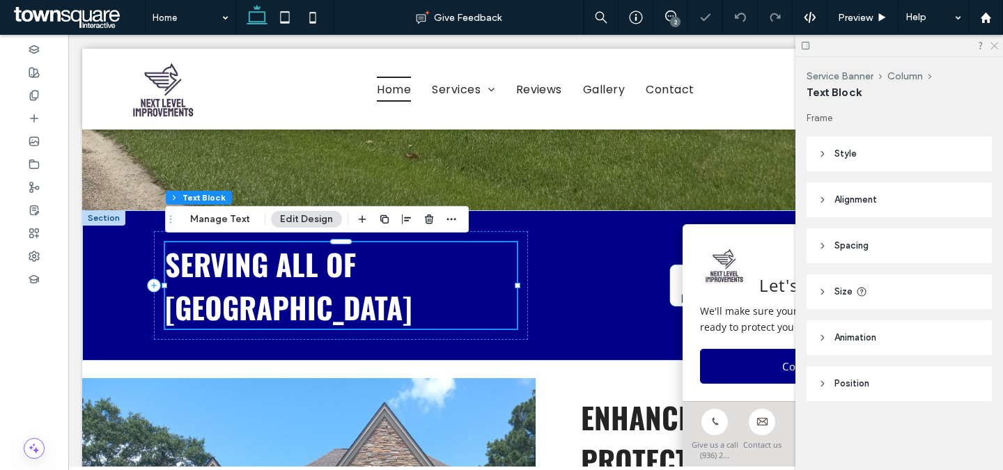
click at [992, 47] on use at bounding box center [994, 46] width 8 height 8
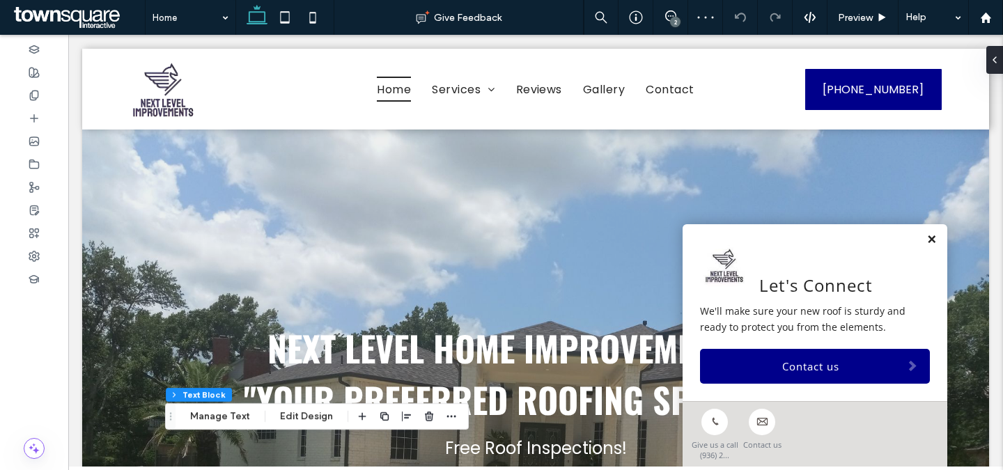
click at [930, 240] on link at bounding box center [931, 240] width 10 height 12
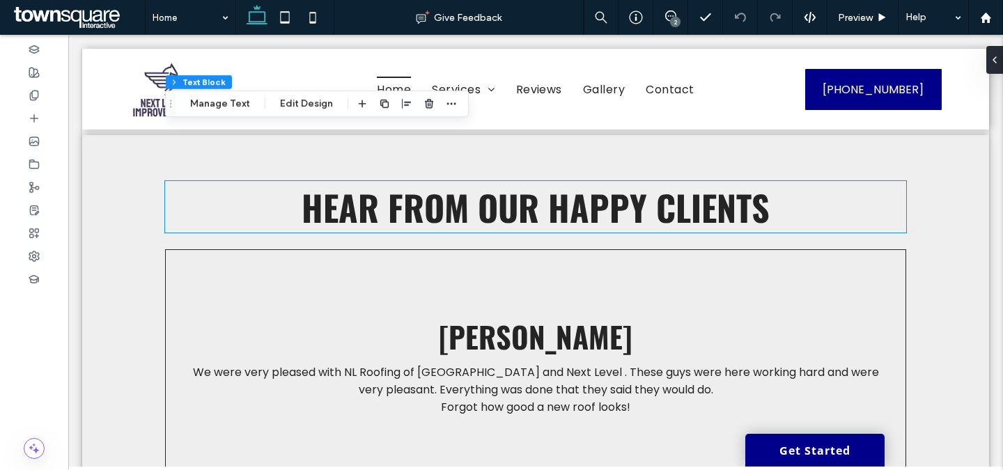
scroll to position [2762, 0]
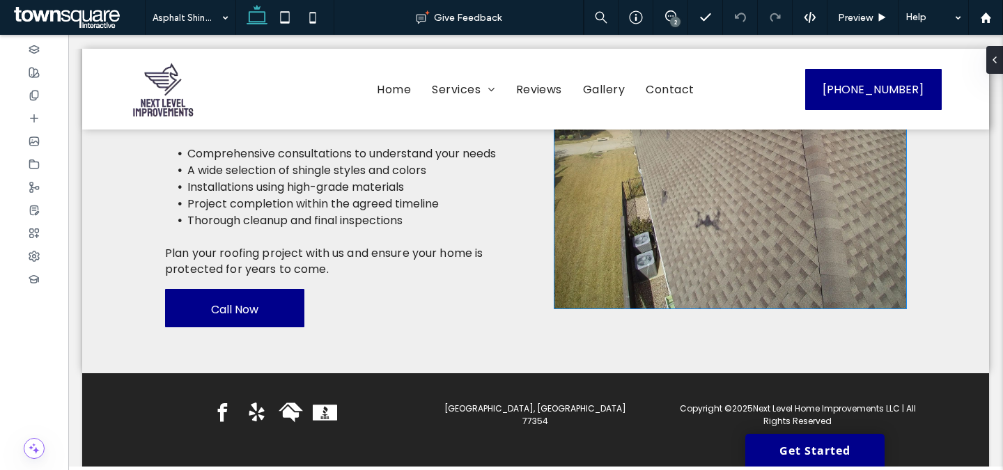
scroll to position [635, 0]
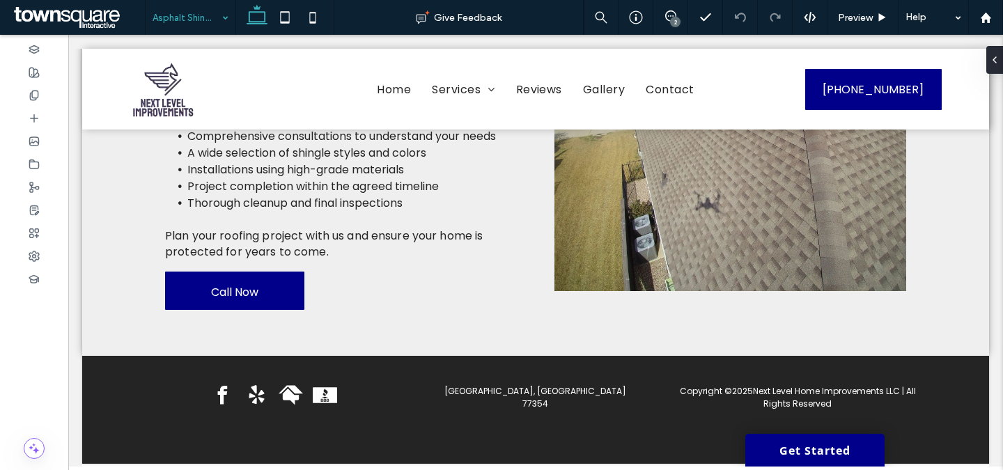
click at [216, 19] on div "Asphalt Shingle Roofing" at bounding box center [191, 17] width 90 height 35
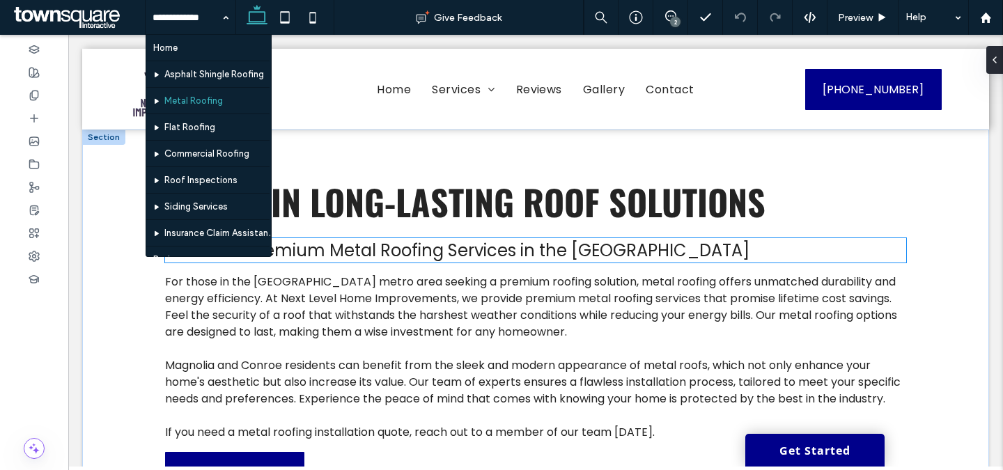
click at [477, 243] on span "Schedule Premium Metal Roofing Services in the [GEOGRAPHIC_DATA]" at bounding box center [457, 250] width 584 height 23
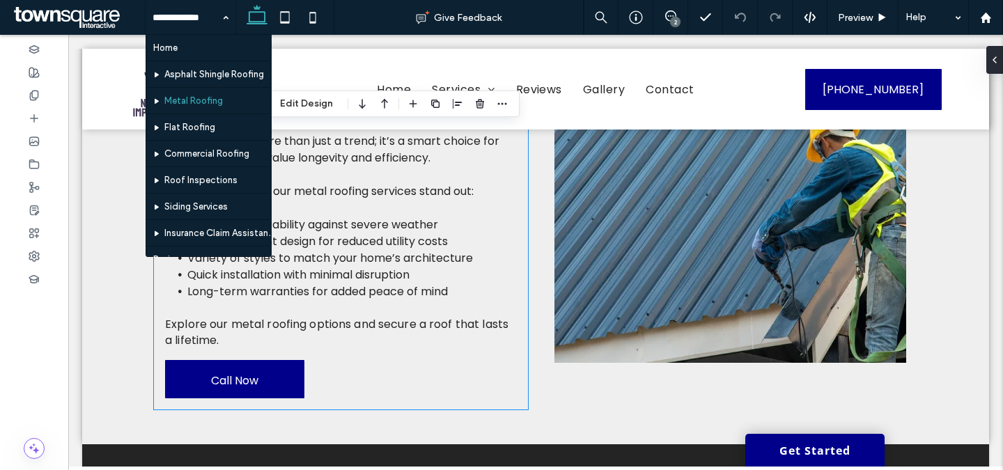
scroll to position [559, 0]
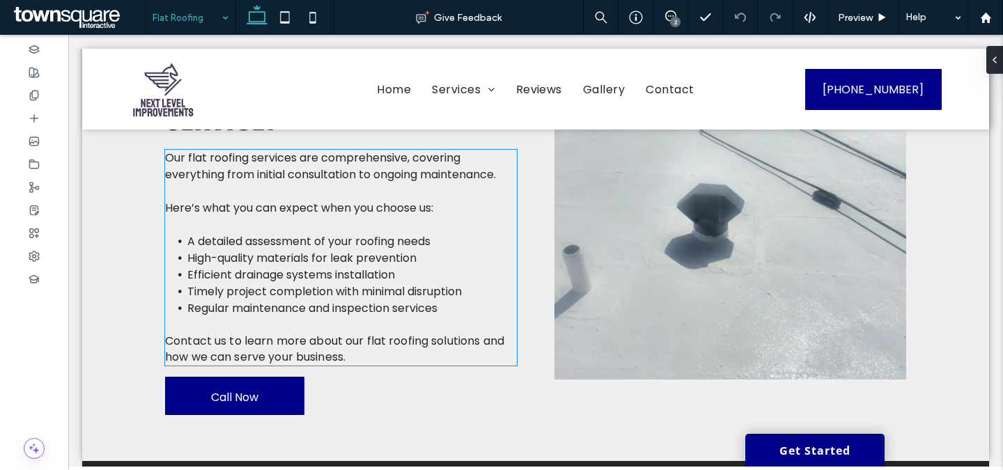
scroll to position [554, 0]
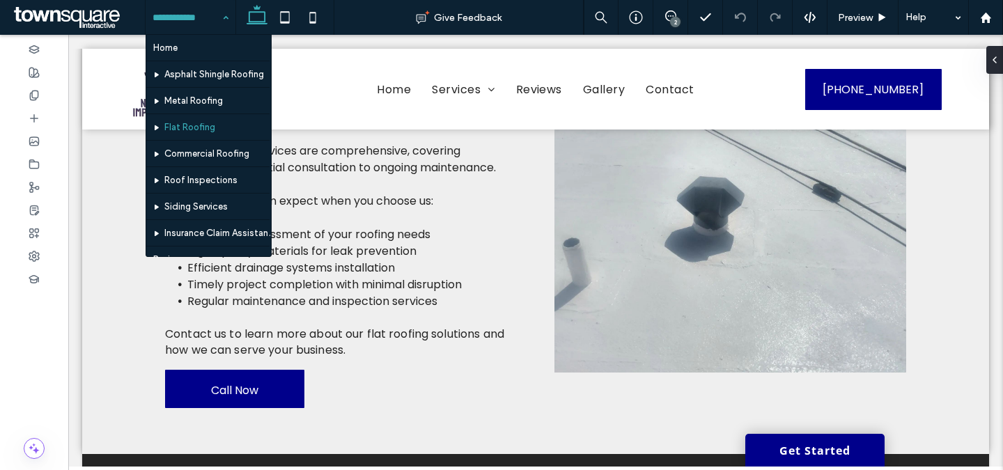
click at [175, 17] on input at bounding box center [187, 17] width 69 height 35
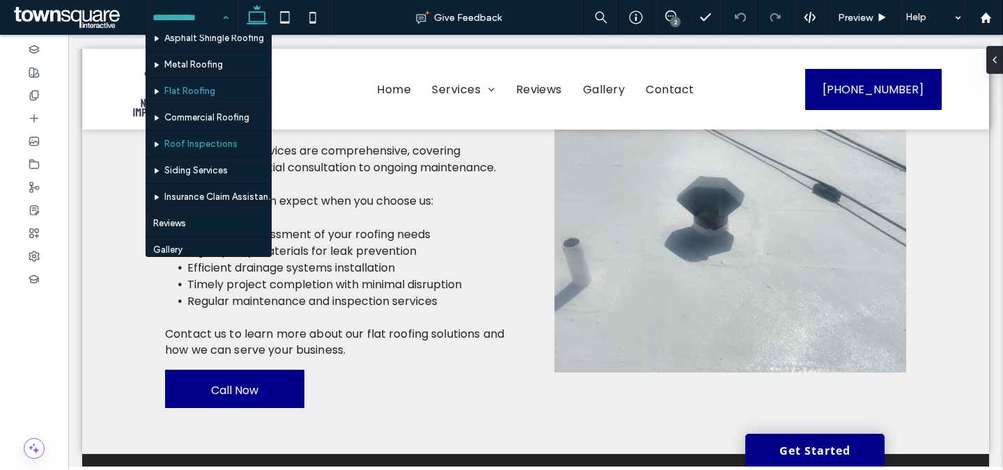
scroll to position [38, 0]
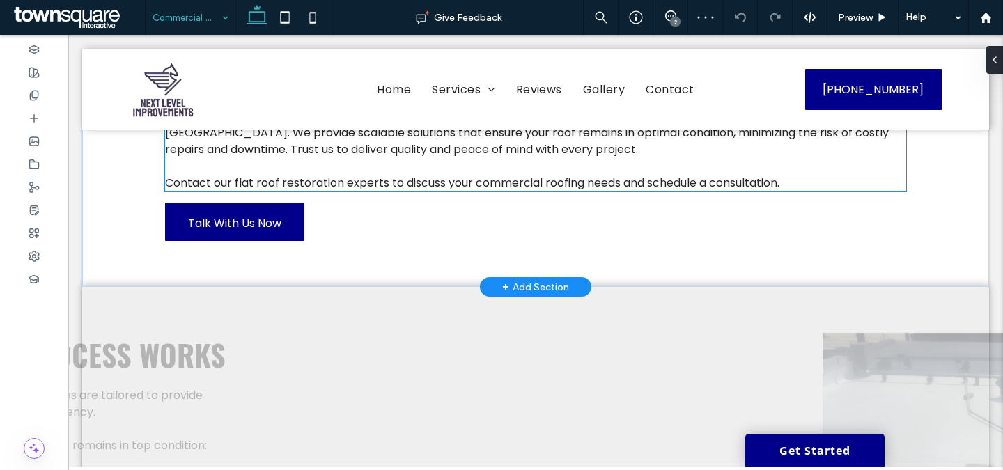
scroll to position [263, 0]
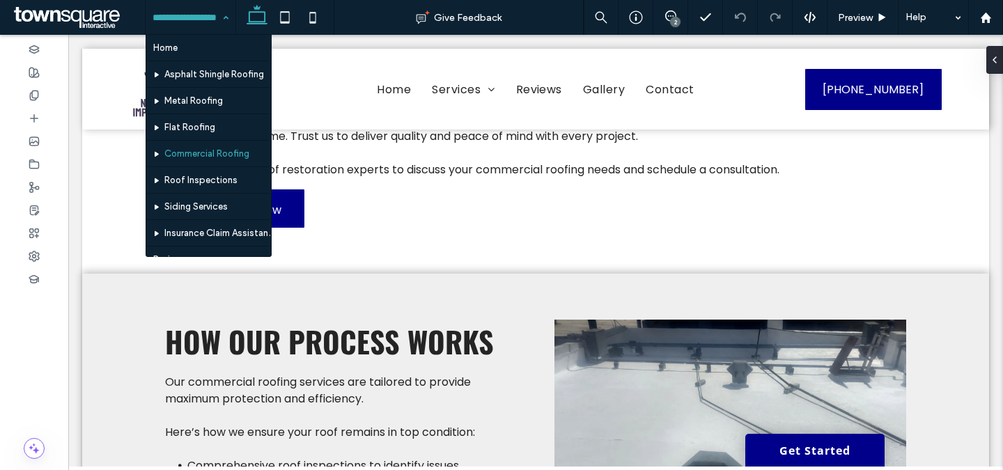
click at [222, 16] on div "Home Asphalt Shingle Roofing Metal Roofing Flat Roofing Commercial Roofing Roof…" at bounding box center [191, 17] width 90 height 35
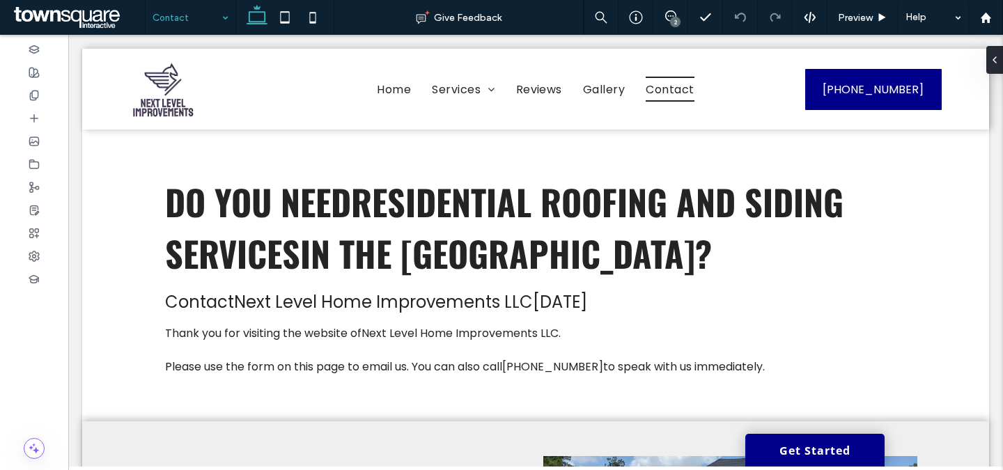
click at [222, 19] on div "Contact" at bounding box center [191, 17] width 90 height 35
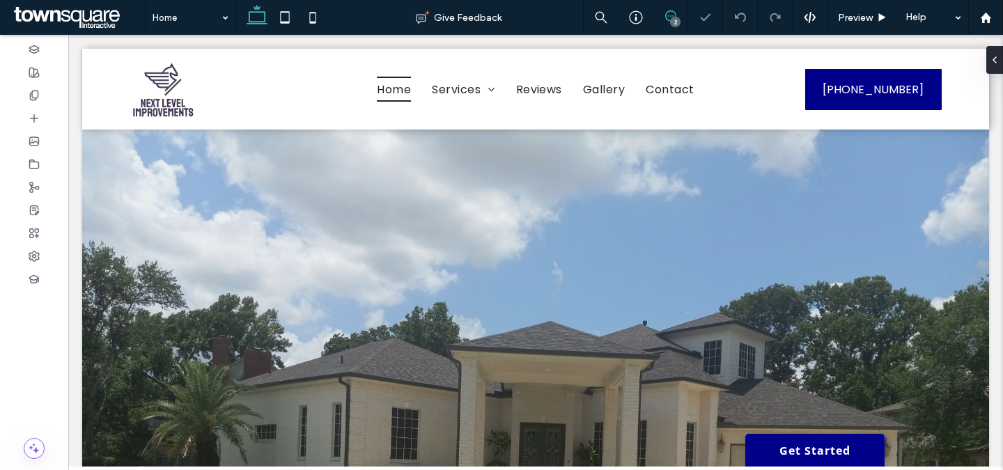
click at [659, 13] on span at bounding box center [670, 15] width 34 height 11
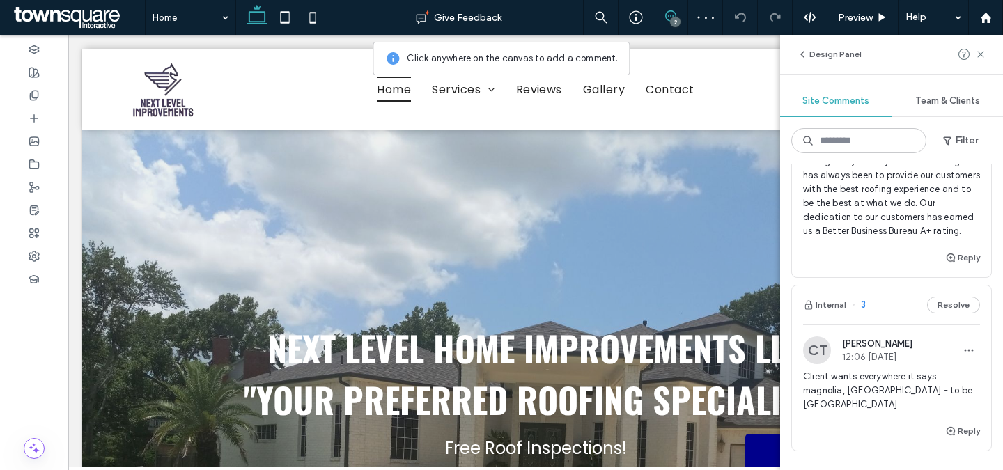
scroll to position [148, 0]
click at [961, 306] on button "Resolve" at bounding box center [953, 304] width 53 height 17
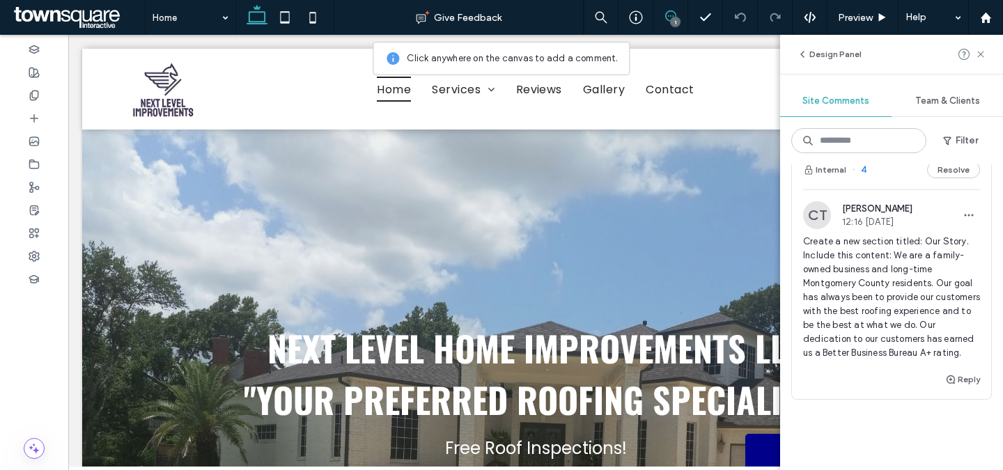
scroll to position [24, 0]
click at [895, 233] on div "CT Camryn Toft 12:16 [DATE] Create a new section titled: Our Story. Include thi…" at bounding box center [891, 288] width 177 height 170
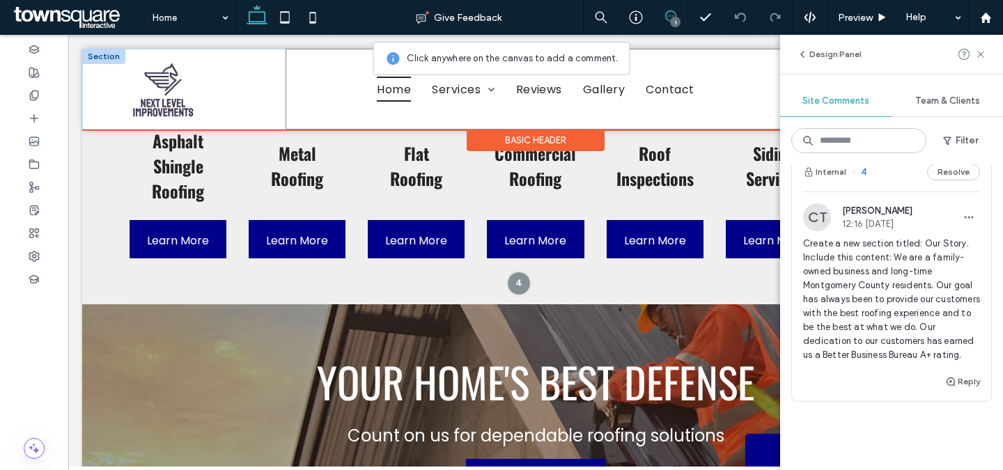
scroll to position [1402, 0]
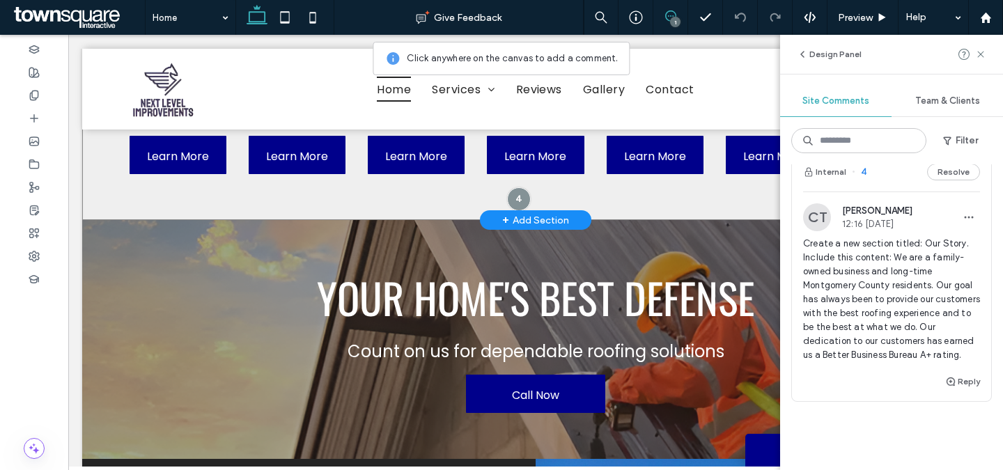
click at [596, 200] on div "Asphalt Shingle ﻿ Roofing Learn More Metal ﻿ Roofing Learn More Flat ﻿ Roofing …" at bounding box center [535, 66] width 907 height 307
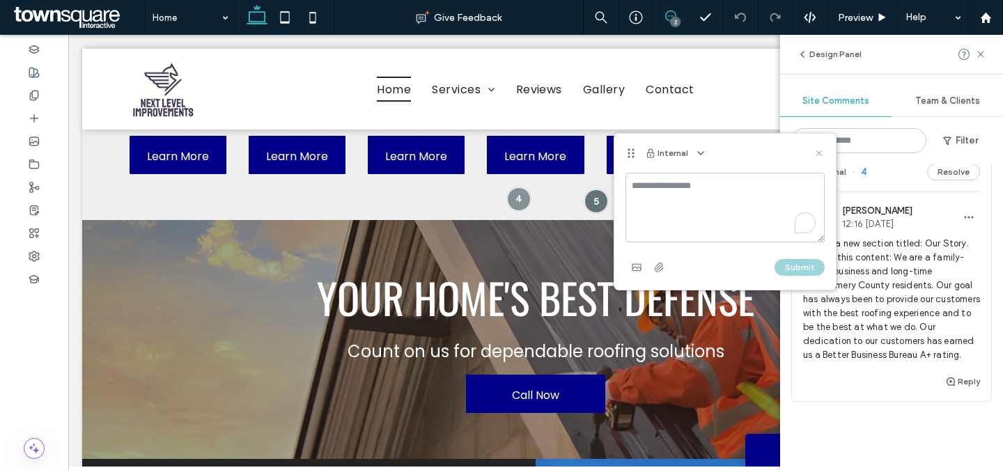
click at [822, 153] on icon at bounding box center [818, 153] width 11 height 11
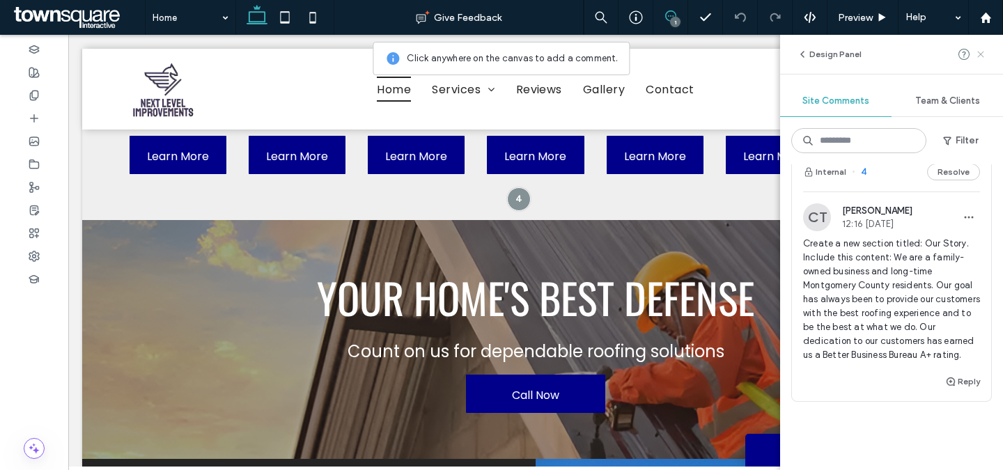
click at [976, 57] on icon at bounding box center [980, 54] width 11 height 11
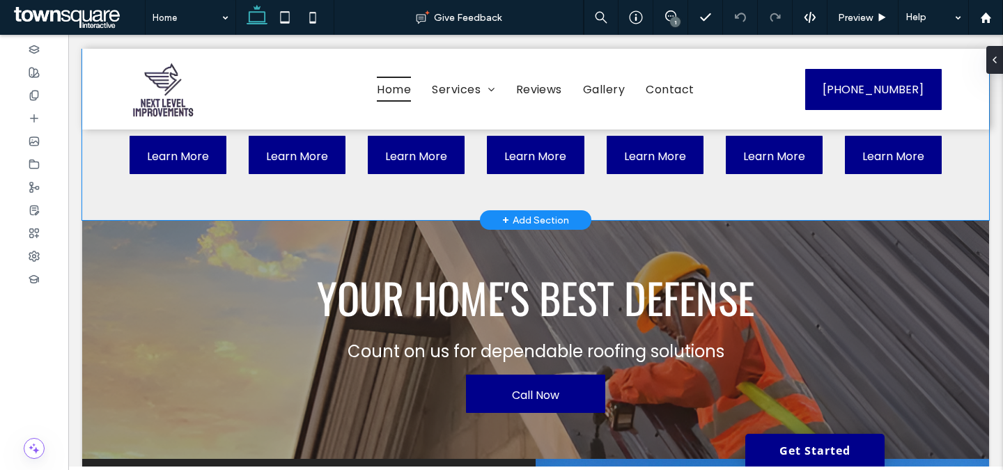
click at [675, 187] on div "Asphalt Shingle ﻿ Roofing Learn More Metal ﻿ Roofing Learn More Flat ﻿ Roofing …" at bounding box center [535, 66] width 907 height 307
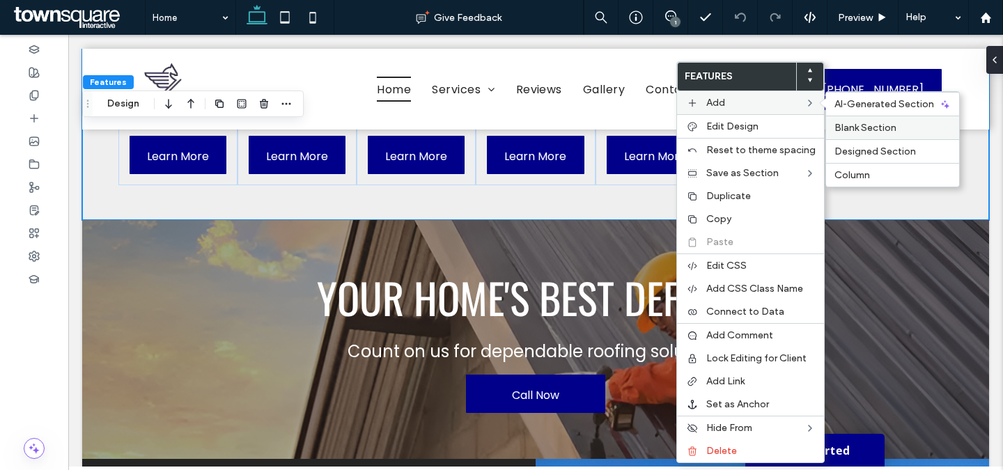
click at [857, 123] on span "Blank Section" at bounding box center [865, 128] width 62 height 12
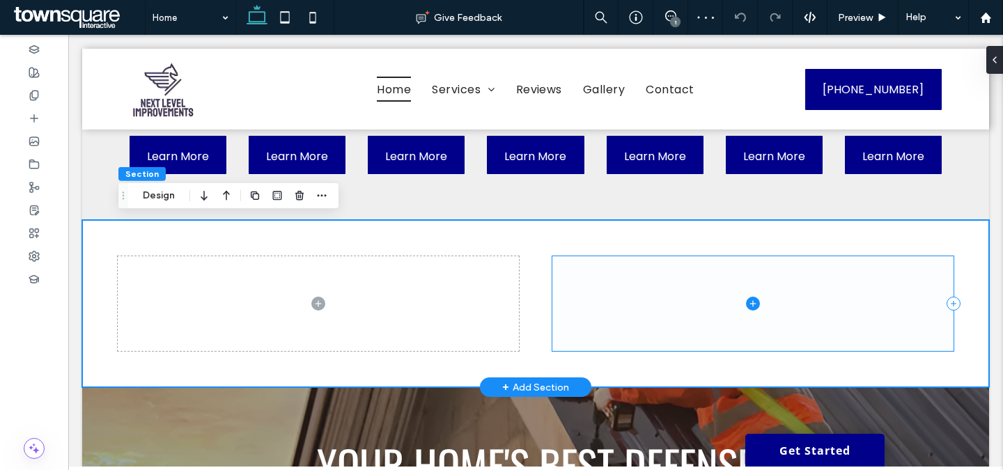
click at [590, 272] on span at bounding box center [752, 303] width 401 height 95
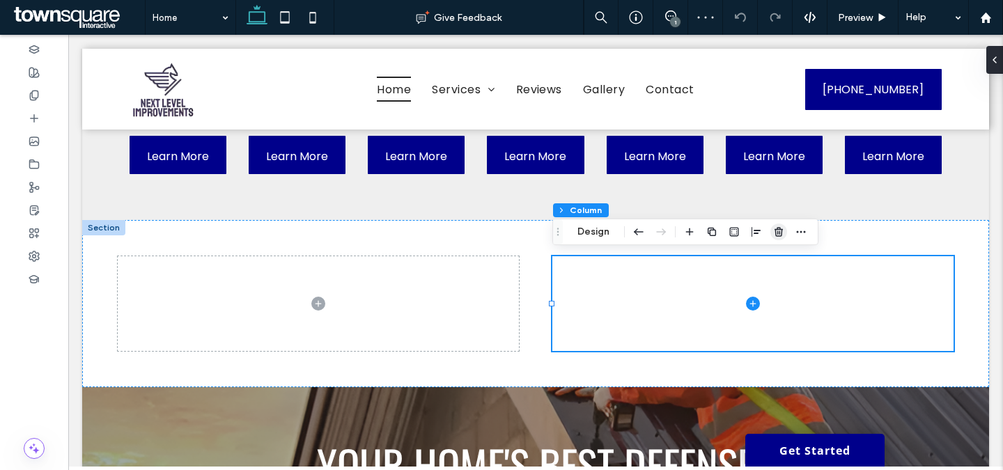
click at [783, 237] on span "button" at bounding box center [778, 232] width 17 height 17
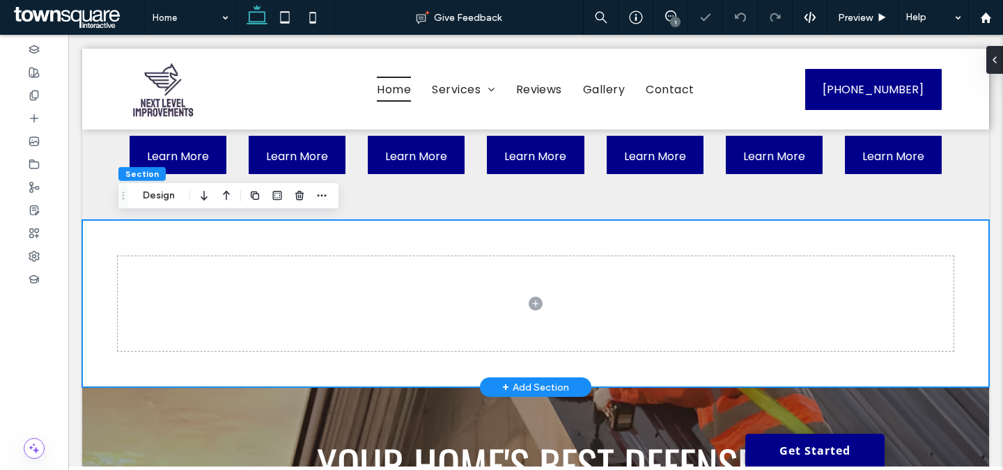
click at [686, 237] on div at bounding box center [536, 303] width 836 height 167
click at [157, 195] on button "Design" at bounding box center [159, 195] width 50 height 17
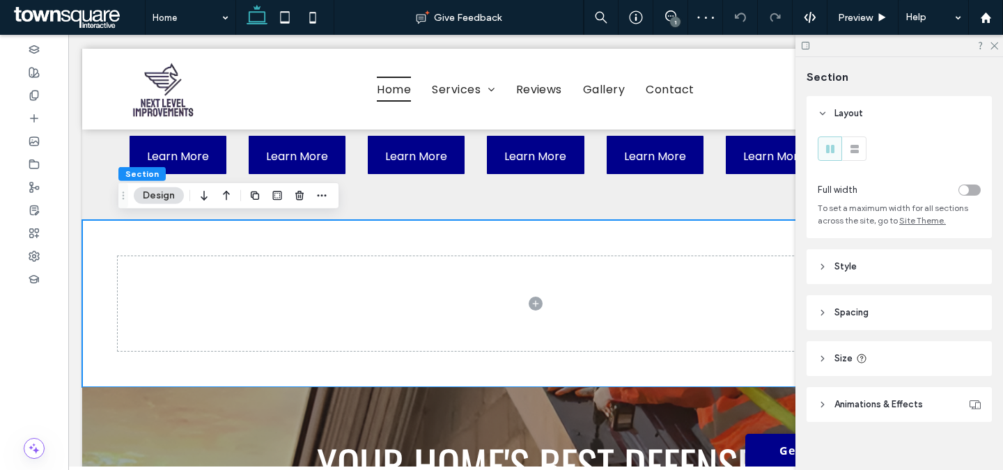
click at [873, 268] on header "Style" at bounding box center [898, 266] width 185 height 35
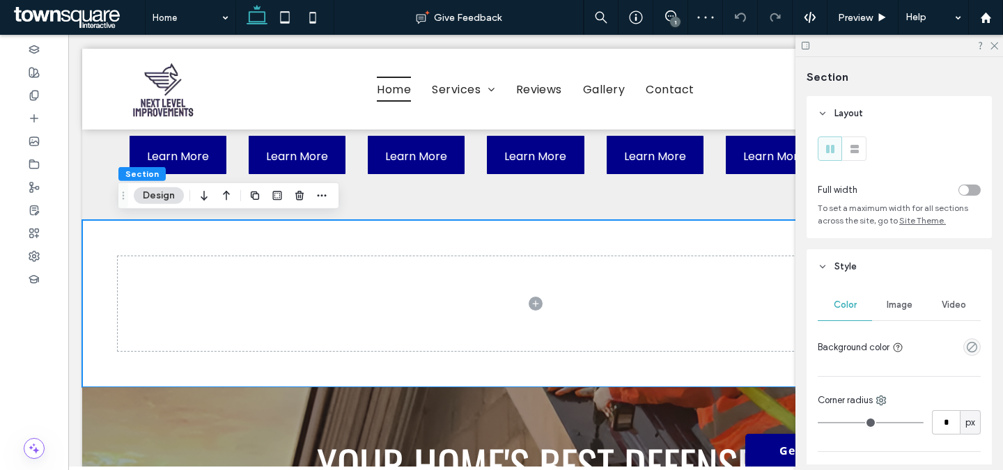
click at [873, 268] on header "Style" at bounding box center [898, 266] width 185 height 35
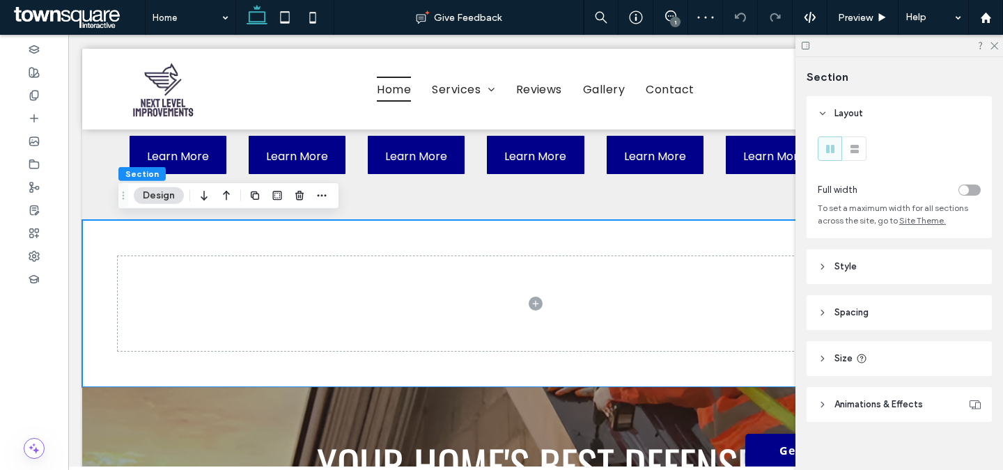
click at [860, 322] on header "Spacing" at bounding box center [898, 312] width 185 height 35
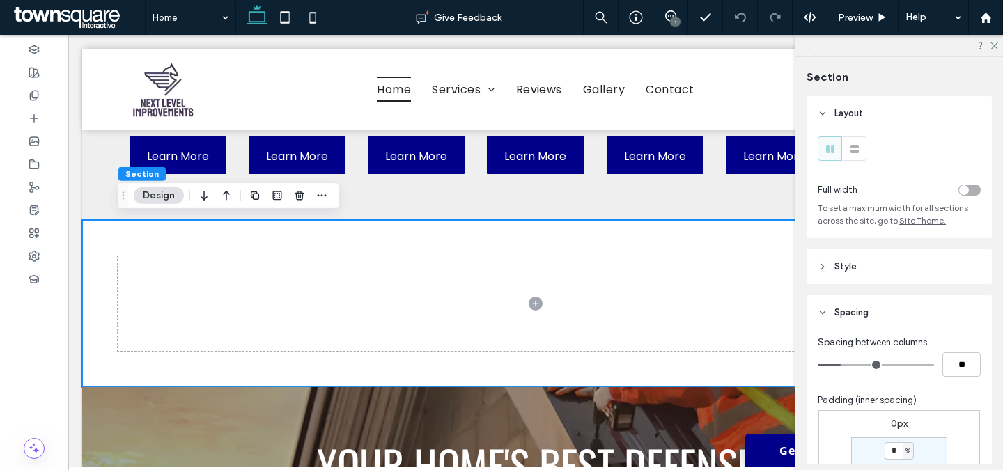
scroll to position [120, 0]
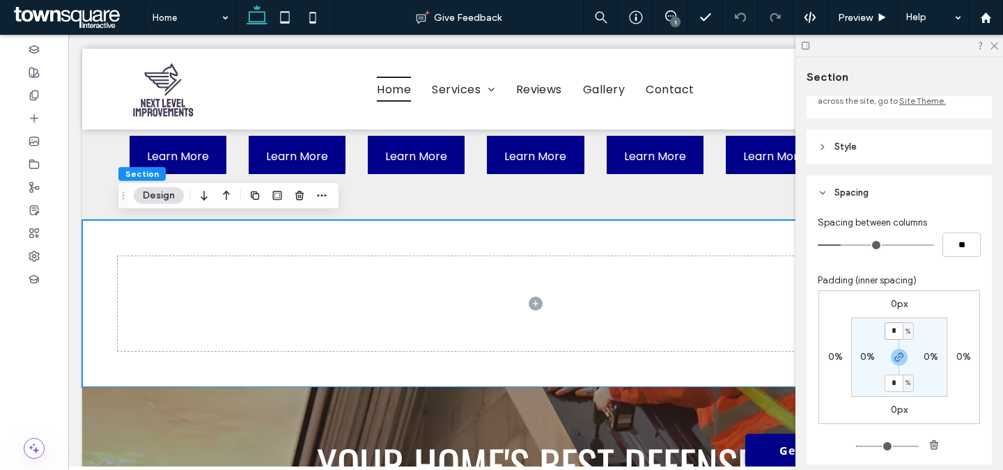
click at [896, 336] on input "*" at bounding box center [893, 330] width 18 height 17
type input "*"
click at [866, 356] on label "0%" at bounding box center [867, 357] width 15 height 12
type input "*"
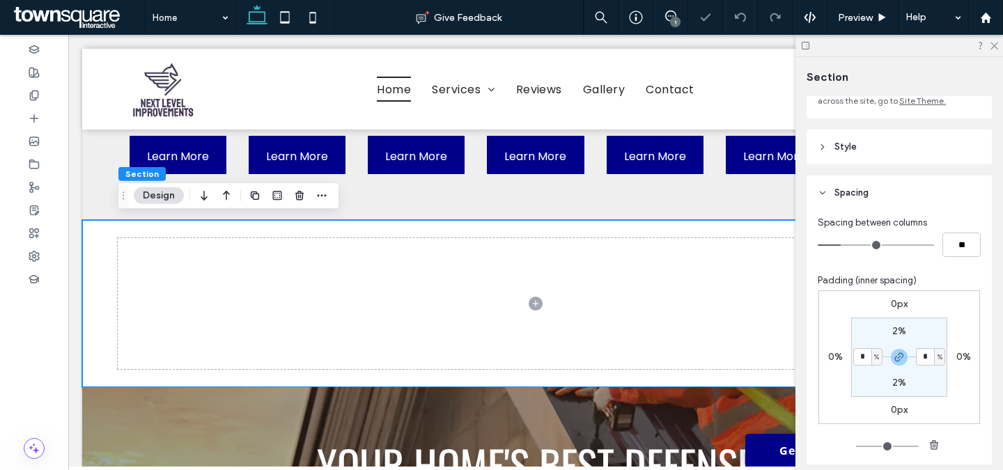
type input "*"
click at [907, 278] on span "Padding (inner spacing)" at bounding box center [867, 281] width 99 height 14
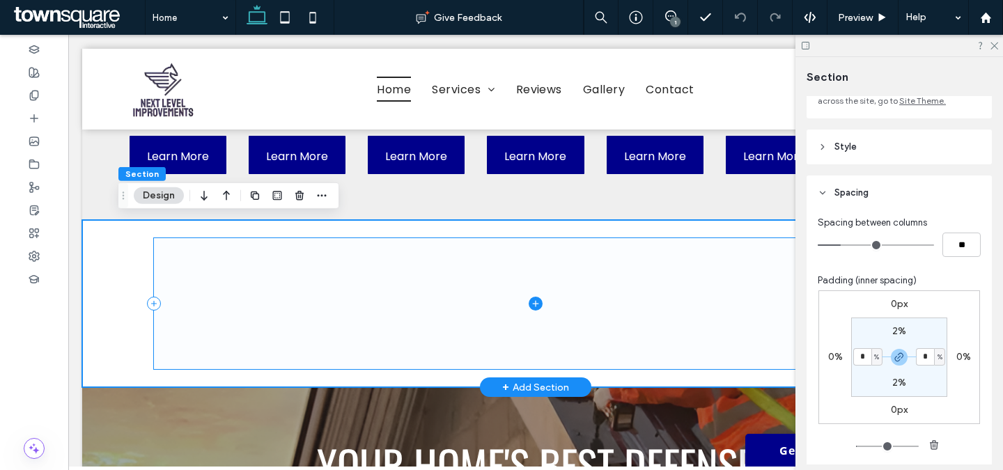
click at [540, 303] on icon at bounding box center [536, 304] width 14 height 14
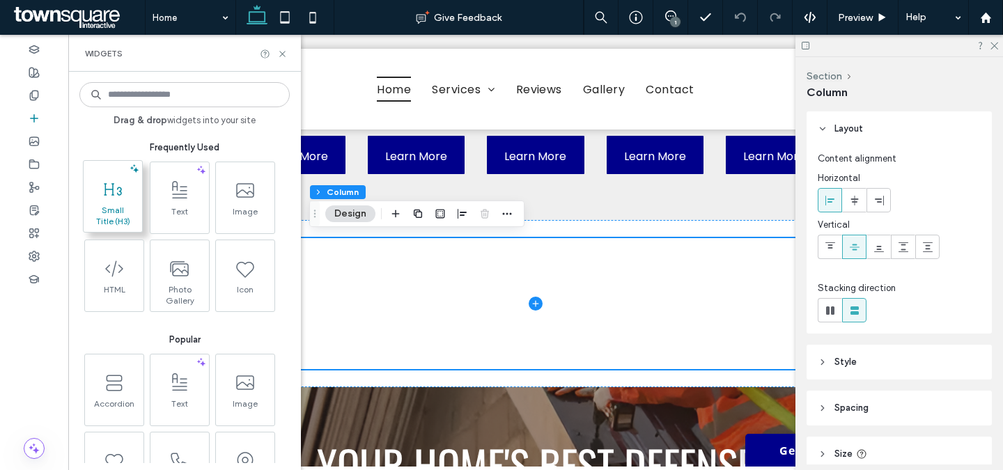
click at [118, 200] on span at bounding box center [113, 188] width 58 height 31
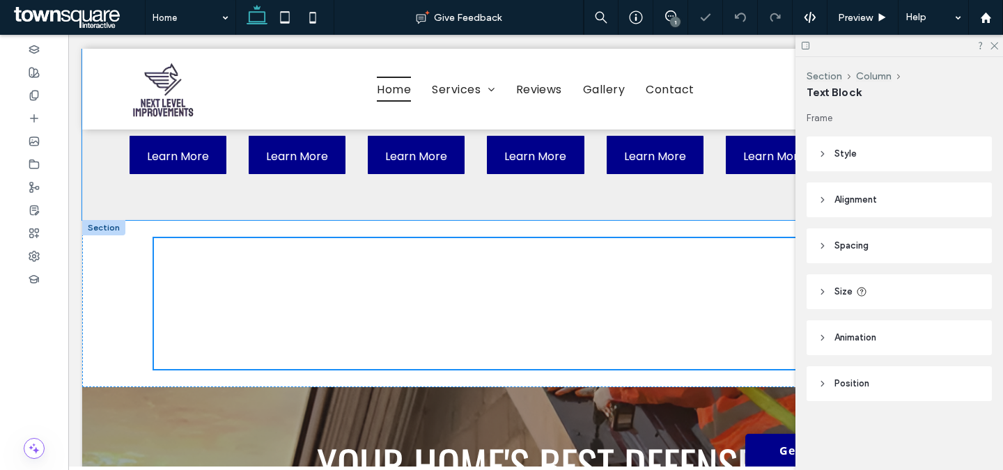
type input "******"
type input "**"
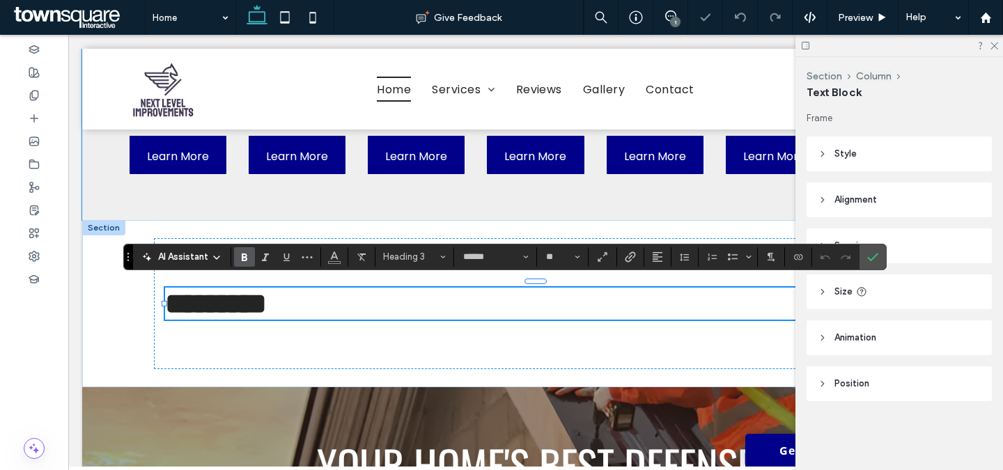
paste div
type input "**"
type input "******"
type input "**"
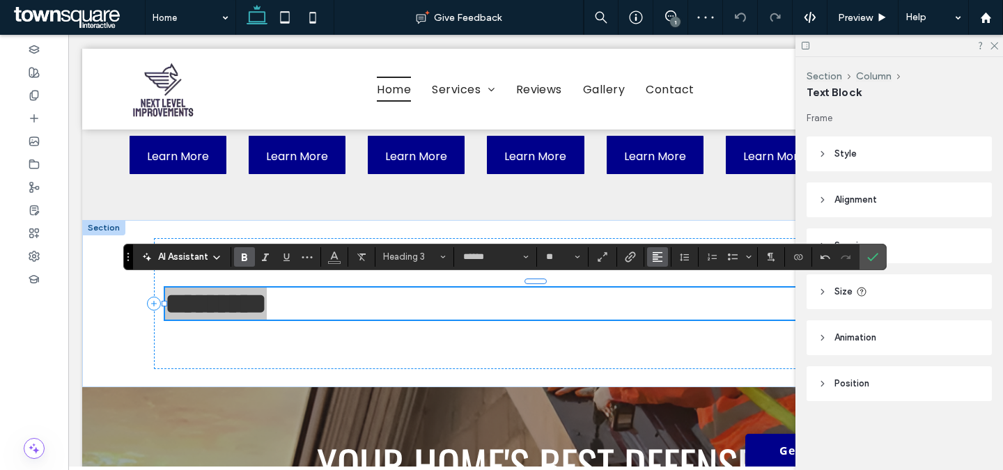
click at [663, 254] on button "Alignment" at bounding box center [657, 256] width 21 height 19
click at [665, 300] on icon "ui.textEditor.alignment.center" at bounding box center [667, 299] width 11 height 11
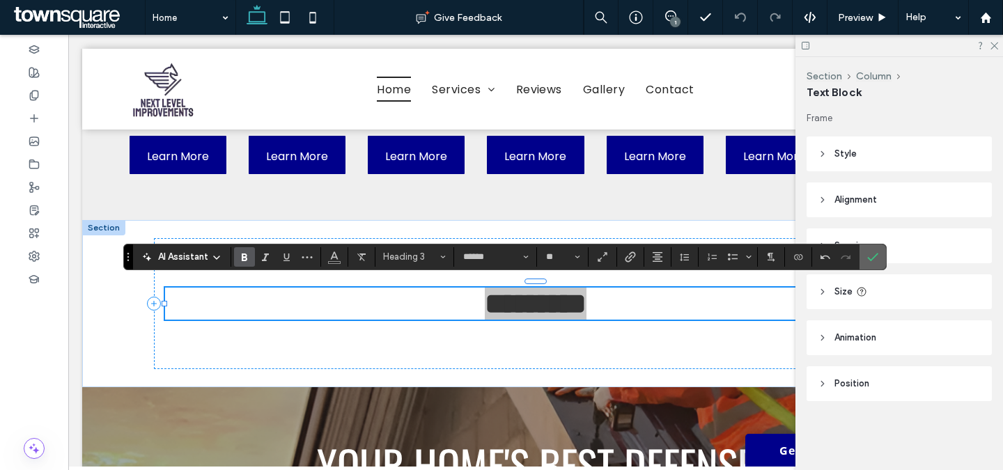
click at [875, 250] on span "Confirm" at bounding box center [872, 257] width 11 height 24
